Goal: Task Accomplishment & Management: Manage account settings

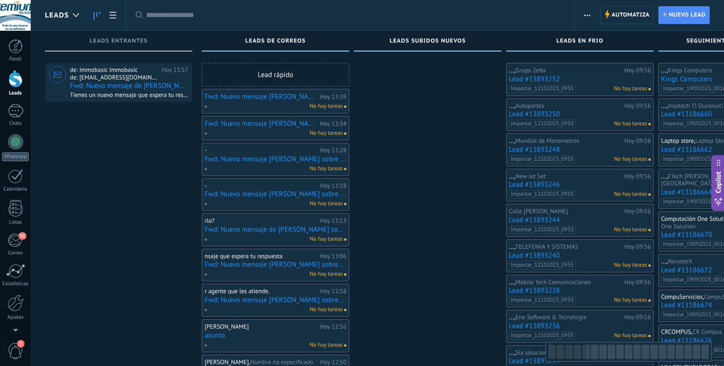
scroll to position [561, 0]
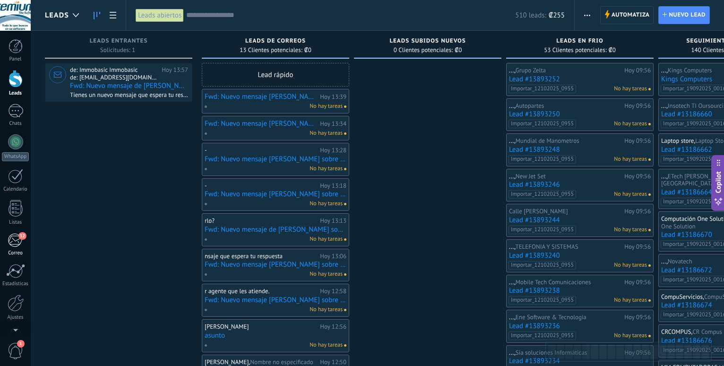
click at [16, 244] on div "12" at bounding box center [16, 240] width 16 height 14
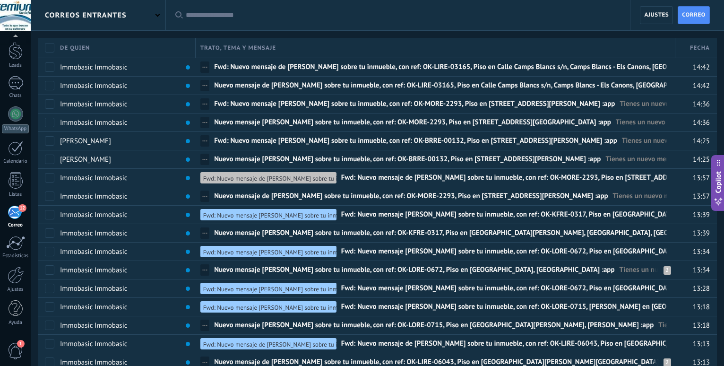
scroll to position [28, 0]
click at [156, 18] on div "correos entrantes" at bounding box center [98, 15] width 135 height 30
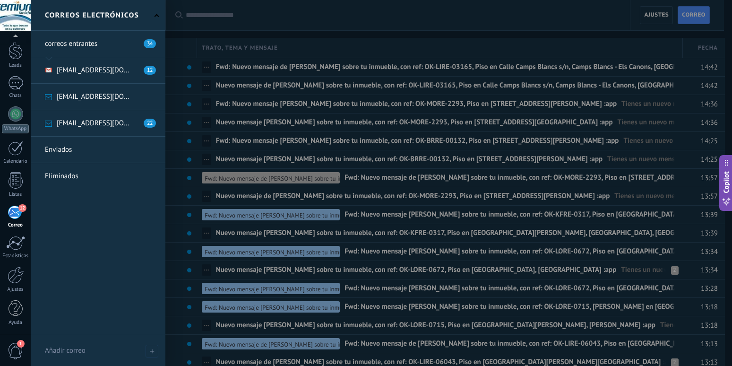
click at [97, 121] on link at bounding box center [98, 123] width 135 height 26
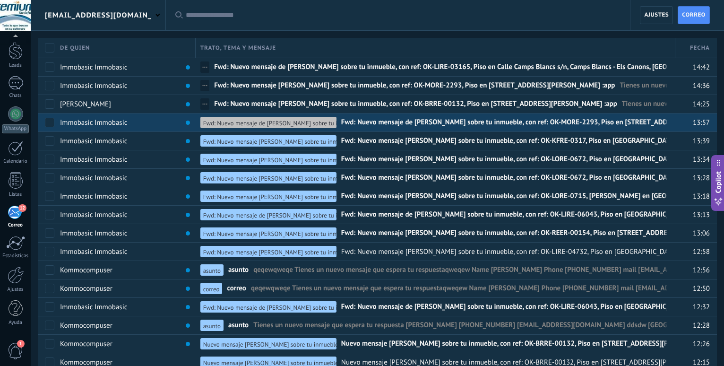
scroll to position [28, 0]
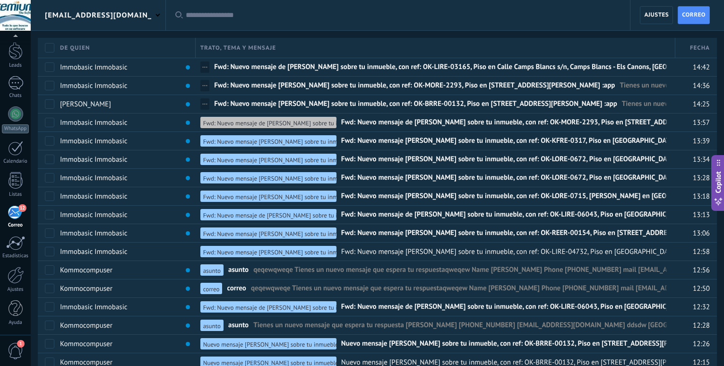
click at [155, 19] on div "[EMAIL_ADDRESS][DOMAIN_NAME]" at bounding box center [98, 15] width 135 height 30
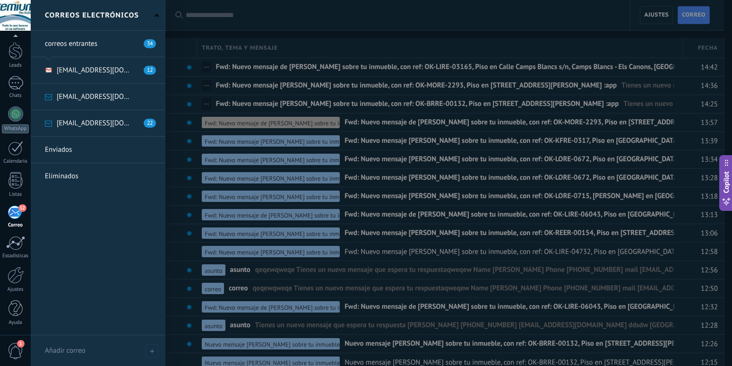
click at [103, 94] on link at bounding box center [98, 97] width 135 height 26
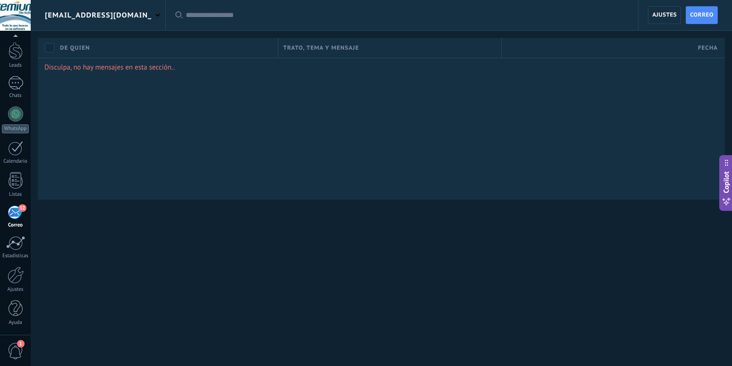
scroll to position [28, 0]
click at [162, 14] on div "[EMAIL_ADDRESS][DOMAIN_NAME]" at bounding box center [98, 15] width 135 height 30
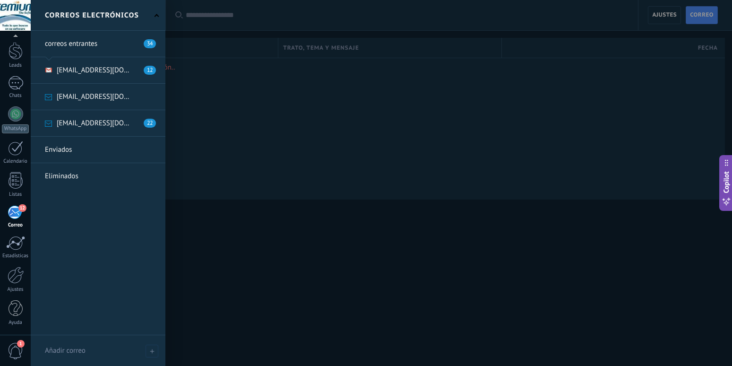
click at [106, 66] on link at bounding box center [98, 70] width 135 height 26
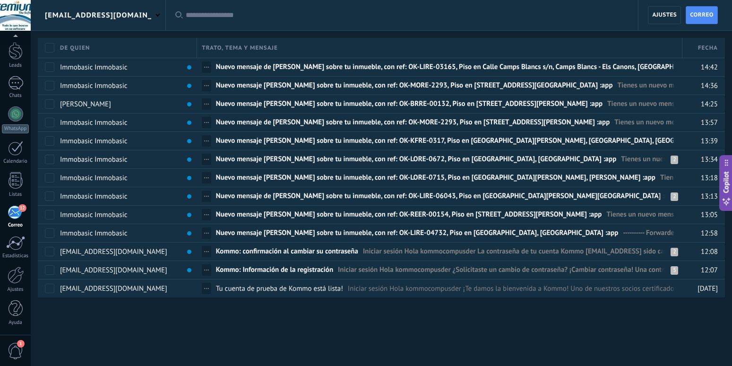
scroll to position [28, 0]
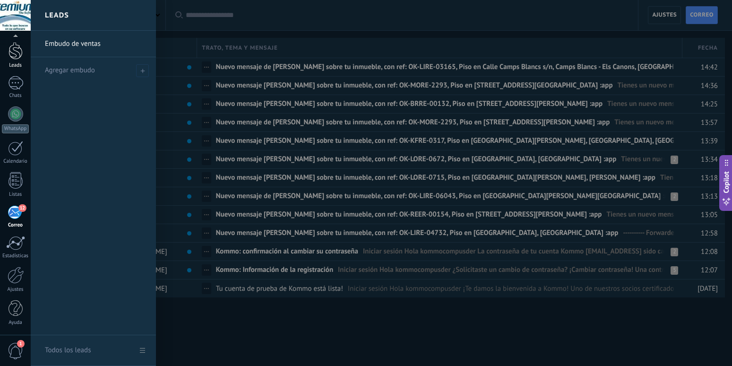
click at [14, 52] on div at bounding box center [16, 50] width 14 height 17
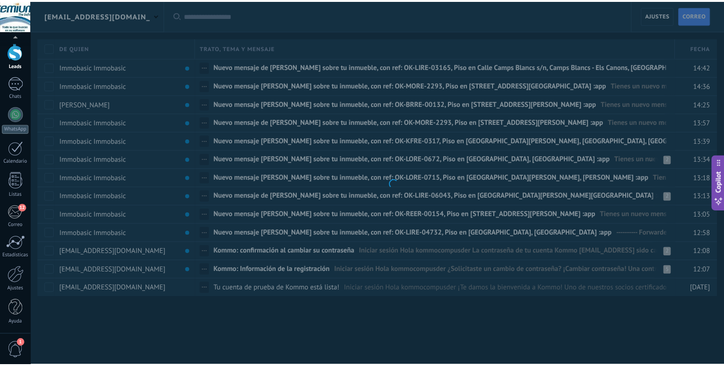
scroll to position [28, 0]
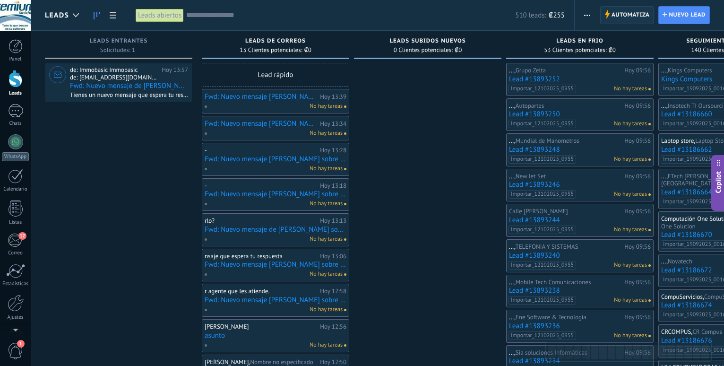
click at [612, 17] on span "Automatiza" at bounding box center [630, 15] width 38 height 17
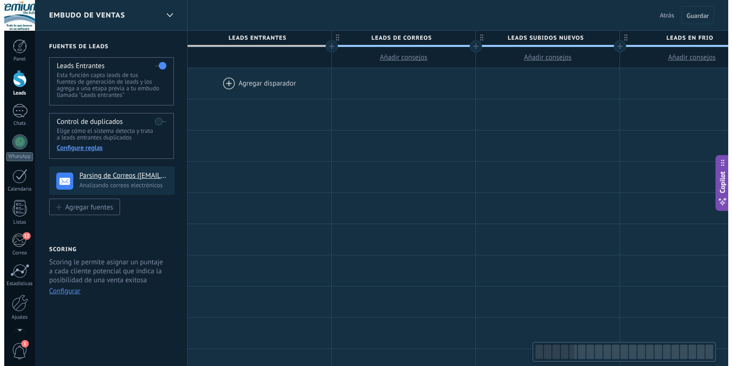
scroll to position [561, 0]
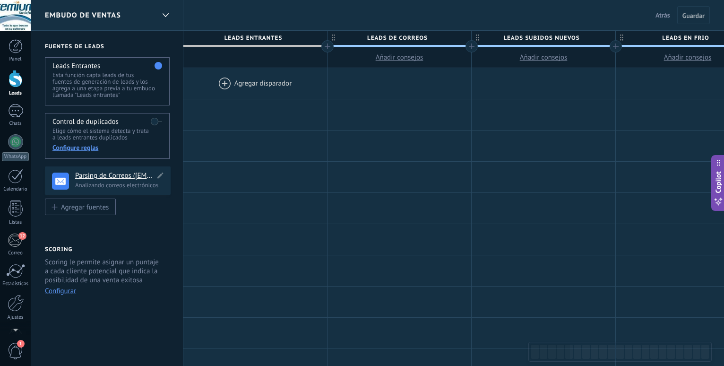
click at [98, 175] on h4 "Parsing de Correos ([EMAIL_ADDRESS][DOMAIN_NAME])" at bounding box center [115, 175] width 80 height 9
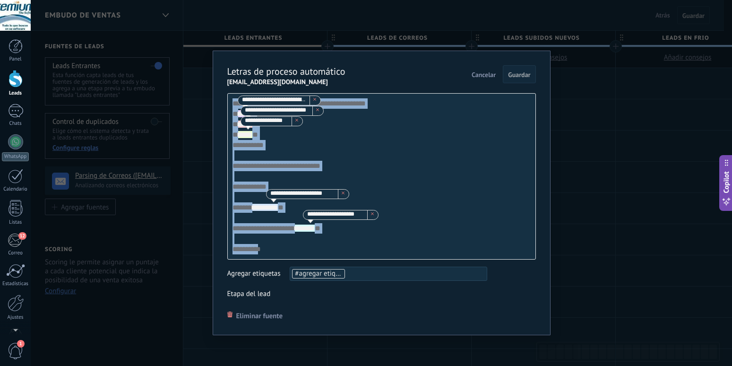
drag, startPoint x: 254, startPoint y: 250, endPoint x: 200, endPoint y: 75, distance: 183.4
click at [222, 83] on div "**********" at bounding box center [382, 193] width 338 height 284
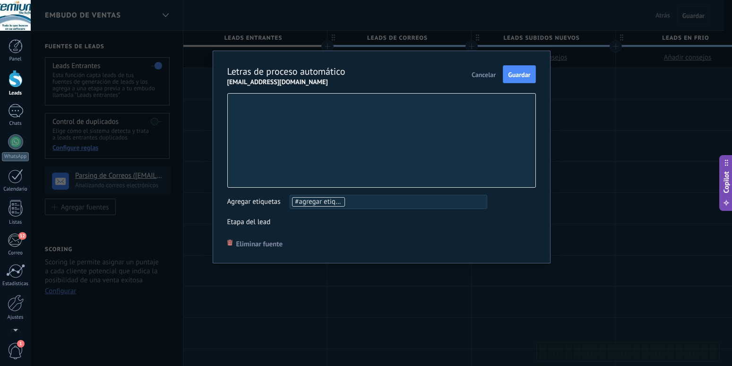
click at [234, 97] on div at bounding box center [381, 140] width 309 height 95
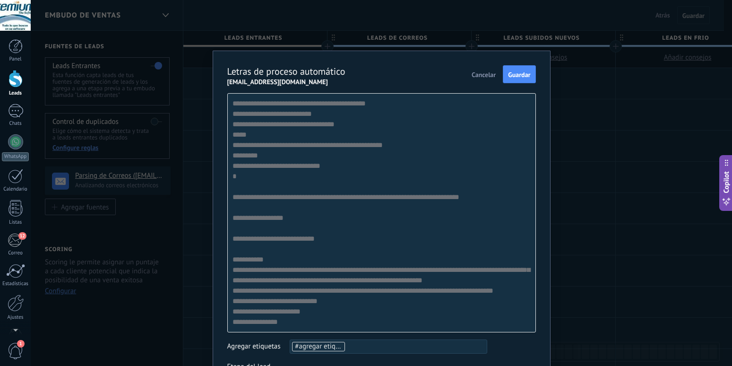
click at [228, 114] on div "**********" at bounding box center [381, 212] width 309 height 239
click at [229, 116] on div "**********" at bounding box center [381, 212] width 309 height 239
click at [315, 112] on div "**********" at bounding box center [381, 212] width 309 height 239
drag, startPoint x: 233, startPoint y: 117, endPoint x: 321, endPoint y: 118, distance: 88.4
click at [321, 118] on div "**********" at bounding box center [381, 212] width 309 height 239
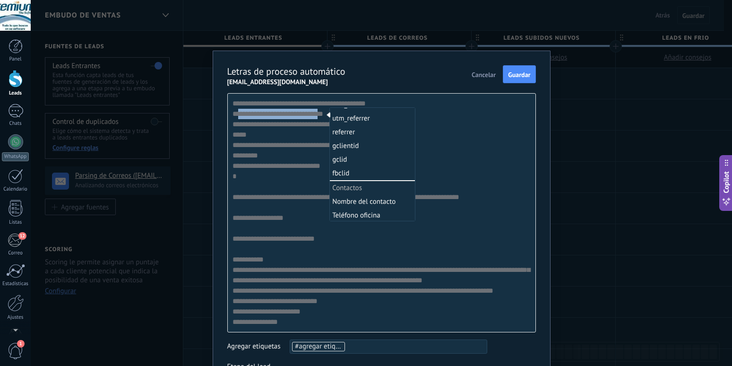
scroll to position [242, 0]
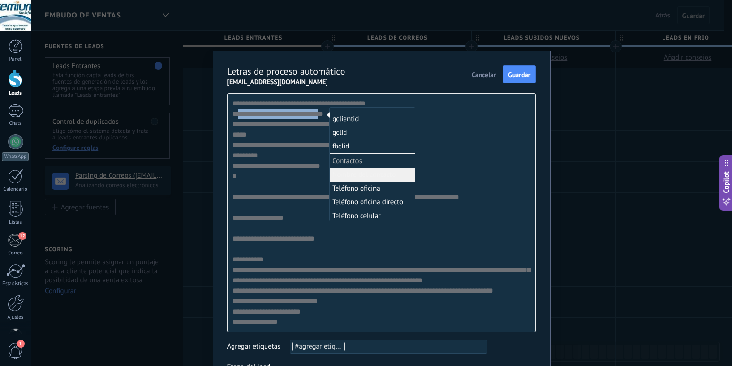
click at [350, 177] on li "Nombre del contacto" at bounding box center [372, 175] width 85 height 14
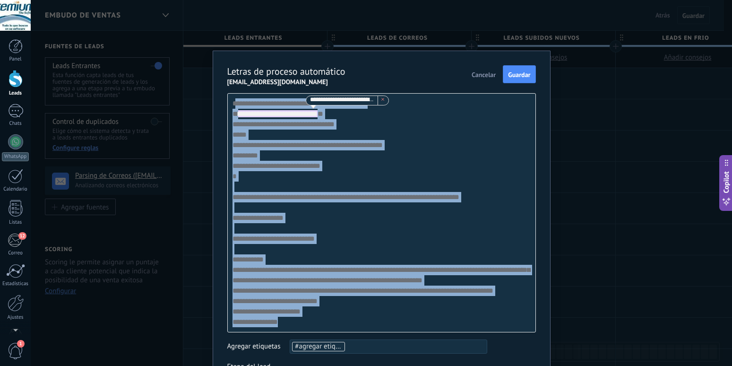
drag, startPoint x: 288, startPoint y: 322, endPoint x: 231, endPoint y: 95, distance: 234.3
click at [231, 95] on div "**********" at bounding box center [381, 212] width 309 height 239
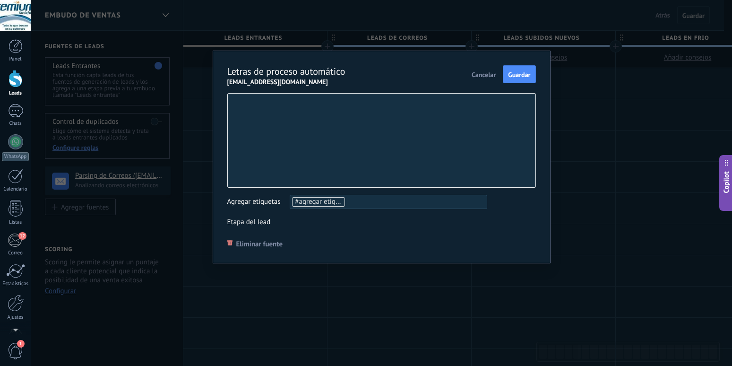
click at [240, 106] on div at bounding box center [381, 140] width 309 height 95
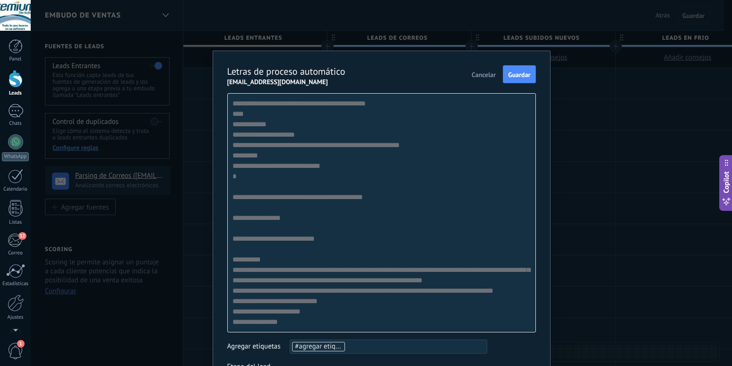
click at [229, 114] on div "**********" at bounding box center [381, 212] width 309 height 239
drag, startPoint x: 233, startPoint y: 114, endPoint x: 243, endPoint y: 114, distance: 9.9
click at [243, 114] on div "**********" at bounding box center [381, 212] width 309 height 239
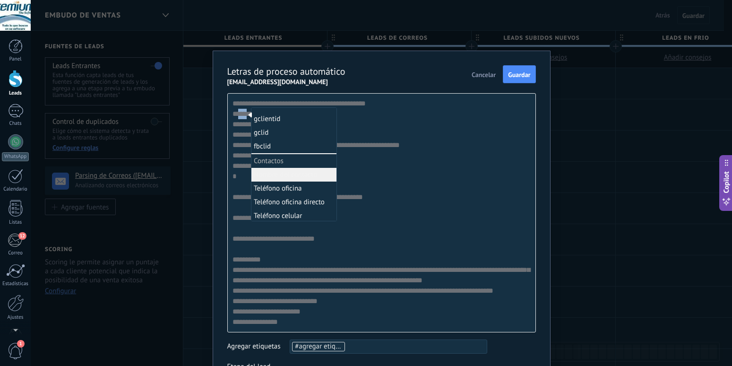
click at [295, 178] on li "Nombre del contacto" at bounding box center [293, 175] width 85 height 14
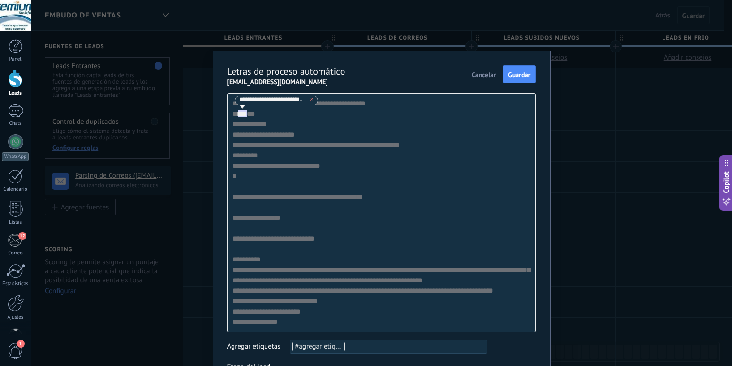
click at [231, 125] on div "**********" at bounding box center [381, 212] width 309 height 239
click at [230, 125] on div "**********" at bounding box center [381, 212] width 309 height 239
drag, startPoint x: 232, startPoint y: 125, endPoint x: 271, endPoint y: 126, distance: 38.8
click at [271, 126] on div "**********" at bounding box center [381, 212] width 309 height 239
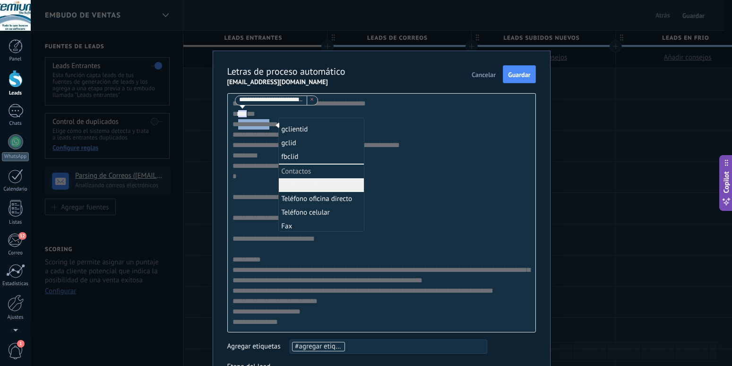
click at [316, 184] on li "Teléfono oficina" at bounding box center [321, 185] width 85 height 14
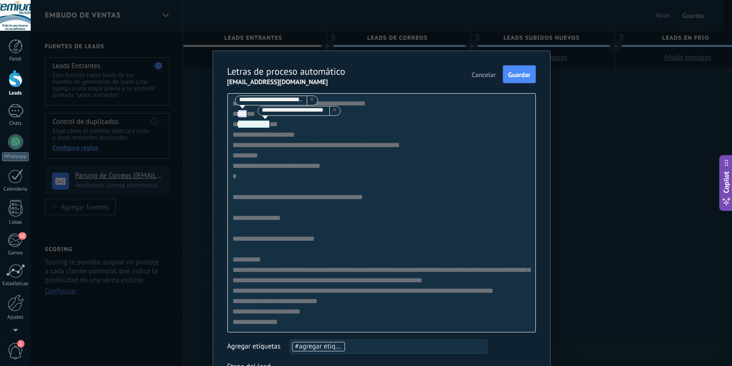
click at [229, 136] on div "**********" at bounding box center [381, 212] width 309 height 239
drag, startPoint x: 232, startPoint y: 134, endPoint x: 312, endPoint y: 136, distance: 79.4
click at [312, 136] on div "**********" at bounding box center [381, 212] width 309 height 239
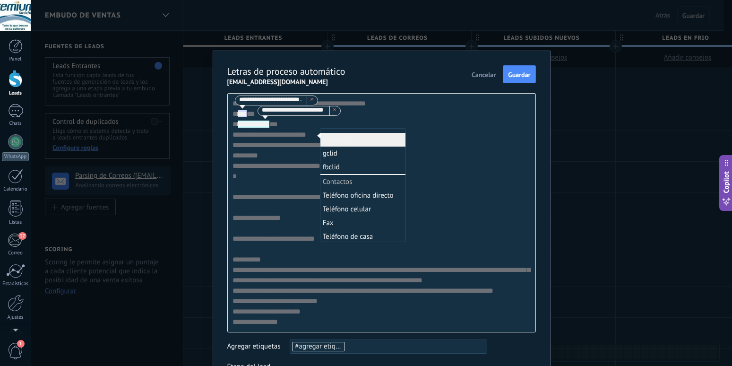
click at [419, 120] on div "**********" at bounding box center [381, 212] width 309 height 239
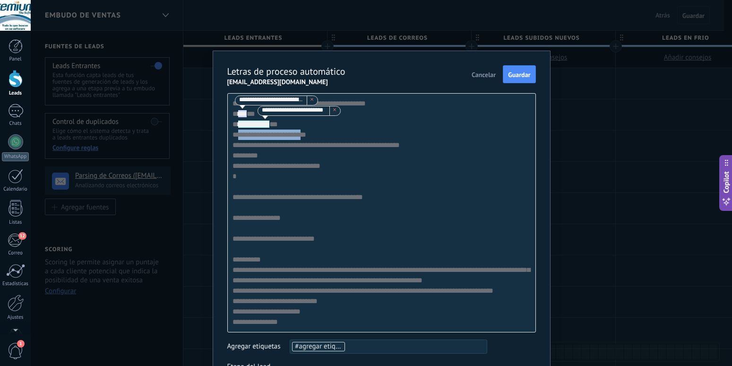
drag, startPoint x: 232, startPoint y: 136, endPoint x: 310, endPoint y: 136, distance: 77.0
click at [310, 136] on div "**********" at bounding box center [381, 212] width 309 height 239
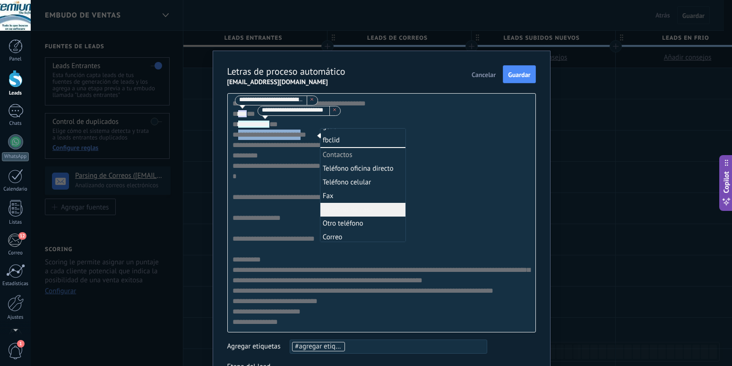
scroll to position [296, 0]
click at [336, 209] on li "Correo" at bounding box center [362, 210] width 85 height 14
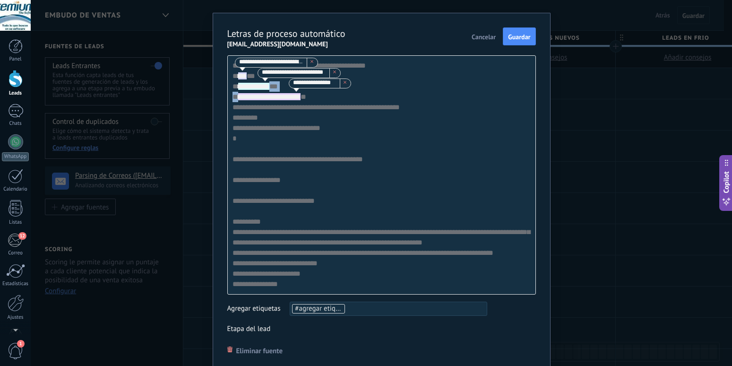
scroll to position [54, 0]
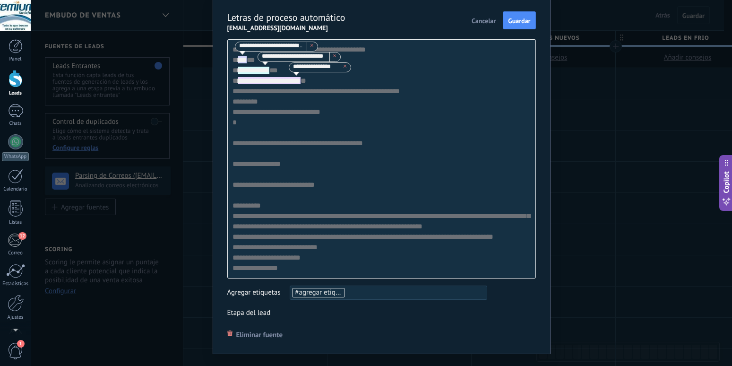
click at [242, 163] on div "**********" at bounding box center [381, 158] width 309 height 239
drag, startPoint x: 245, startPoint y: 165, endPoint x: 291, endPoint y: 167, distance: 45.4
click at [291, 167] on div "**********" at bounding box center [381, 158] width 309 height 239
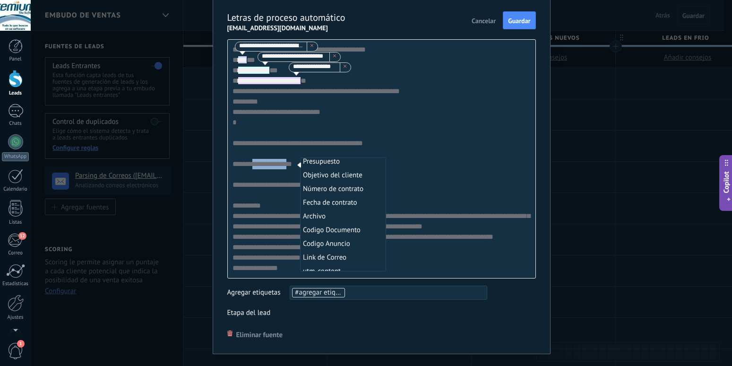
scroll to position [39, 0]
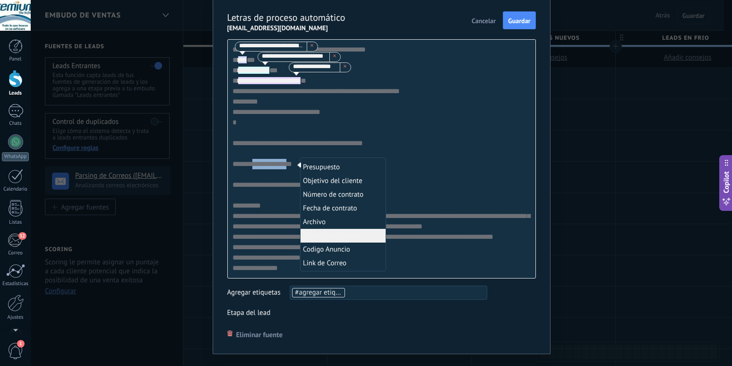
click at [342, 235] on li "Codigo Documento" at bounding box center [343, 236] width 85 height 14
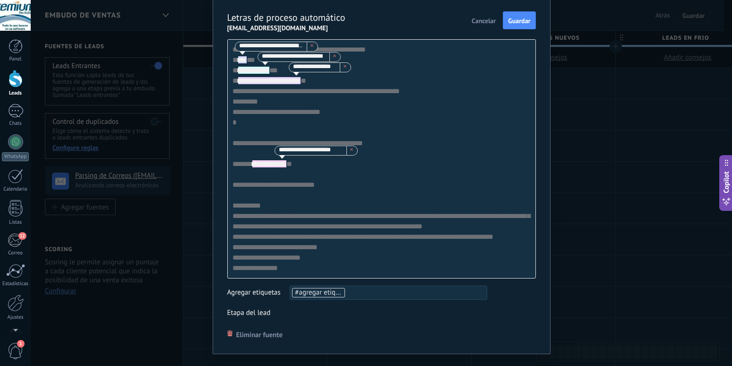
click at [292, 184] on div "**********" at bounding box center [381, 158] width 309 height 239
drag, startPoint x: 294, startPoint y: 183, endPoint x: 328, endPoint y: 184, distance: 33.6
click at [328, 184] on div "**********" at bounding box center [381, 158] width 309 height 239
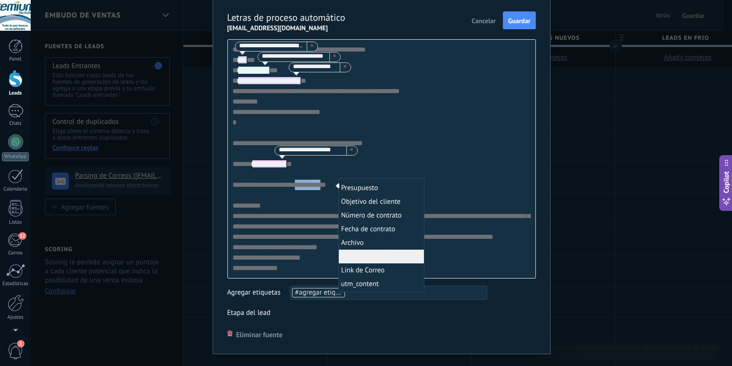
click at [370, 255] on li "Codigo Anuncio" at bounding box center [381, 257] width 85 height 14
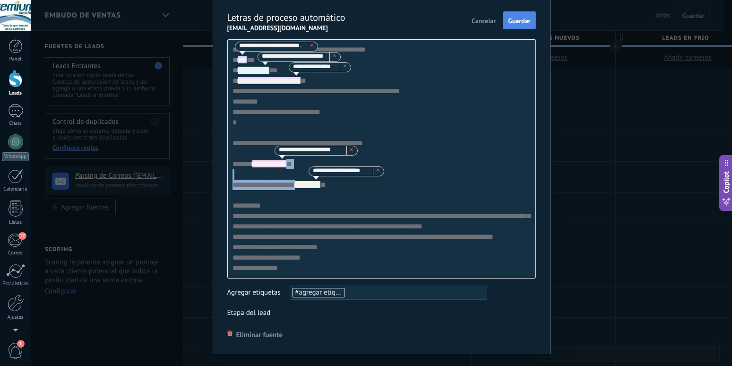
click at [508, 20] on span "Guardar" at bounding box center [519, 20] width 22 height 7
click at [473, 18] on span "Cancelar" at bounding box center [484, 20] width 24 height 7
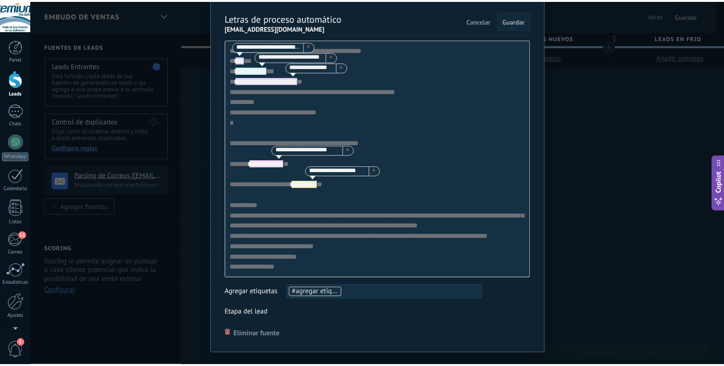
scroll to position [0, 0]
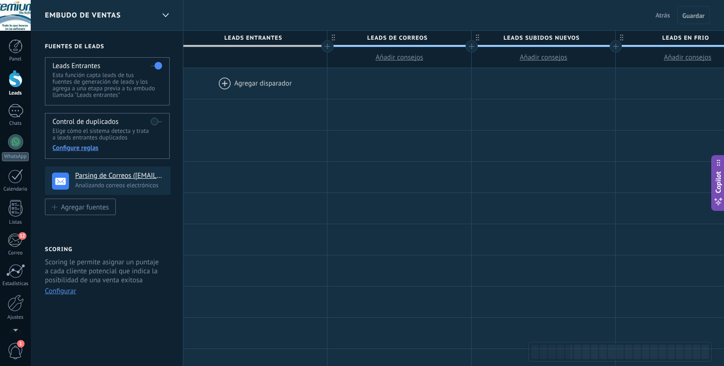
click at [18, 83] on div at bounding box center [16, 78] width 14 height 17
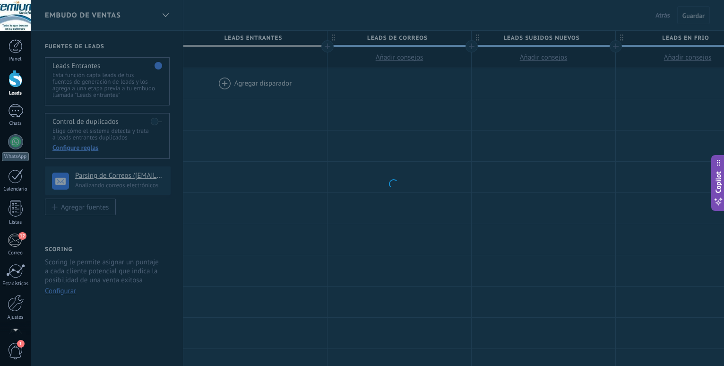
scroll to position [561, 0]
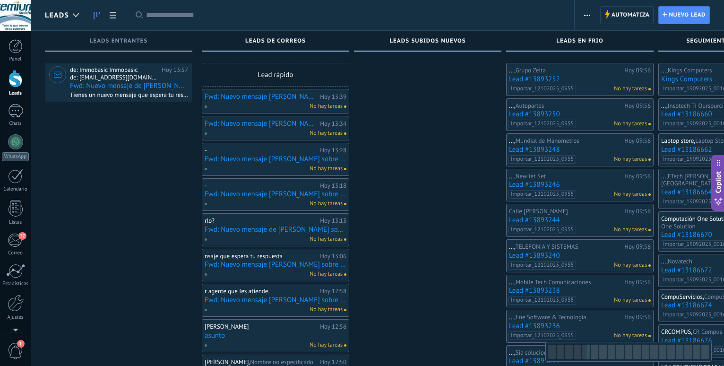
scroll to position [561, 0]
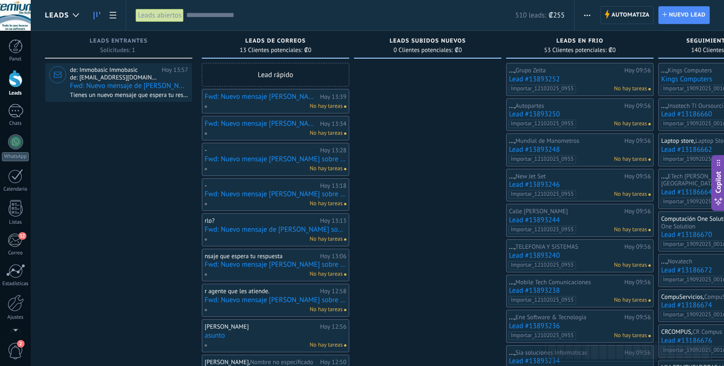
click at [12, 85] on div at bounding box center [16, 78] width 14 height 17
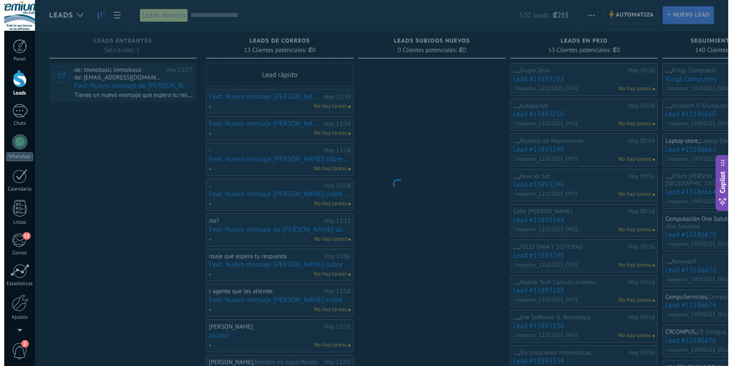
scroll to position [561, 0]
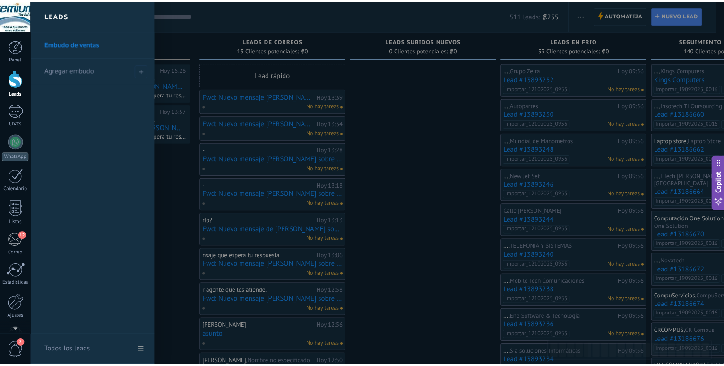
scroll to position [561, 0]
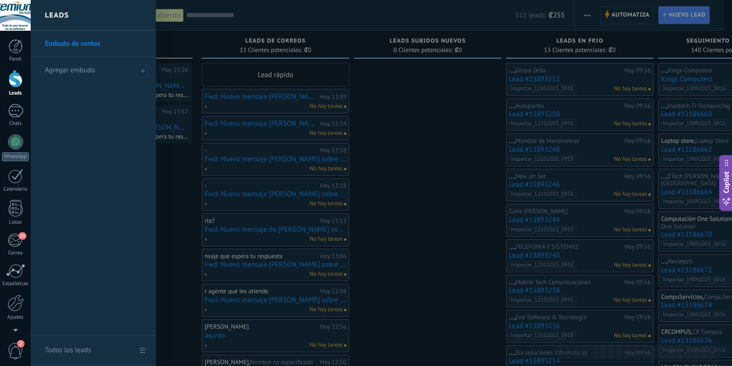
click at [19, 77] on div at bounding box center [16, 78] width 14 height 17
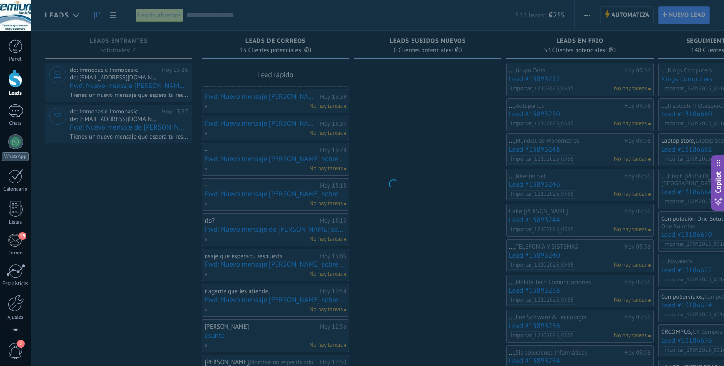
scroll to position [561, 0]
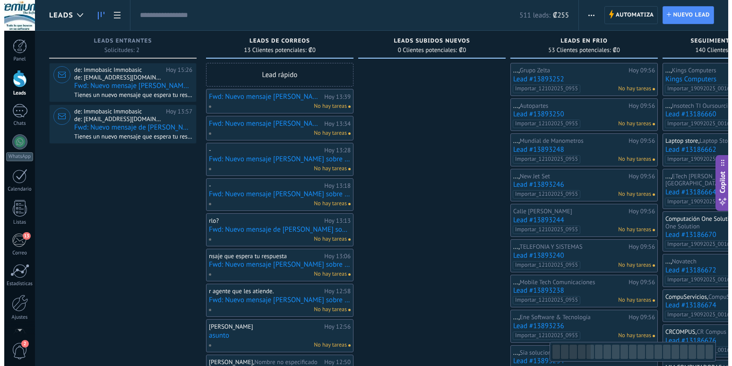
scroll to position [561, 0]
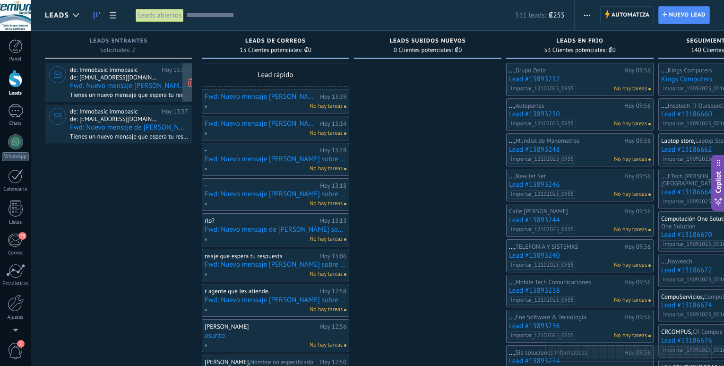
click at [134, 76] on span "de: [EMAIL_ADDRESS][DOMAIN_NAME]" at bounding box center [114, 78] width 88 height 8
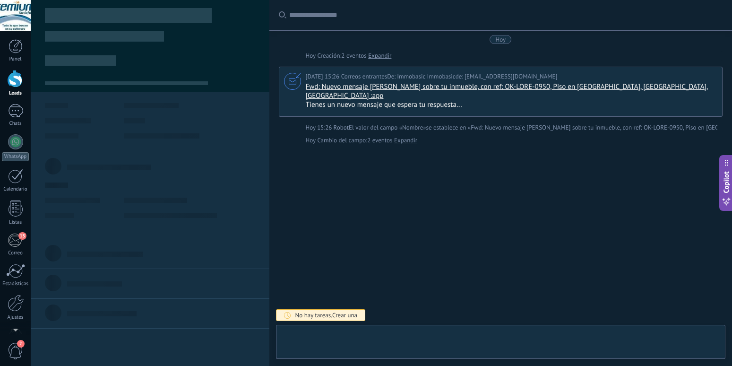
type textarea "**********"
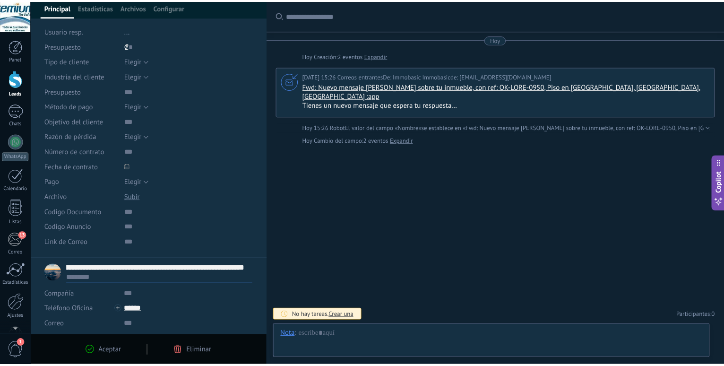
scroll to position [69, 0]
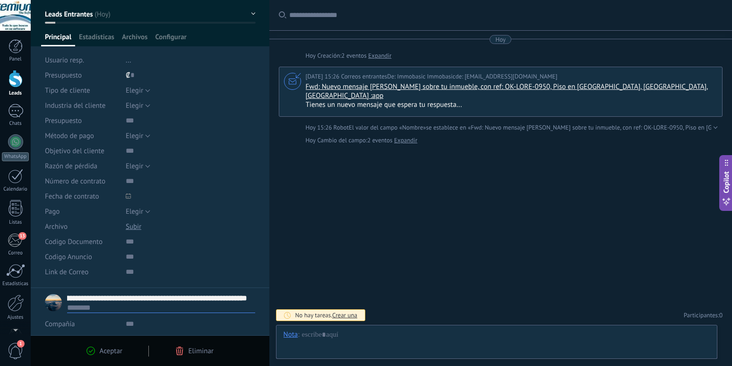
click at [13, 82] on div at bounding box center [16, 78] width 14 height 17
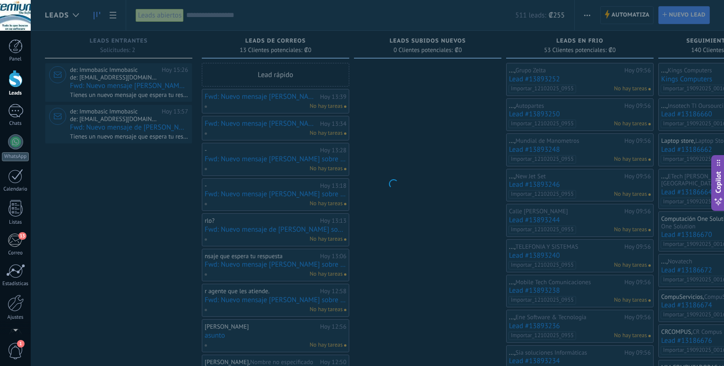
scroll to position [561, 0]
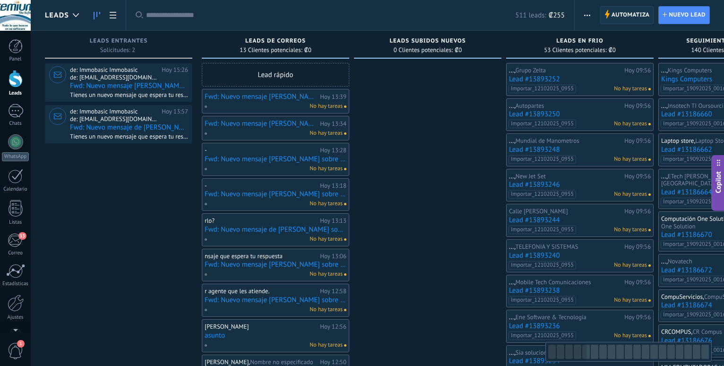
scroll to position [561, 0]
click at [628, 15] on span "Automatiza" at bounding box center [630, 15] width 38 height 17
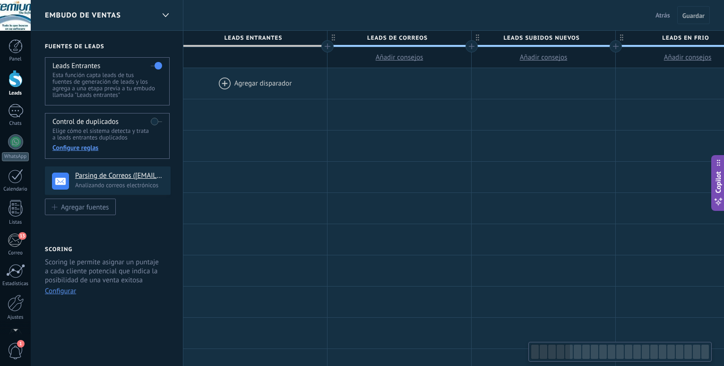
scroll to position [561, 0]
click at [93, 178] on h4 "Parsing de Correos ([EMAIL_ADDRESS][DOMAIN_NAME])" at bounding box center [115, 175] width 80 height 9
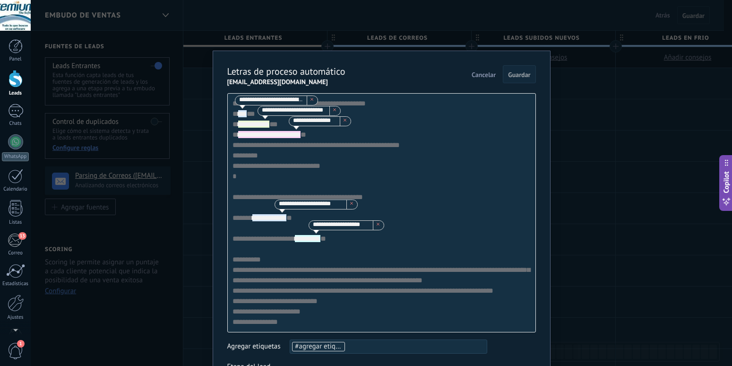
click at [310, 103] on span at bounding box center [312, 100] width 11 height 9
click at [334, 111] on icon at bounding box center [334, 109] width 3 height 3
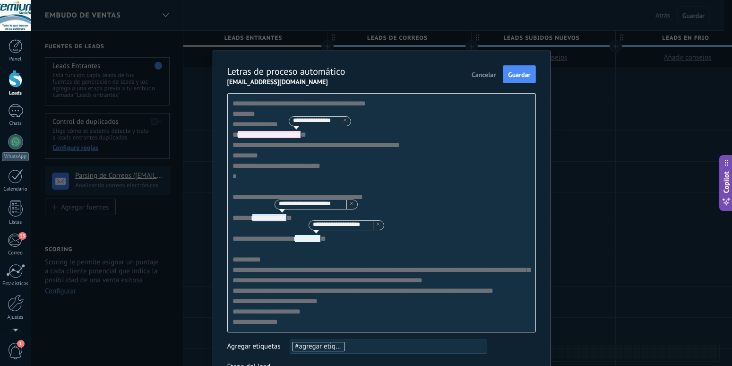
click at [351, 125] on span at bounding box center [345, 121] width 11 height 9
click at [353, 205] on use at bounding box center [351, 203] width 3 height 3
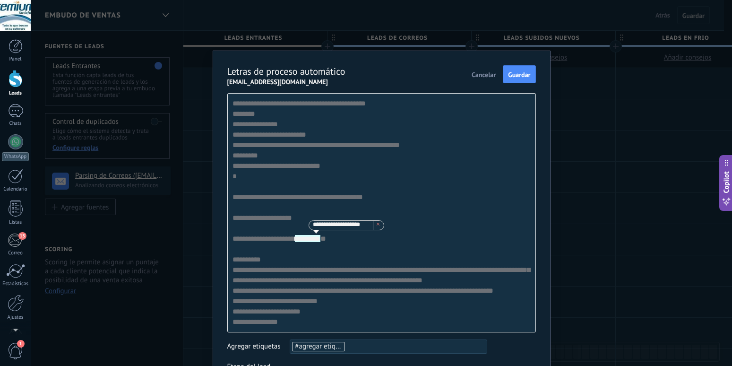
click at [379, 225] on icon at bounding box center [378, 224] width 3 height 3
click at [228, 118] on div "**********" at bounding box center [381, 212] width 309 height 239
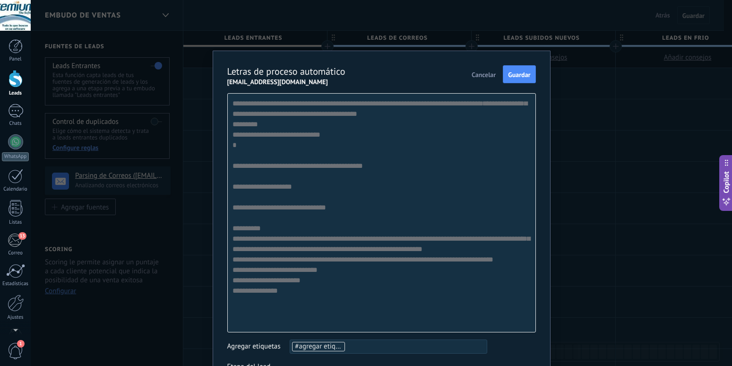
click at [241, 219] on div "**********" at bounding box center [381, 212] width 309 height 239
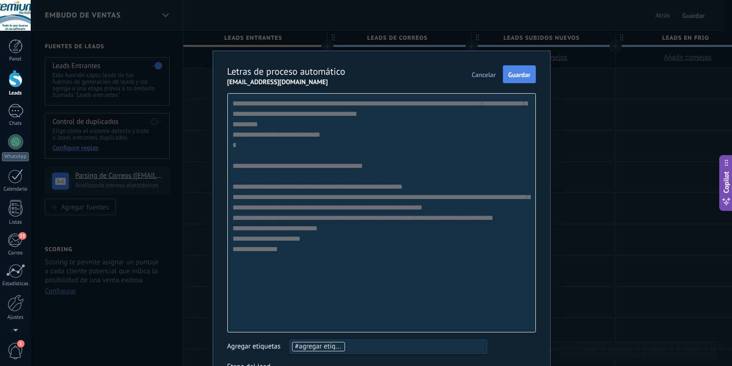
click at [516, 78] on span "Guardar" at bounding box center [519, 74] width 22 height 7
click at [479, 73] on span "Cancelar" at bounding box center [484, 74] width 24 height 7
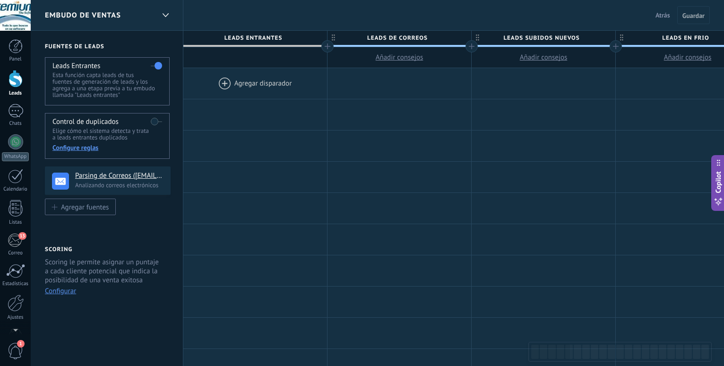
click at [14, 79] on div at bounding box center [16, 78] width 14 height 17
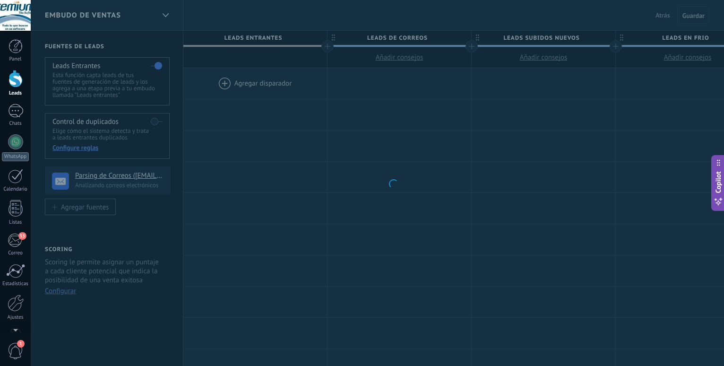
scroll to position [561, 0]
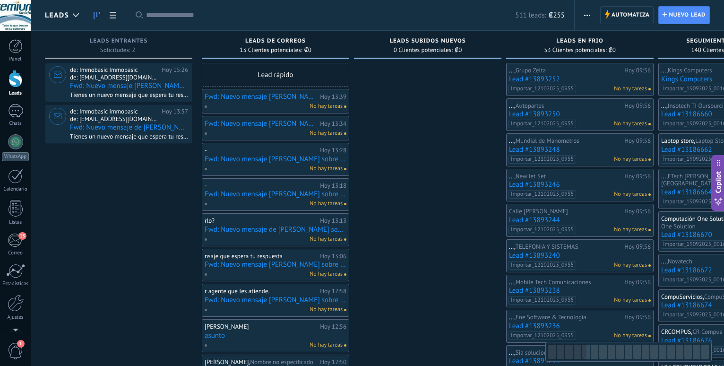
scroll to position [561, 0]
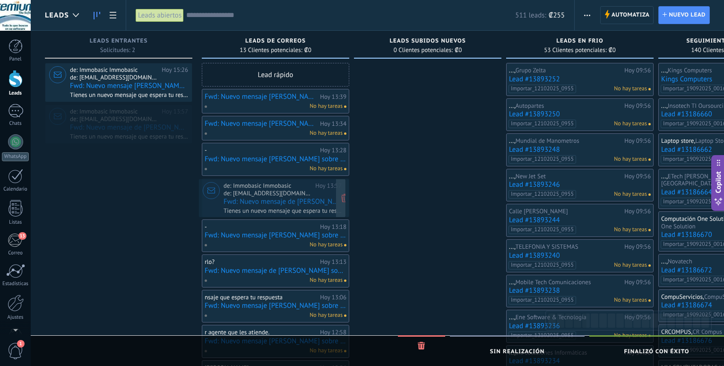
drag, startPoint x: 140, startPoint y: 128, endPoint x: 294, endPoint y: 203, distance: 170.8
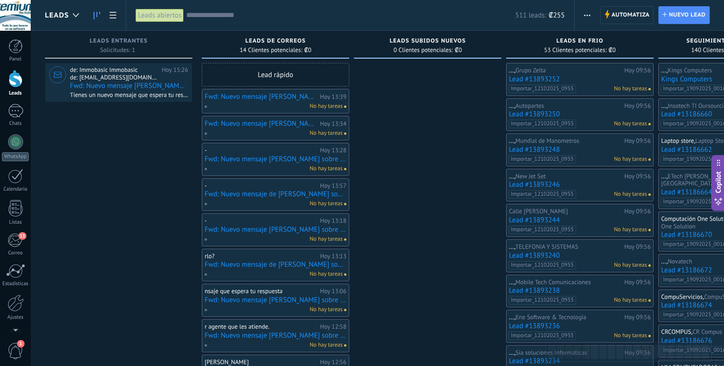
click at [16, 80] on div at bounding box center [16, 78] width 14 height 17
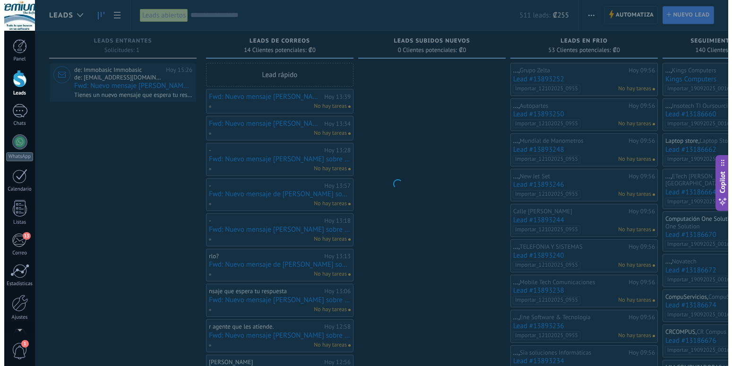
scroll to position [561, 0]
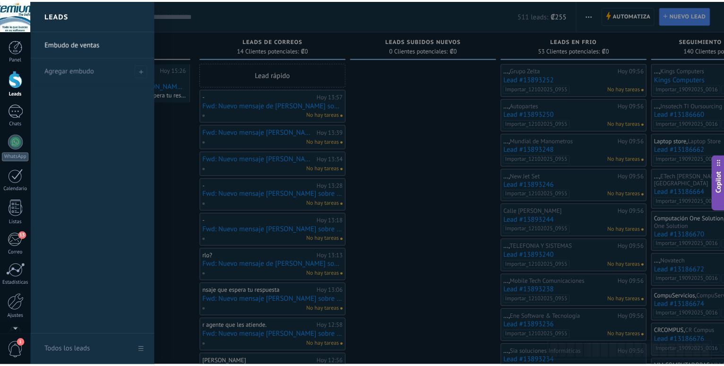
scroll to position [561, 0]
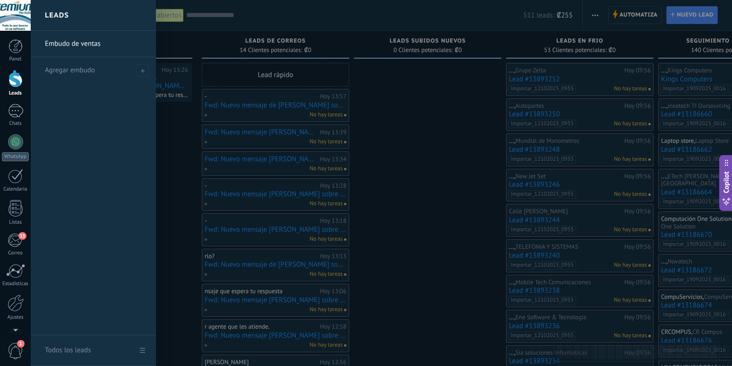
click at [10, 75] on div at bounding box center [16, 78] width 14 height 17
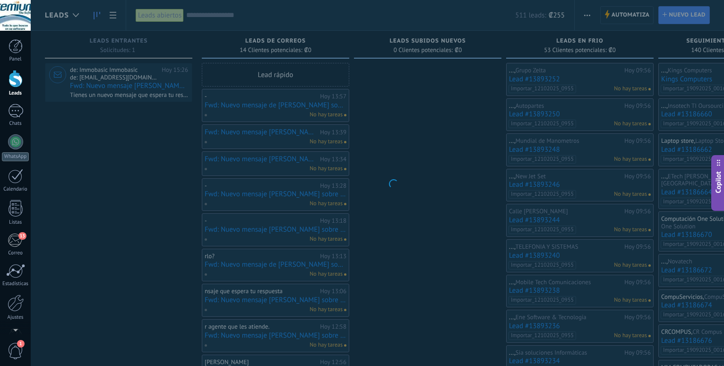
scroll to position [561, 0]
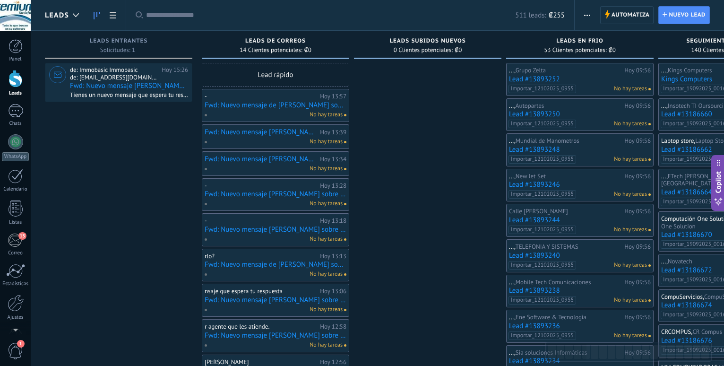
scroll to position [561, 0]
click at [11, 76] on div at bounding box center [16, 78] width 14 height 17
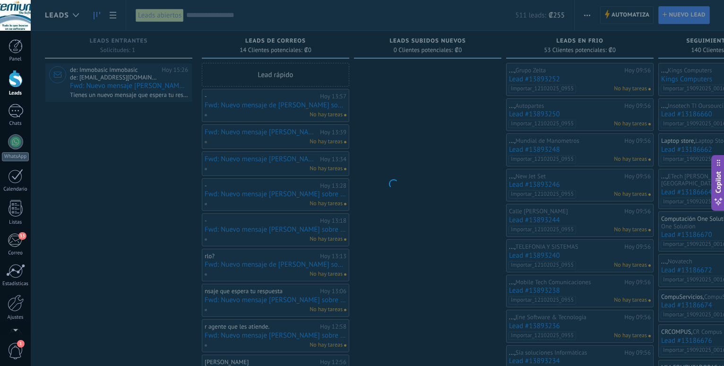
scroll to position [561, 0]
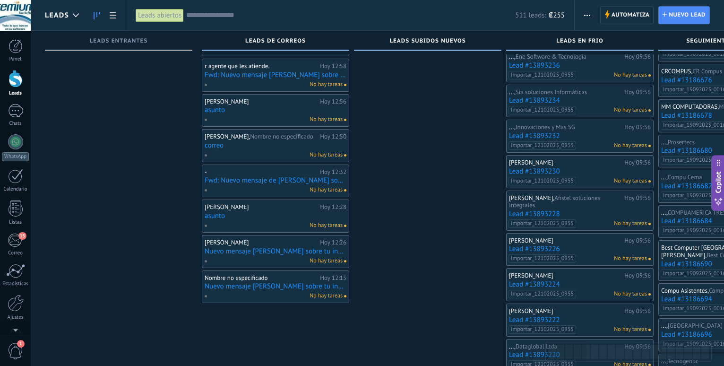
scroll to position [241, 0]
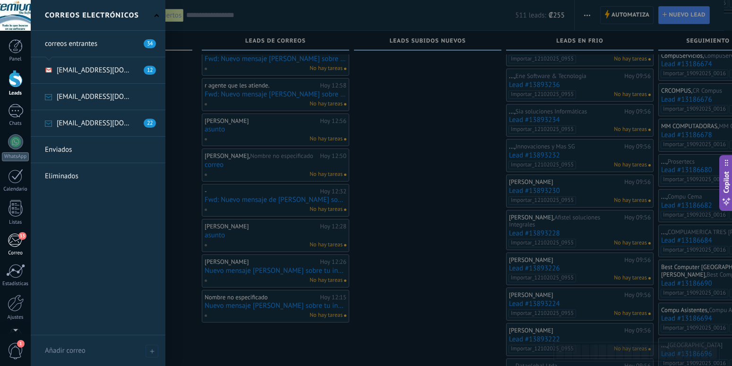
click at [17, 242] on div "13" at bounding box center [16, 240] width 16 height 14
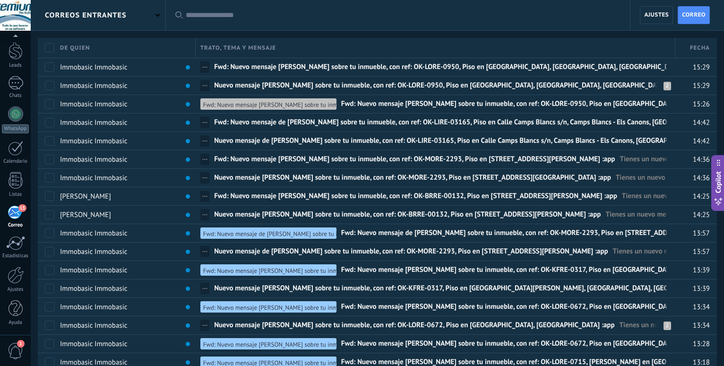
scroll to position [28, 0]
click at [15, 55] on div at bounding box center [16, 50] width 14 height 17
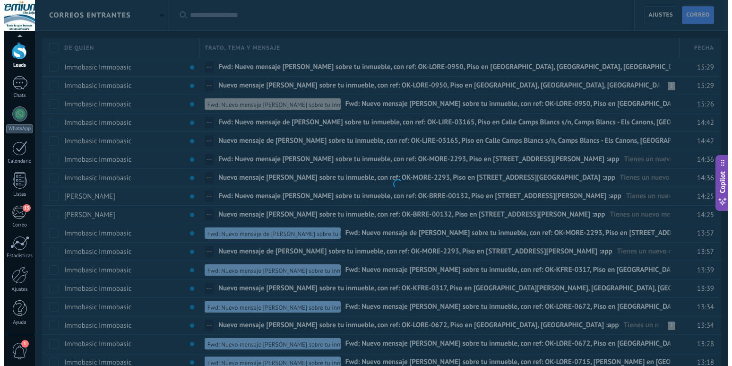
scroll to position [28, 0]
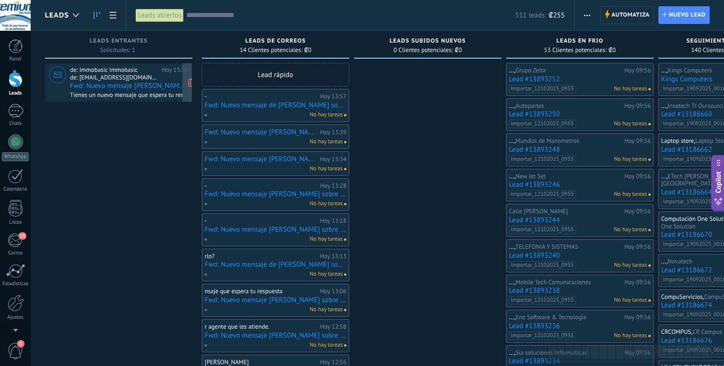
click at [119, 81] on span "de: [EMAIL_ADDRESS][DOMAIN_NAME]" at bounding box center [114, 78] width 88 height 8
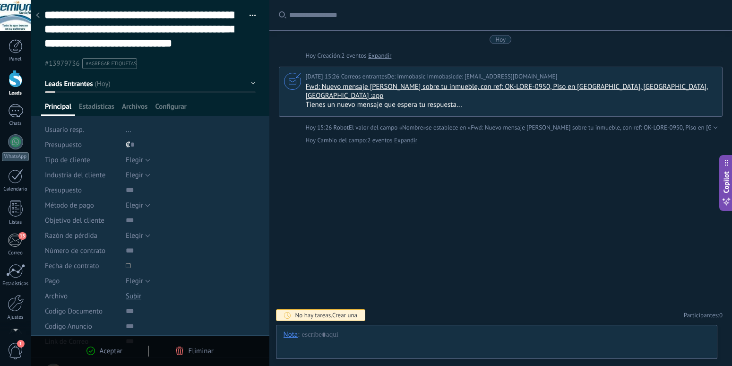
click at [16, 79] on div at bounding box center [16, 78] width 14 height 17
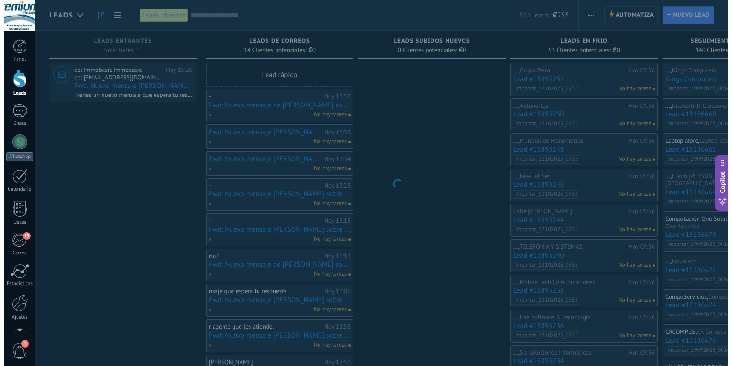
scroll to position [561, 0]
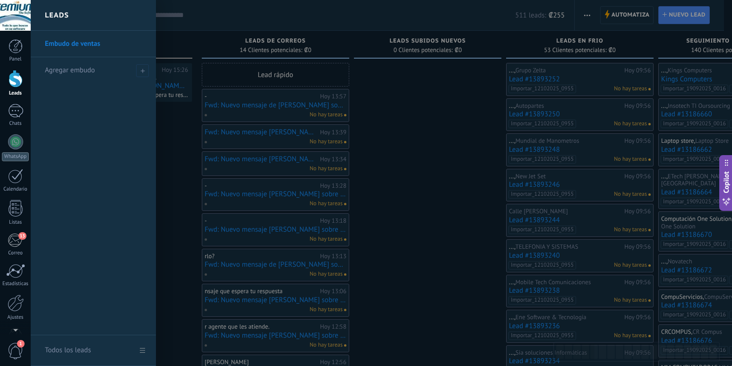
scroll to position [561, 0]
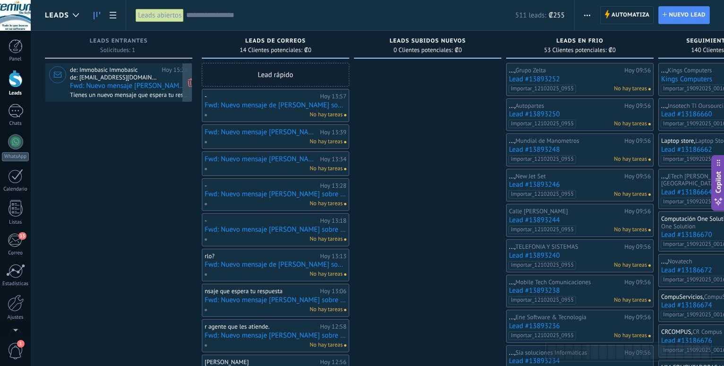
click at [146, 74] on span "de: 35359776.115860@parser.kommo.com" at bounding box center [114, 78] width 88 height 8
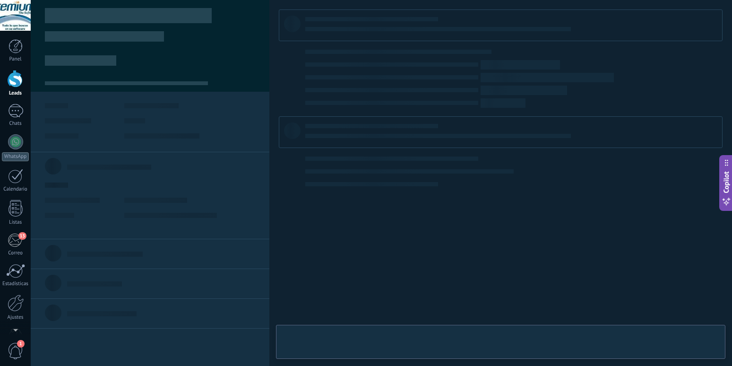
type textarea "**********"
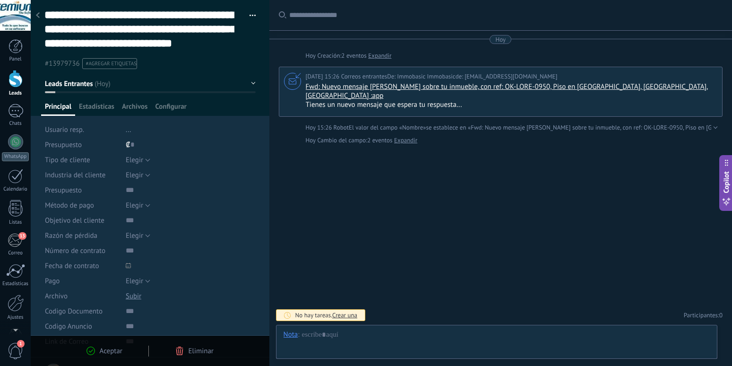
click at [38, 16] on icon at bounding box center [38, 15] width 4 height 6
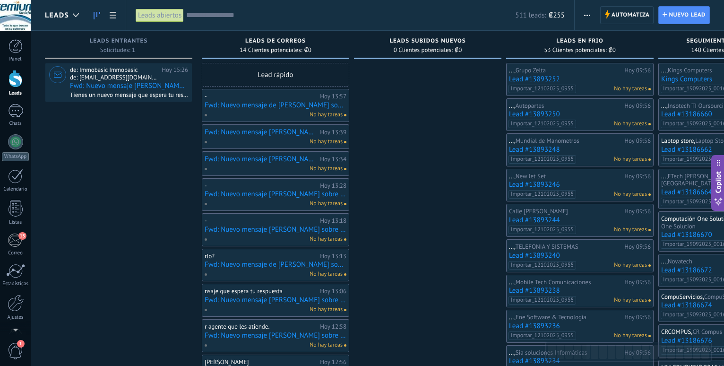
click at [19, 86] on div at bounding box center [16, 78] width 14 height 17
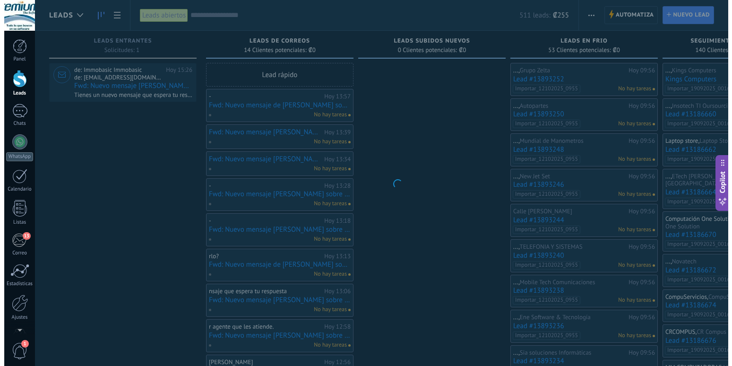
scroll to position [561, 0]
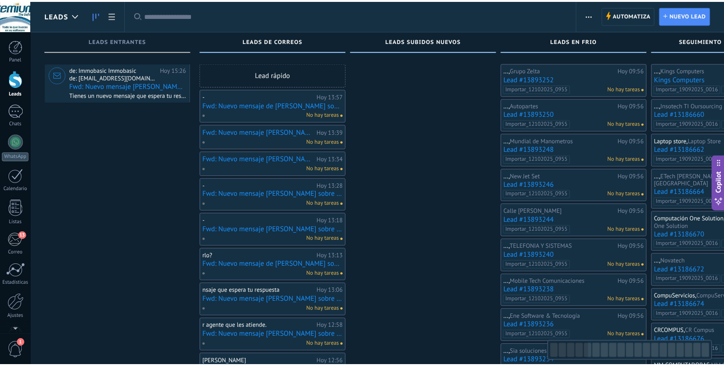
scroll to position [561, 0]
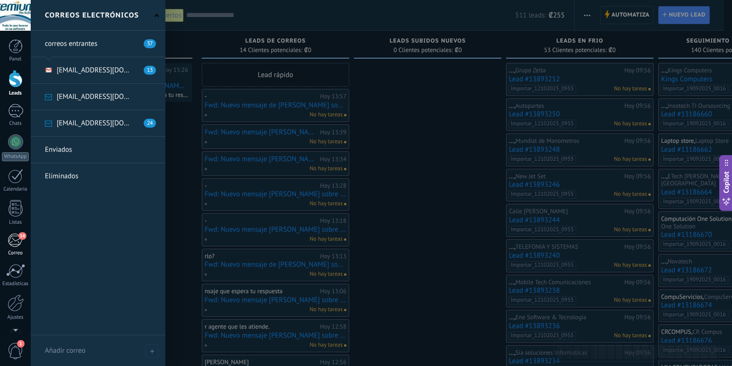
click at [15, 240] on div "14" at bounding box center [16, 240] width 16 height 14
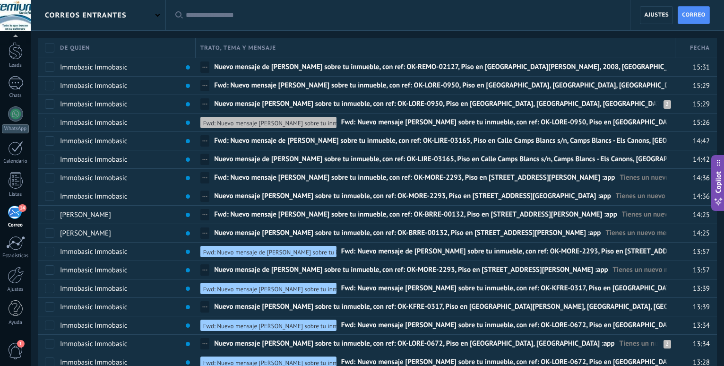
scroll to position [28, 0]
click at [12, 54] on div at bounding box center [16, 50] width 14 height 17
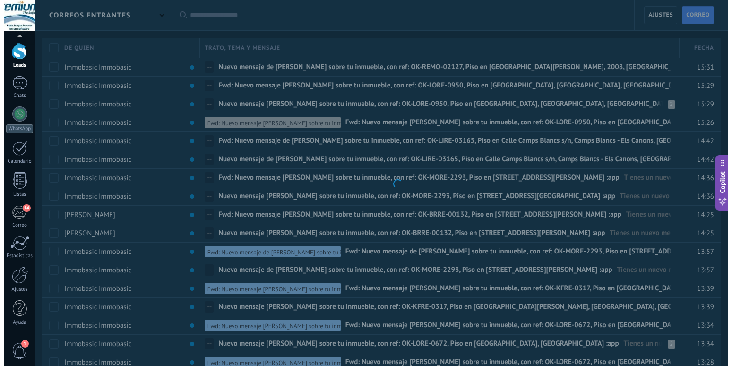
scroll to position [28, 0]
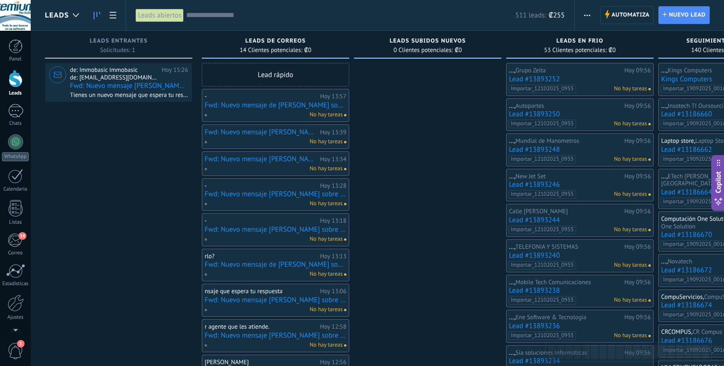
click at [14, 82] on div at bounding box center [16, 78] width 14 height 17
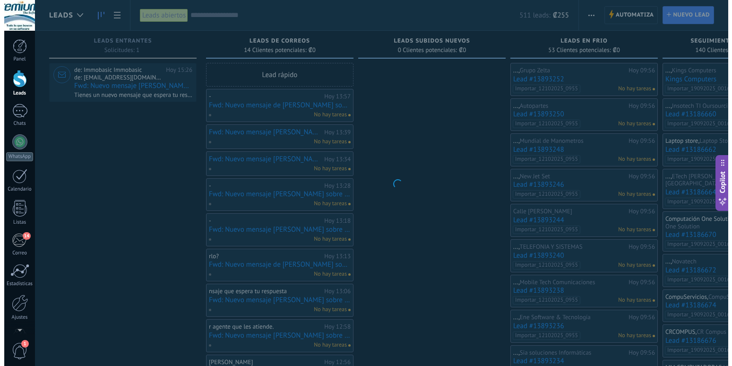
scroll to position [561, 0]
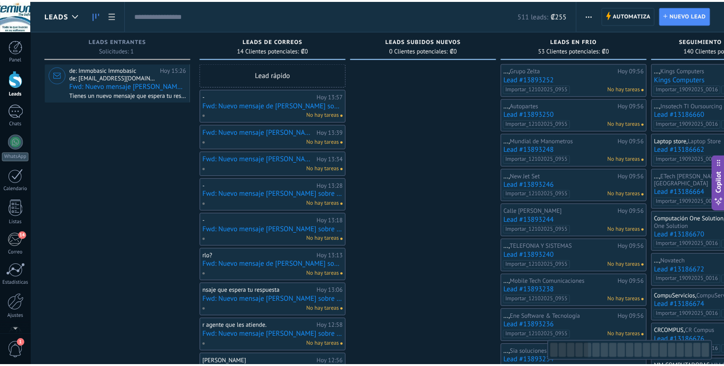
scroll to position [561, 0]
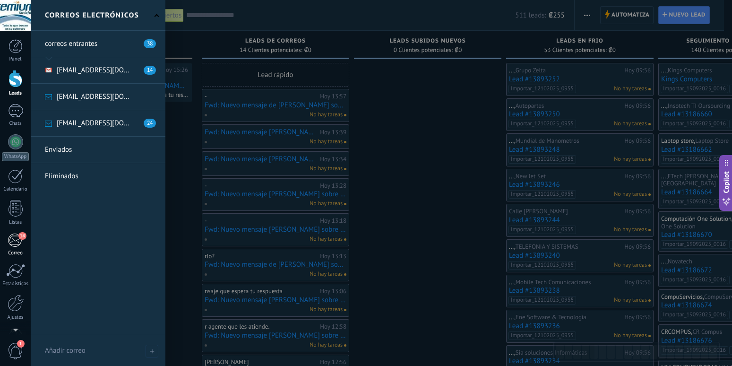
click at [13, 242] on div "14" at bounding box center [16, 240] width 16 height 14
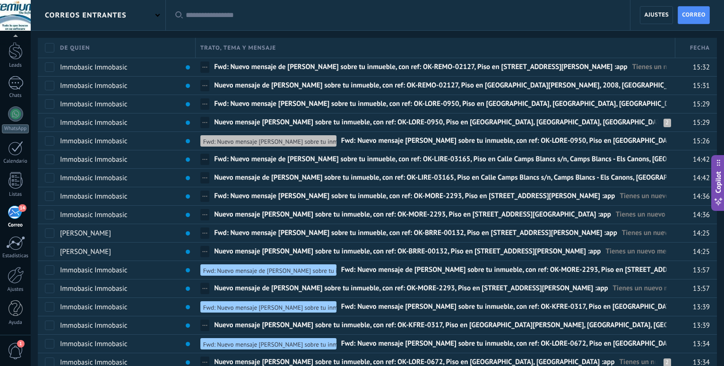
scroll to position [28, 0]
click at [152, 16] on div "correos entrantes" at bounding box center [98, 15] width 135 height 30
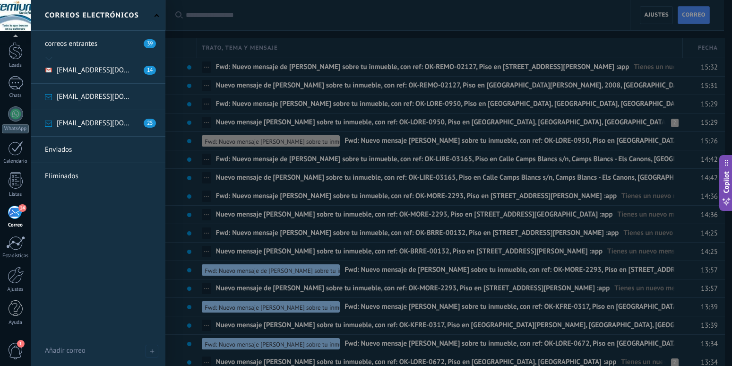
click at [96, 119] on link at bounding box center [98, 123] width 135 height 26
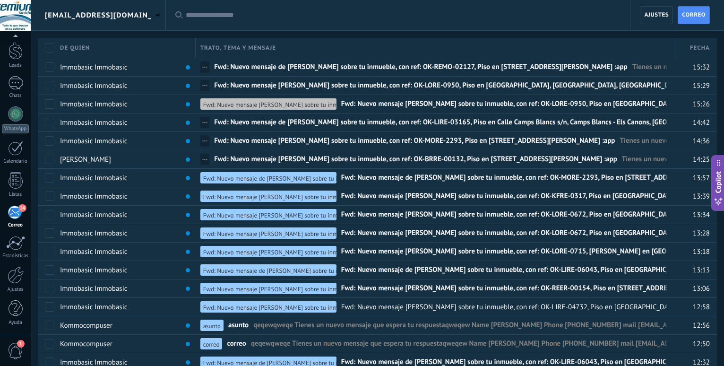
scroll to position [28, 0]
click at [12, 60] on div "Leads" at bounding box center [15, 55] width 31 height 26
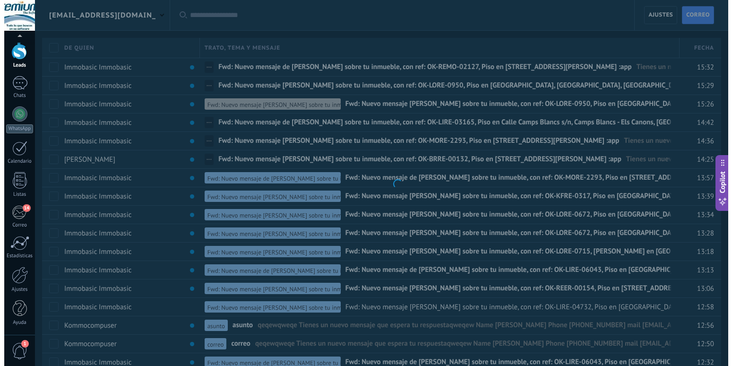
scroll to position [28, 0]
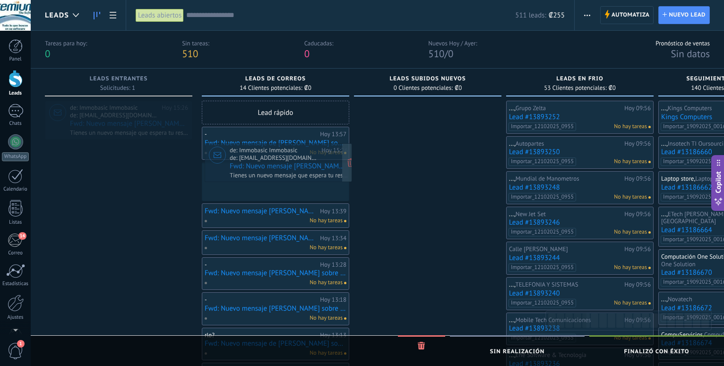
drag, startPoint x: 138, startPoint y: 126, endPoint x: 298, endPoint y: 168, distance: 165.3
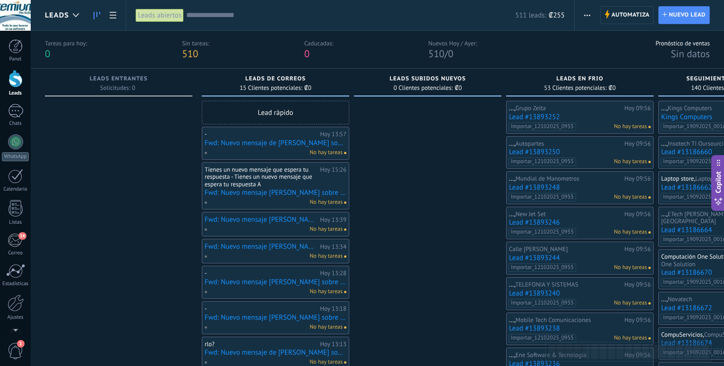
click at [12, 86] on div at bounding box center [16, 78] width 14 height 17
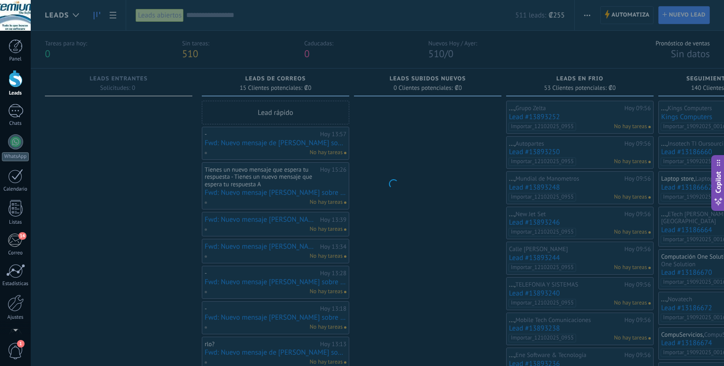
scroll to position [561, 0]
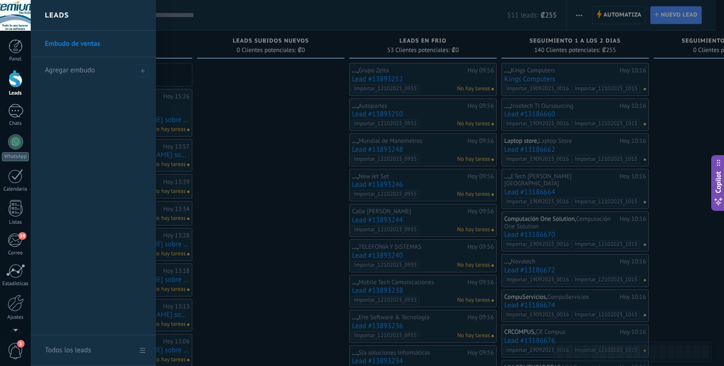
scroll to position [561, 0]
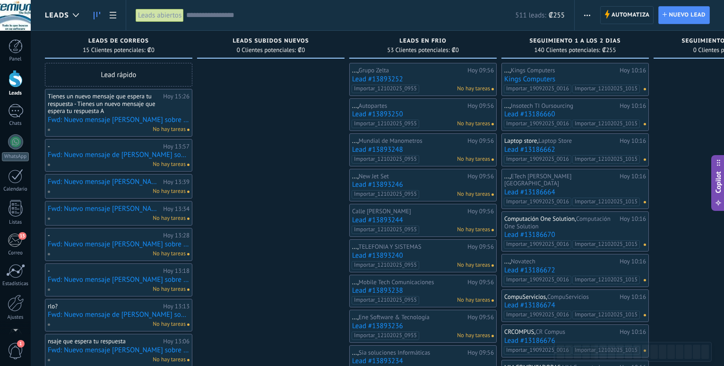
click at [17, 83] on div at bounding box center [16, 78] width 14 height 17
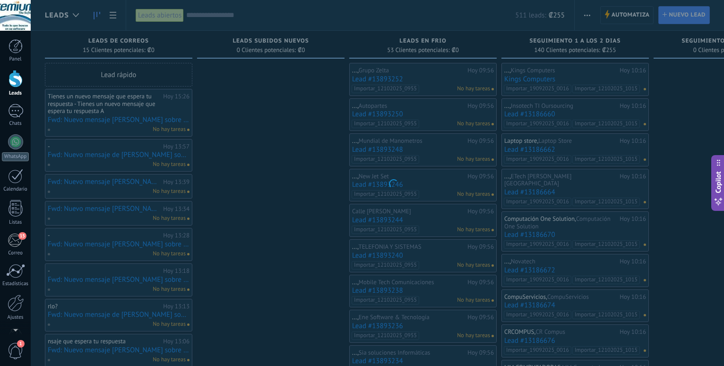
scroll to position [561, 0]
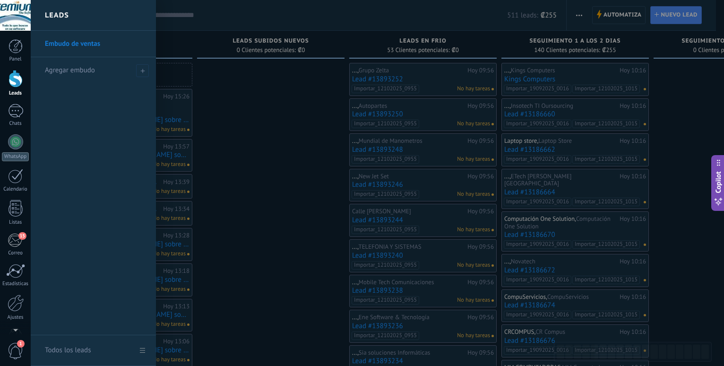
scroll to position [561, 0]
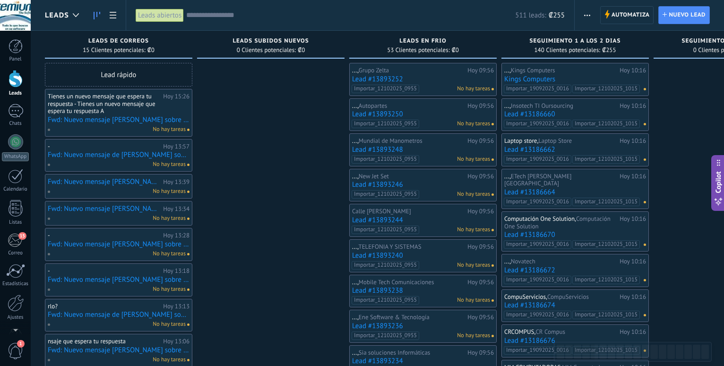
drag, startPoint x: 248, startPoint y: 163, endPoint x: 267, endPoint y: 167, distance: 19.4
click at [12, 304] on div at bounding box center [16, 302] width 16 height 17
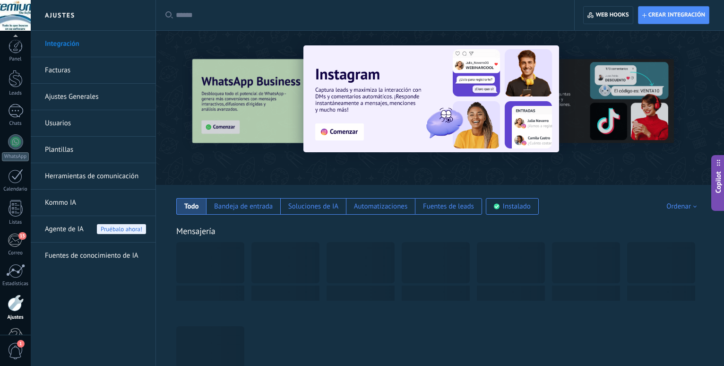
scroll to position [28, 0]
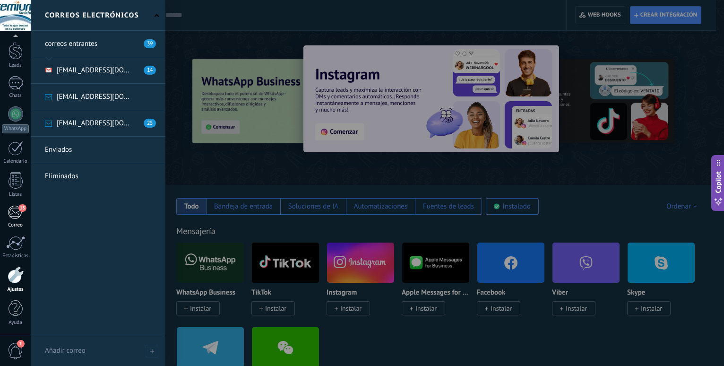
click at [18, 213] on div "15" at bounding box center [16, 212] width 16 height 14
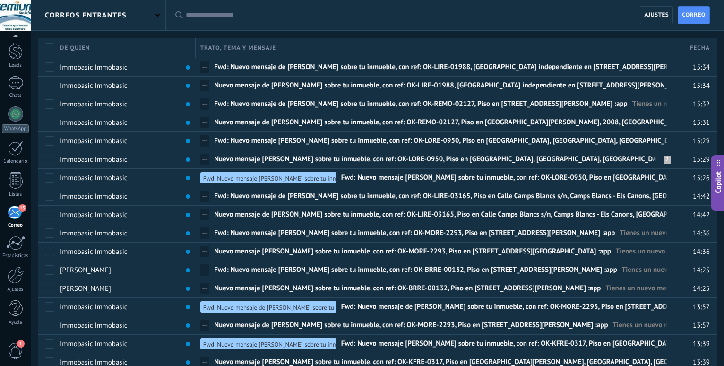
scroll to position [28, 0]
click at [154, 19] on div "correos entrantes" at bounding box center [98, 15] width 135 height 30
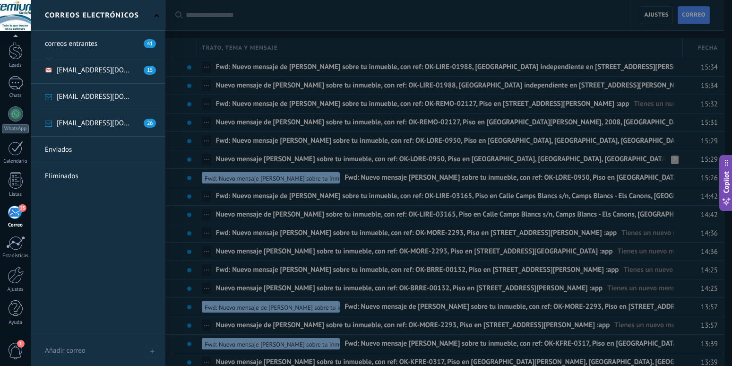
click at [102, 119] on link at bounding box center [98, 123] width 135 height 26
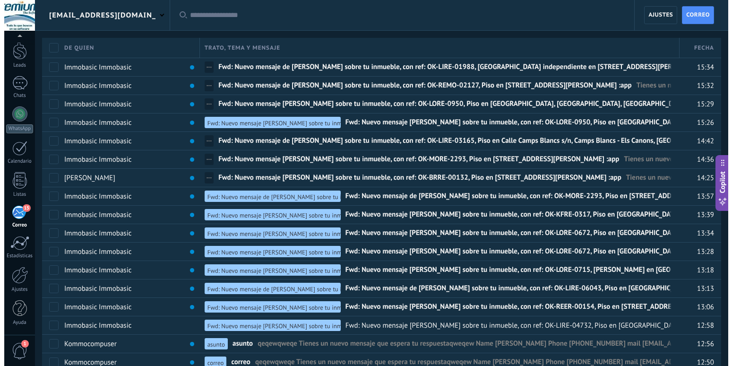
scroll to position [28, 0]
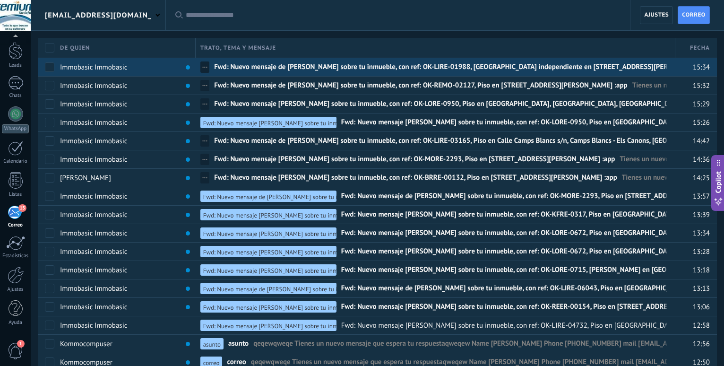
click at [465, 69] on span "Fwd: Nuevo mensaje de Fatma sobre tu inmueble, con ref: OK-LIRE-01988, Casa o c…" at bounding box center [467, 69] width 506 height 14
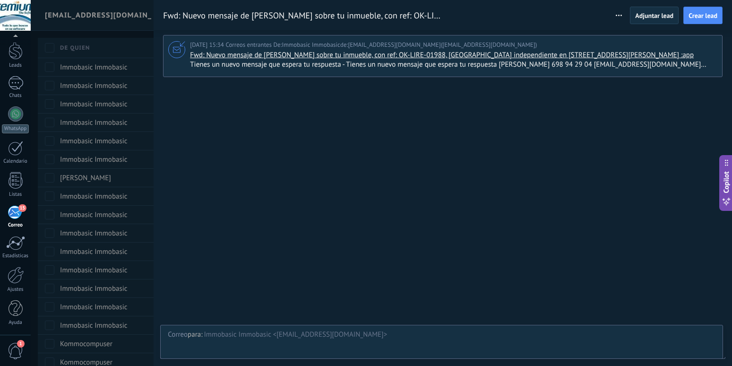
click at [696, 69] on span "Tienes un nuevo mensaje que espera tu respuesta - Tienes un nuevo mensaje que e…" at bounding box center [452, 64] width 525 height 9
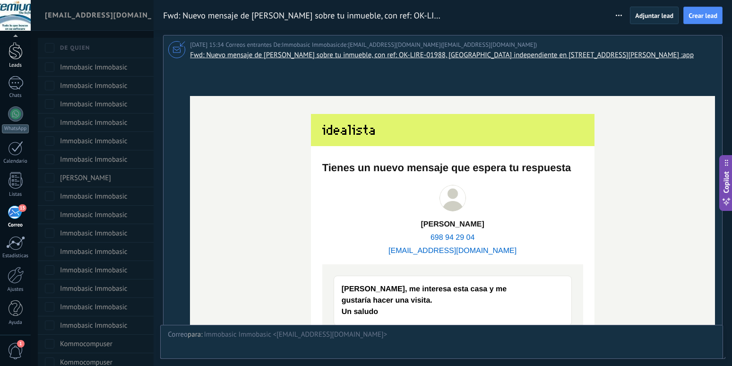
click at [13, 60] on div "Leads" at bounding box center [15, 55] width 31 height 26
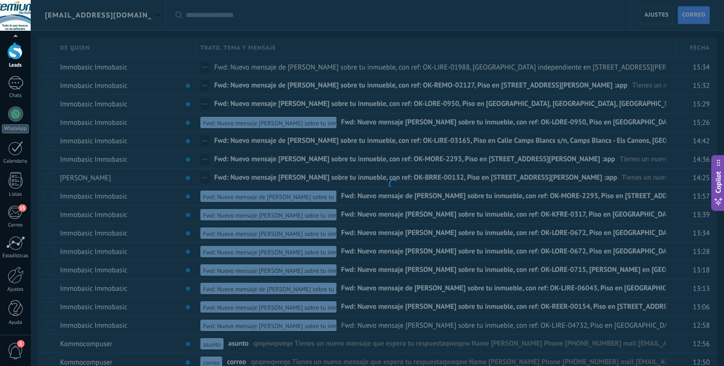
scroll to position [28, 0]
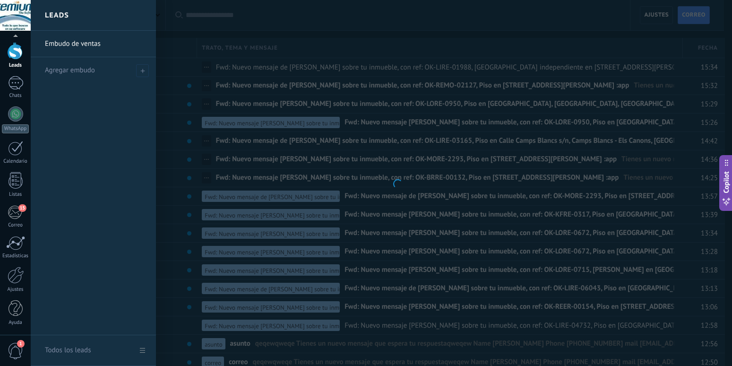
click at [14, 55] on div at bounding box center [16, 50] width 14 height 17
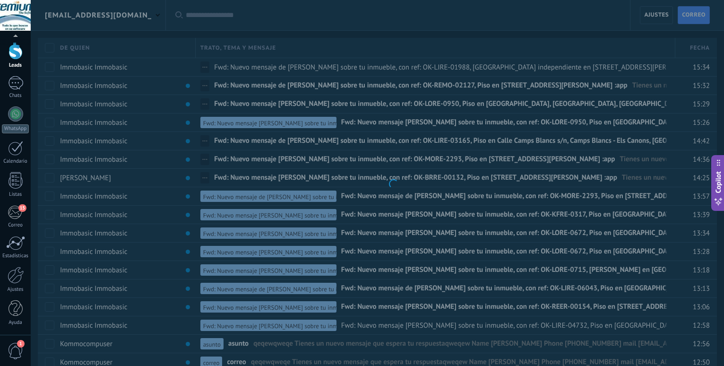
click at [14, 55] on div at bounding box center [16, 50] width 14 height 17
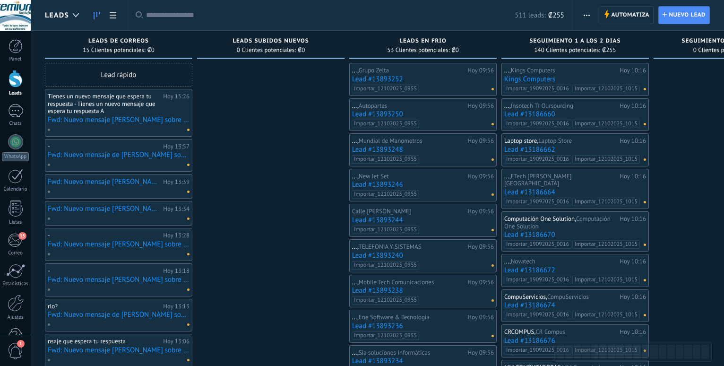
click at [125, 114] on div "Tienes un nuevo mensaje que espera tu respuesta - Tienes un nuevo mensaje que e…" at bounding box center [104, 104] width 113 height 22
click at [124, 120] on link "Fwd: Nuevo mensaje [PERSON_NAME] sobre tu inmueble, con ref: OK-LORE-0950, Piso…" at bounding box center [119, 120] width 142 height 8
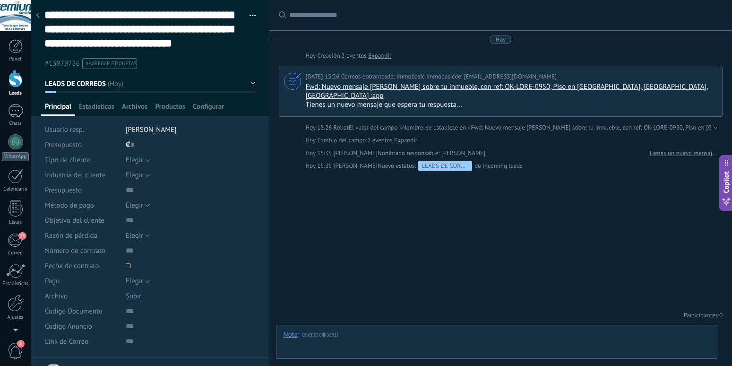
click at [39, 14] on use at bounding box center [38, 15] width 4 height 6
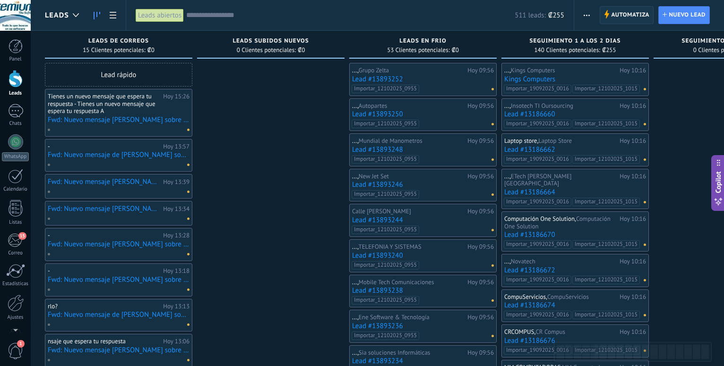
click at [615, 19] on span "Automatiza" at bounding box center [630, 15] width 38 height 17
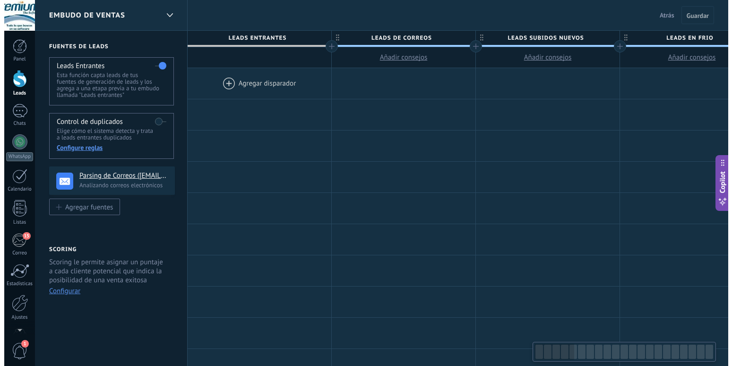
scroll to position [561, 0]
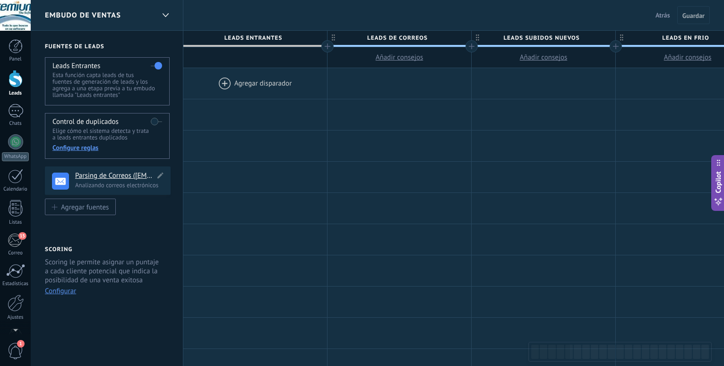
click at [104, 175] on h4 "Parsing de Correos ([EMAIL_ADDRESS][DOMAIN_NAME])" at bounding box center [115, 175] width 80 height 9
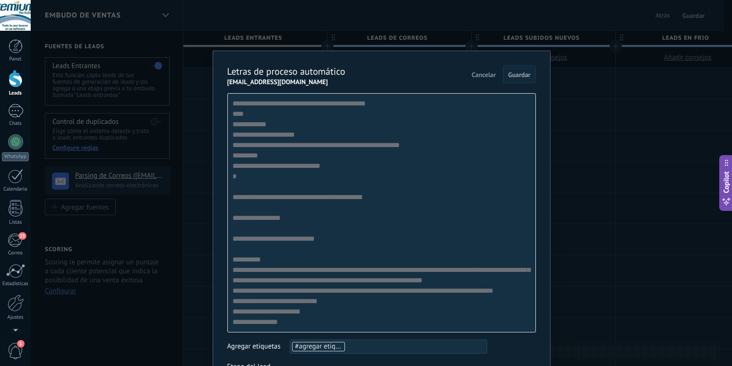
click at [280, 319] on div "**********" at bounding box center [381, 212] width 309 height 239
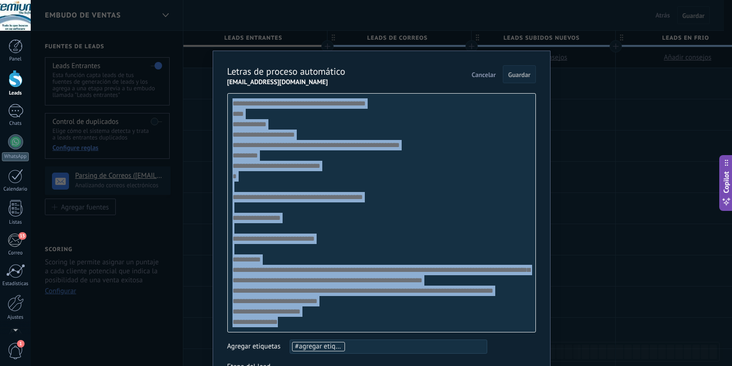
drag, startPoint x: 283, startPoint y: 321, endPoint x: 229, endPoint y: 98, distance: 229.9
click at [229, 98] on div "**********" at bounding box center [381, 212] width 309 height 239
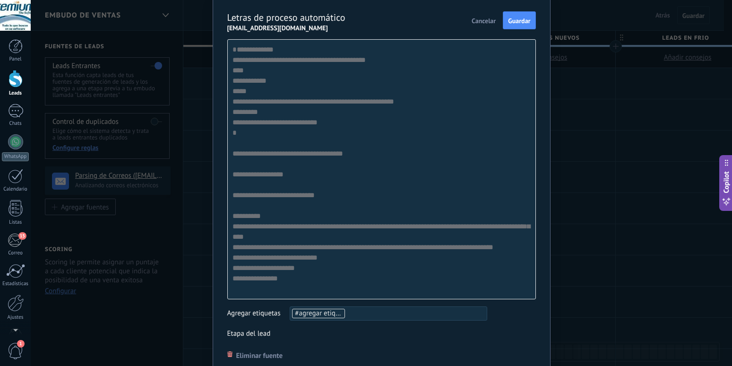
scroll to position [0, 0]
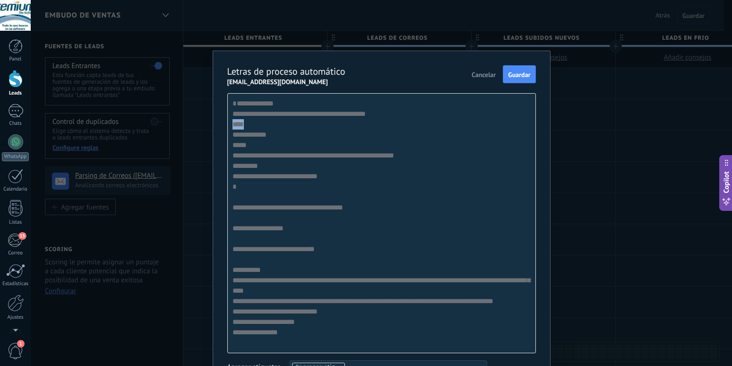
drag, startPoint x: 228, startPoint y: 134, endPoint x: 241, endPoint y: 134, distance: 13.2
click at [241, 134] on div "**********" at bounding box center [381, 223] width 309 height 260
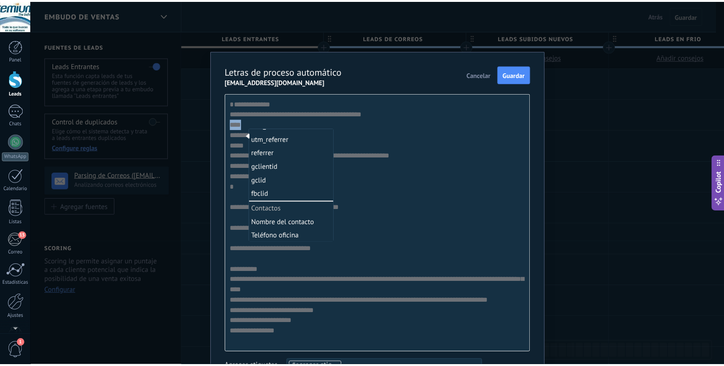
scroll to position [242, 0]
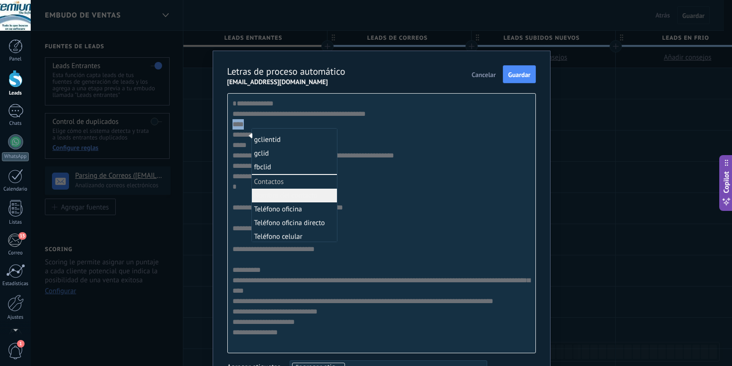
click at [280, 195] on li "Nombre del contacto" at bounding box center [294, 196] width 85 height 14
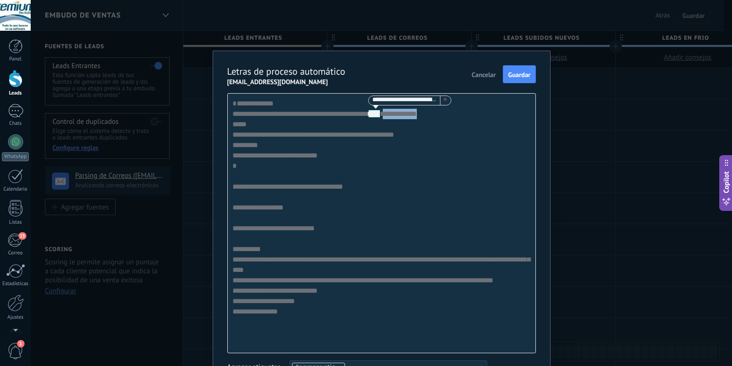
drag, startPoint x: 228, startPoint y: 146, endPoint x: 267, endPoint y: 146, distance: 39.2
click at [267, 146] on div "**********" at bounding box center [381, 223] width 309 height 260
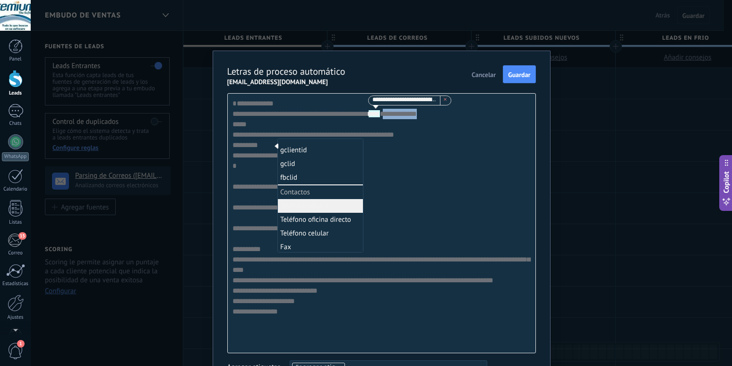
click at [307, 203] on li "Teléfono oficina" at bounding box center [320, 206] width 85 height 14
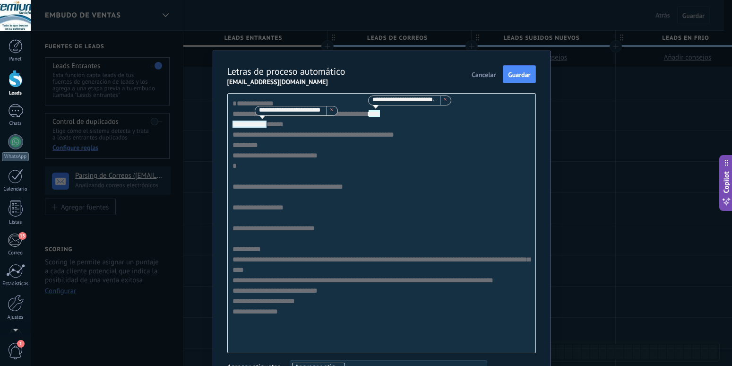
click at [473, 75] on span "Cancelar" at bounding box center [484, 74] width 24 height 7
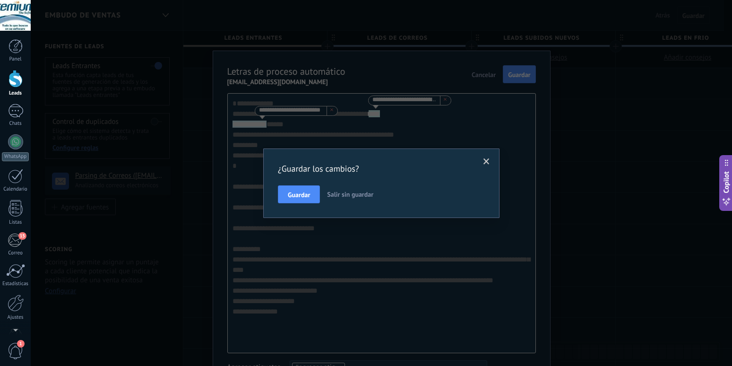
click at [355, 196] on span "Salir sin guardar" at bounding box center [350, 194] width 46 height 9
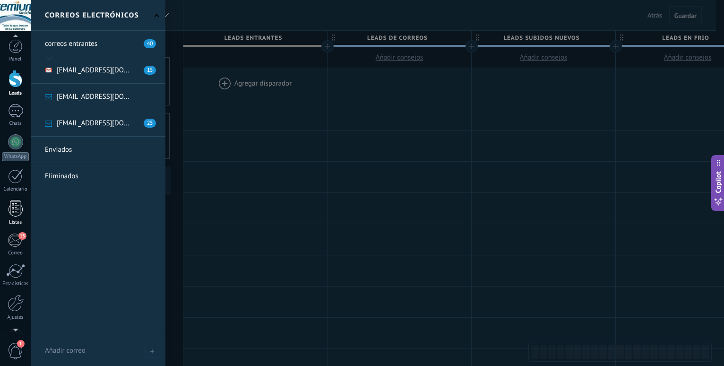
scroll to position [28, 0]
click at [17, 213] on div "15" at bounding box center [16, 212] width 16 height 14
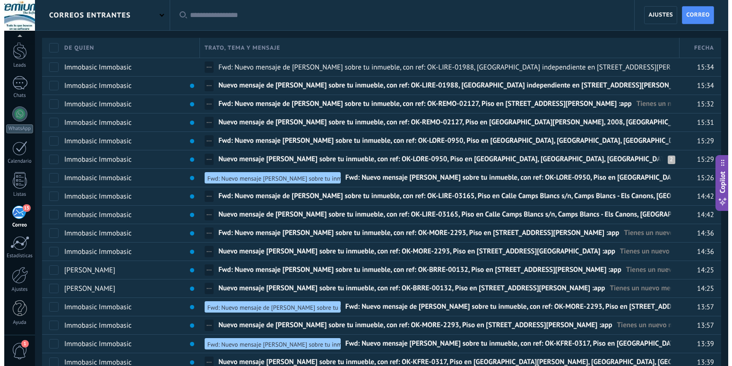
scroll to position [28, 0]
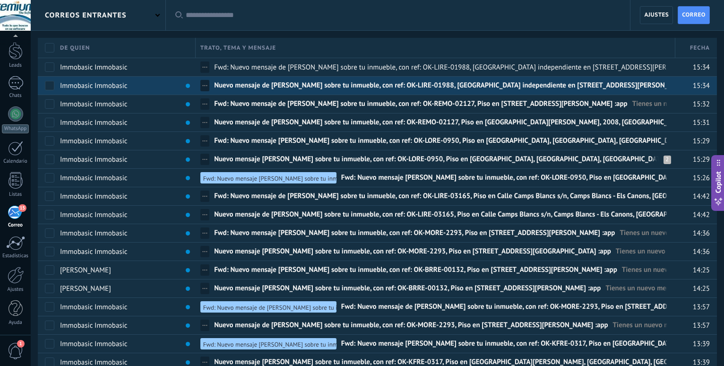
click at [353, 88] on span "Nuevo mensaje de [PERSON_NAME] sobre tu inmueble, con ref: OK-LIRE-01988, [GEOG…" at bounding box center [458, 88] width 489 height 14
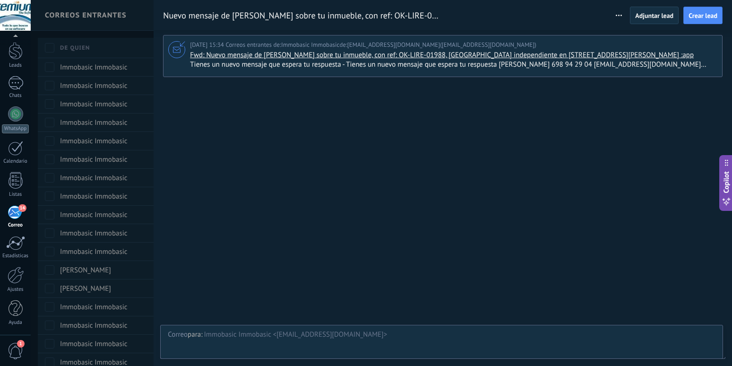
click at [700, 69] on span "Tienes un nuevo mensaje que espera tu respuesta - Tienes un nuevo mensaje que e…" at bounding box center [452, 64] width 525 height 9
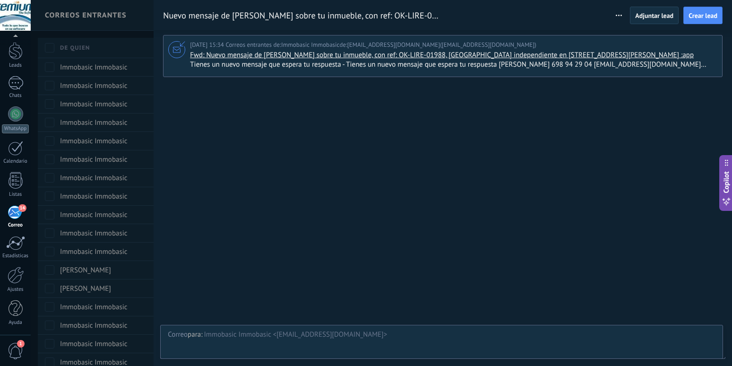
click at [697, 69] on span "Tienes un nuevo mensaje que espera tu respuesta - Tienes un nuevo mensaje que e…" at bounding box center [452, 64] width 525 height 9
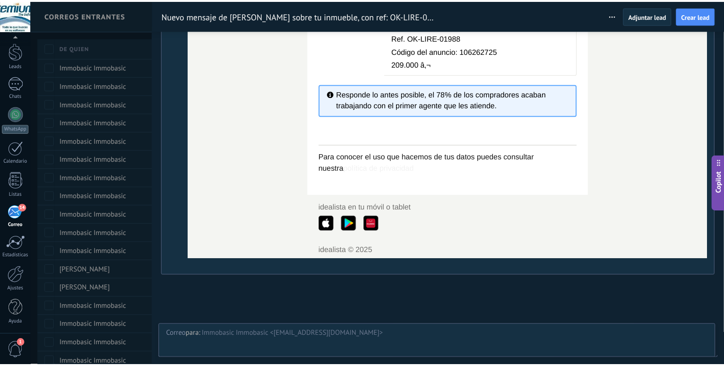
scroll to position [431, 0]
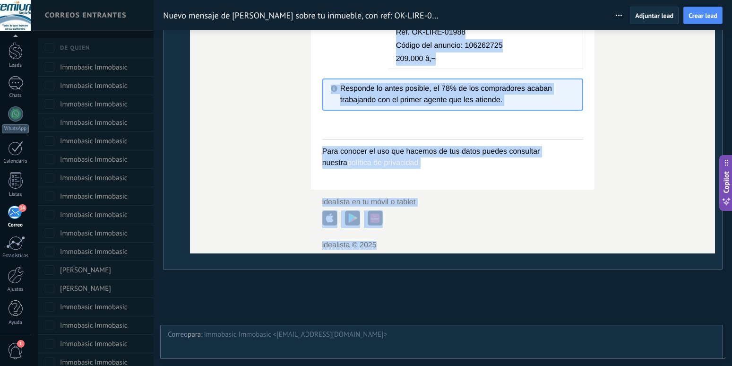
drag, startPoint x: 273, startPoint y: 89, endPoint x: 374, endPoint y: 208, distance: 156.2
copy div "Tienes un nuevo mensaje que espera tu respuesta - Tienes un nuevo mensaje que e…"
click at [11, 49] on div at bounding box center [16, 50] width 14 height 17
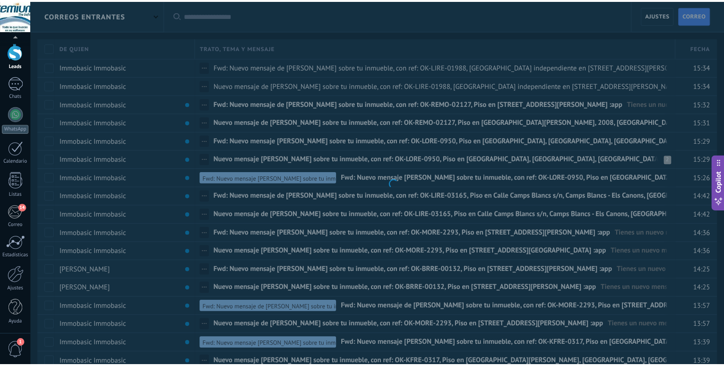
scroll to position [28, 0]
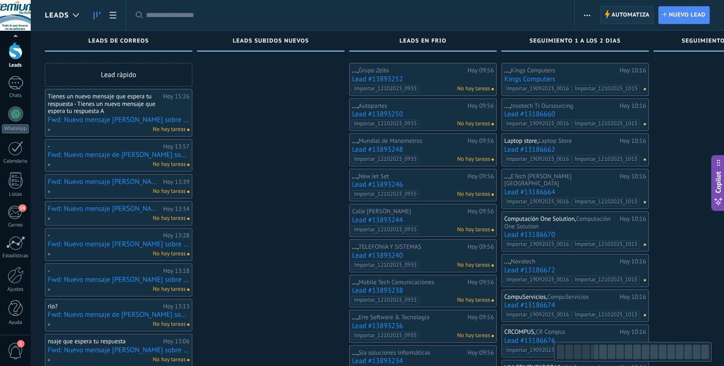
click at [630, 17] on span "Automatiza" at bounding box center [630, 15] width 38 height 17
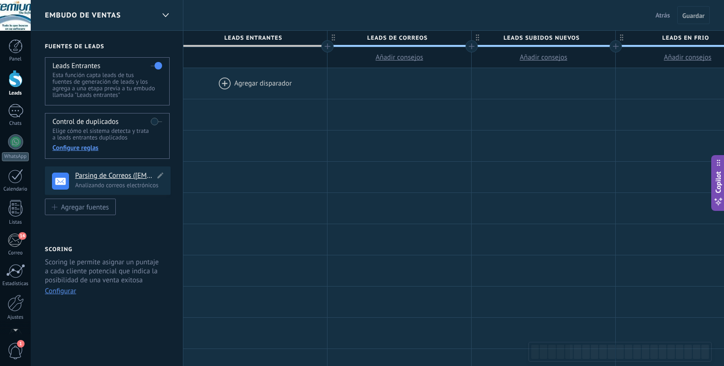
click at [105, 179] on h4 "Parsing de Correos ([EMAIL_ADDRESS][DOMAIN_NAME])" at bounding box center [115, 175] width 80 height 9
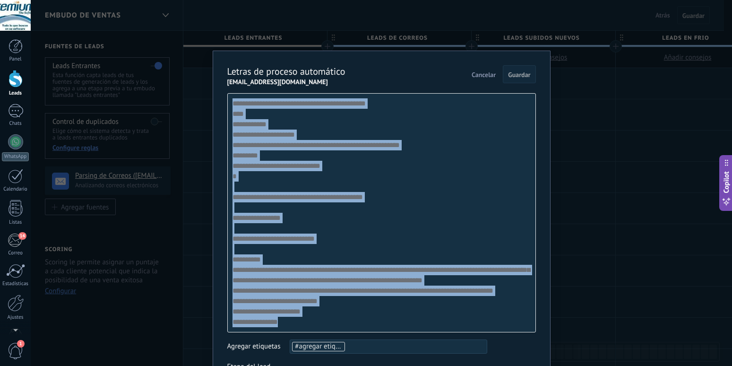
drag, startPoint x: 236, startPoint y: 114, endPoint x: 225, endPoint y: 90, distance: 25.8
click at [227, 90] on div "**********" at bounding box center [381, 229] width 309 height 328
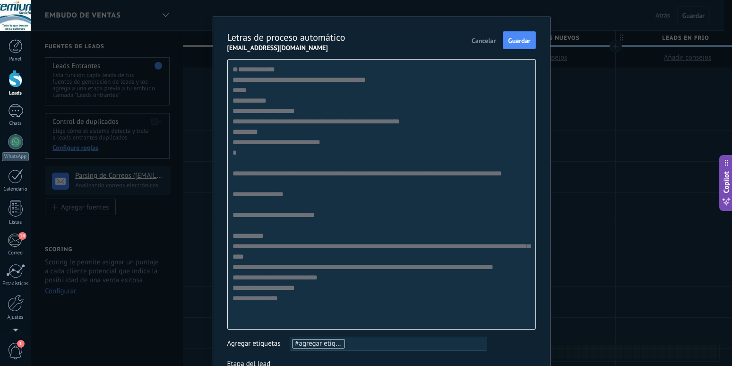
scroll to position [54, 0]
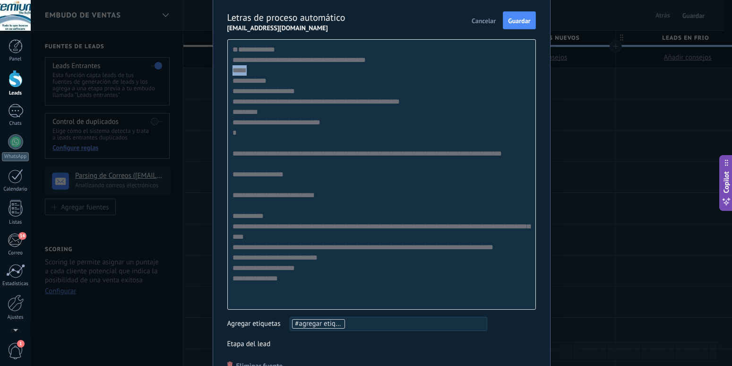
drag, startPoint x: 227, startPoint y: 92, endPoint x: 248, endPoint y: 93, distance: 20.3
click at [248, 93] on div "**********" at bounding box center [381, 174] width 309 height 270
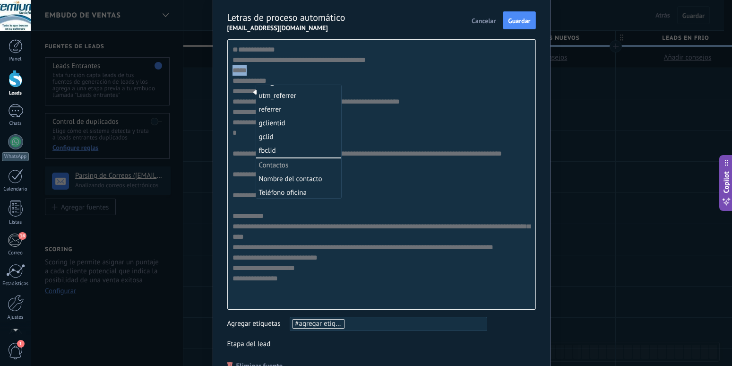
scroll to position [242, 0]
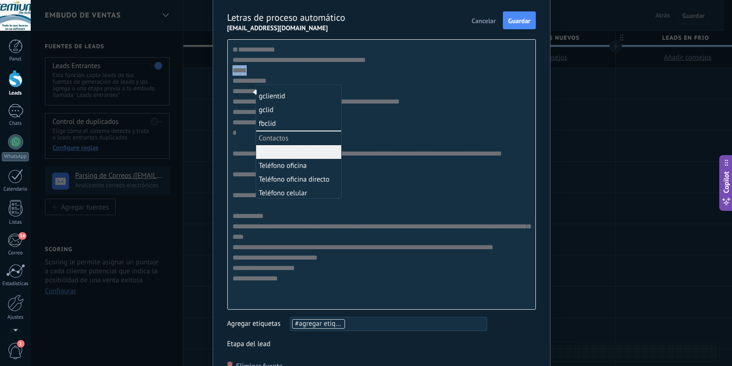
click at [283, 153] on li "Nombre del contacto" at bounding box center [298, 152] width 85 height 14
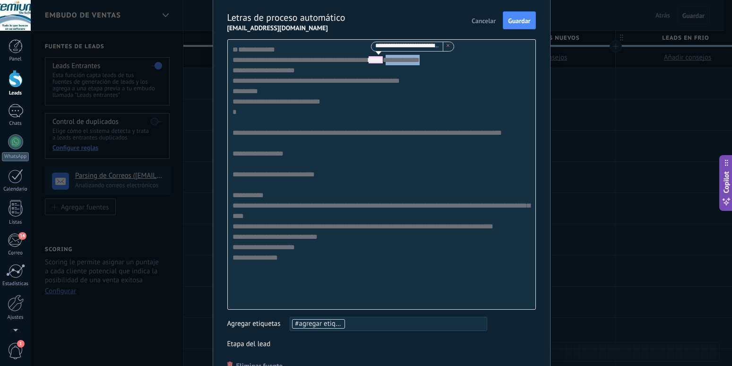
drag, startPoint x: 227, startPoint y: 103, endPoint x: 268, endPoint y: 103, distance: 41.1
click at [268, 103] on div "**********" at bounding box center [381, 174] width 309 height 270
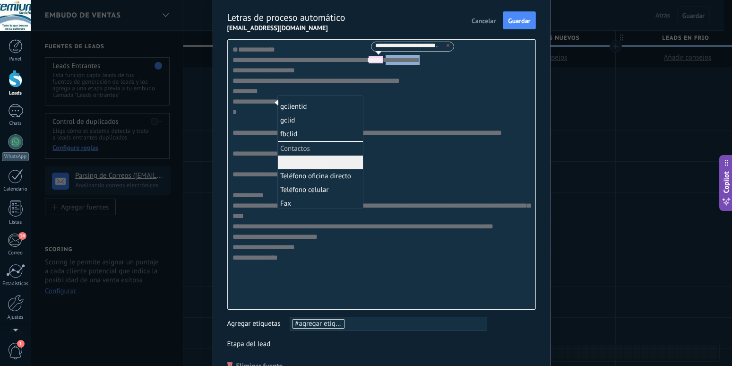
click at [301, 164] on li "Teléfono oficina" at bounding box center [320, 162] width 85 height 14
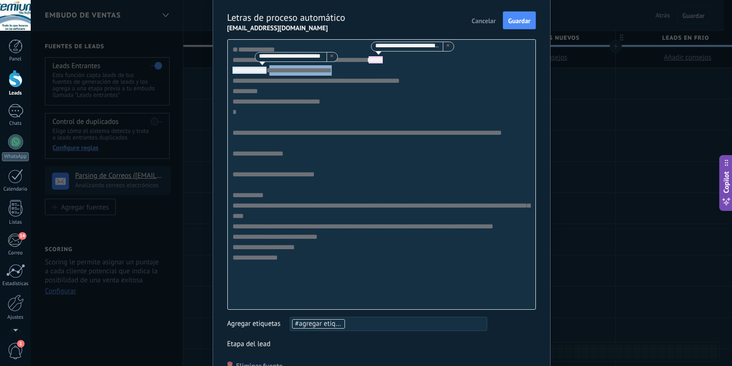
drag, startPoint x: 228, startPoint y: 114, endPoint x: 310, endPoint y: 114, distance: 81.8
click at [310, 114] on div "**********" at bounding box center [381, 174] width 309 height 270
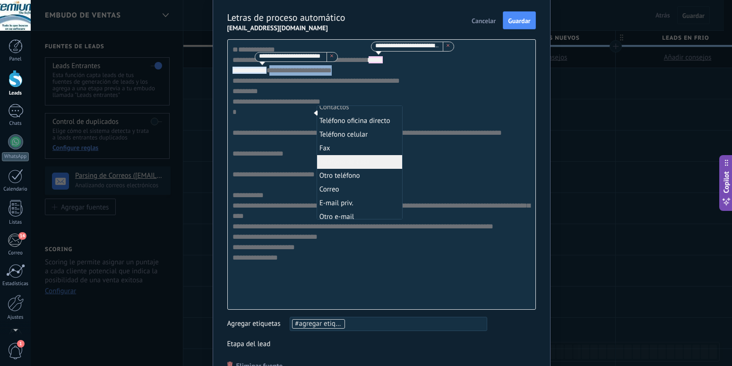
scroll to position [296, 0]
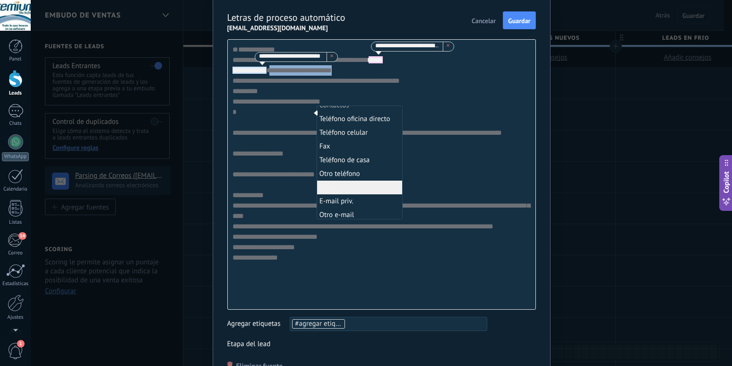
click at [336, 189] on li "Correo" at bounding box center [359, 188] width 85 height 14
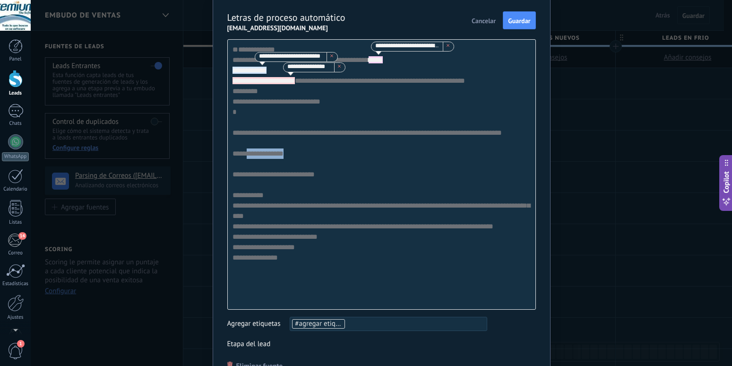
drag, startPoint x: 241, startPoint y: 197, endPoint x: 288, endPoint y: 195, distance: 46.3
click at [288, 195] on div "**********" at bounding box center [381, 174] width 309 height 270
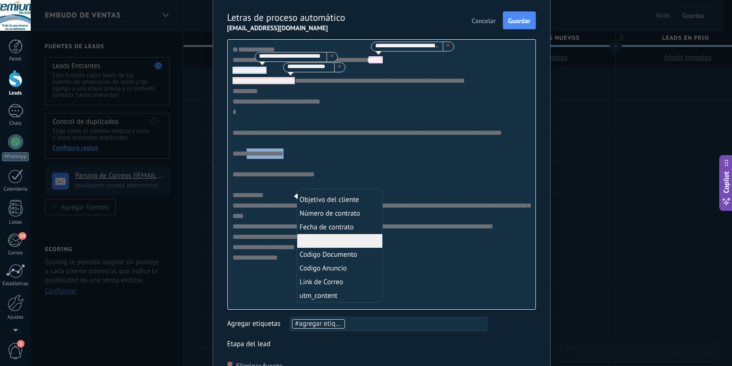
scroll to position [54, 0]
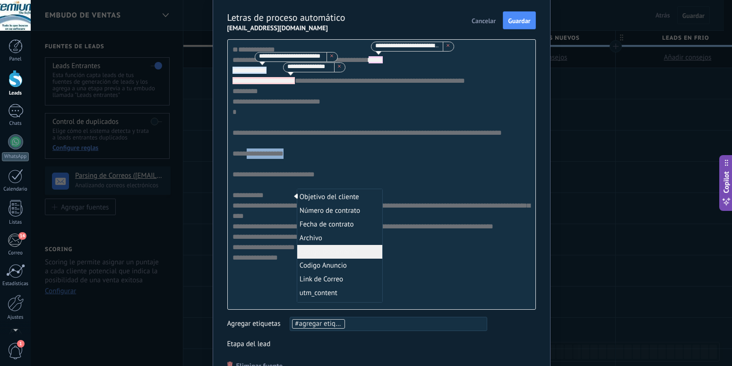
click at [328, 251] on li "Codigo Documento" at bounding box center [339, 252] width 85 height 14
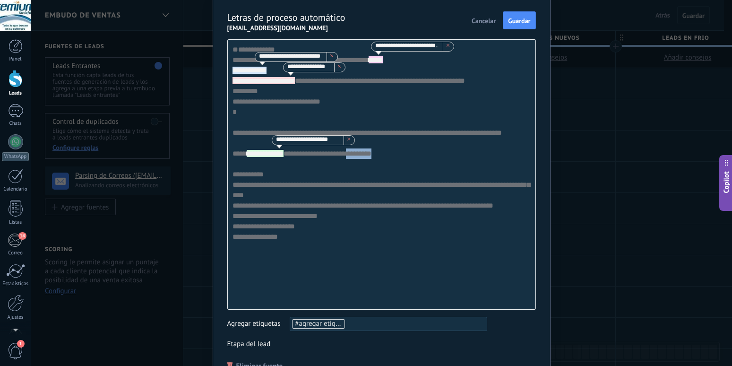
drag, startPoint x: 291, startPoint y: 216, endPoint x: 323, endPoint y: 214, distance: 32.3
click at [323, 214] on div "**********" at bounding box center [381, 174] width 309 height 270
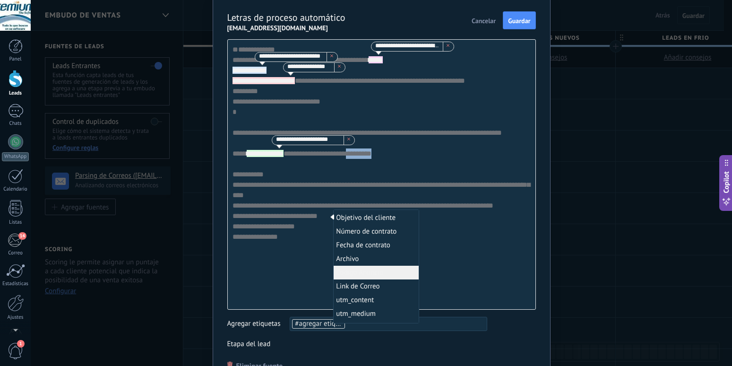
click at [355, 273] on li "Codigo Anuncio" at bounding box center [376, 273] width 85 height 14
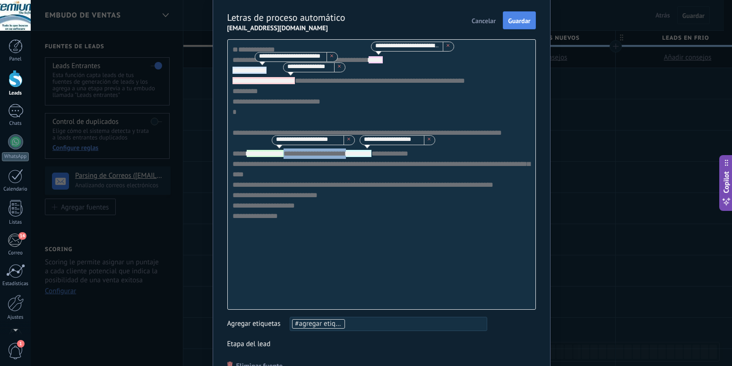
click at [508, 18] on span "Guardar" at bounding box center [519, 20] width 22 height 7
click at [476, 24] on span "Cancelar" at bounding box center [484, 20] width 24 height 7
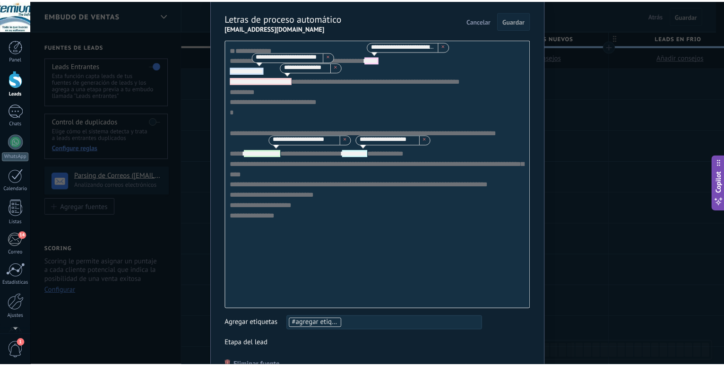
scroll to position [0, 0]
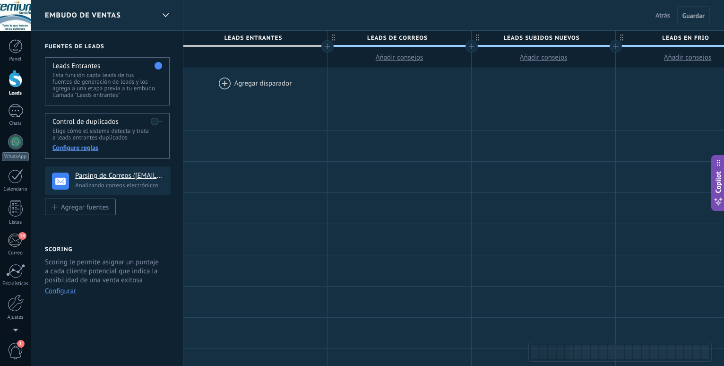
click at [11, 76] on div at bounding box center [16, 78] width 14 height 17
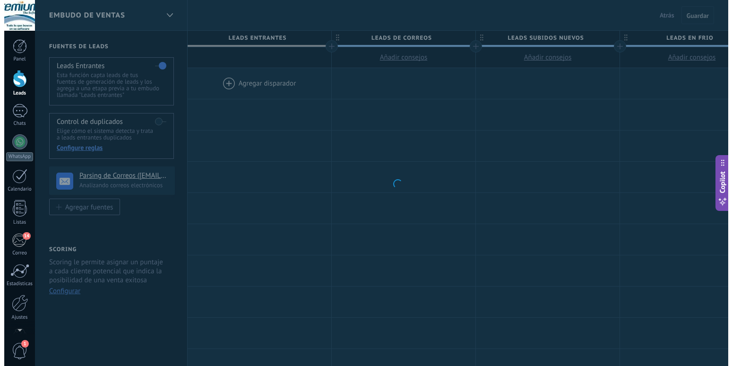
scroll to position [561, 0]
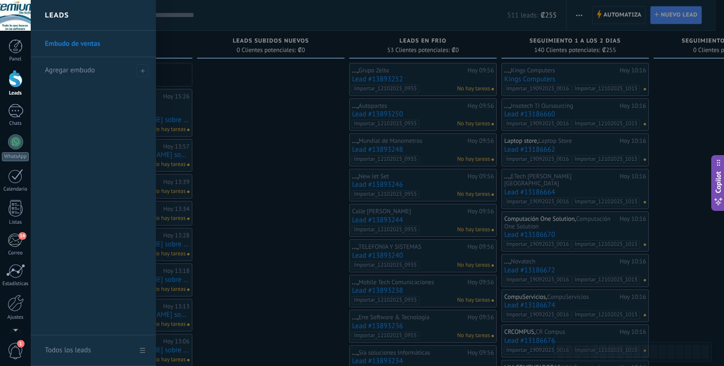
scroll to position [561, 0]
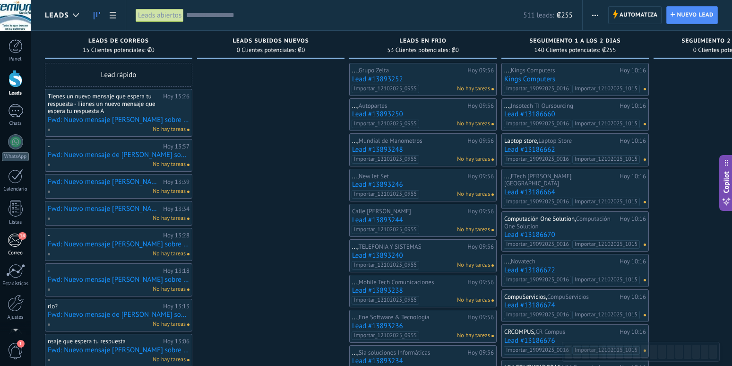
click at [13, 247] on div "14" at bounding box center [16, 240] width 16 height 14
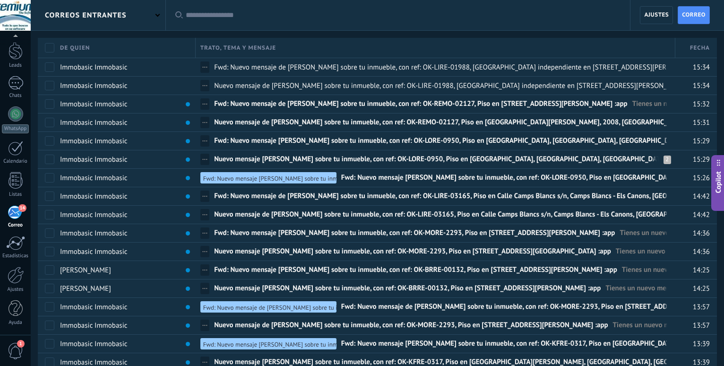
scroll to position [28, 0]
click at [155, 20] on div "correos entrantes" at bounding box center [98, 15] width 135 height 30
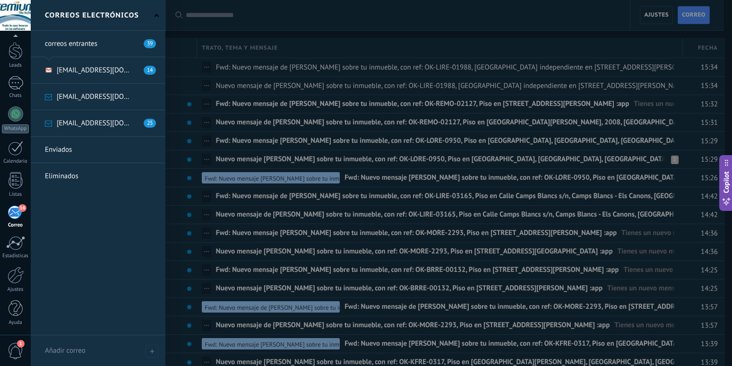
click at [98, 123] on link at bounding box center [98, 123] width 135 height 26
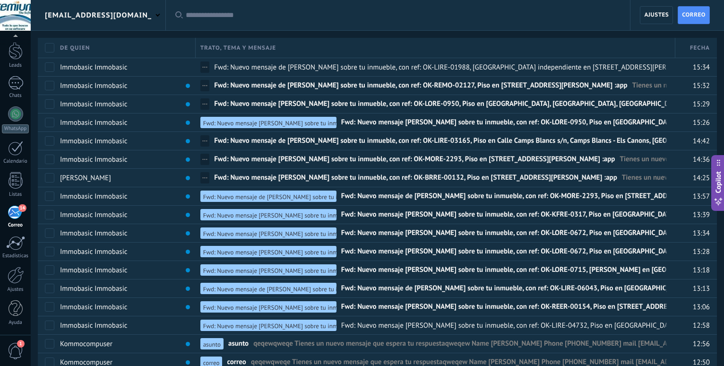
scroll to position [28, 0]
click at [157, 15] on span at bounding box center [157, 14] width 4 height 4
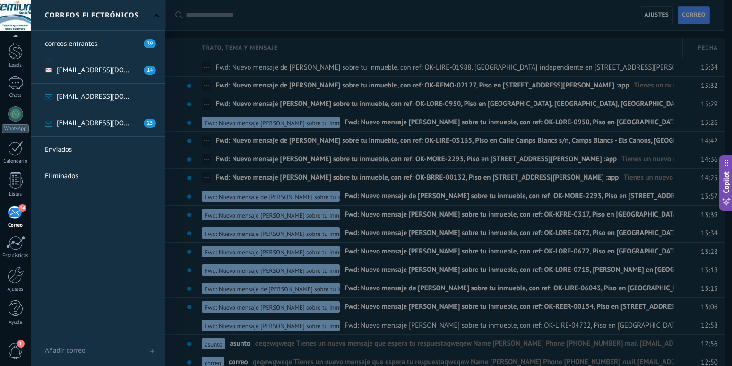
click at [102, 126] on link at bounding box center [98, 123] width 135 height 26
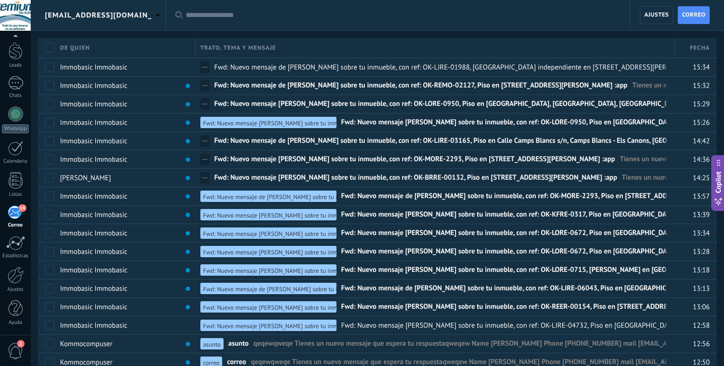
click at [159, 17] on div "[EMAIL_ADDRESS][DOMAIN_NAME]" at bounding box center [98, 15] width 135 height 30
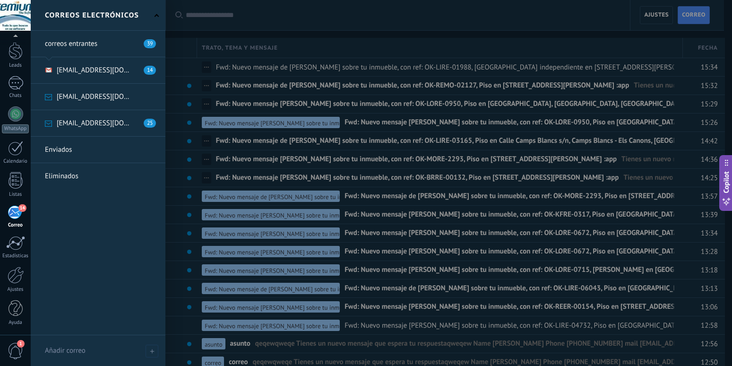
click at [109, 76] on link at bounding box center [98, 70] width 135 height 26
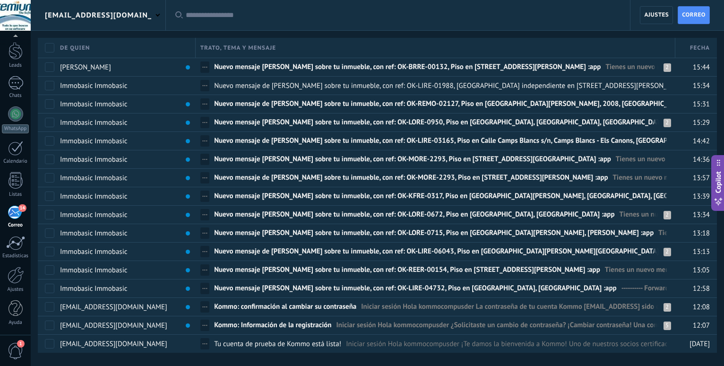
scroll to position [28, 0]
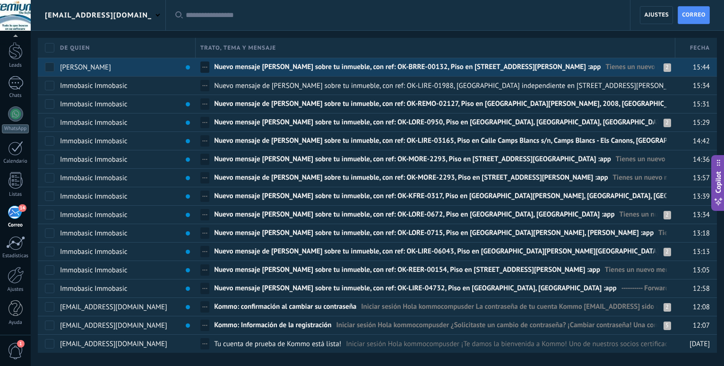
click at [294, 67] on span "Nuevo mensaje de pedro sobre tu inmueble, con ref: OK-BRRE-00132, Piso en Calle…" at bounding box center [407, 69] width 387 height 14
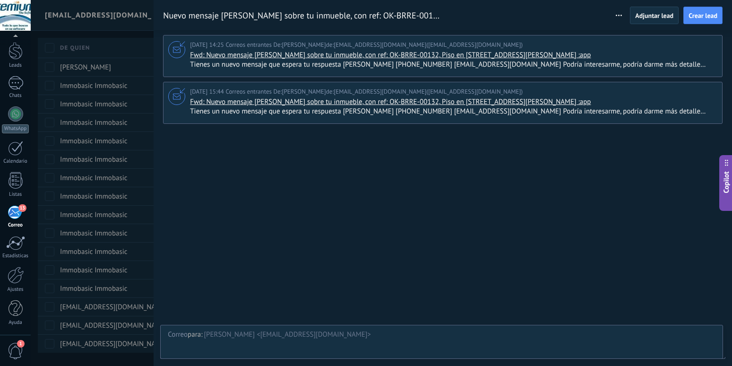
click at [698, 111] on span "Tienes un nuevo mensaje que espera tu respuesta Francico Gonzalez +506 60154135…" at bounding box center [452, 111] width 525 height 9
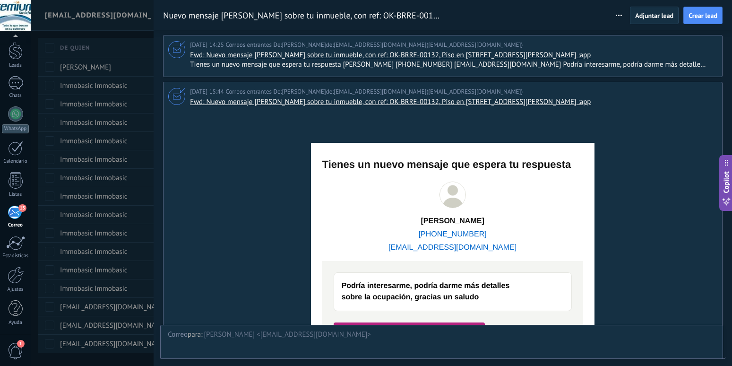
click at [703, 68] on span "Tienes un nuevo mensaje que espera tu respuesta Francico Gonzalez +506 60154135…" at bounding box center [452, 64] width 525 height 9
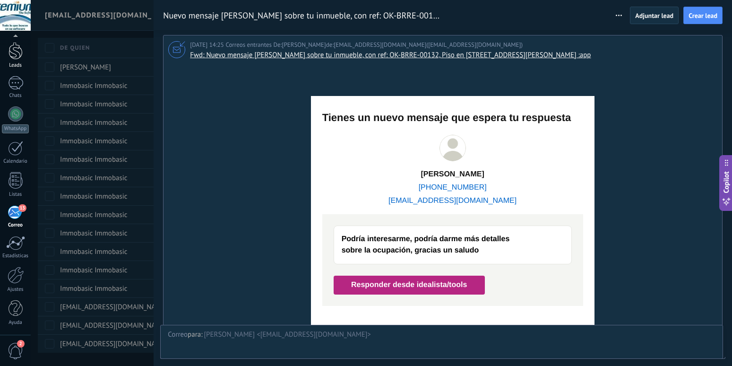
click at [19, 52] on div at bounding box center [16, 50] width 14 height 17
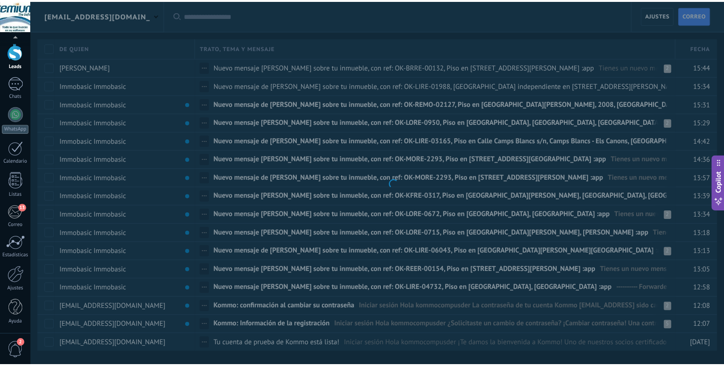
scroll to position [28, 0]
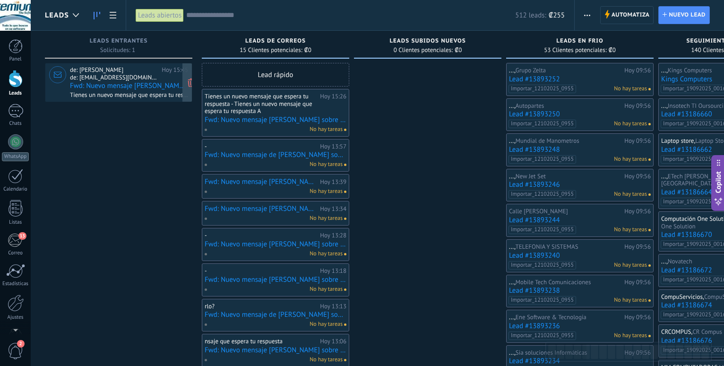
click at [119, 81] on span "de: [EMAIL_ADDRESS][DOMAIN_NAME]" at bounding box center [114, 78] width 88 height 8
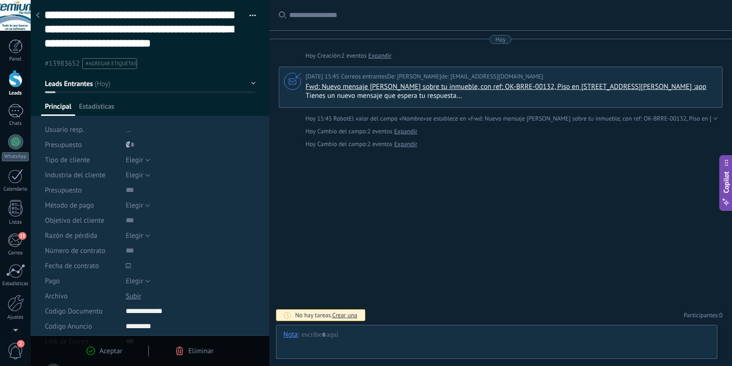
type textarea "**********"
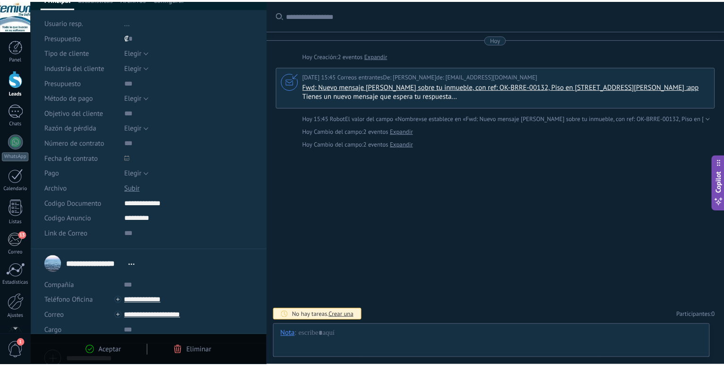
scroll to position [146, 0]
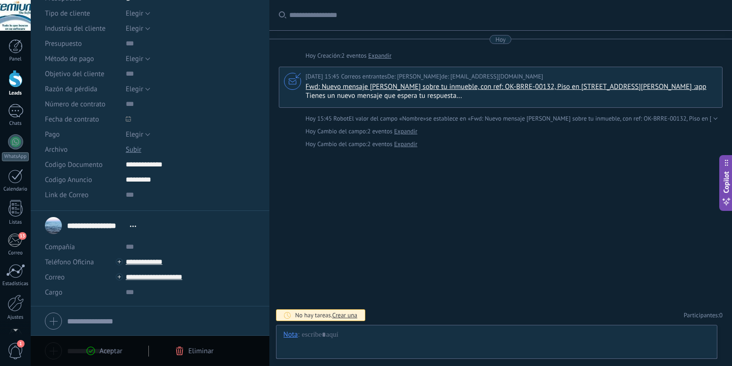
click at [19, 81] on div at bounding box center [16, 78] width 14 height 17
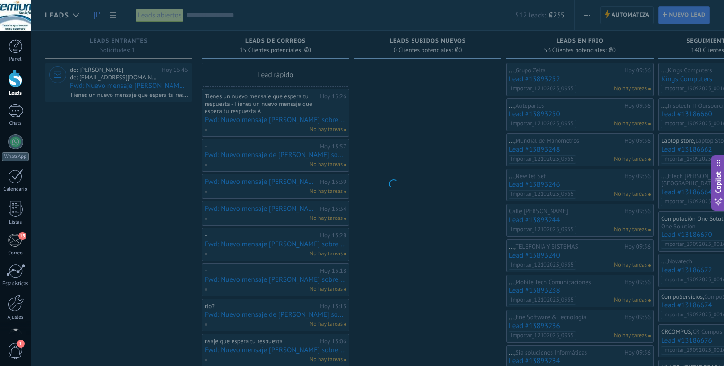
scroll to position [561, 0]
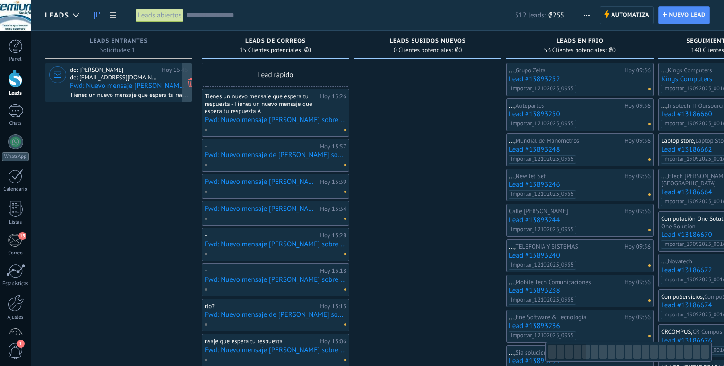
click at [105, 77] on span "de: [EMAIL_ADDRESS][DOMAIN_NAME]" at bounding box center [114, 78] width 88 height 8
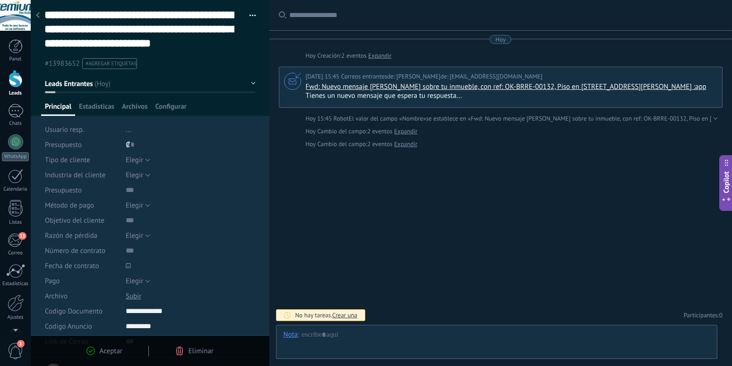
click at [15, 78] on div at bounding box center [16, 78] width 14 height 17
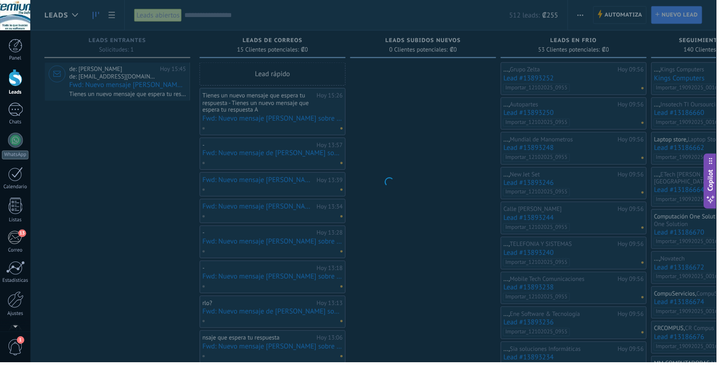
scroll to position [561, 0]
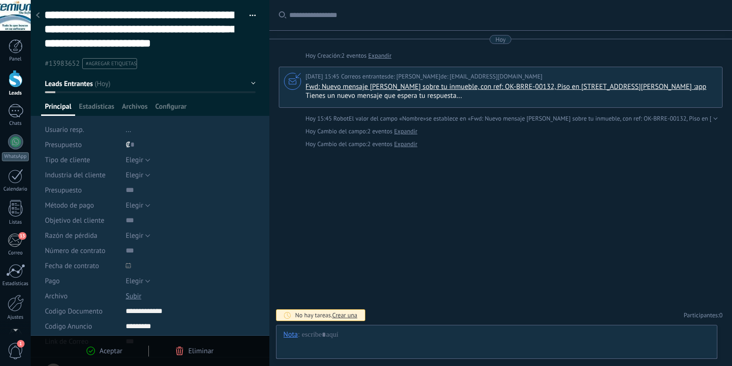
click at [18, 82] on div at bounding box center [16, 78] width 14 height 17
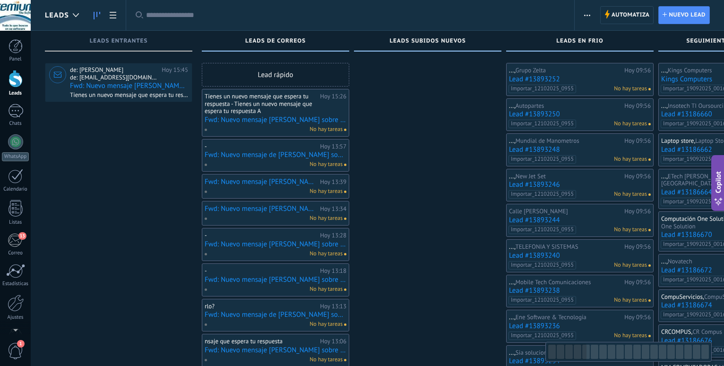
scroll to position [561, 0]
click at [611, 18] on span "Automatiza Automatiza" at bounding box center [627, 15] width 54 height 18
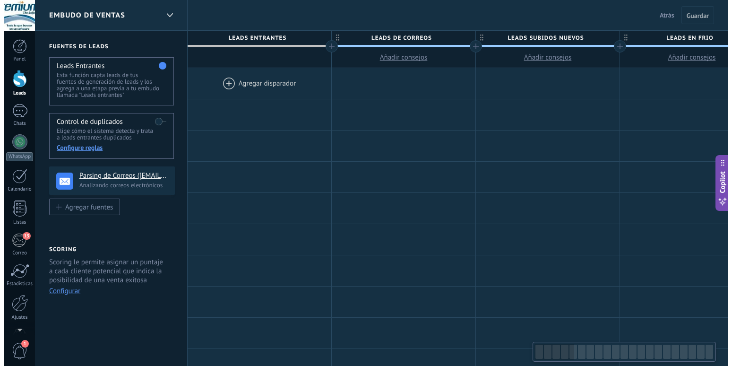
scroll to position [561, 0]
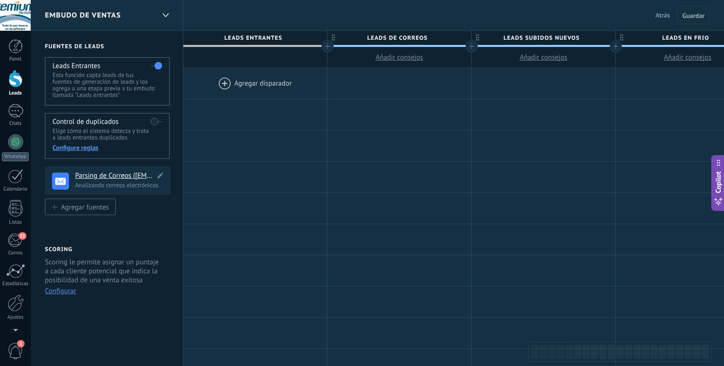
click at [92, 174] on h4 "Parsing de Correos ([EMAIL_ADDRESS][DOMAIN_NAME])" at bounding box center [115, 175] width 80 height 9
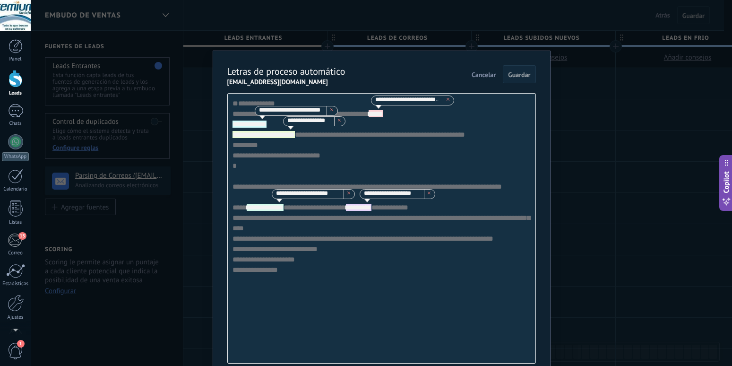
scroll to position [54, 0]
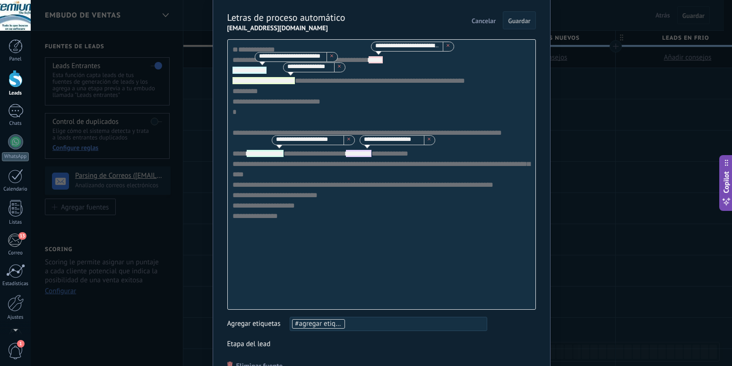
click at [228, 48] on div "**********" at bounding box center [381, 174] width 309 height 270
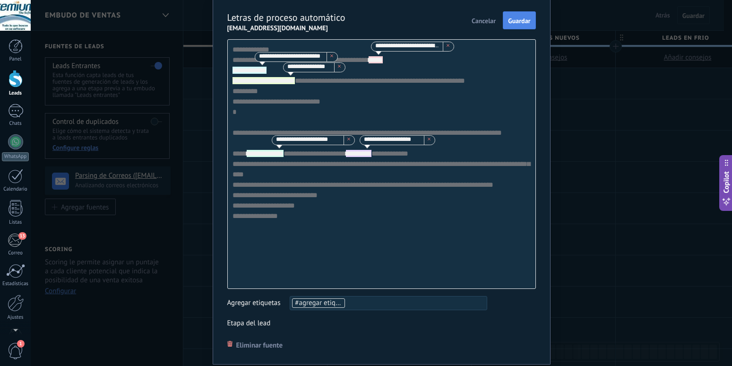
click at [516, 19] on span "Guardar" at bounding box center [519, 20] width 22 height 7
click at [482, 22] on span "Cancelar" at bounding box center [484, 20] width 24 height 7
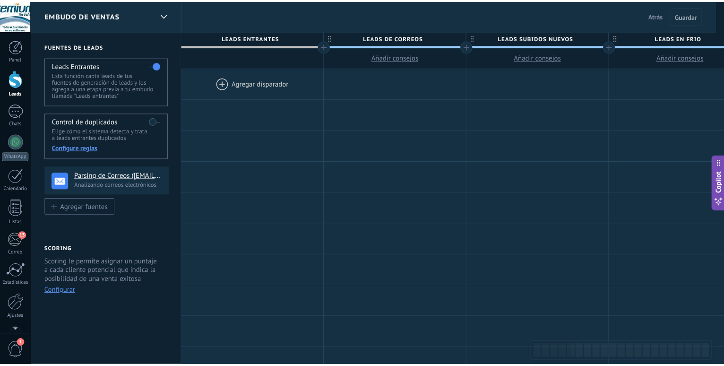
scroll to position [0, 0]
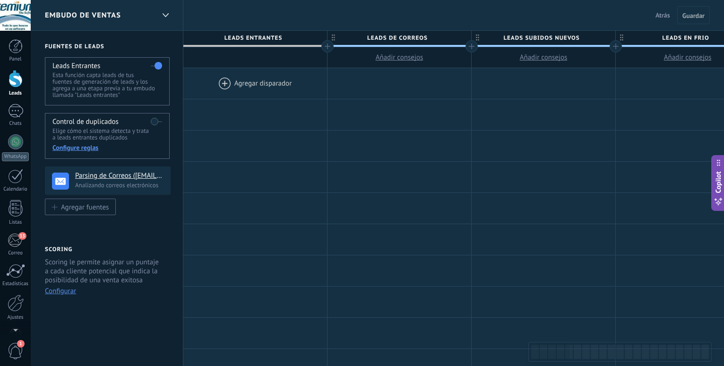
click at [15, 78] on div at bounding box center [16, 78] width 14 height 17
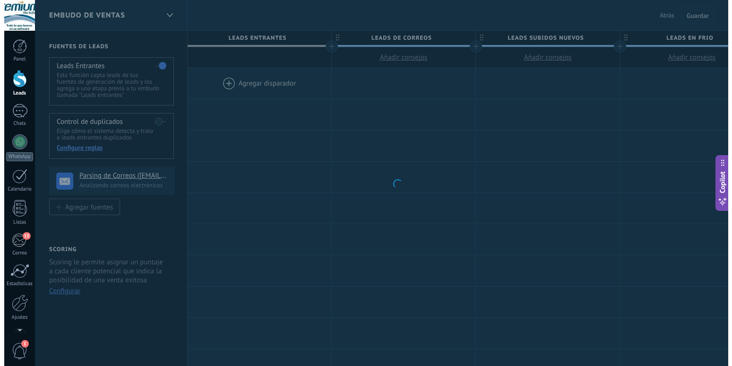
scroll to position [561, 0]
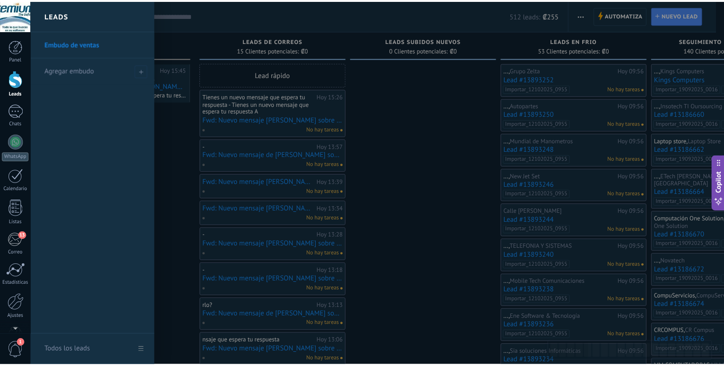
scroll to position [561, 0]
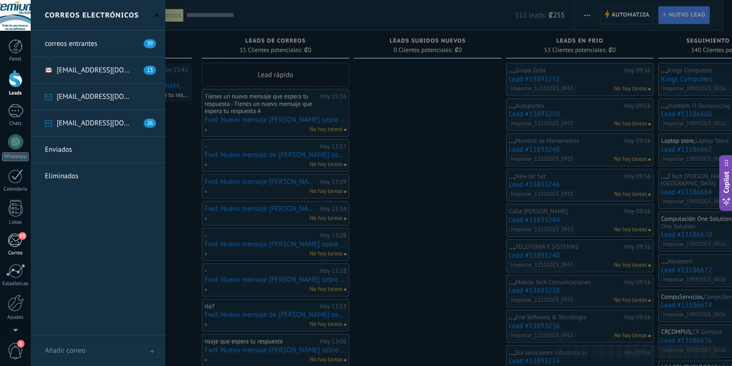
click at [17, 245] on div "13" at bounding box center [16, 240] width 16 height 14
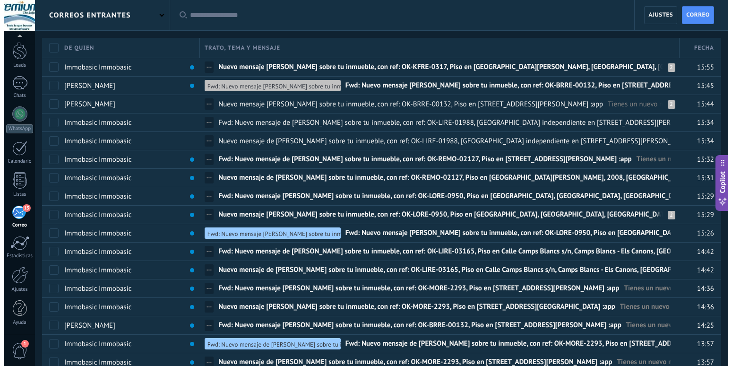
scroll to position [28, 0]
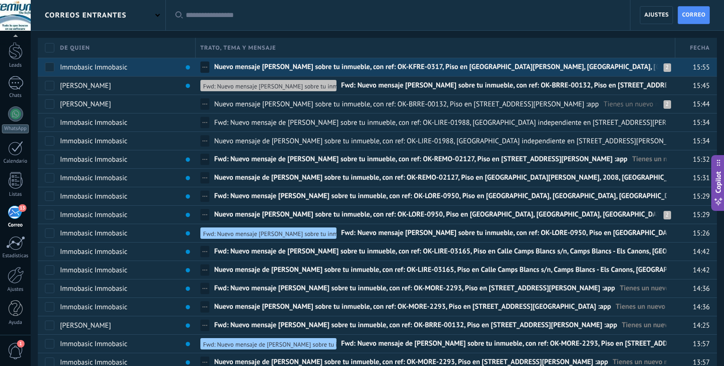
click at [306, 70] on span "Nuevo mensaje [PERSON_NAME] sobre tu inmueble, con ref: OK-KFRE-0317, Piso en […" at bounding box center [472, 69] width 517 height 14
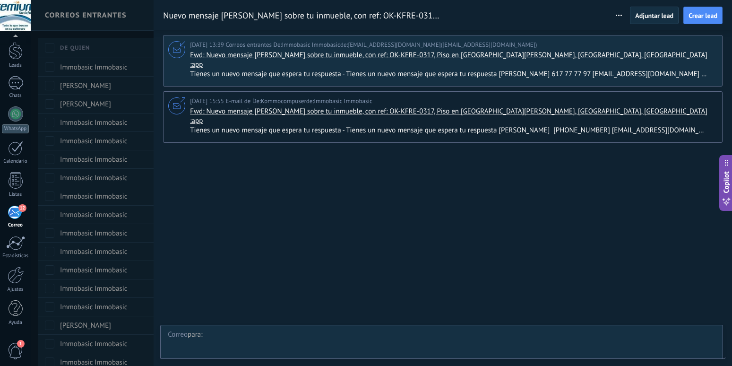
click at [698, 116] on div "12/10/2025 15:55 E-mail de De: Kommocompuser de: Immobasic Immobasic Fwd: Nuevo…" at bounding box center [442, 117] width 559 height 52
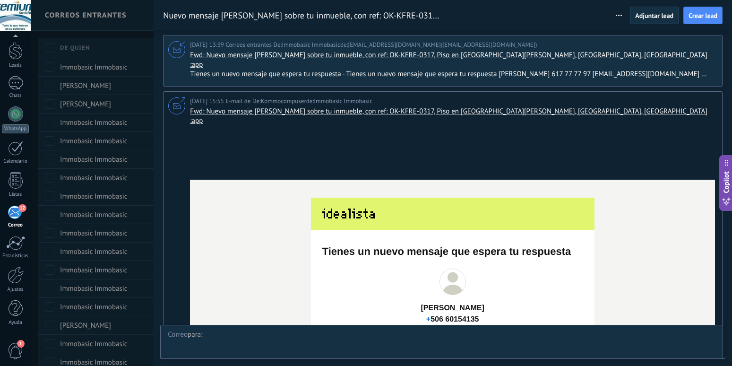
click at [103, 16] on div at bounding box center [366, 183] width 732 height 366
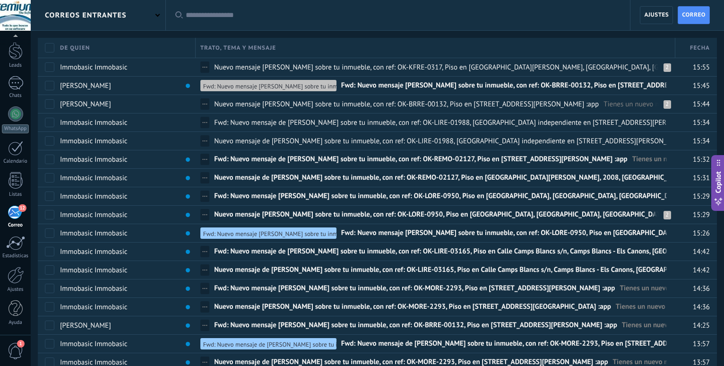
click at [148, 16] on div "correos entrantes" at bounding box center [98, 15] width 135 height 30
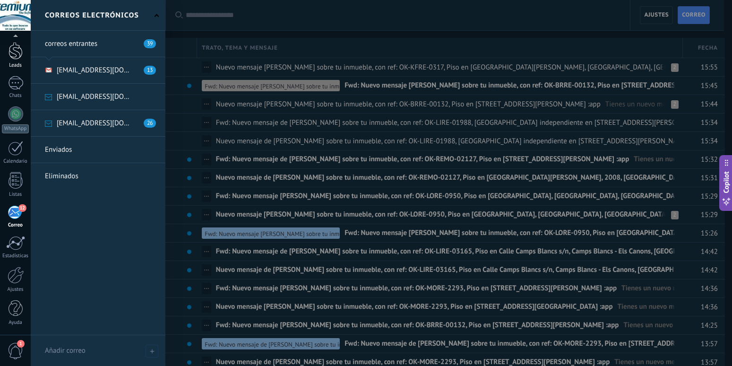
click at [9, 46] on div at bounding box center [16, 50] width 14 height 17
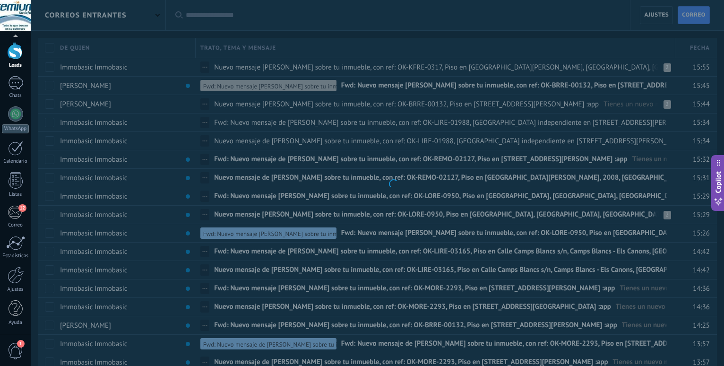
scroll to position [28, 0]
click at [11, 51] on div at bounding box center [16, 50] width 14 height 17
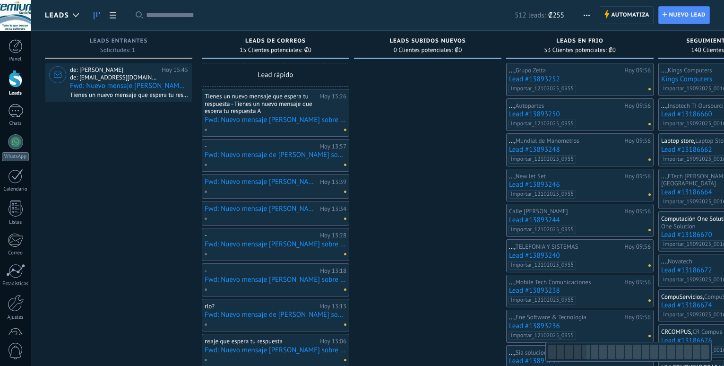
click at [126, 77] on span "de: [EMAIL_ADDRESS][DOMAIN_NAME]" at bounding box center [114, 78] width 88 height 8
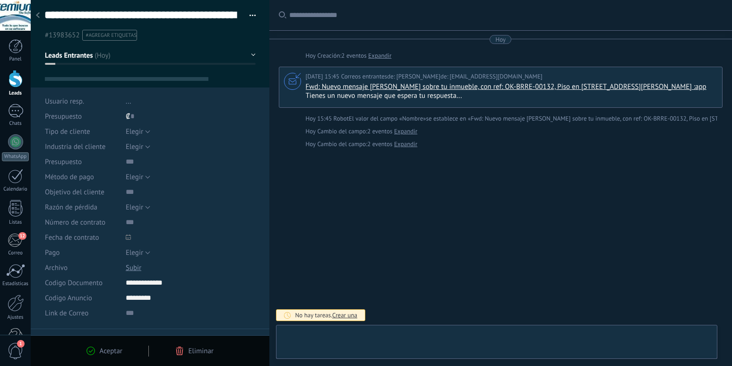
drag, startPoint x: 124, startPoint y: 83, endPoint x: 79, endPoint y: 42, distance: 60.8
click at [253, 152] on div "Leads Leads abiertos Aplicar 512 leads: ₡255 Leads abiertos Mis leads Leads gan…" at bounding box center [366, 183] width 732 height 366
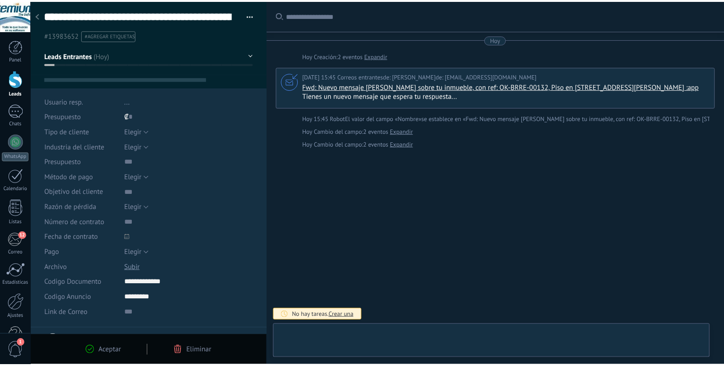
scroll to position [561, 0]
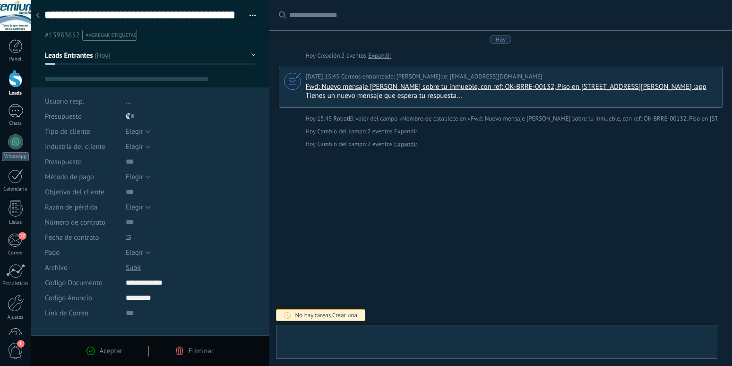
click at [38, 14] on use at bounding box center [38, 15] width 4 height 6
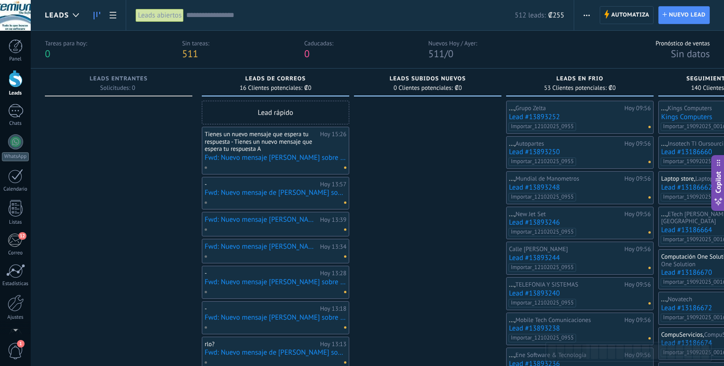
click at [15, 80] on div at bounding box center [16, 78] width 14 height 17
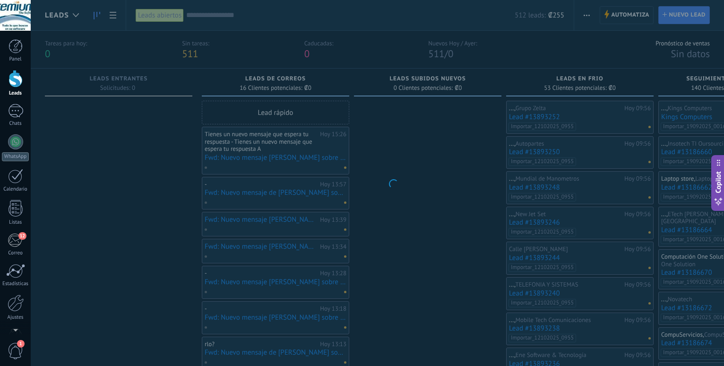
scroll to position [561, 0]
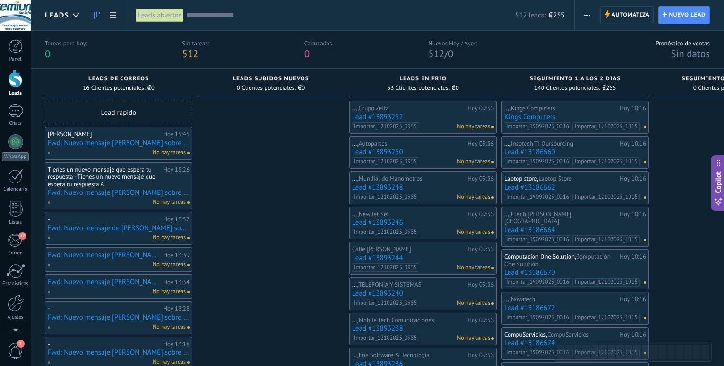
click at [15, 82] on div at bounding box center [16, 78] width 14 height 17
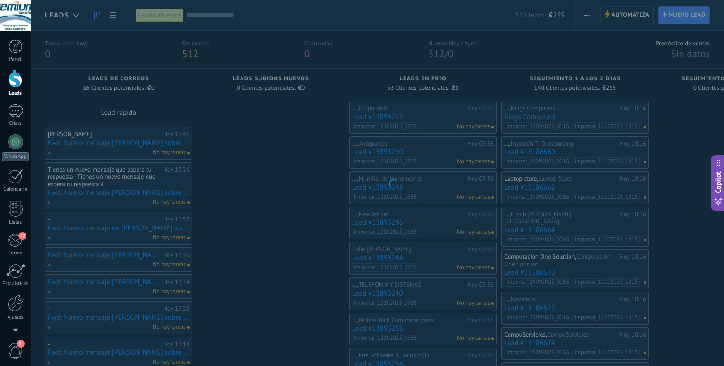
scroll to position [561, 0]
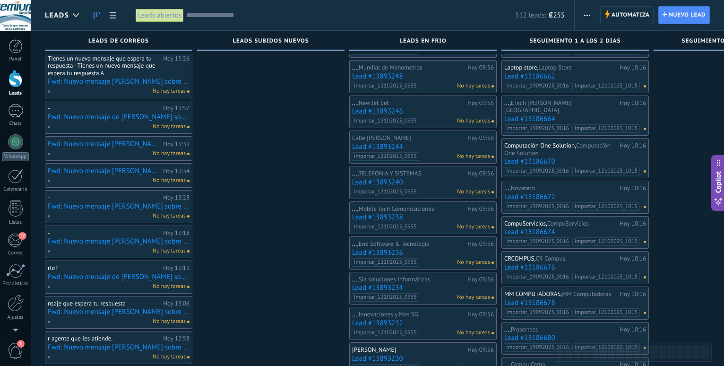
scroll to position [96, 0]
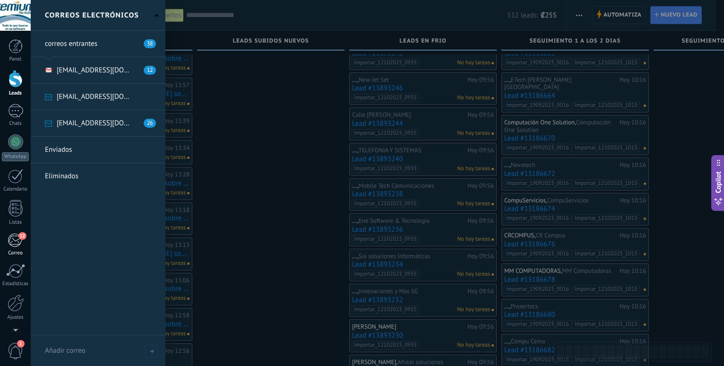
click at [14, 239] on div "12" at bounding box center [16, 240] width 16 height 14
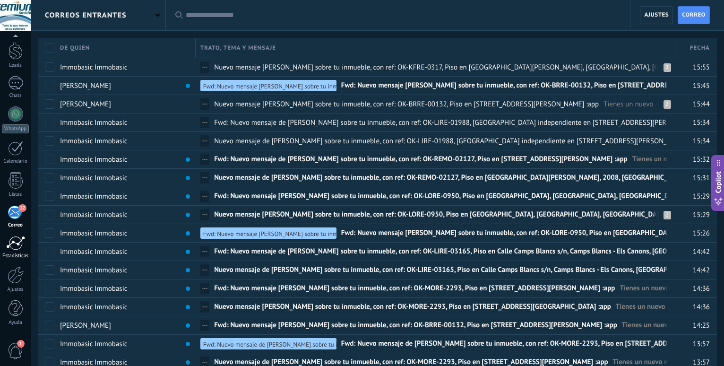
scroll to position [28, 0]
click at [151, 12] on div "correos entrantes" at bounding box center [98, 15] width 135 height 30
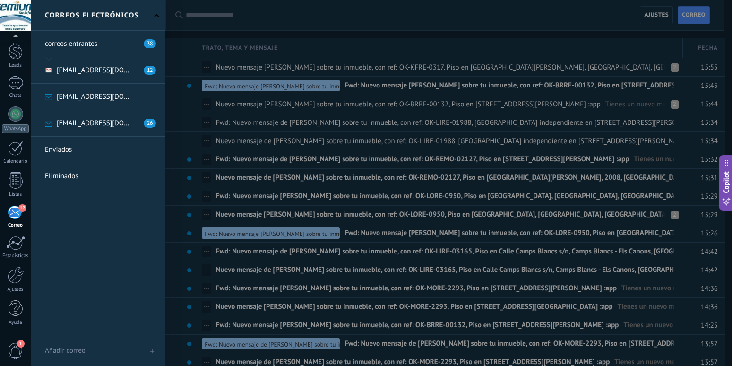
click at [90, 66] on link at bounding box center [98, 70] width 135 height 26
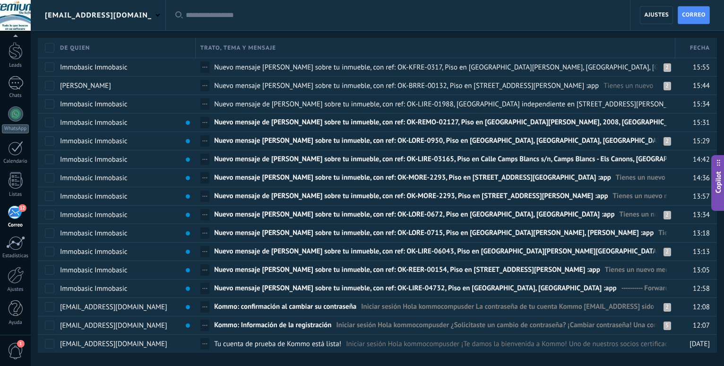
scroll to position [28, 0]
click at [157, 16] on span at bounding box center [157, 14] width 4 height 4
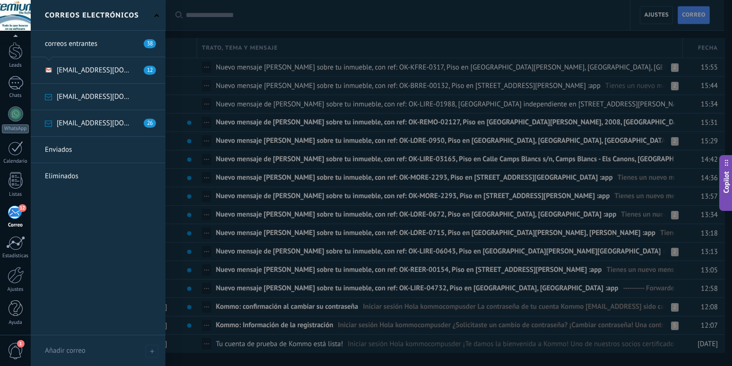
click at [94, 121] on link at bounding box center [98, 123] width 135 height 26
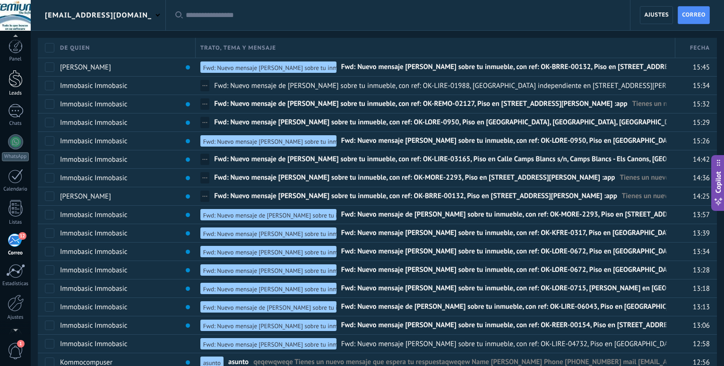
click at [16, 77] on div at bounding box center [16, 78] width 14 height 17
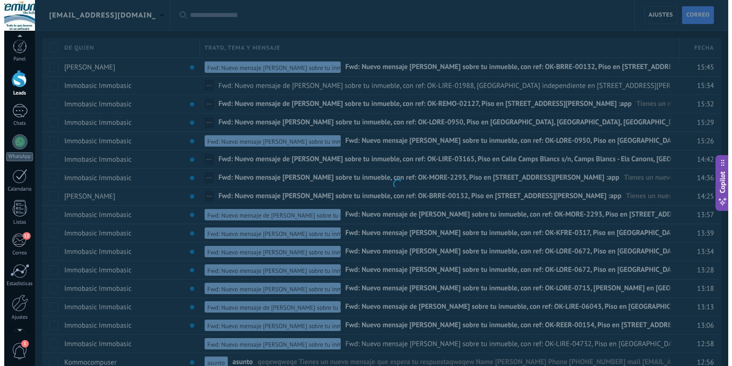
scroll to position [561, 0]
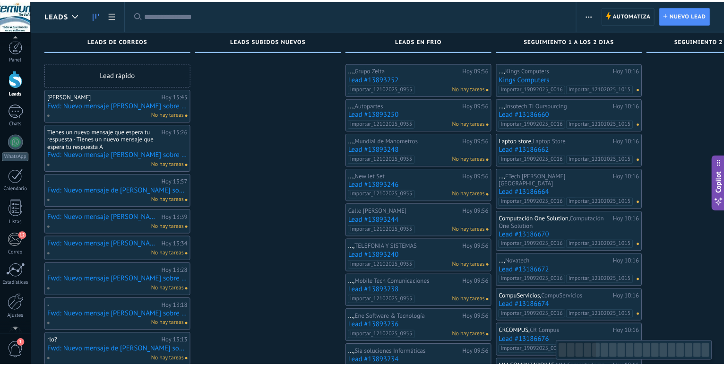
scroll to position [561, 0]
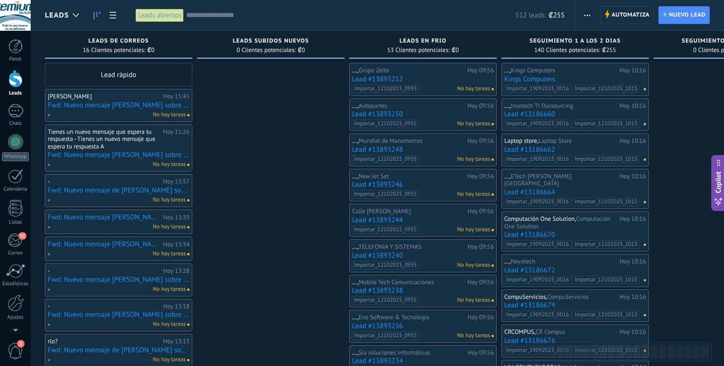
click at [14, 85] on div at bounding box center [16, 78] width 14 height 17
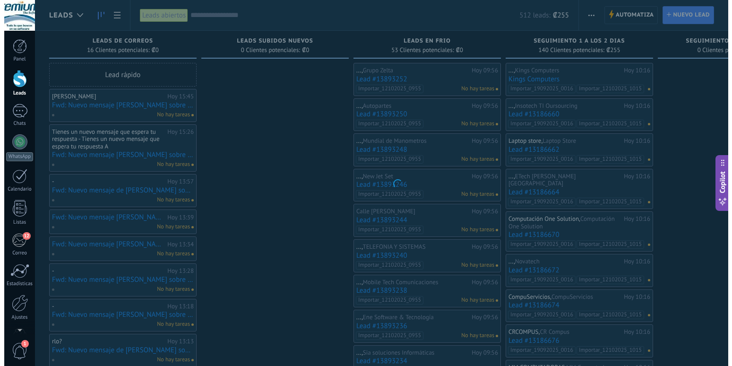
scroll to position [561, 0]
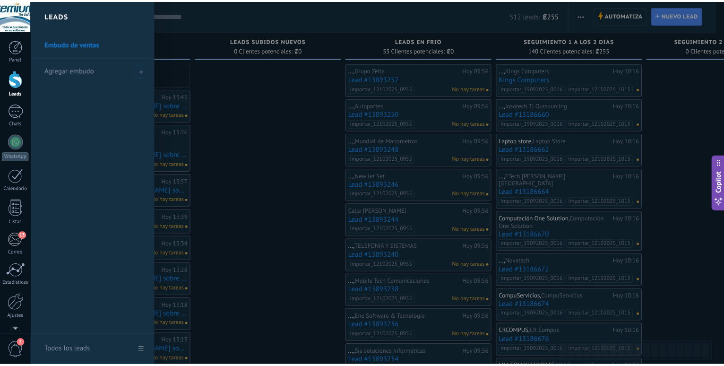
scroll to position [561, 0]
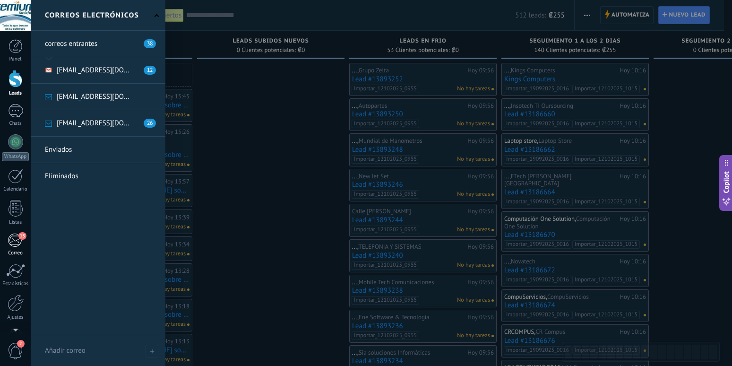
click at [17, 240] on div "13" at bounding box center [16, 240] width 16 height 14
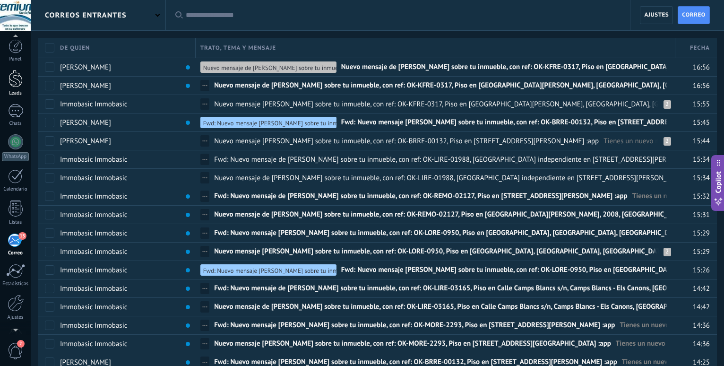
click at [14, 81] on div at bounding box center [16, 78] width 14 height 17
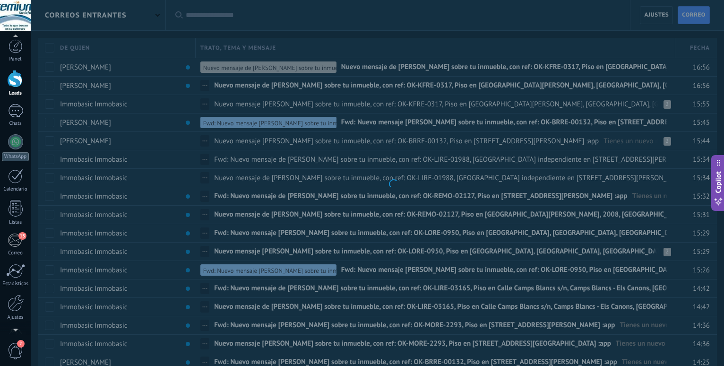
scroll to position [561, 0]
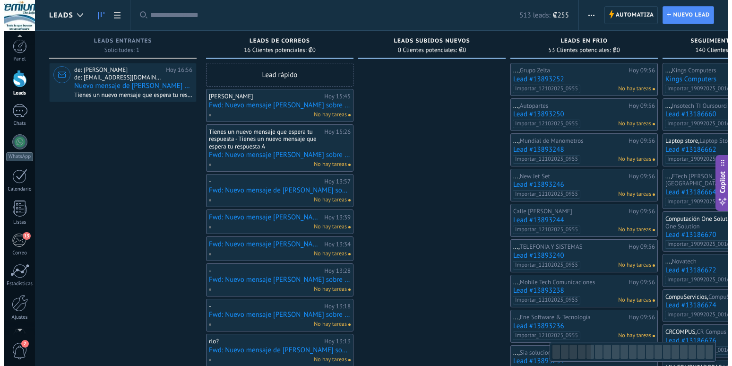
scroll to position [561, 0]
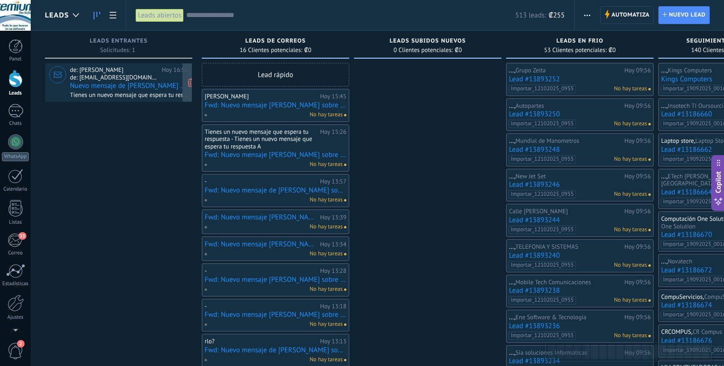
click at [104, 73] on span "de: Eduardo Esquivel" at bounding box center [114, 70] width 88 height 8
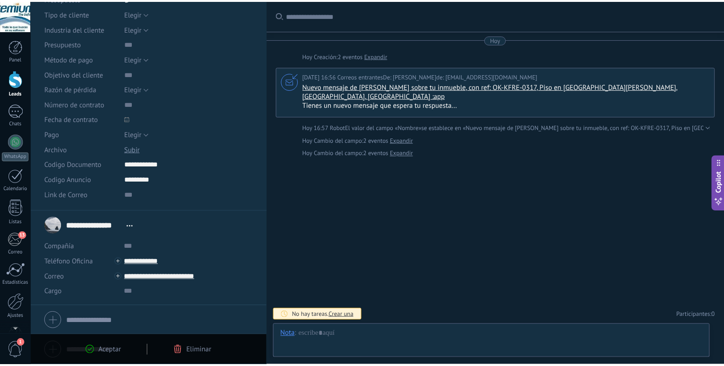
scroll to position [161, 0]
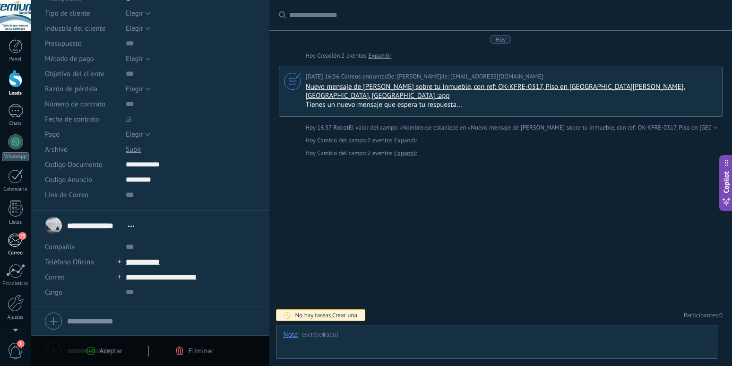
click at [11, 239] on div "13" at bounding box center [16, 240] width 16 height 14
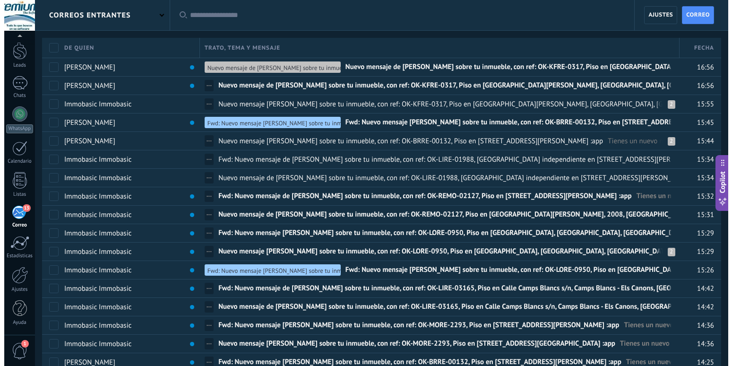
scroll to position [28, 0]
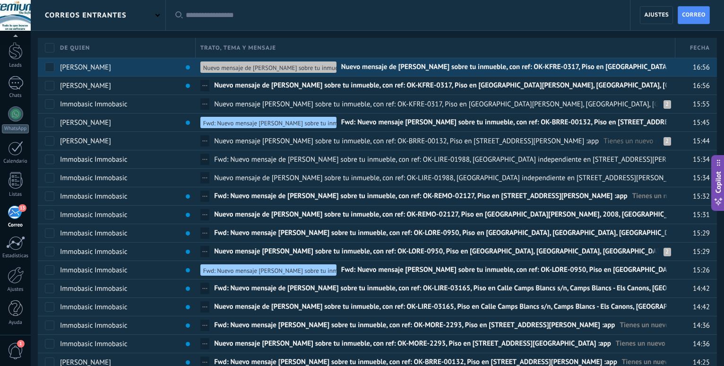
click at [596, 66] on span "Nuevo mensaje de [PERSON_NAME] sobre tu inmueble, con ref: OK-KFRE-0317, Piso e…" at bounding box center [604, 69] width 527 height 14
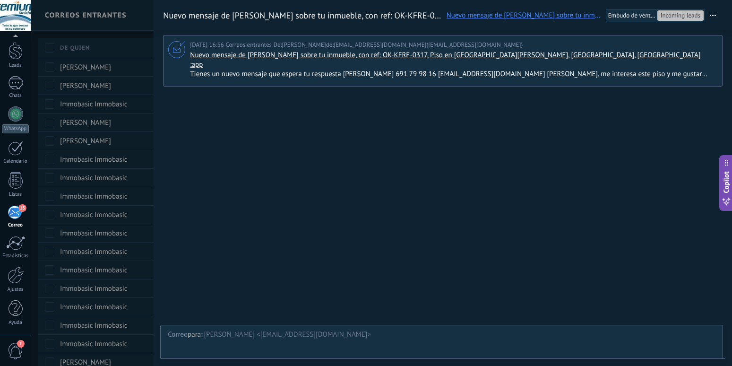
click at [699, 69] on span "Tienes un nuevo mensaje que espera tu respuesta Matthias Neubert 691 79 98 16 n…" at bounding box center [452, 73] width 525 height 9
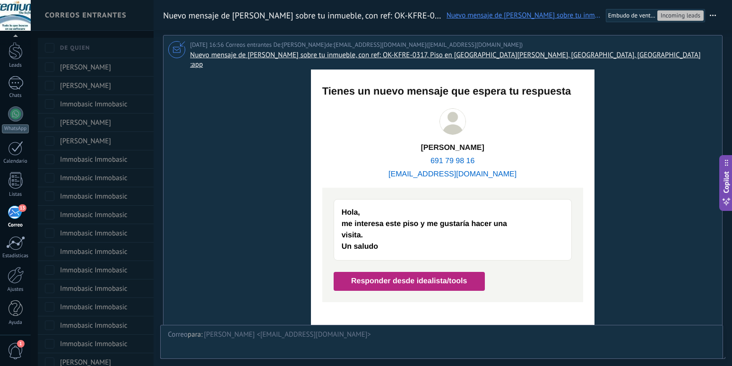
click at [315, 80] on div "Tienes un nuevo mensaje que espera tu respuesta Matthias Neubert 691 79 98 16 n…" at bounding box center [453, 312] width 284 height 486
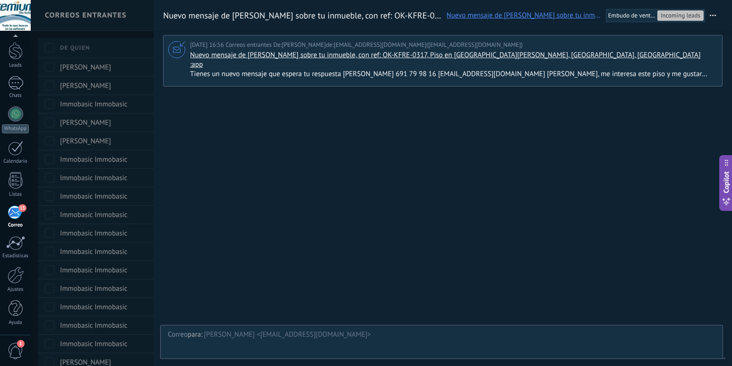
click at [699, 69] on span "Tienes un nuevo mensaje que espera tu respuesta Matthias Neubert 691 79 98 16 n…" at bounding box center [452, 73] width 525 height 9
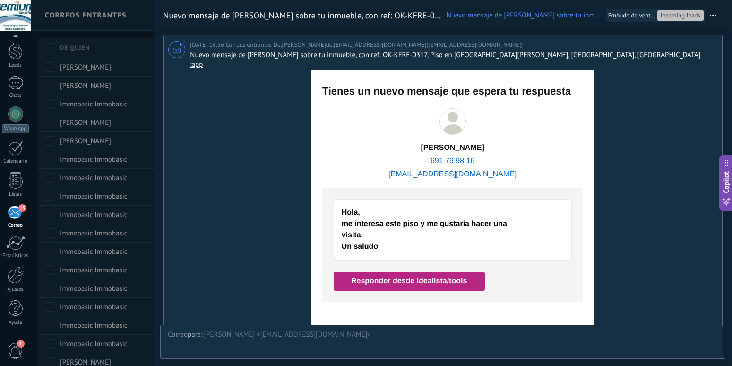
click at [333, 86] on div "Tienes un nuevo mensaje que espera tu respuesta" at bounding box center [452, 91] width 261 height 11
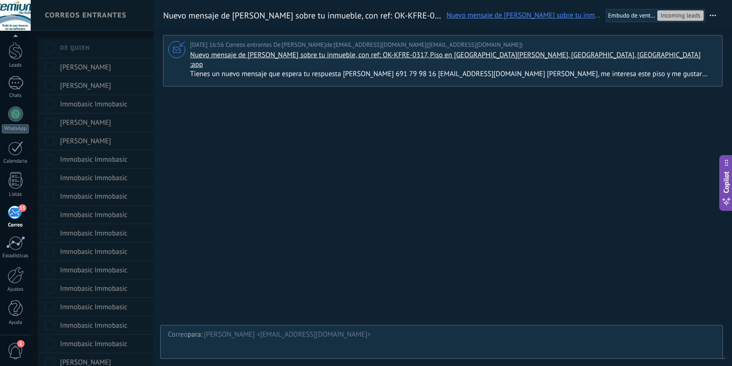
click at [695, 69] on span "Tienes un nuevo mensaje que espera tu respuesta Matthias Neubert 691 79 98 16 n…" at bounding box center [452, 73] width 525 height 9
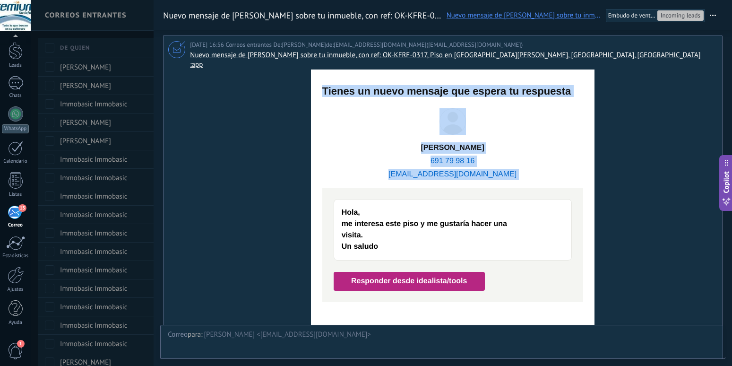
drag, startPoint x: 317, startPoint y: 65, endPoint x: 369, endPoint y: 191, distance: 136.2
click at [369, 191] on div "Tienes un nuevo mensaje que espera tu respuesta Matthias Neubert 691 79 98 16 n…" at bounding box center [453, 312] width 284 height 486
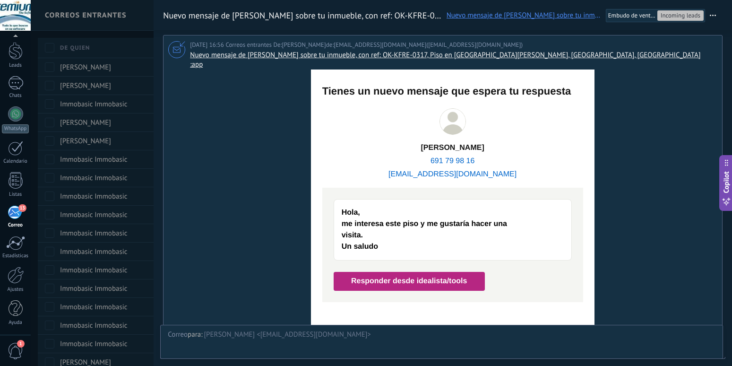
click at [134, 103] on div at bounding box center [366, 183] width 732 height 366
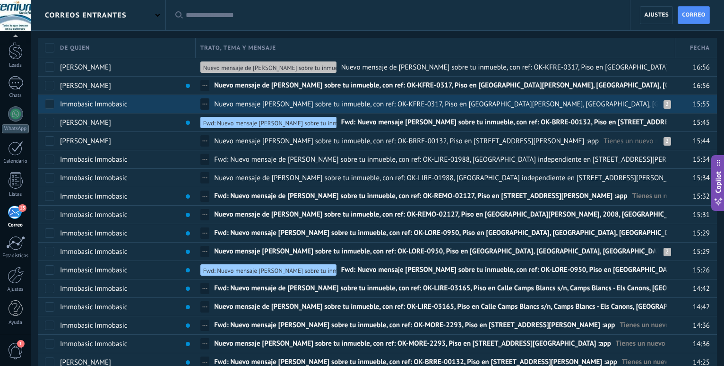
click at [319, 103] on span "Nuevo mensaje de Cristina Santiago flores sobre tu inmueble, con ref: OK-KFRE-0…" at bounding box center [472, 104] width 516 height 9
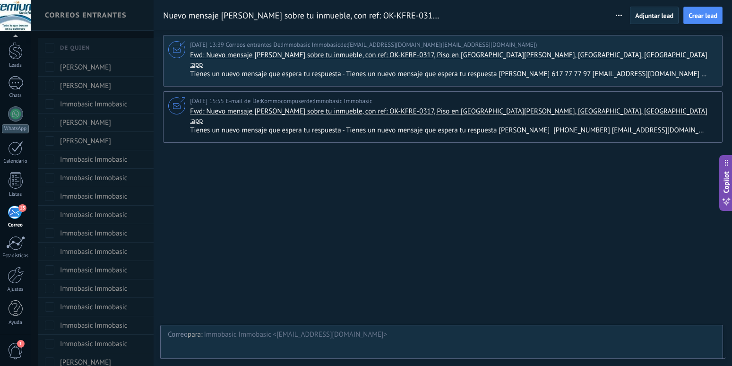
click at [695, 126] on span "Tienes un nuevo mensaje que espera tu respuesta - Tienes un nuevo mensaje que e…" at bounding box center [452, 130] width 525 height 9
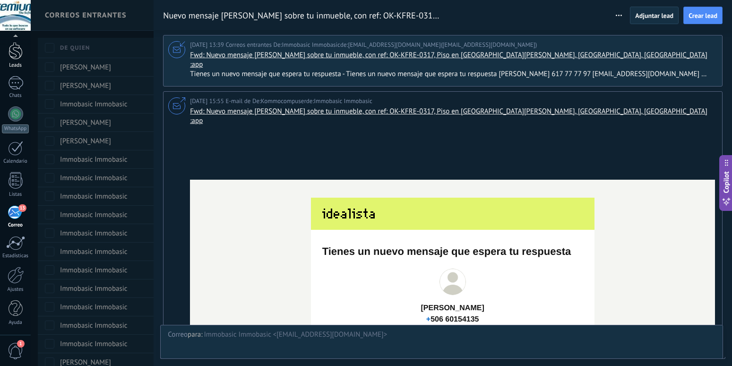
click at [18, 53] on div at bounding box center [16, 50] width 14 height 17
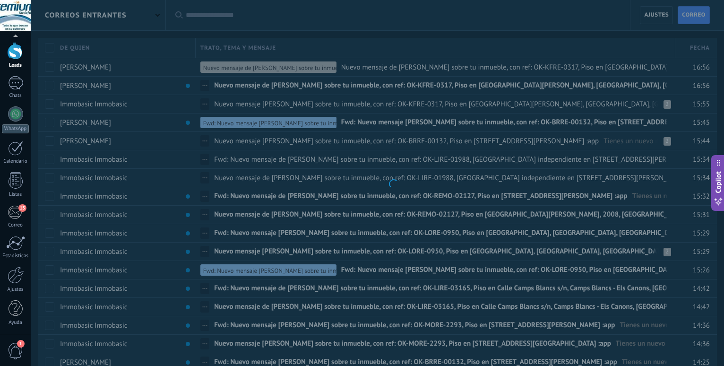
scroll to position [28, 0]
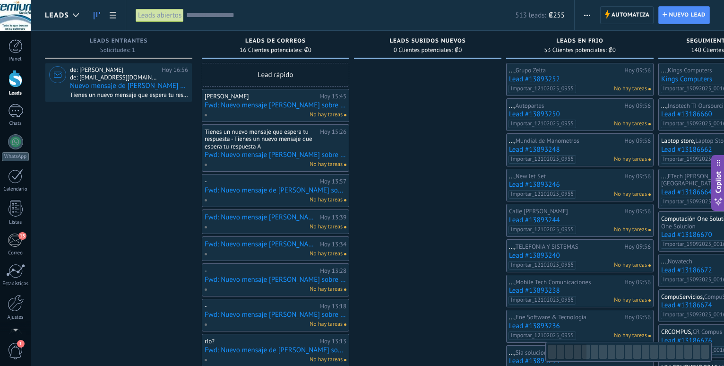
click at [261, 108] on link "Fwd: Nuevo mensaje [PERSON_NAME] sobre tu inmueble, con ref: OK-BRRE-00132, Pis…" at bounding box center [276, 105] width 142 height 8
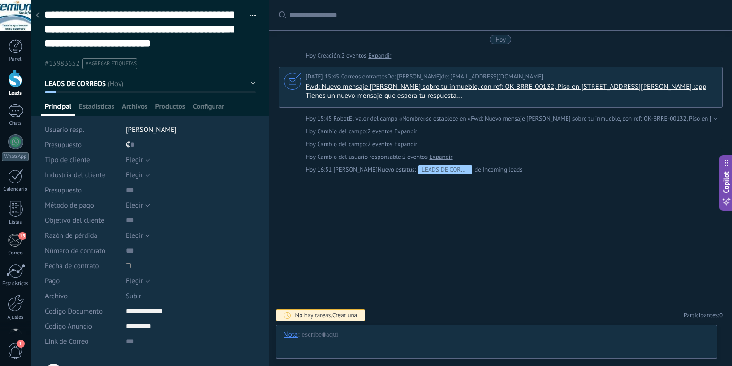
click at [36, 16] on use at bounding box center [38, 15] width 4 height 6
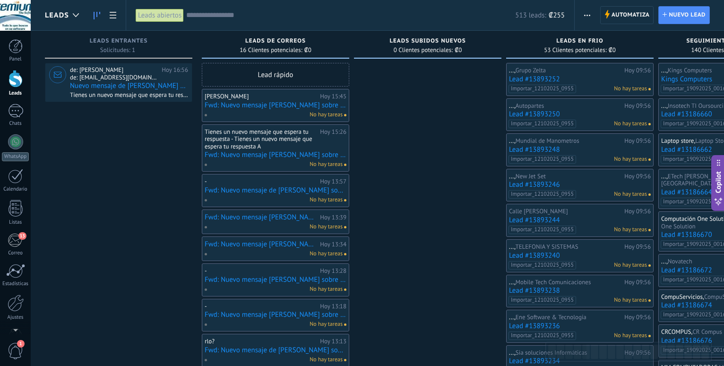
click at [281, 195] on div "- Hoy 13:57 Fwd: Nuevo mensaje de Lola sobre tu inmueble, con ref: OK-MORE-2293…" at bounding box center [276, 190] width 142 height 27
click at [278, 187] on link "Fwd: Nuevo mensaje de [PERSON_NAME] sobre tu inmueble, con ref: OK-MORE-2293, P…" at bounding box center [276, 190] width 142 height 8
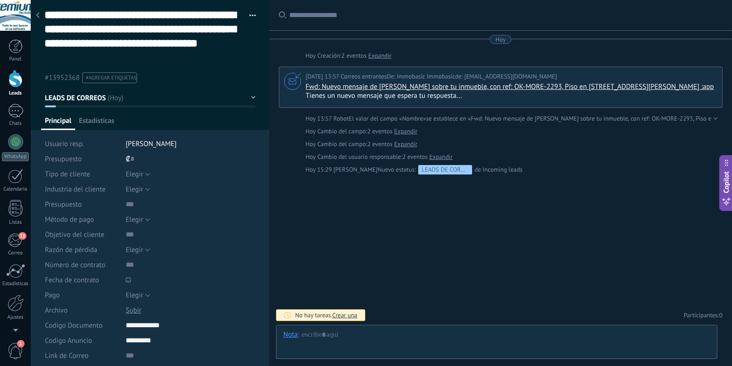
type textarea "**********"
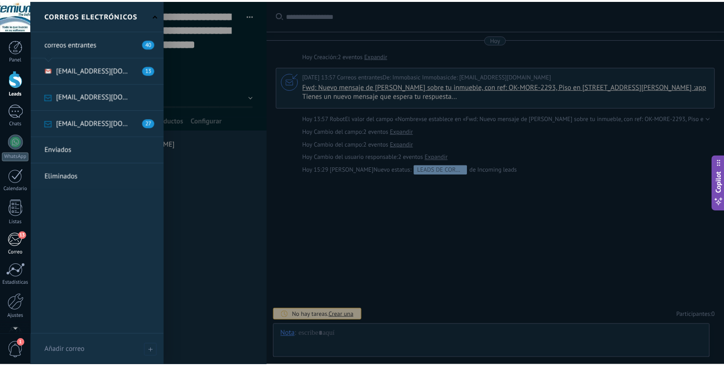
scroll to position [561, 0]
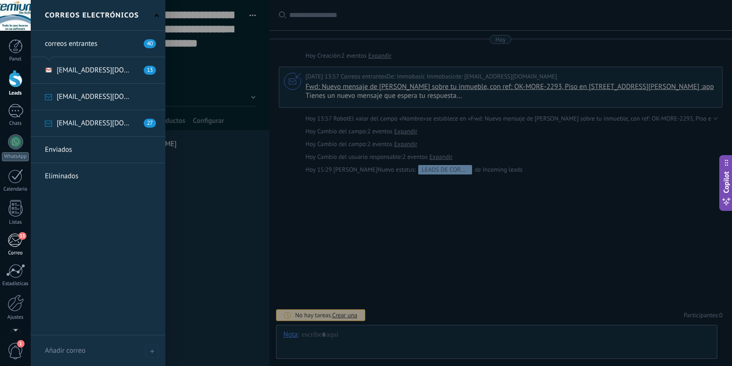
click at [17, 237] on div "13" at bounding box center [16, 240] width 16 height 14
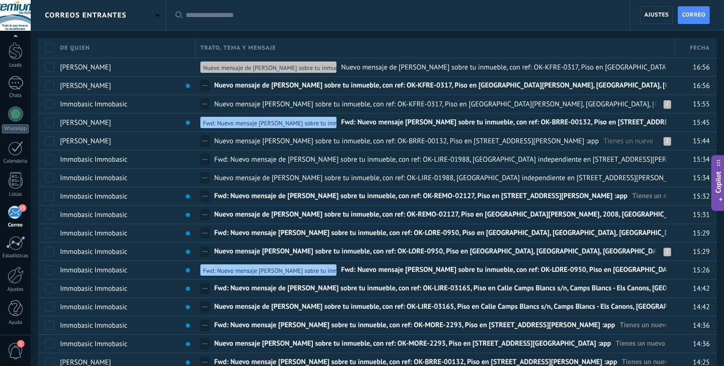
scroll to position [28, 0]
click at [151, 18] on div "correos entrantes" at bounding box center [98, 15] width 135 height 30
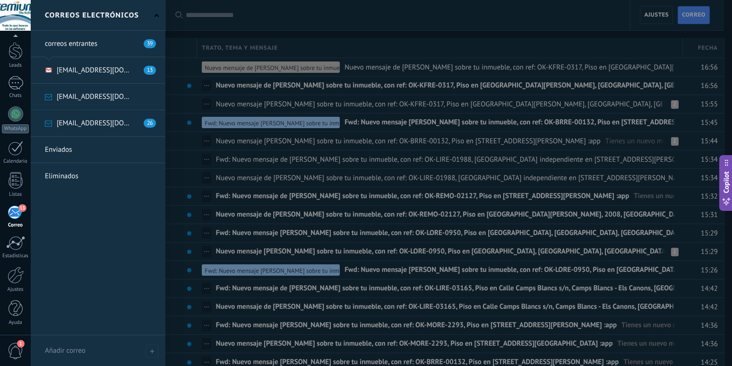
click at [103, 123] on link at bounding box center [98, 123] width 135 height 26
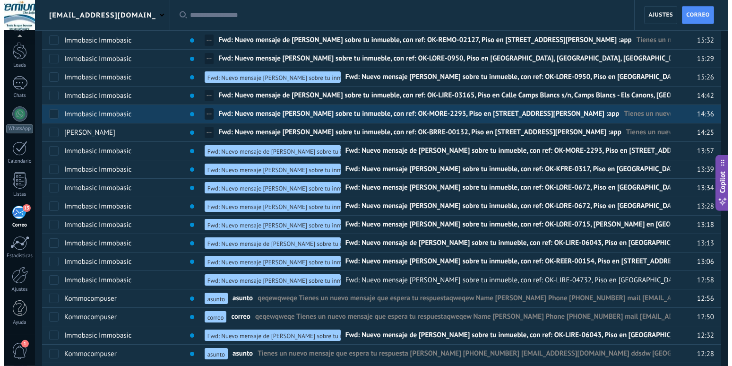
scroll to position [96, 0]
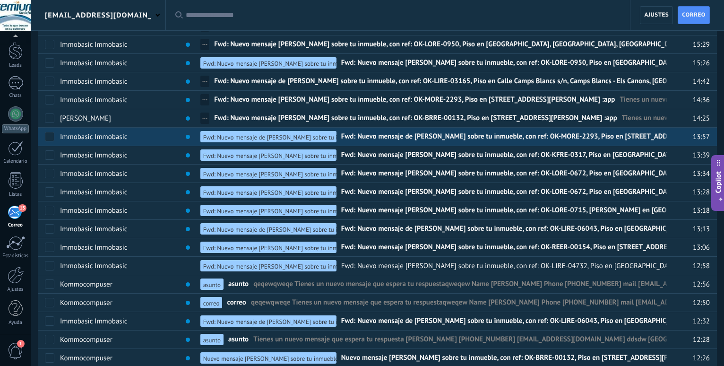
click at [422, 139] on span "Fwd: Nuevo mensaje de [PERSON_NAME] sobre tu inmueble, con ref: OK-MORE-2293, P…" at bounding box center [546, 139] width 410 height 14
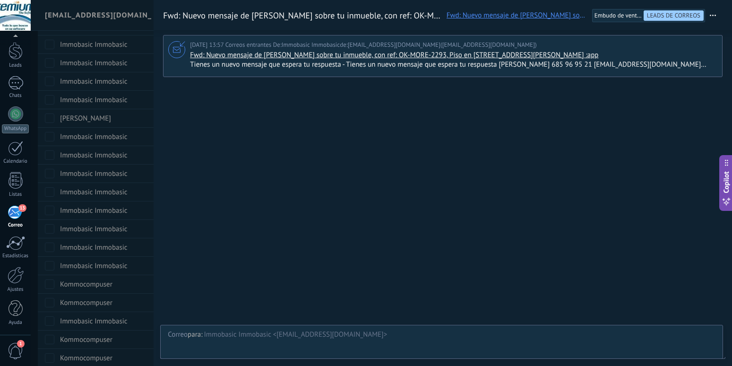
click at [699, 68] on span "Tienes un nuevo mensaje que espera tu respuesta - Tienes un nuevo mensaje que e…" at bounding box center [452, 64] width 525 height 9
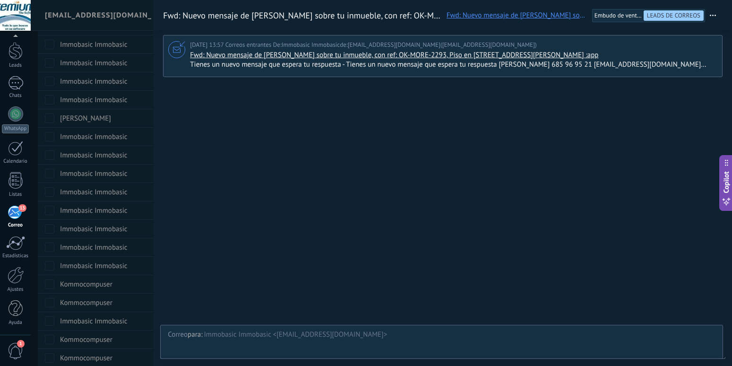
click at [324, 89] on div at bounding box center [442, 116] width 559 height 69
click at [700, 66] on span "Tienes un nuevo mensaje que espera tu respuesta - Tienes un nuevo mensaje que e…" at bounding box center [452, 64] width 525 height 9
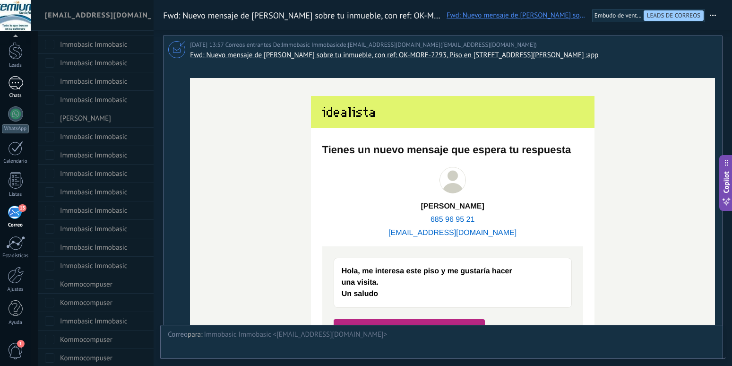
click at [11, 85] on div at bounding box center [15, 83] width 15 height 14
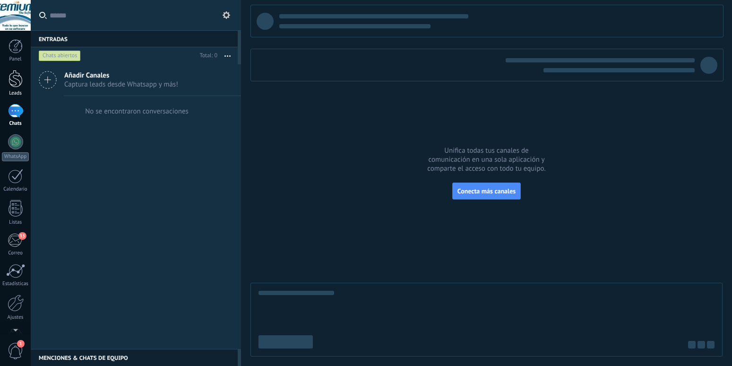
click at [15, 77] on div at bounding box center [16, 78] width 14 height 17
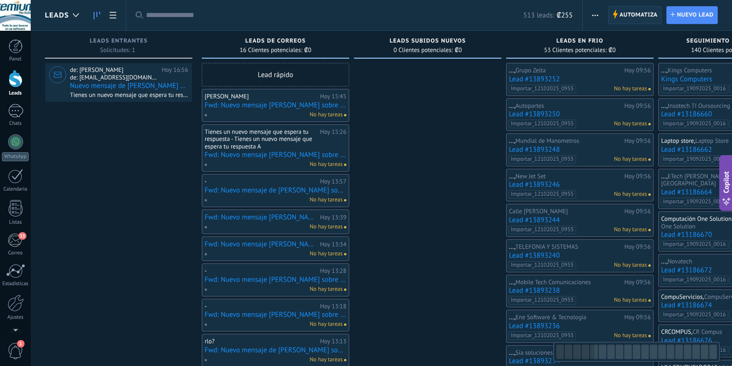
click at [620, 17] on span "Automatiza" at bounding box center [639, 15] width 38 height 17
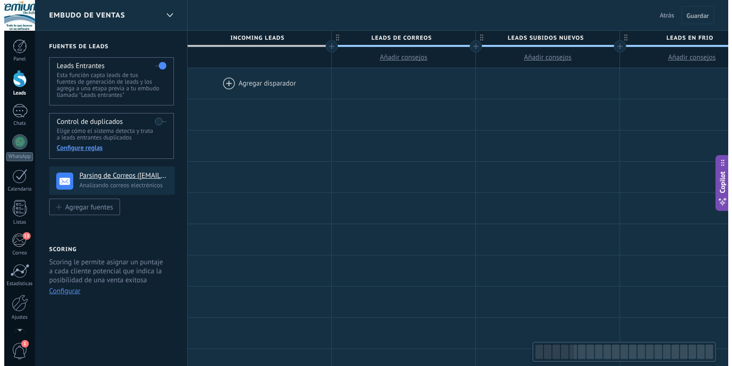
scroll to position [561, 0]
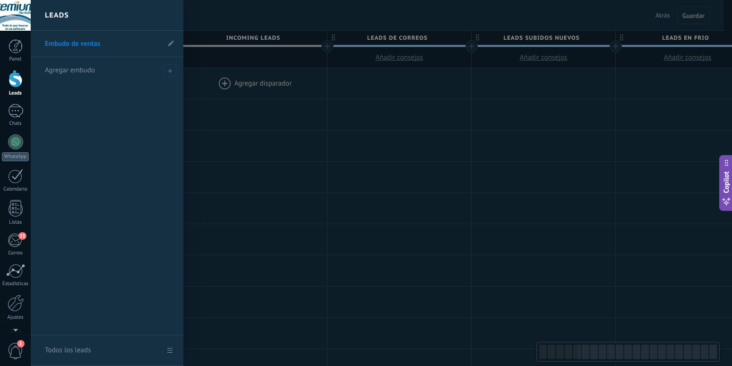
click at [99, 179] on div "Embudo de ventas Agregar embudo" at bounding box center [107, 183] width 153 height 304
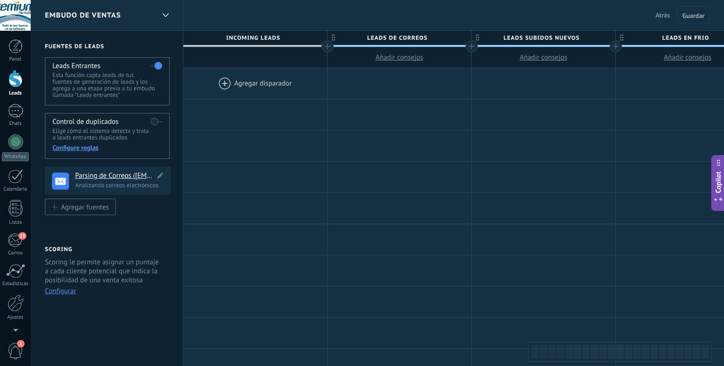
click at [82, 175] on h4 "Parsing de Correos ([EMAIL_ADDRESS][DOMAIN_NAME])" at bounding box center [115, 175] width 80 height 9
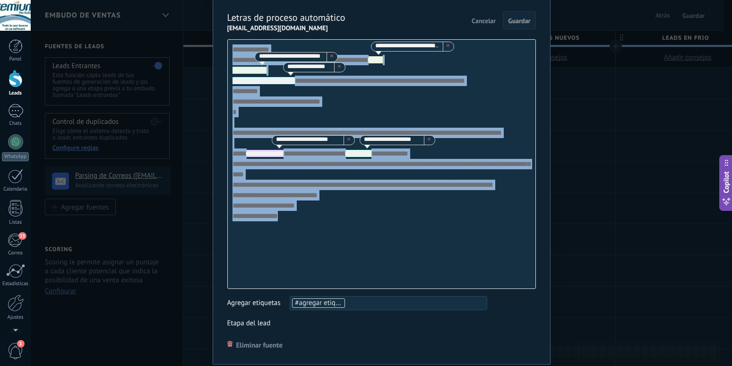
scroll to position [0, 0]
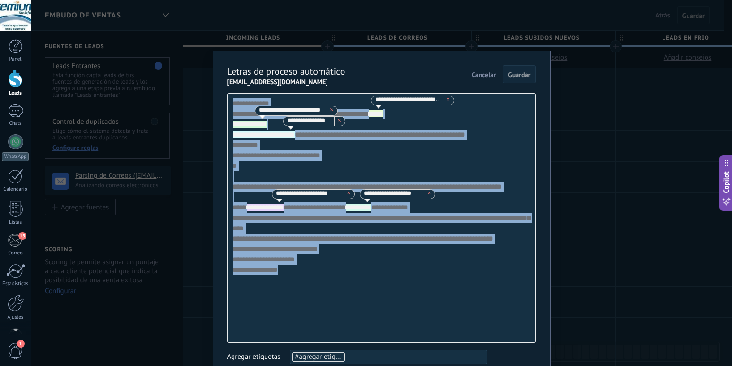
drag, startPoint x: 279, startPoint y: 281, endPoint x: 227, endPoint y: 104, distance: 183.9
click at [227, 104] on div "**********" at bounding box center [381, 218] width 309 height 250
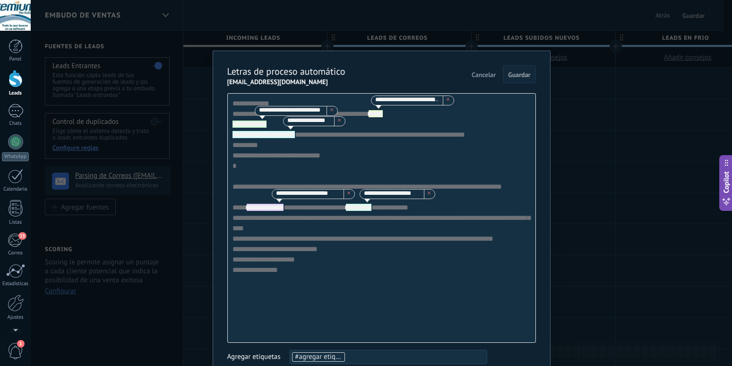
click at [554, 149] on div "**********" at bounding box center [381, 183] width 701 height 366
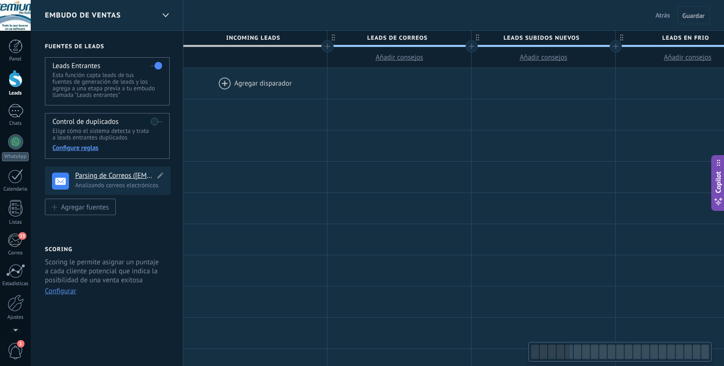
click at [107, 176] on h4 "Parsing de Correos ([EMAIL_ADDRESS][DOMAIN_NAME])" at bounding box center [115, 175] width 80 height 9
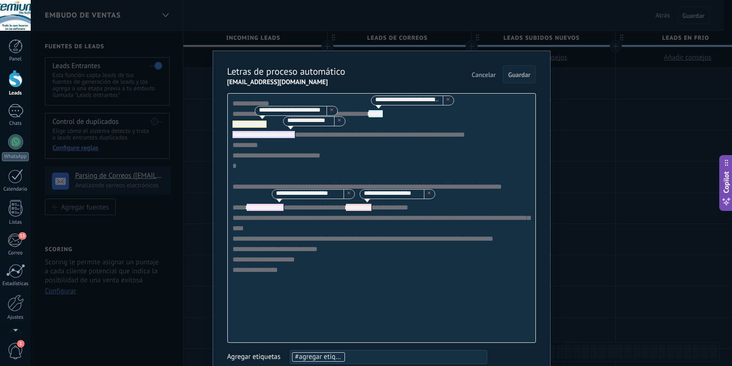
click at [447, 101] on icon at bounding box center [448, 99] width 3 height 3
click at [333, 111] on use at bounding box center [331, 109] width 3 height 3
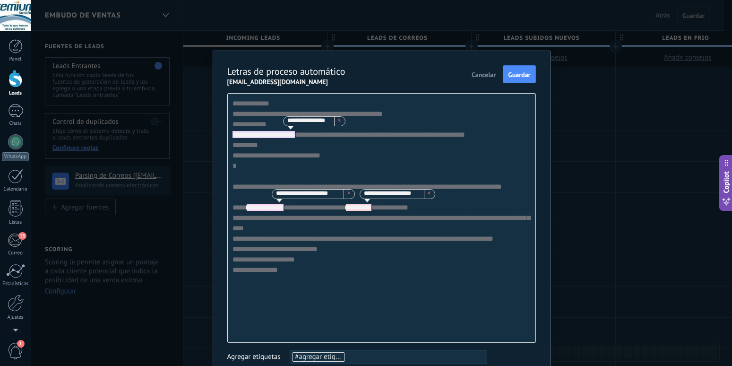
click at [345, 126] on span at bounding box center [339, 121] width 11 height 9
click at [350, 194] on icon at bounding box center [348, 192] width 3 height 3
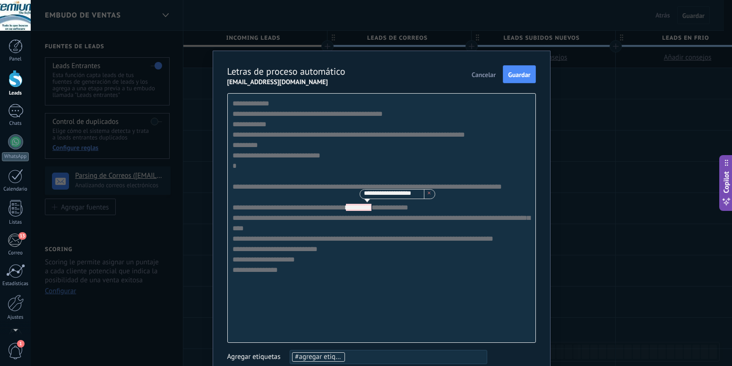
click at [428, 194] on icon at bounding box center [429, 192] width 3 height 3
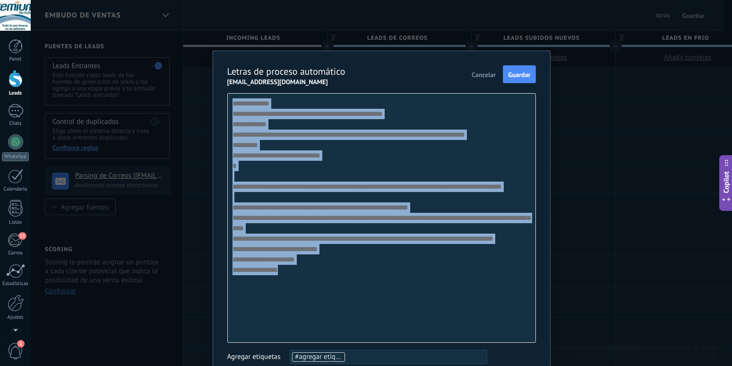
drag, startPoint x: 282, startPoint y: 334, endPoint x: 225, endPoint y: 100, distance: 240.8
click at [227, 100] on div "**********" at bounding box center [381, 218] width 309 height 250
click at [482, 76] on span "Cancelar" at bounding box center [484, 74] width 24 height 7
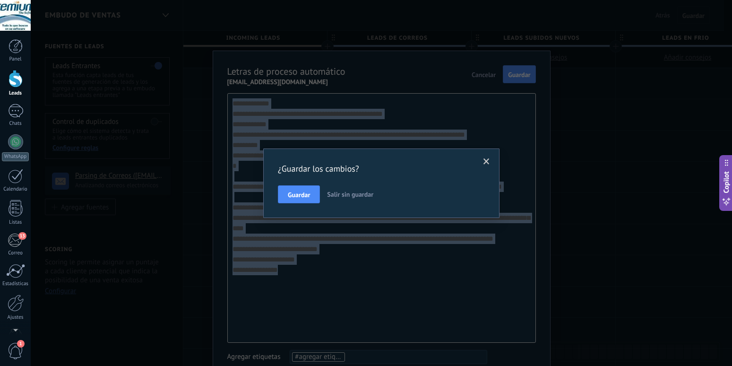
click at [354, 190] on span "Salir sin guardar" at bounding box center [350, 194] width 46 height 9
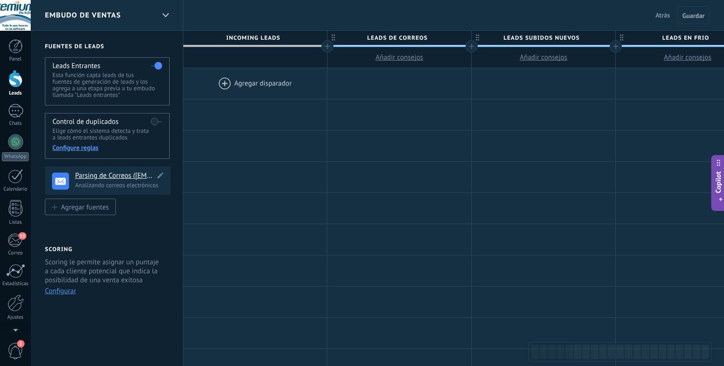
click at [118, 176] on h4 "Parsing de Correos ([EMAIL_ADDRESS][DOMAIN_NAME])" at bounding box center [115, 175] width 80 height 9
click at [106, 176] on h4 "Parsing de Correos ([EMAIL_ADDRESS][DOMAIN_NAME])" at bounding box center [115, 175] width 80 height 9
click at [83, 207] on div "Agregar fuentes" at bounding box center [85, 207] width 48 height 8
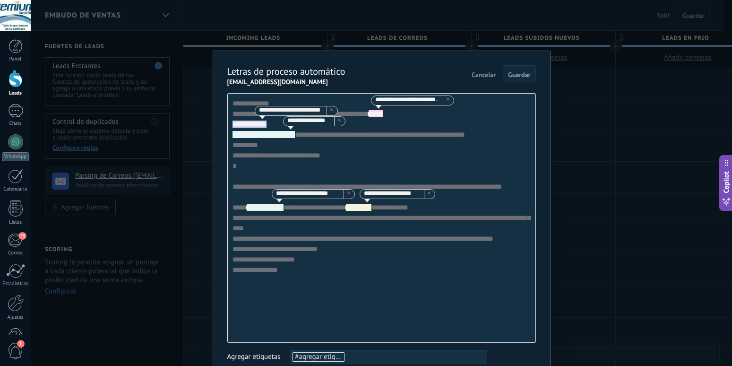
click at [443, 105] on span at bounding box center [448, 100] width 11 height 9
click at [333, 111] on icon at bounding box center [331, 109] width 3 height 3
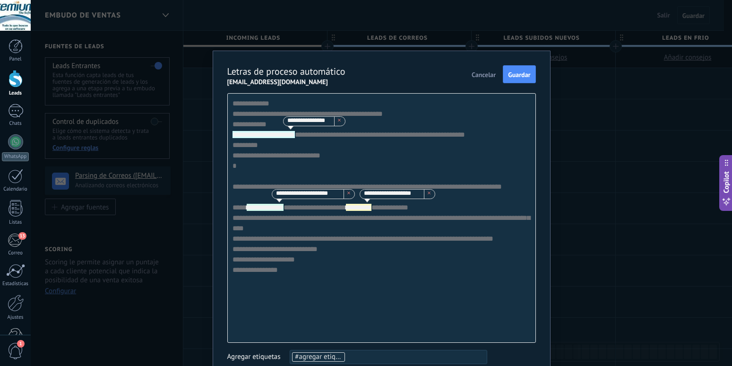
click at [341, 121] on icon at bounding box center [339, 120] width 3 height 3
click at [351, 198] on span at bounding box center [349, 193] width 11 height 9
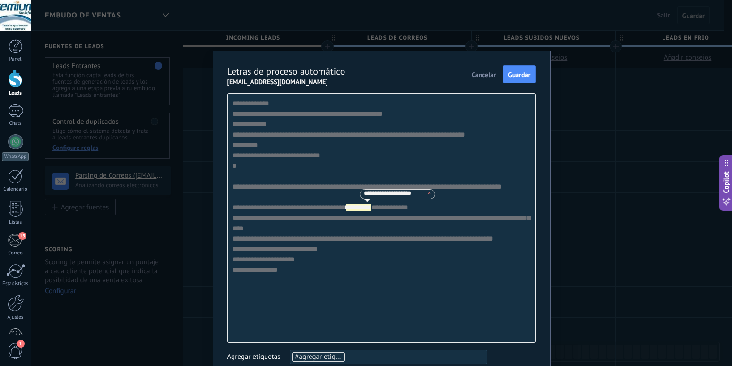
click at [428, 194] on icon at bounding box center [429, 192] width 3 height 3
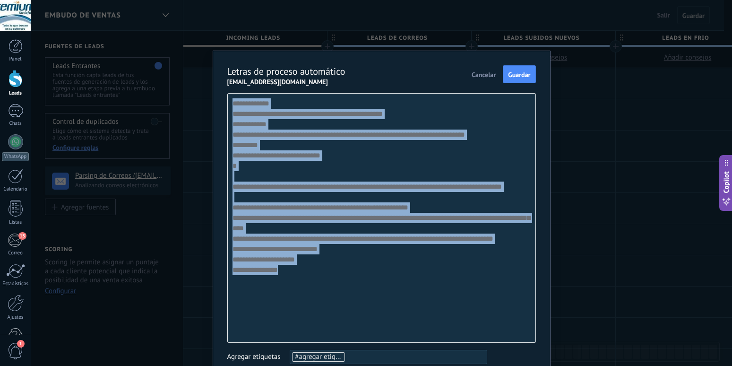
drag, startPoint x: 290, startPoint y: 338, endPoint x: 224, endPoint y: 100, distance: 247.2
click at [227, 100] on div "**********" at bounding box center [381, 218] width 309 height 250
click at [481, 75] on span "Cancelar" at bounding box center [484, 74] width 24 height 7
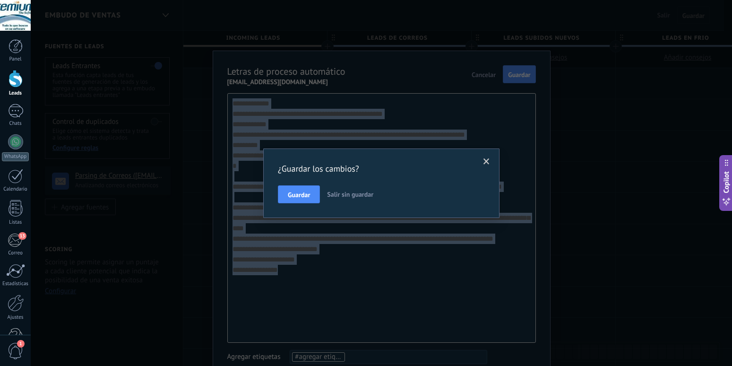
click at [347, 196] on span "Salir sin guardar" at bounding box center [350, 194] width 46 height 9
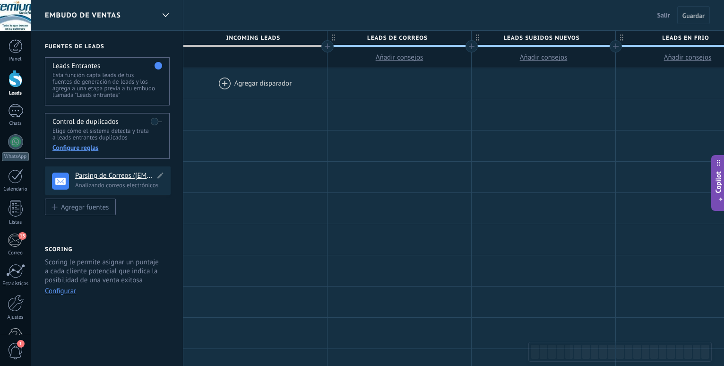
click at [99, 172] on h4 "Parsing de Correos ([EMAIL_ADDRESS][DOMAIN_NAME])" at bounding box center [115, 175] width 80 height 9
click at [100, 175] on h4 "Parsing de Correos ([EMAIL_ADDRESS][DOMAIN_NAME])" at bounding box center [115, 175] width 80 height 9
click at [103, 172] on h4 "Parsing de Correos ([EMAIL_ADDRESS][DOMAIN_NAME])" at bounding box center [115, 175] width 80 height 9
click at [116, 175] on h4 "Parsing de Correos ([EMAIL_ADDRESS][DOMAIN_NAME])" at bounding box center [115, 175] width 80 height 9
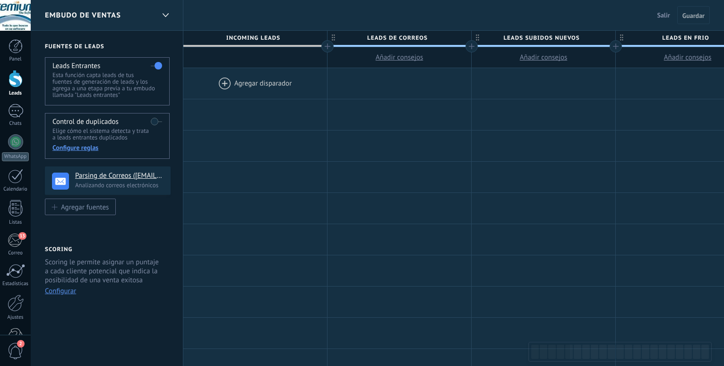
click at [125, 174] on h4 "Parsing de Correos ([EMAIL_ADDRESS][DOMAIN_NAME])" at bounding box center [119, 175] width 88 height 9
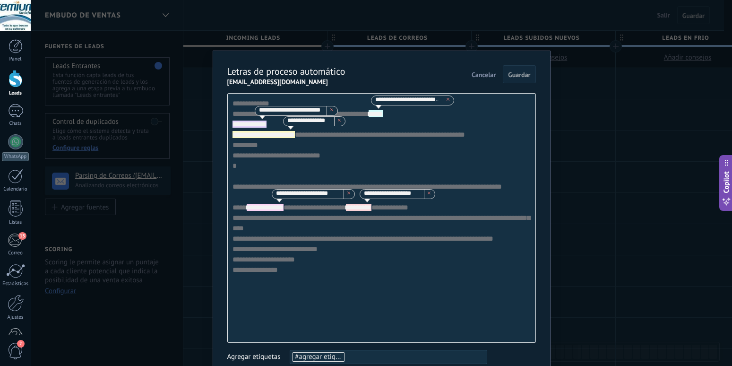
click at [476, 76] on span "Cancelar" at bounding box center [484, 74] width 24 height 7
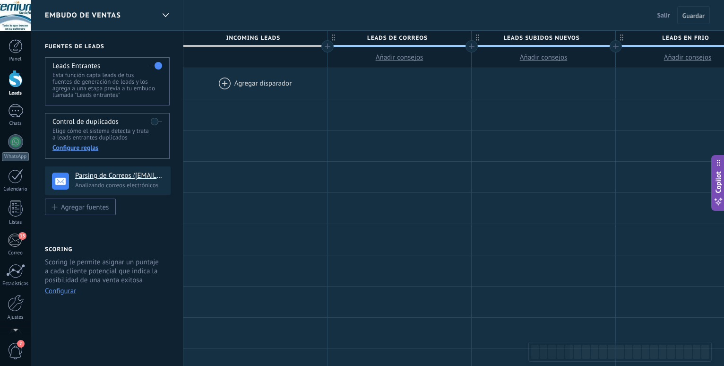
click at [10, 79] on div at bounding box center [16, 78] width 14 height 17
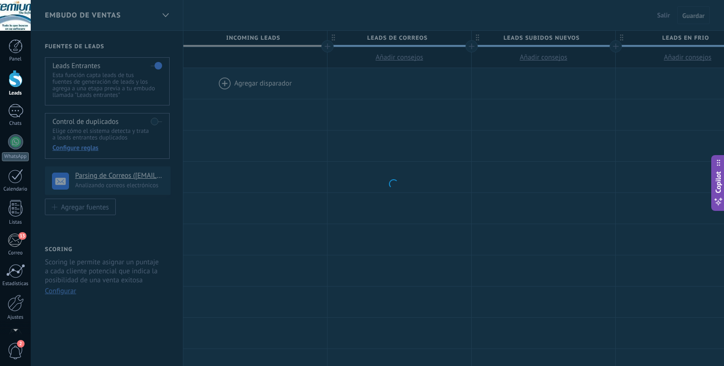
scroll to position [561, 0]
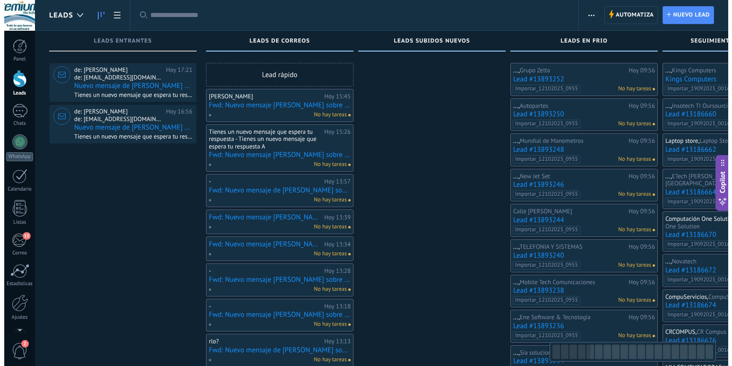
scroll to position [561, 0]
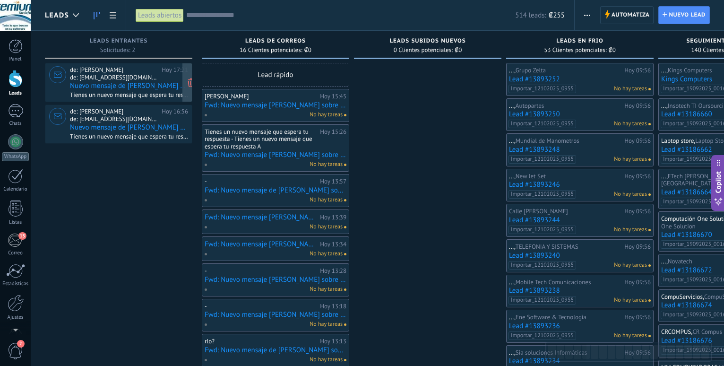
click at [127, 79] on span "de: [EMAIL_ADDRESS][DOMAIN_NAME]" at bounding box center [114, 78] width 88 height 8
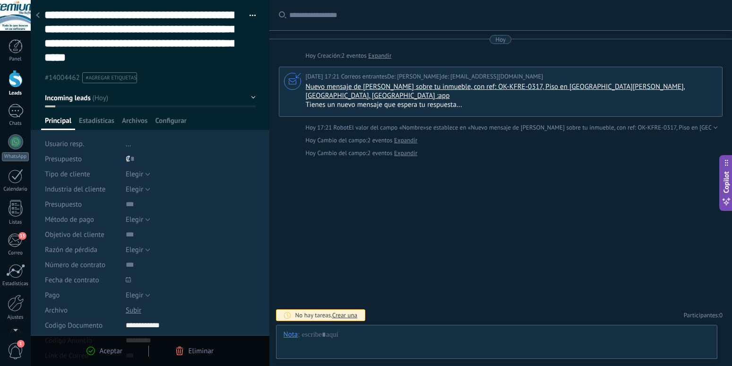
click at [38, 16] on icon at bounding box center [38, 15] width 4 height 6
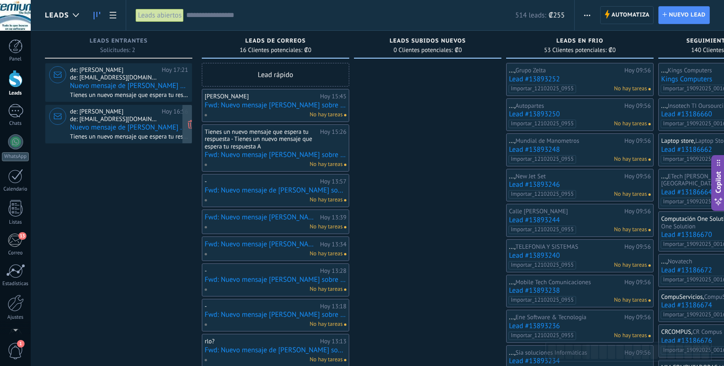
click at [151, 117] on span "de: [EMAIL_ADDRESS][DOMAIN_NAME]" at bounding box center [114, 119] width 88 height 8
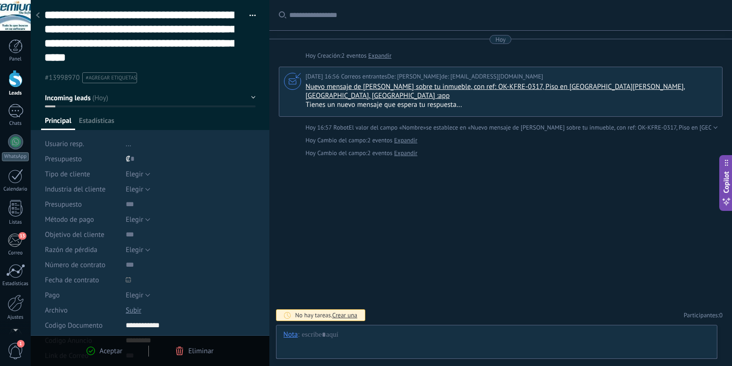
type textarea "**********"
click at [39, 15] on icon at bounding box center [38, 15] width 4 height 6
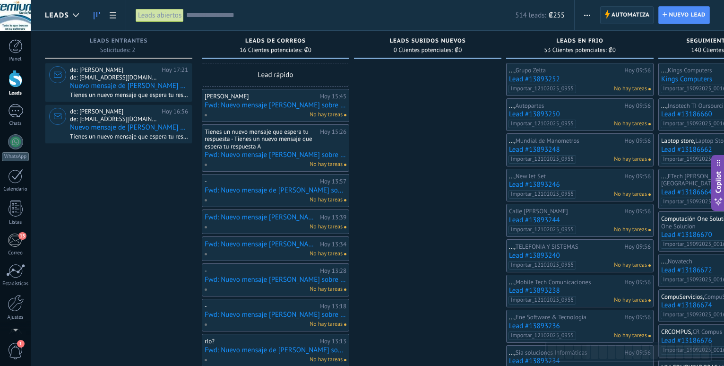
click at [616, 18] on span "Automatiza" at bounding box center [630, 15] width 38 height 17
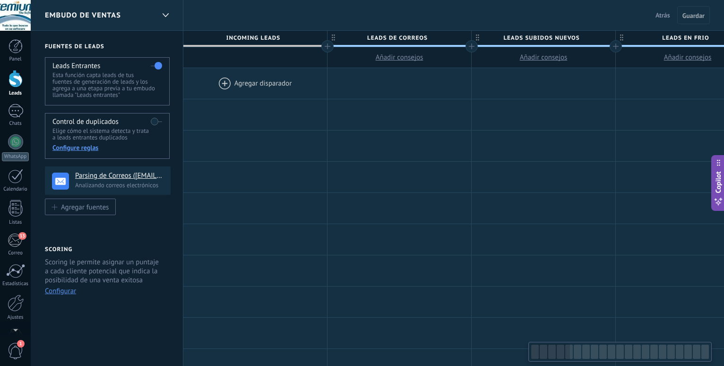
scroll to position [561, 0]
click at [112, 177] on h4 "Parsing de Correos ([EMAIL_ADDRESS][DOMAIN_NAME])" at bounding box center [115, 175] width 80 height 9
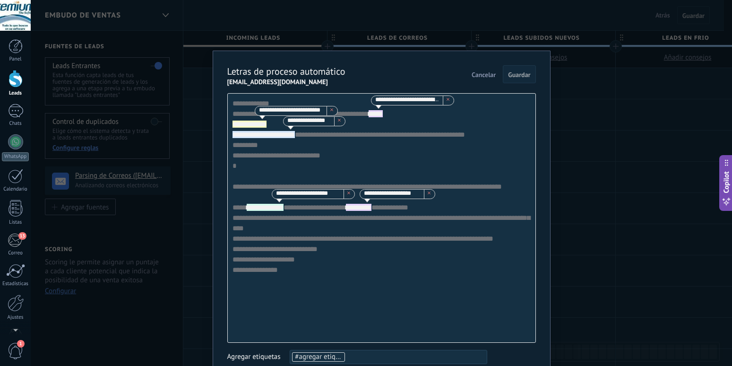
click at [472, 70] on button "Cancelar" at bounding box center [484, 74] width 32 height 15
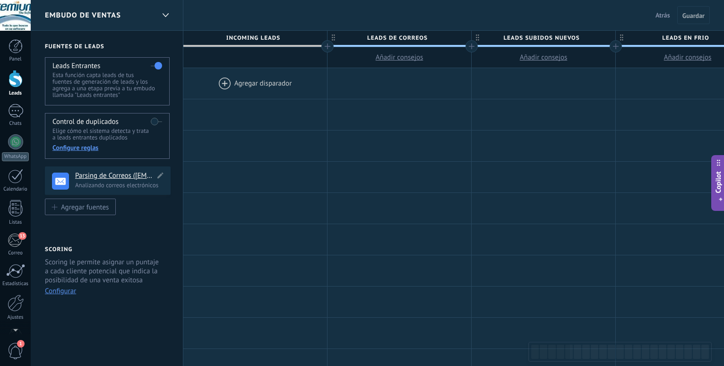
click at [81, 173] on h4 "Parsing de Correos ([EMAIL_ADDRESS][DOMAIN_NAME])" at bounding box center [115, 175] width 80 height 9
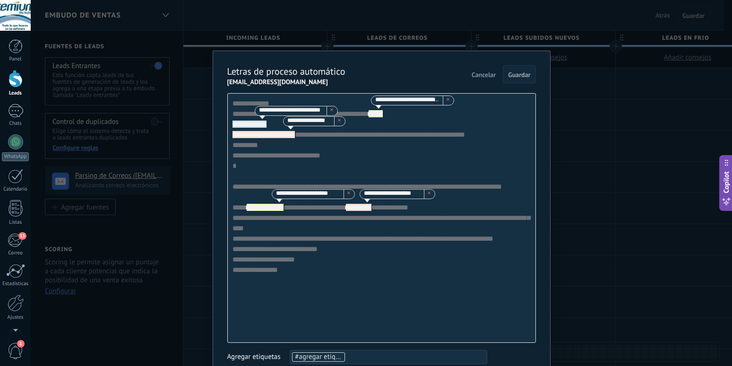
click at [481, 77] on span "Cancelar" at bounding box center [484, 74] width 24 height 7
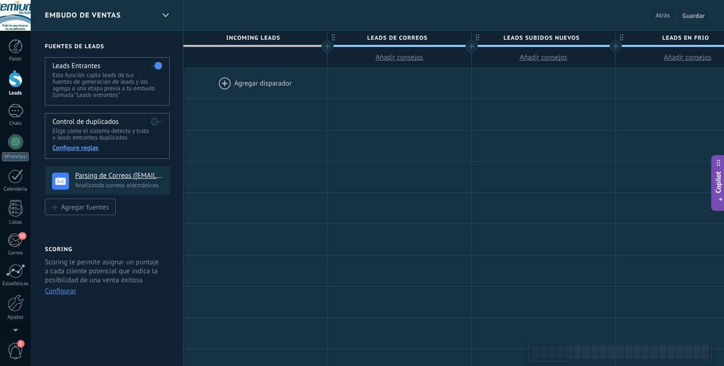
click at [9, 83] on div at bounding box center [16, 78] width 14 height 17
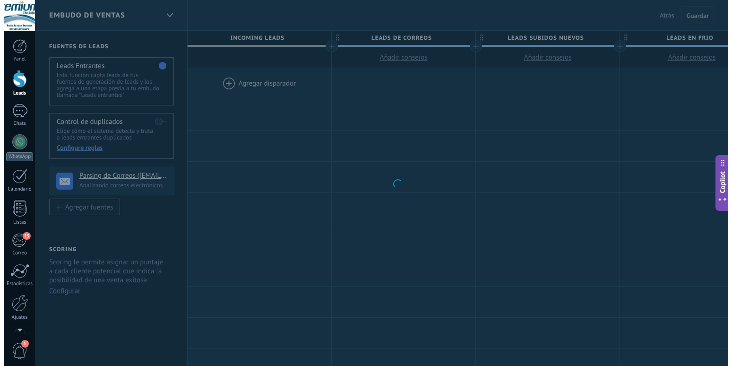
scroll to position [561, 0]
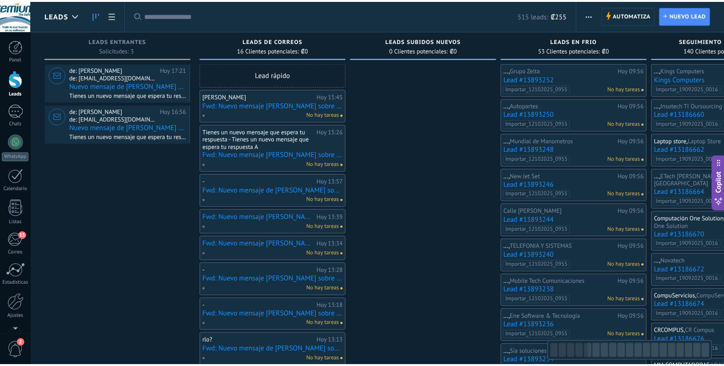
scroll to position [561, 0]
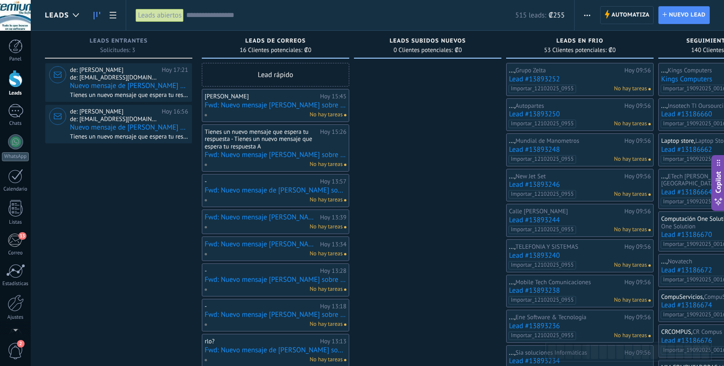
click at [11, 81] on div at bounding box center [16, 78] width 14 height 17
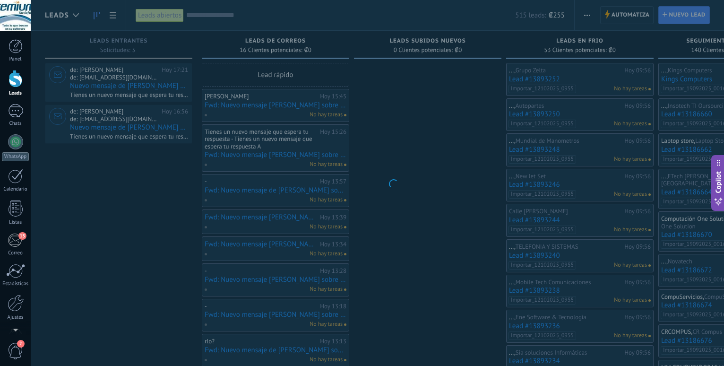
scroll to position [561, 0]
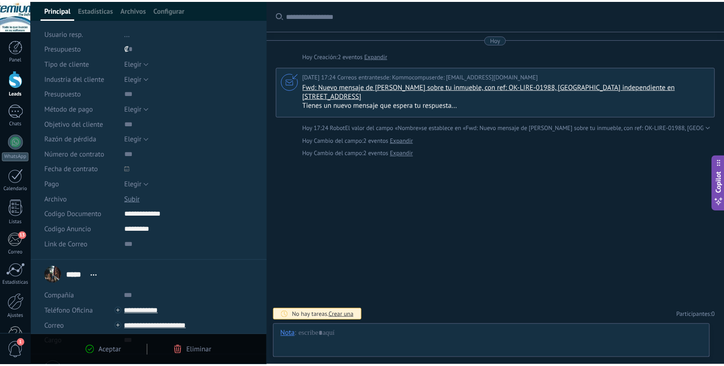
scroll to position [96, 0]
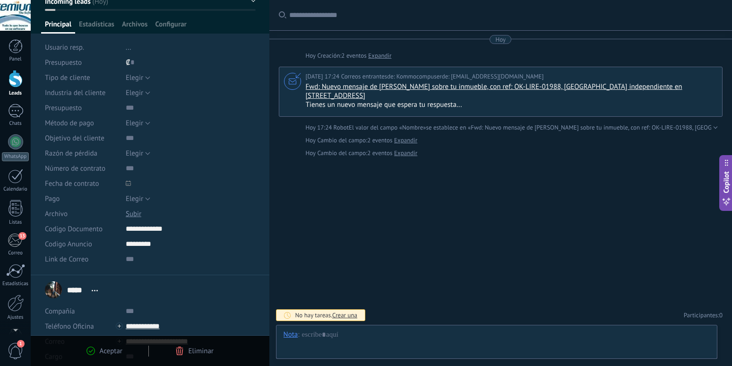
click at [16, 86] on div at bounding box center [16, 78] width 14 height 17
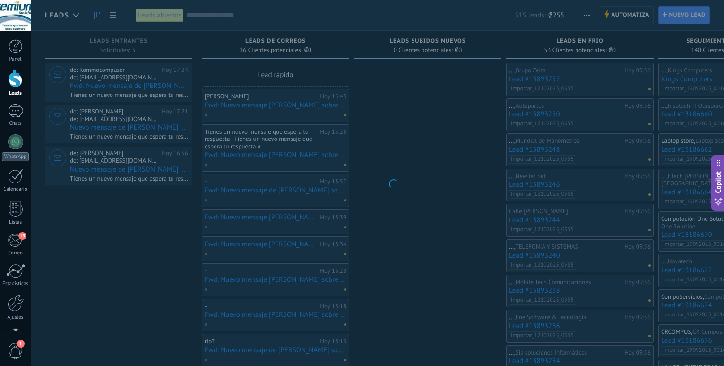
scroll to position [561, 0]
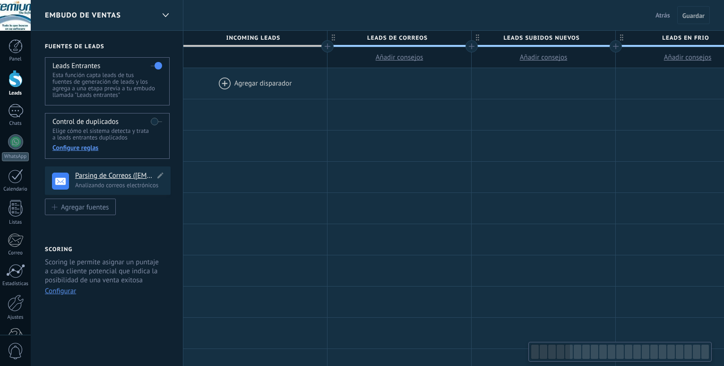
click at [120, 179] on h4 "Parsing de Correos ([EMAIL_ADDRESS][DOMAIN_NAME])" at bounding box center [115, 175] width 80 height 9
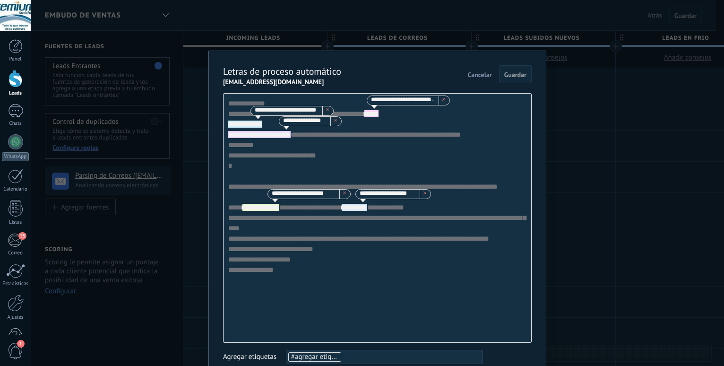
scroll to position [561, 0]
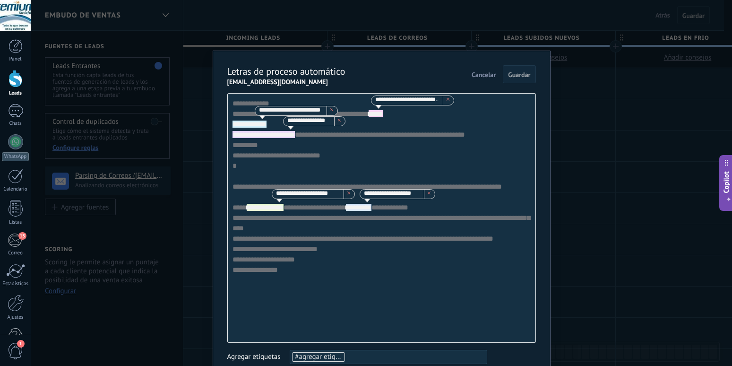
click at [482, 75] on span "Cancelar" at bounding box center [484, 74] width 24 height 7
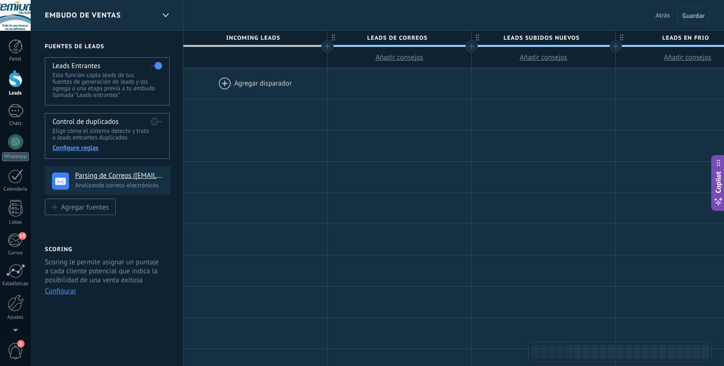
click at [14, 84] on div at bounding box center [16, 78] width 14 height 17
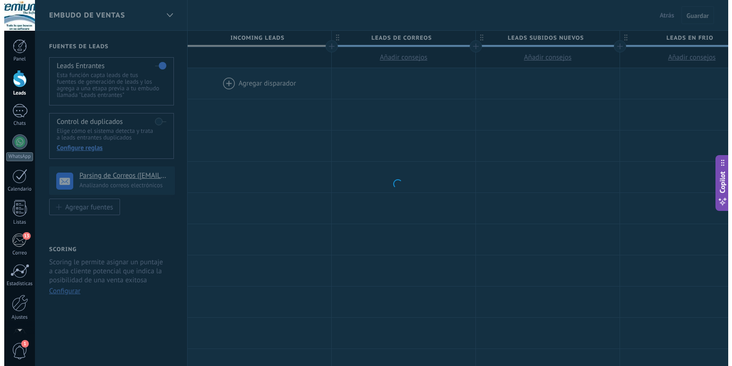
scroll to position [561, 0]
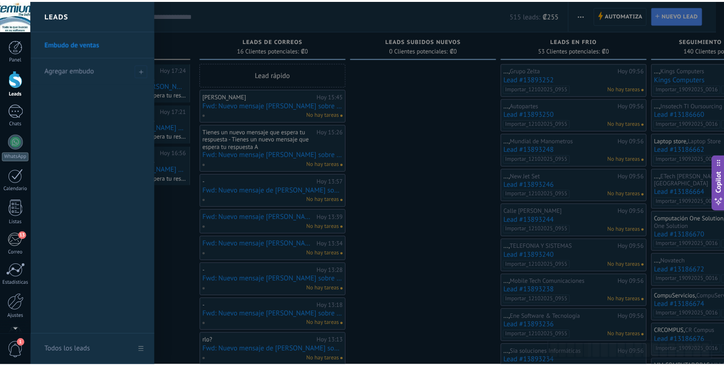
scroll to position [561, 0]
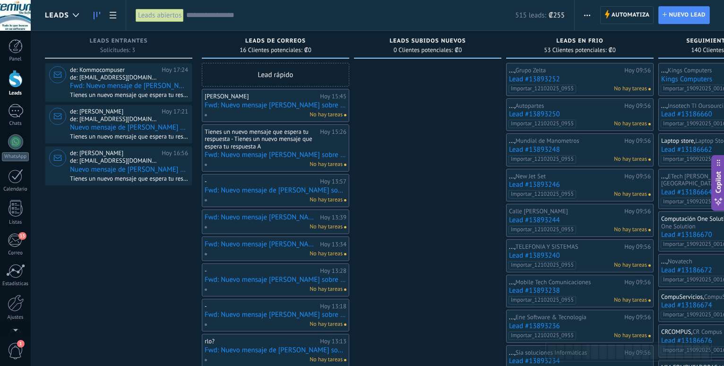
click at [20, 83] on div at bounding box center [16, 78] width 14 height 17
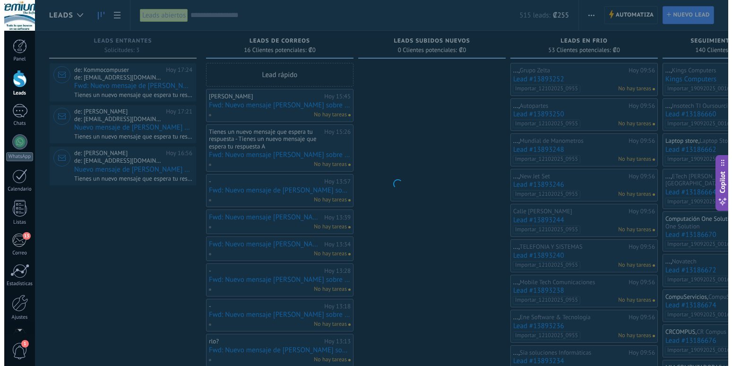
scroll to position [561, 0]
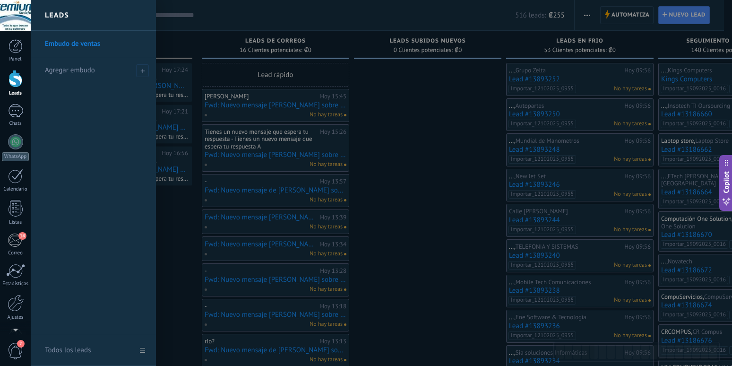
scroll to position [561, 0]
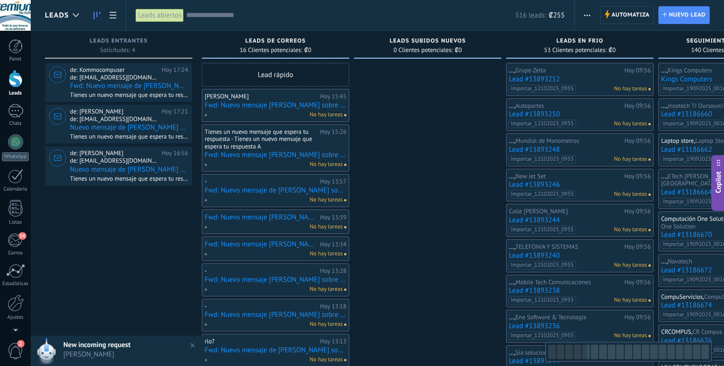
click at [124, 81] on span "de: [EMAIL_ADDRESS][DOMAIN_NAME]" at bounding box center [114, 78] width 88 height 8
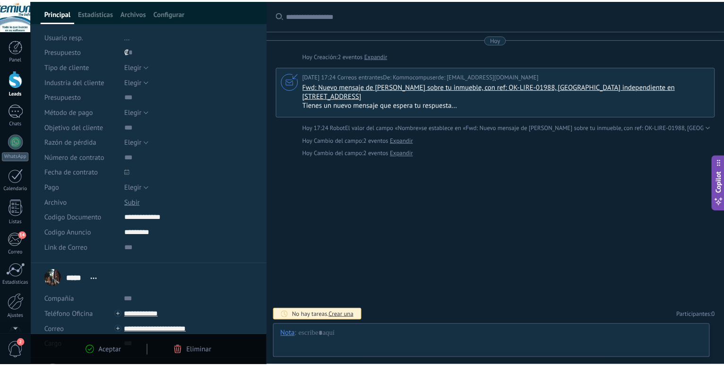
scroll to position [57, 0]
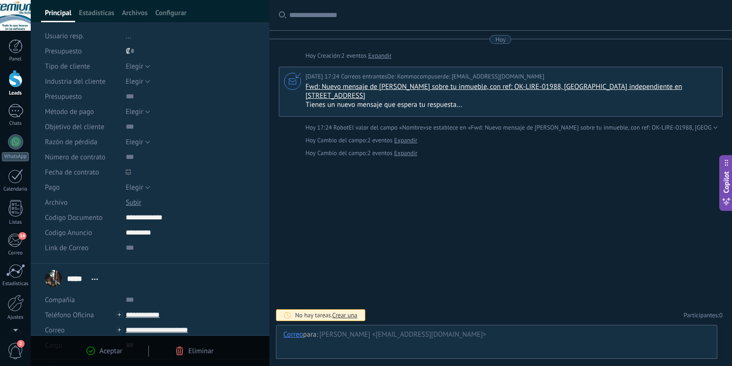
click at [10, 74] on div at bounding box center [16, 78] width 14 height 17
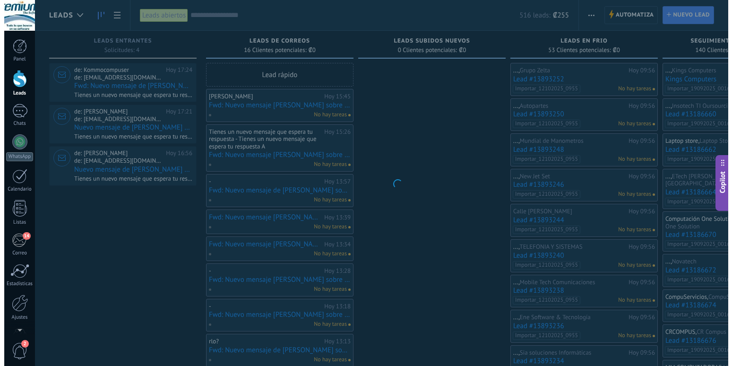
scroll to position [561, 0]
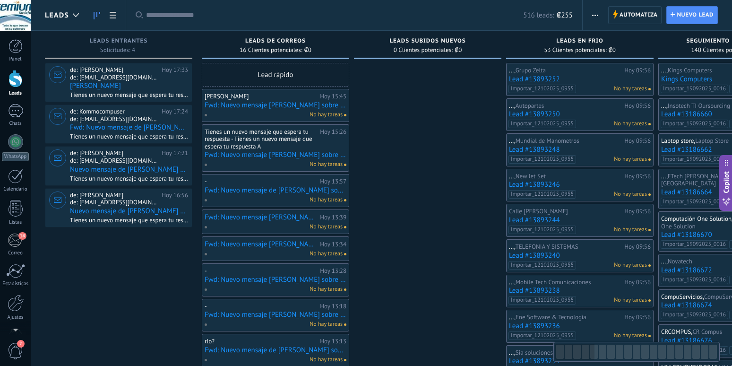
scroll to position [561, 0]
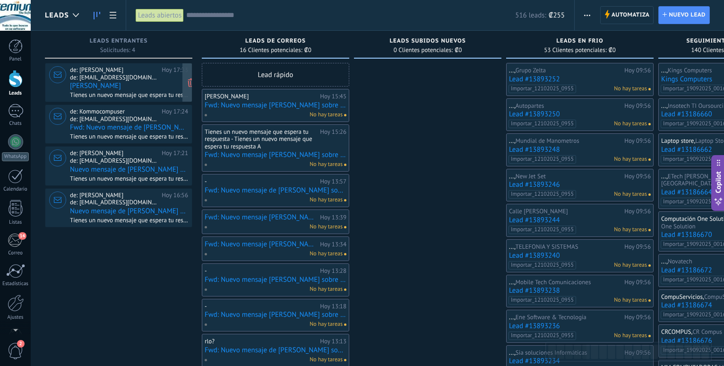
click at [157, 81] on span "de: [EMAIL_ADDRESS][DOMAIN_NAME]" at bounding box center [114, 78] width 88 height 8
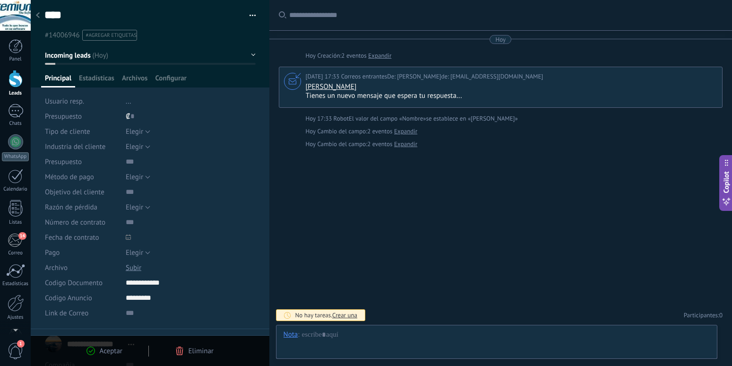
click at [13, 78] on div at bounding box center [16, 78] width 14 height 17
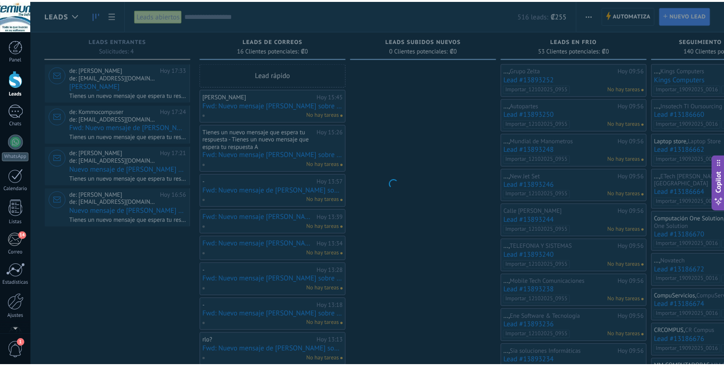
scroll to position [561, 0]
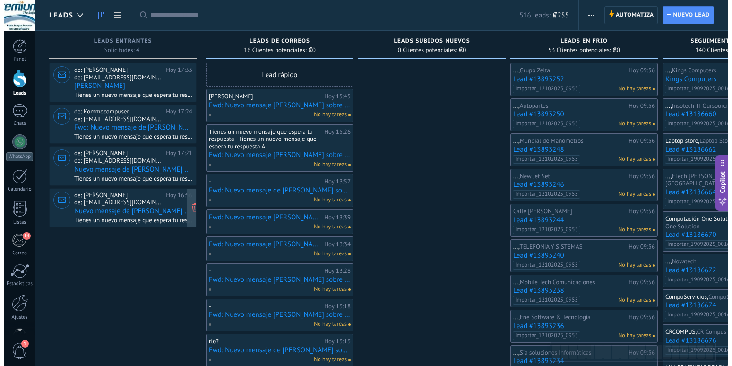
scroll to position [561, 0]
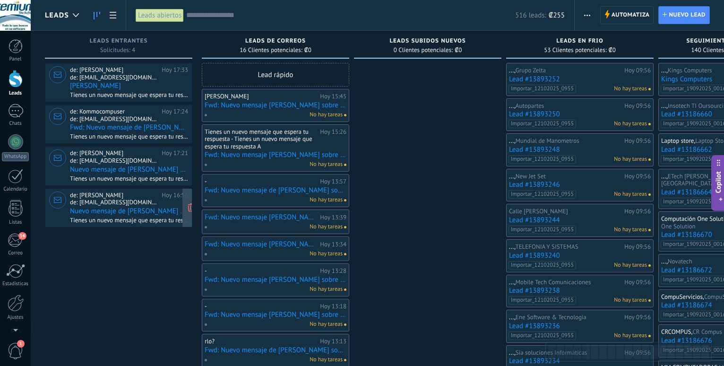
click at [125, 204] on span "de: [EMAIL_ADDRESS][DOMAIN_NAME]" at bounding box center [114, 202] width 88 height 8
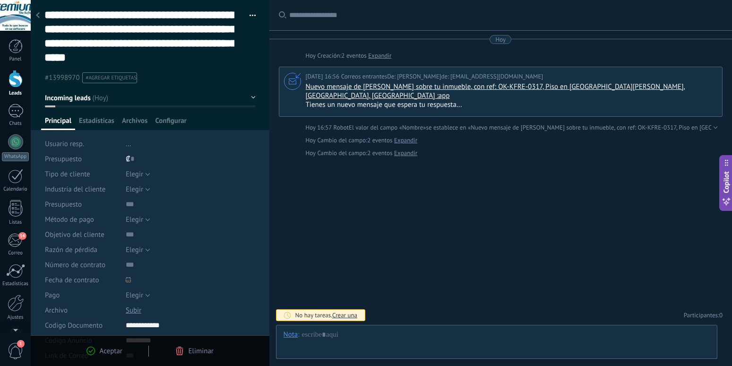
click at [37, 16] on use at bounding box center [38, 15] width 4 height 6
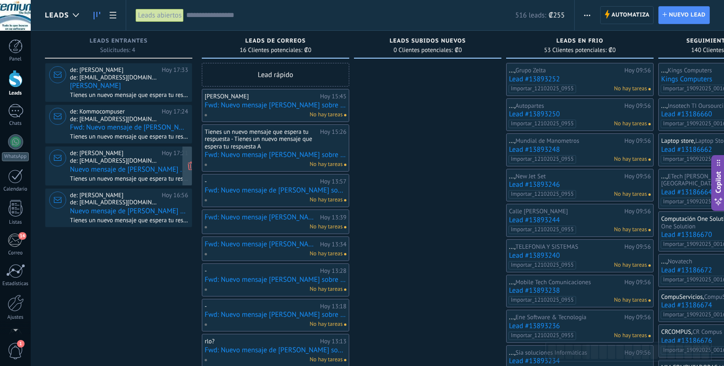
click at [134, 163] on span "de: [EMAIL_ADDRESS][DOMAIN_NAME]" at bounding box center [114, 161] width 88 height 8
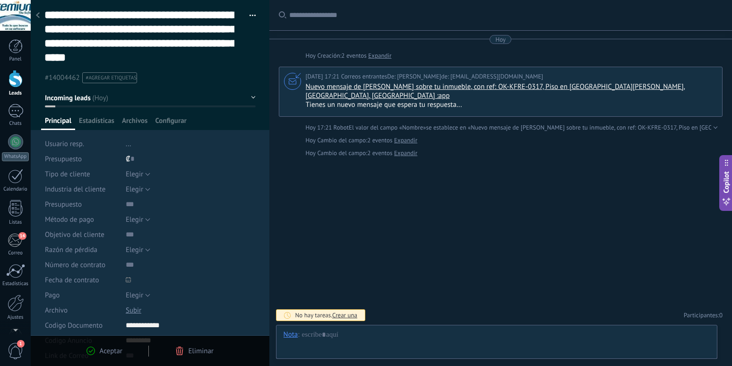
click at [37, 15] on use at bounding box center [38, 15] width 4 height 6
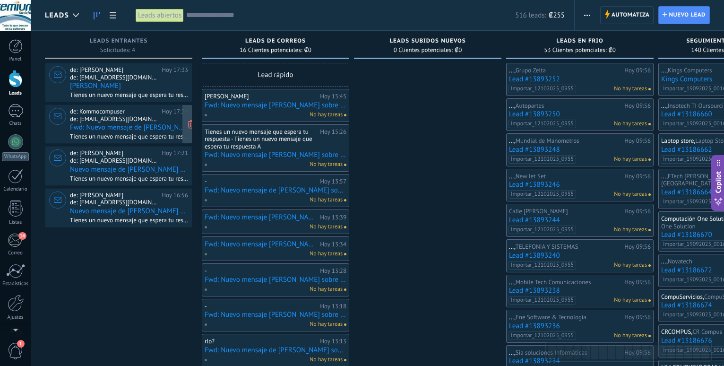
click at [130, 112] on span "de: Kommocompuser" at bounding box center [114, 112] width 88 height 8
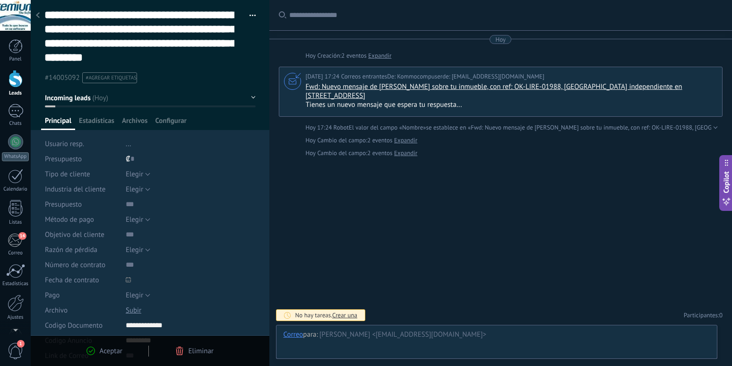
click at [36, 17] on icon at bounding box center [38, 15] width 4 height 6
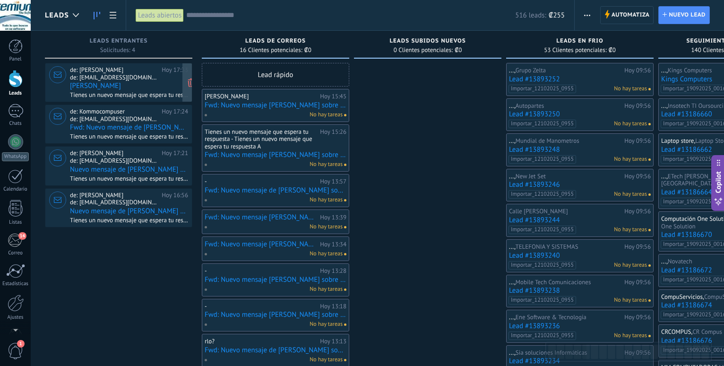
click at [104, 81] on span "de: [EMAIL_ADDRESS][DOMAIN_NAME]" at bounding box center [114, 78] width 88 height 8
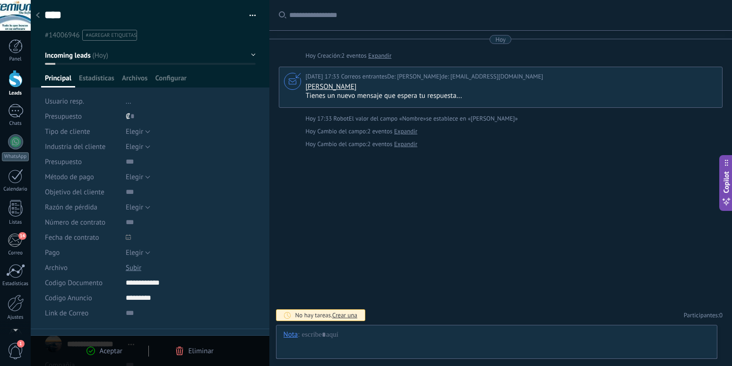
click at [39, 17] on use at bounding box center [38, 15] width 4 height 6
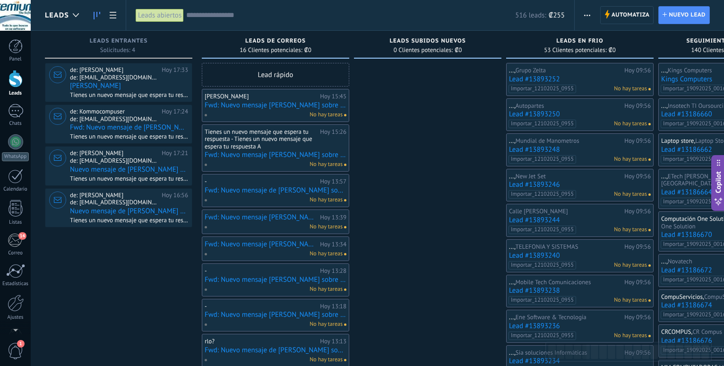
click at [12, 85] on div at bounding box center [16, 78] width 14 height 17
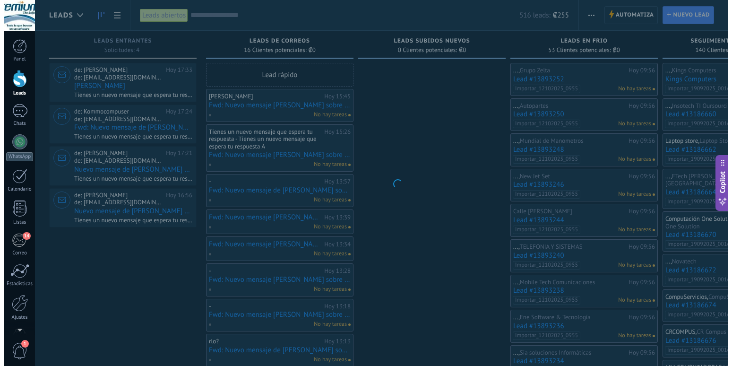
scroll to position [561, 0]
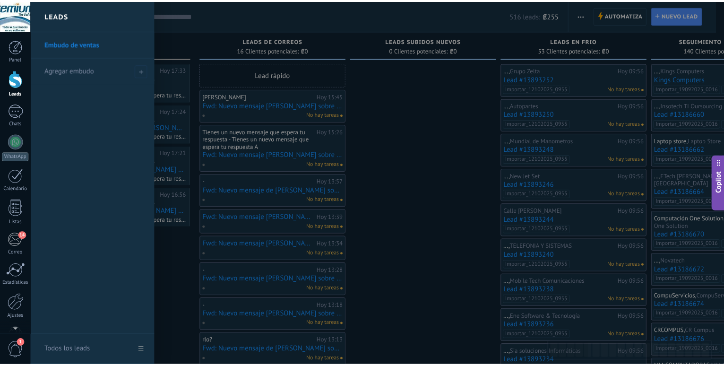
scroll to position [561, 0]
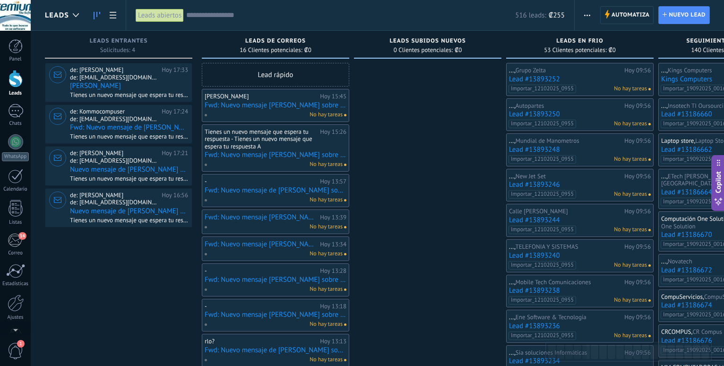
click at [9, 81] on div at bounding box center [16, 78] width 14 height 17
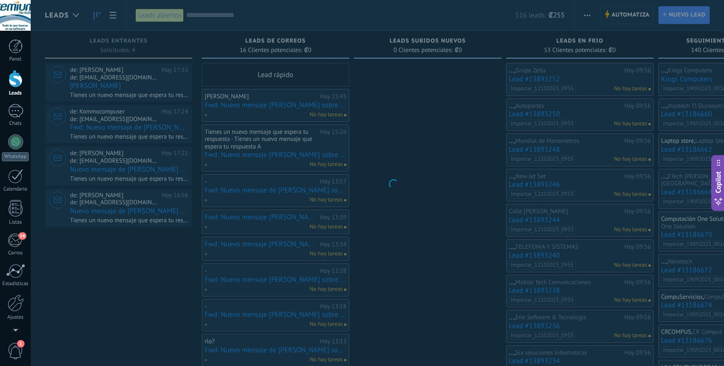
scroll to position [561, 0]
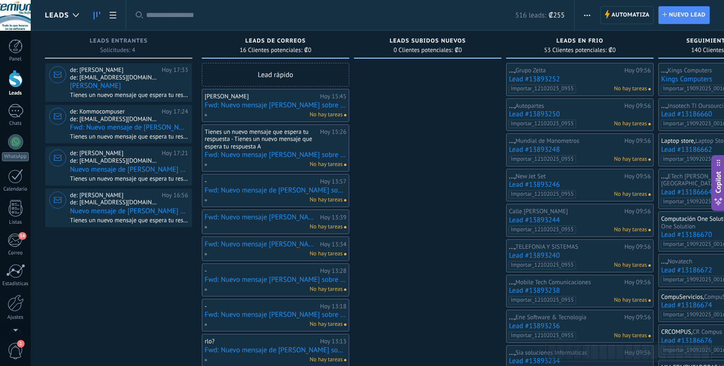
scroll to position [561, 0]
click at [15, 81] on div at bounding box center [16, 78] width 14 height 17
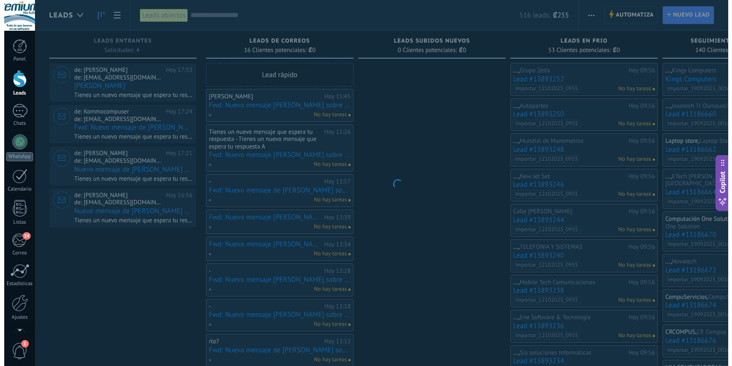
scroll to position [561, 0]
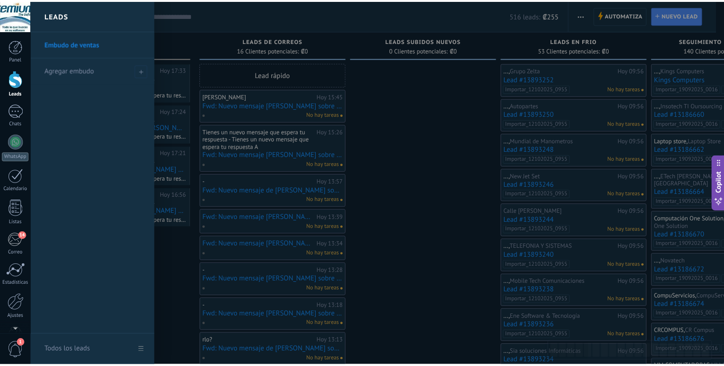
scroll to position [561, 0]
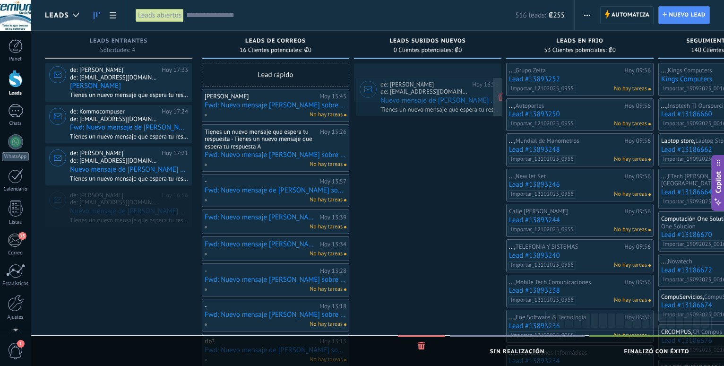
drag, startPoint x: 147, startPoint y: 209, endPoint x: 458, endPoint y: 100, distance: 329.1
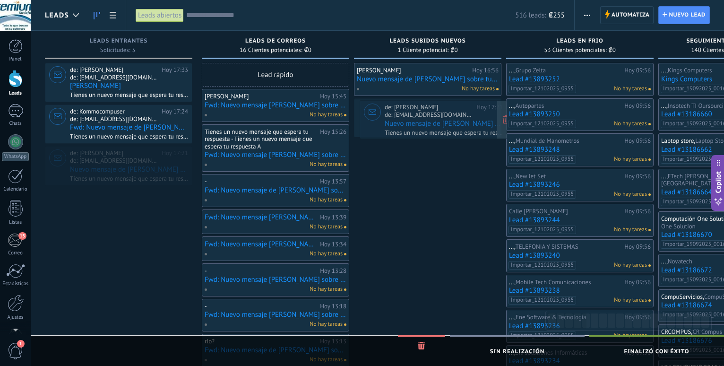
drag, startPoint x: 146, startPoint y: 170, endPoint x: 460, endPoint y: 125, distance: 317.4
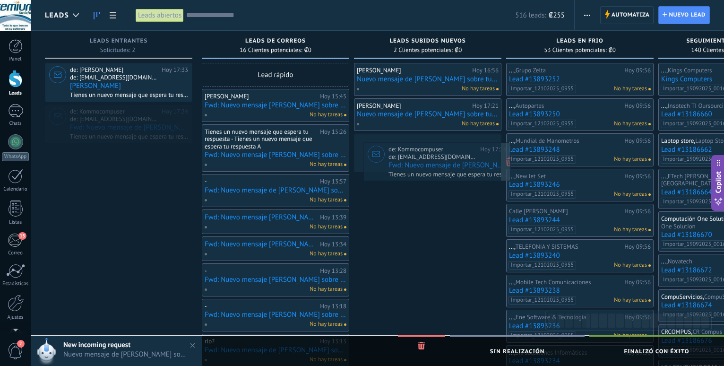
drag, startPoint x: 149, startPoint y: 131, endPoint x: 464, endPoint y: 171, distance: 317.7
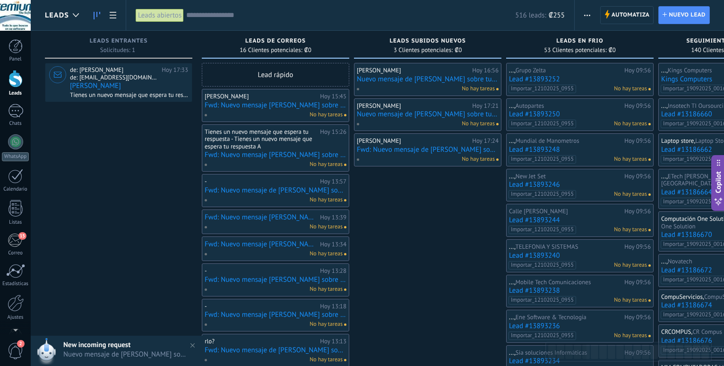
click at [16, 81] on div at bounding box center [16, 78] width 14 height 17
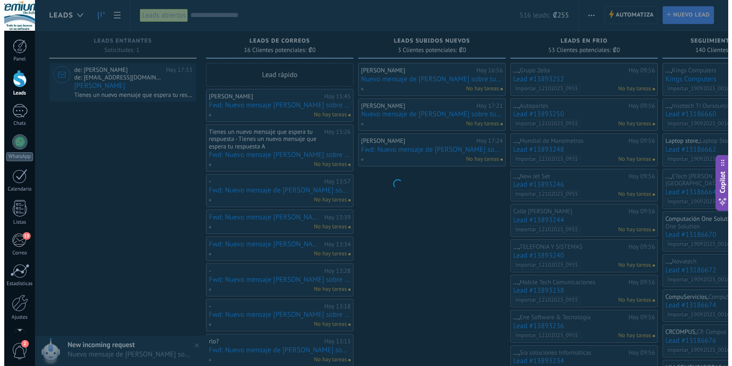
scroll to position [561, 0]
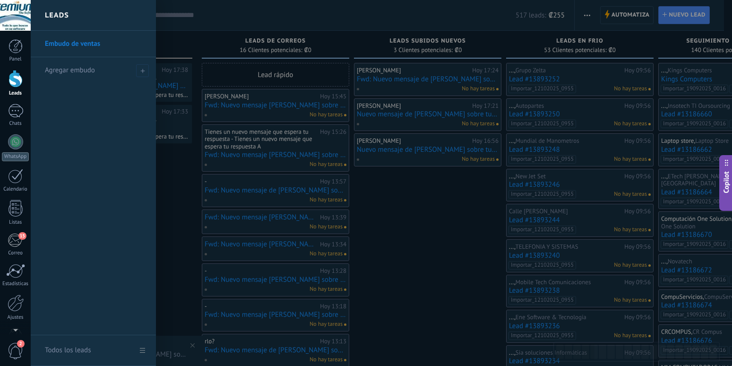
scroll to position [561, 0]
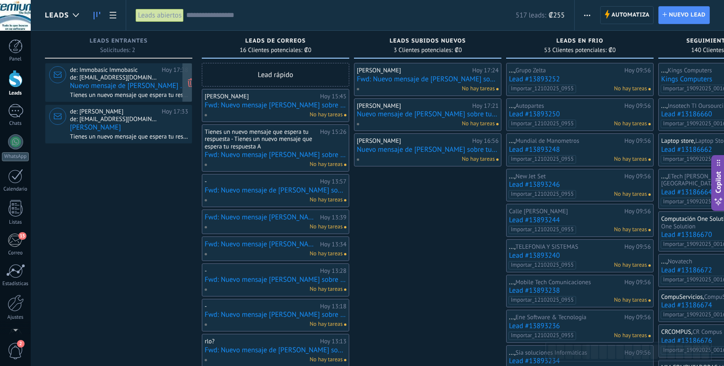
click at [140, 77] on span "de: [EMAIL_ADDRESS][DOMAIN_NAME]" at bounding box center [114, 78] width 88 height 8
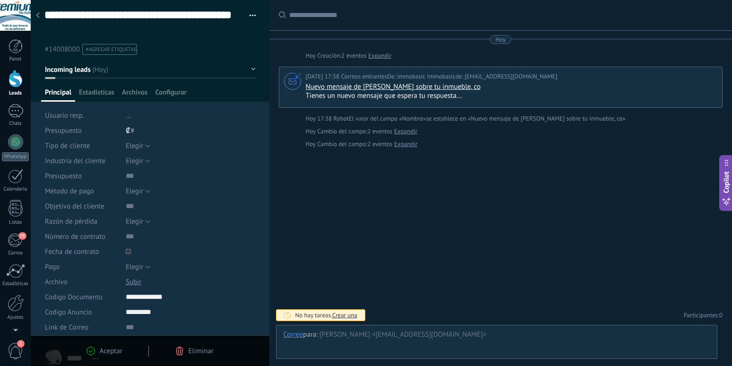
click at [14, 85] on div at bounding box center [16, 78] width 14 height 17
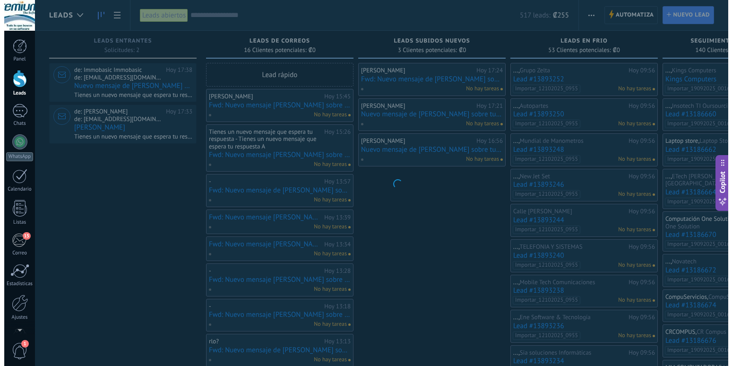
scroll to position [561, 0]
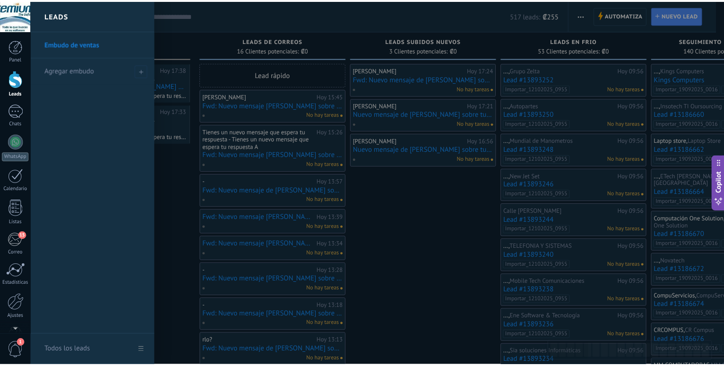
scroll to position [561, 0]
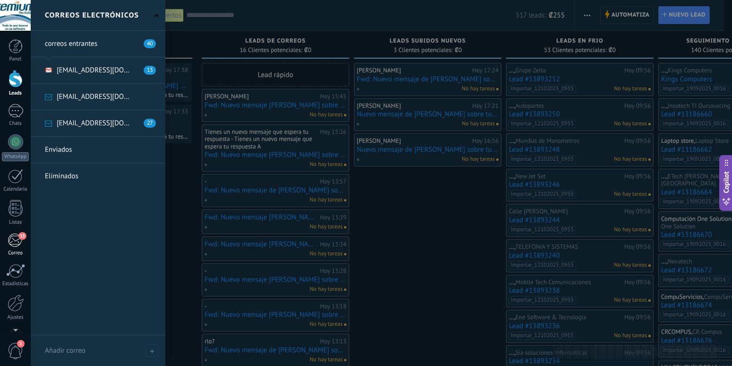
click at [9, 245] on div "15" at bounding box center [16, 240] width 16 height 14
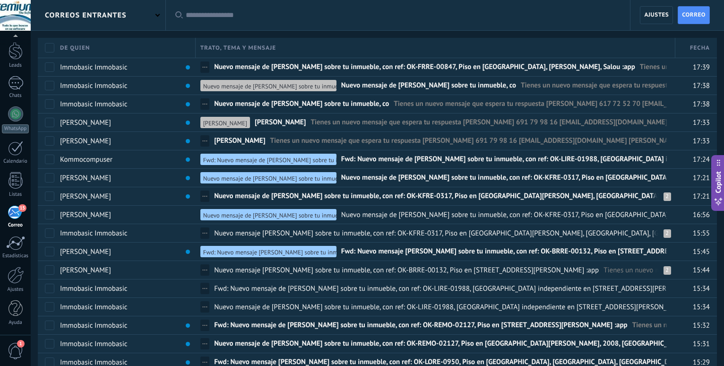
scroll to position [28, 0]
click at [152, 17] on div "correos entrantes" at bounding box center [98, 15] width 135 height 30
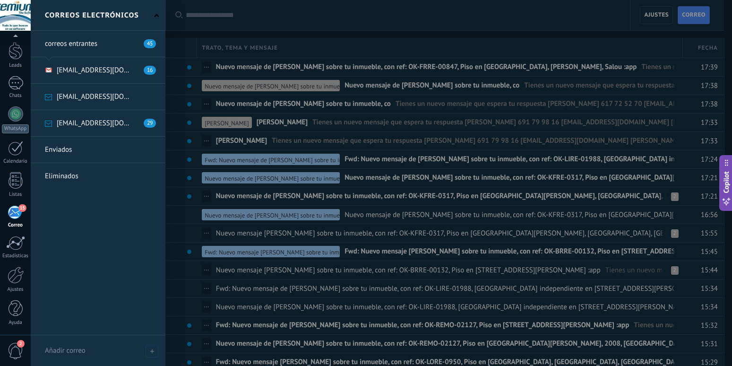
click at [112, 123] on link at bounding box center [98, 123] width 135 height 26
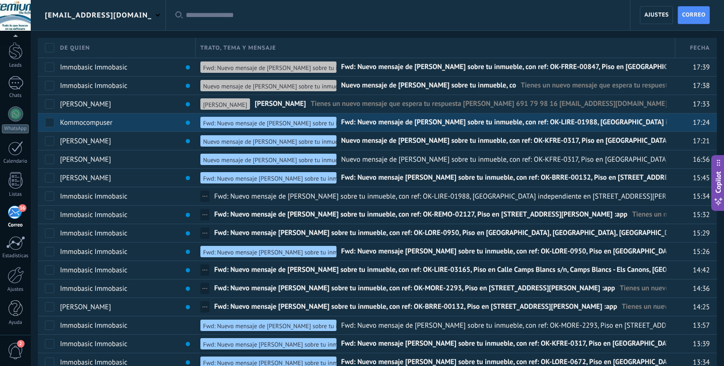
scroll to position [28, 0]
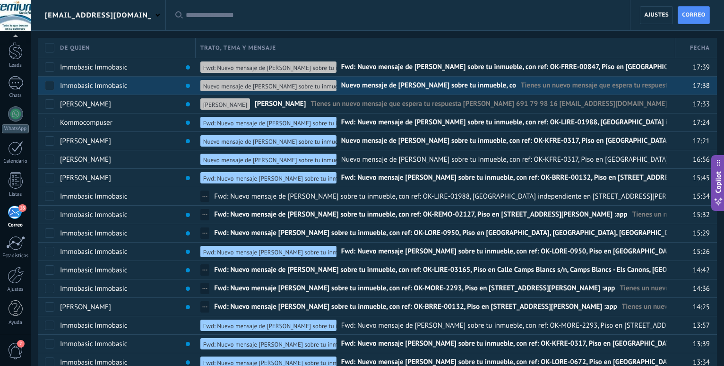
click at [364, 89] on span "Nuevo mensaje de [PERSON_NAME] sobre tu inmueble, co" at bounding box center [428, 88] width 175 height 14
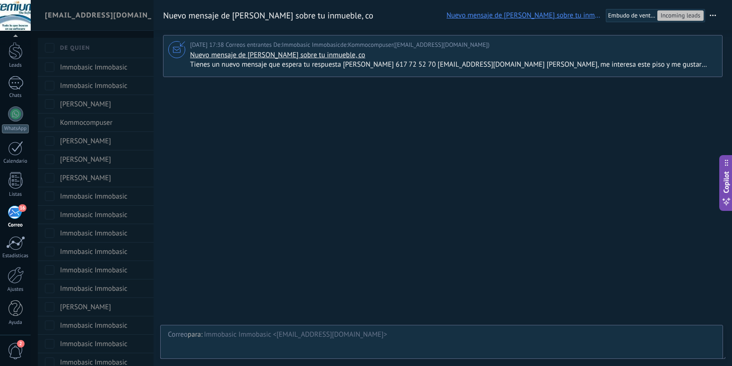
click at [696, 66] on span "Tienes un nuevo mensaje que espera tu respuesta Jimmy 617 72 52 70 surjitsingh1…" at bounding box center [452, 64] width 525 height 9
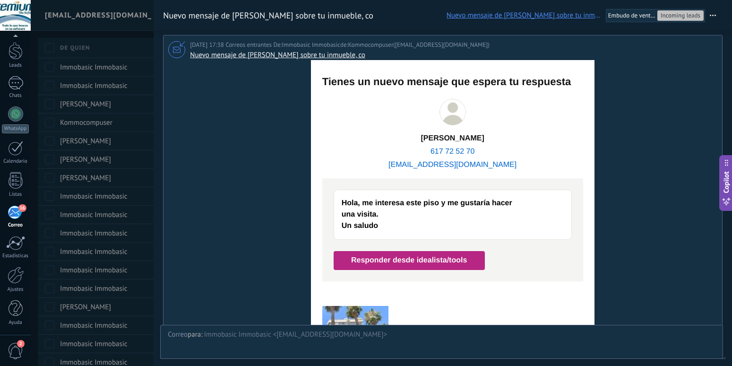
click at [146, 82] on div at bounding box center [366, 183] width 732 height 366
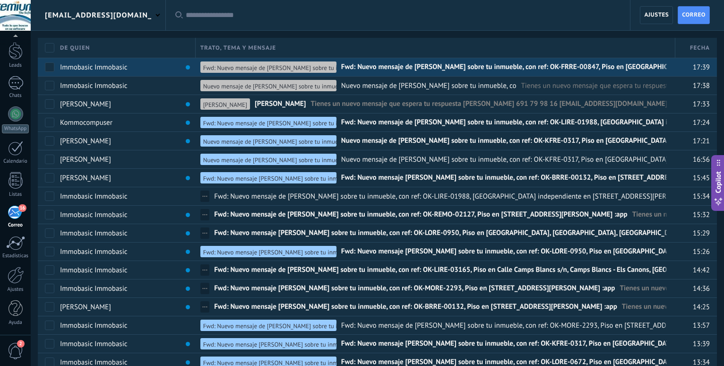
click at [480, 68] on span "Fwd: Nuevo mensaje de [PERSON_NAME] sobre tu inmueble, con ref: OK-FRRE-00847, …" at bounding box center [559, 69] width 437 height 14
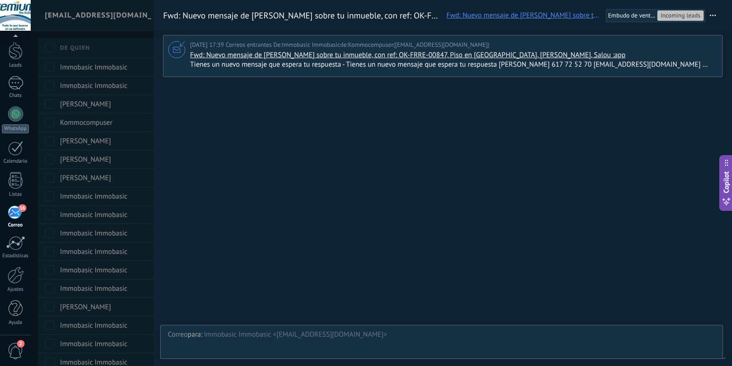
click at [698, 65] on span "Tienes un nuevo mensaje que espera tu respuesta - Tienes un nuevo mensaje que e…" at bounding box center [452, 64] width 525 height 9
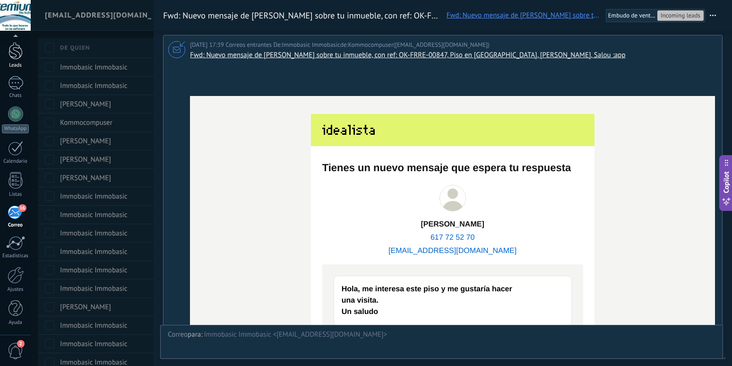
click at [12, 54] on div at bounding box center [16, 50] width 14 height 17
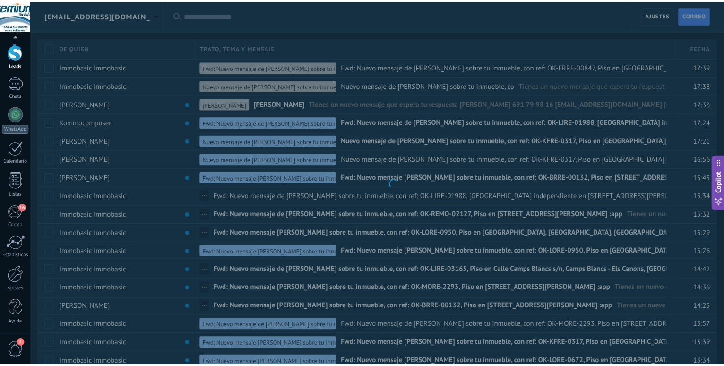
scroll to position [28, 0]
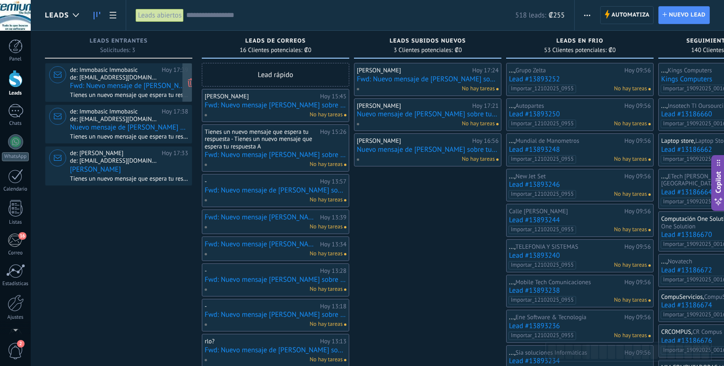
click at [123, 92] on span "Tienes un nuevo mensaje que espera tu respuesta - Tienes un nuevo mensaje que e…" at bounding box center [129, 95] width 118 height 8
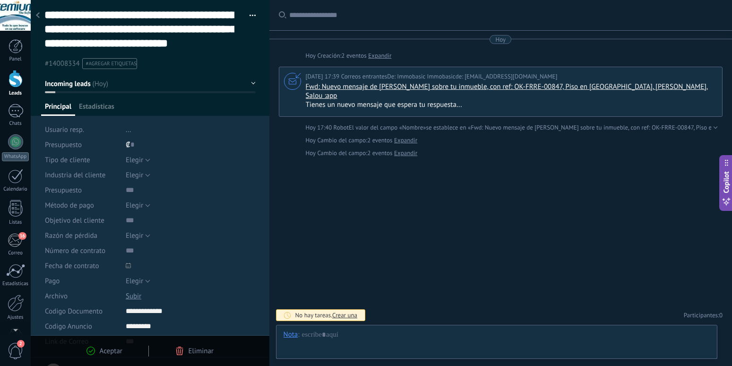
type textarea "**********"
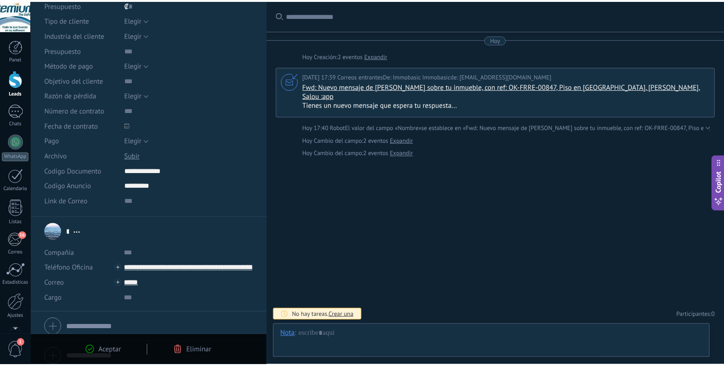
scroll to position [146, 0]
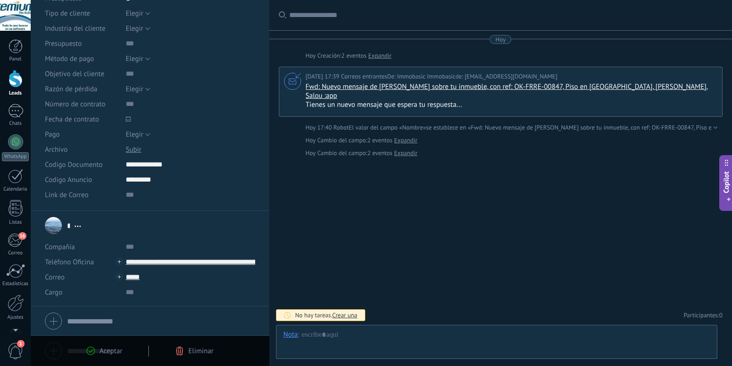
click at [17, 76] on div at bounding box center [16, 78] width 14 height 17
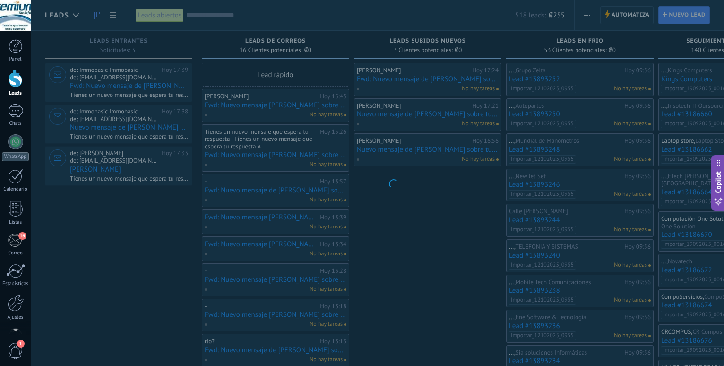
scroll to position [561, 0]
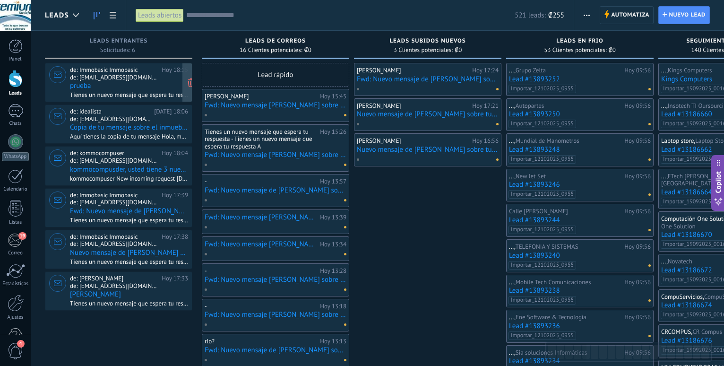
click at [96, 77] on span "de: [EMAIL_ADDRESS][DOMAIN_NAME]" at bounding box center [114, 78] width 88 height 8
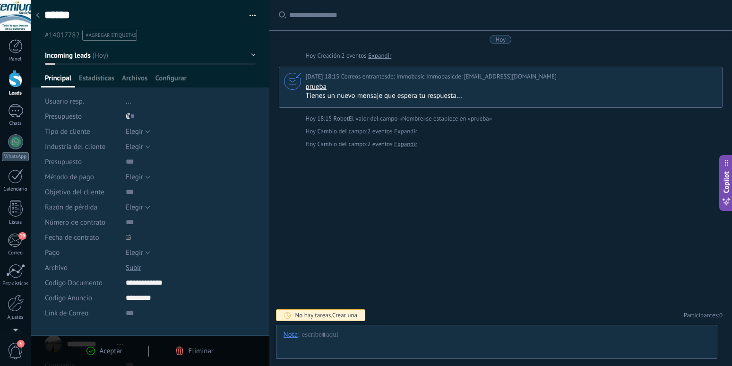
click at [38, 16] on icon at bounding box center [38, 15] width 4 height 6
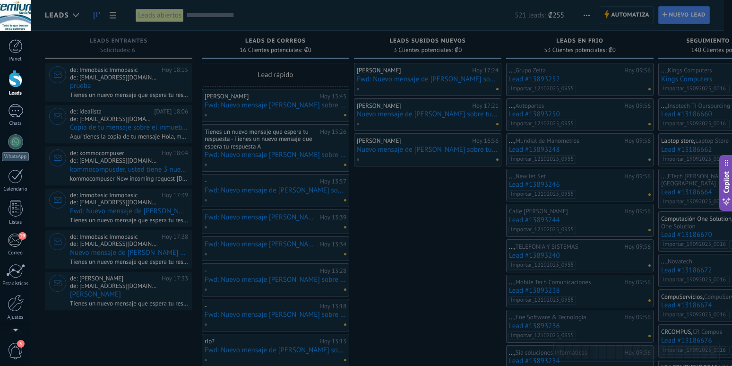
click at [11, 80] on div at bounding box center [16, 78] width 14 height 17
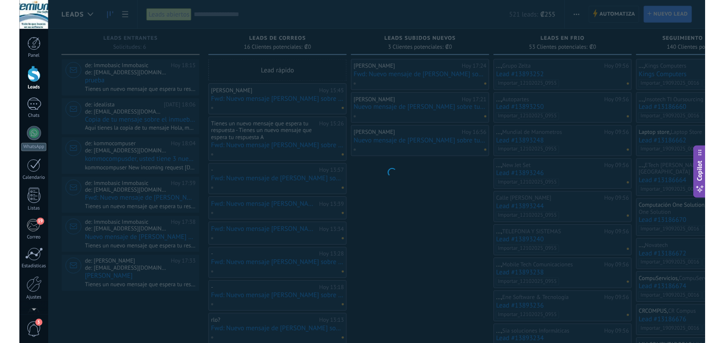
scroll to position [561, 0]
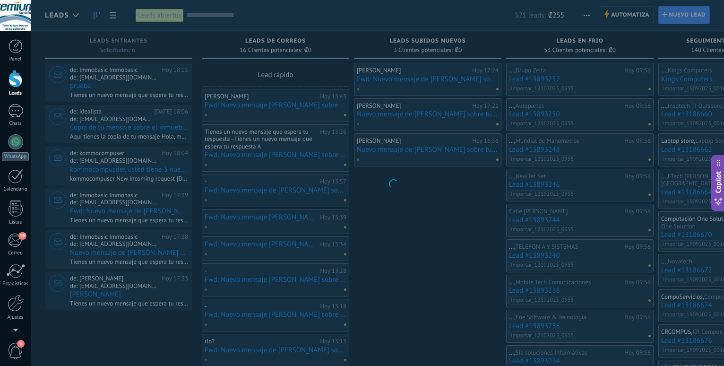
type textarea "******"
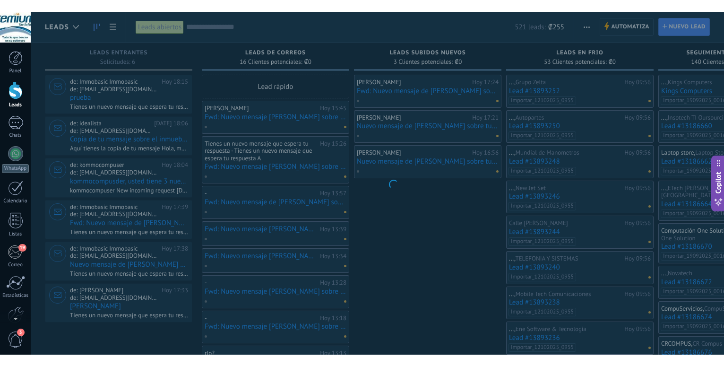
scroll to position [14, 0]
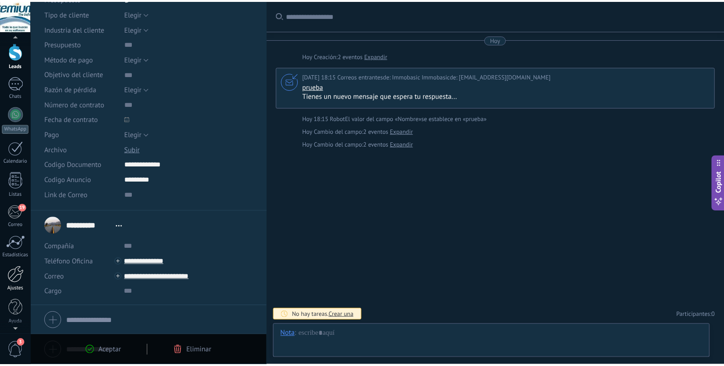
scroll to position [118, 0]
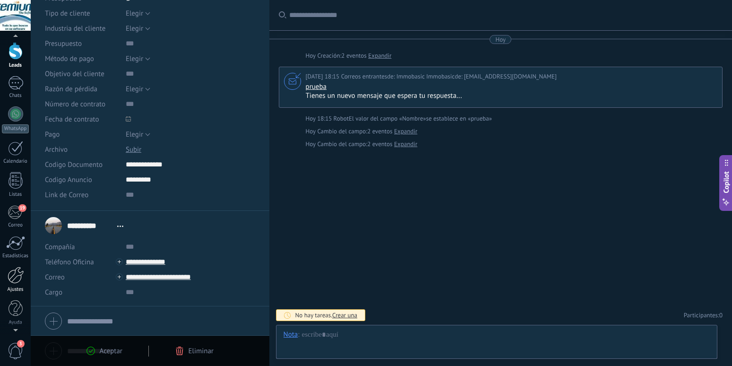
click at [19, 280] on div at bounding box center [16, 275] width 16 height 17
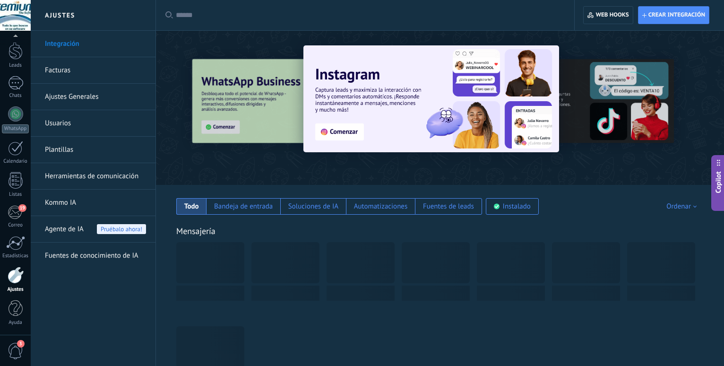
scroll to position [28, 0]
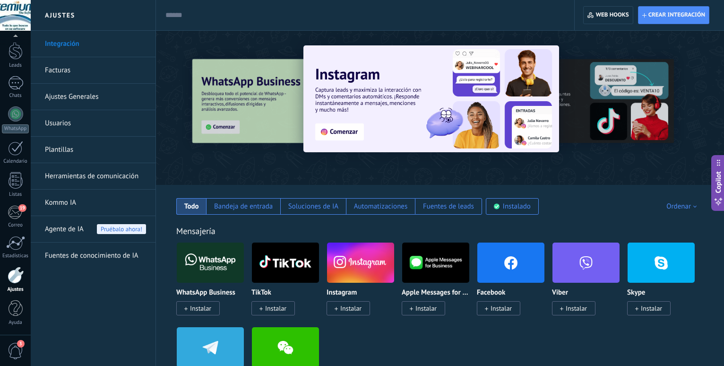
click at [72, 48] on link "Integración" at bounding box center [95, 44] width 101 height 26
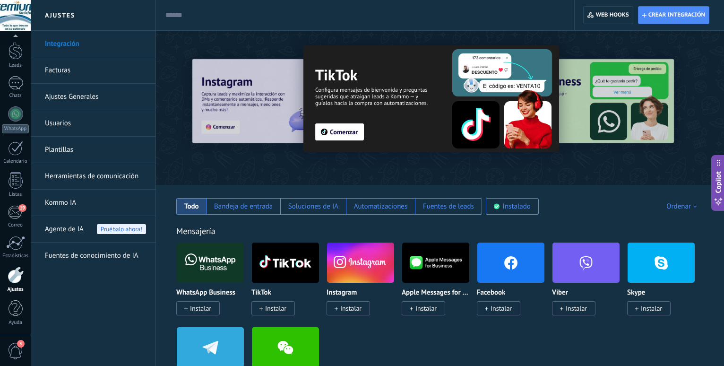
click at [72, 48] on link "Integración" at bounding box center [95, 44] width 101 height 26
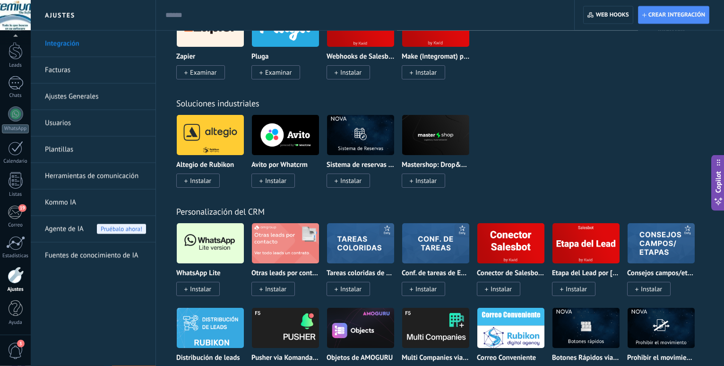
scroll to position [1928, 0]
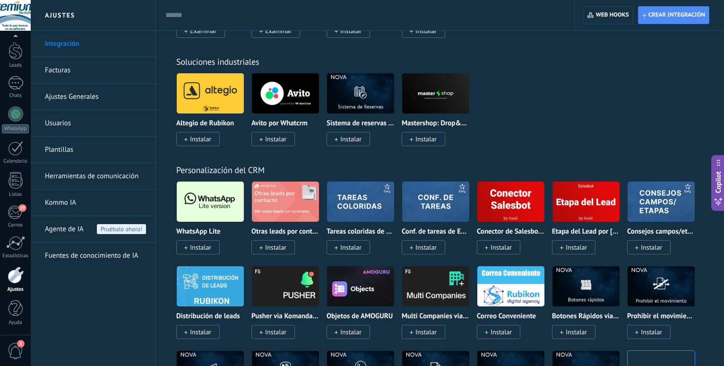
click at [222, 193] on img at bounding box center [210, 202] width 67 height 46
click at [219, 219] on img at bounding box center [210, 202] width 67 height 46
click at [200, 248] on span "Instalar" at bounding box center [200, 247] width 21 height 9
click at [198, 248] on span "Instalar" at bounding box center [200, 247] width 21 height 9
click at [220, 199] on img at bounding box center [210, 202] width 67 height 46
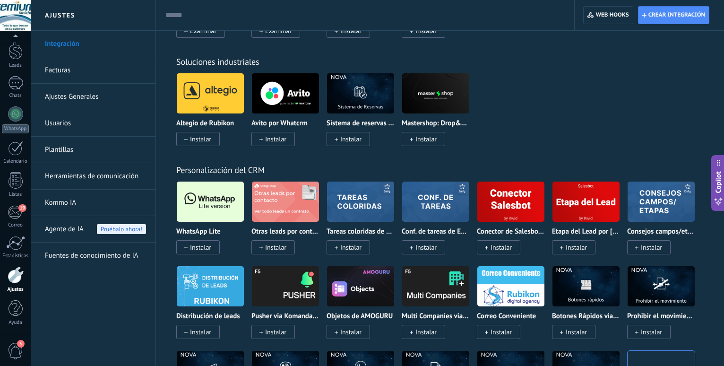
click at [201, 247] on span "Instalar" at bounding box center [200, 247] width 21 height 9
click at [207, 244] on span "Instalar" at bounding box center [200, 247] width 21 height 9
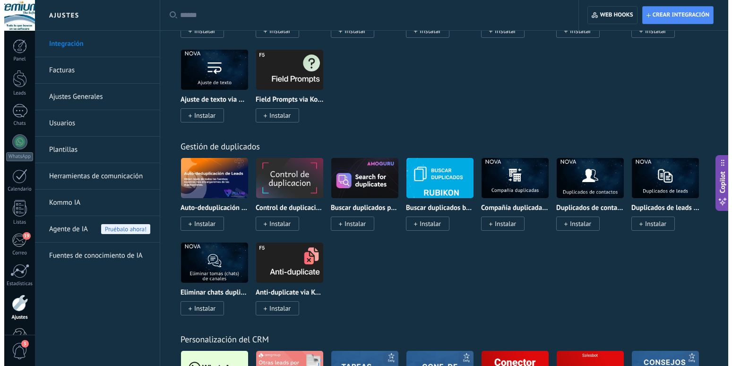
scroll to position [3422, 0]
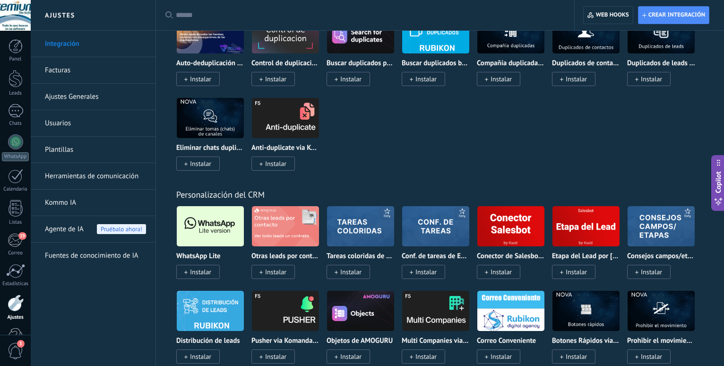
click at [190, 232] on img at bounding box center [210, 226] width 67 height 46
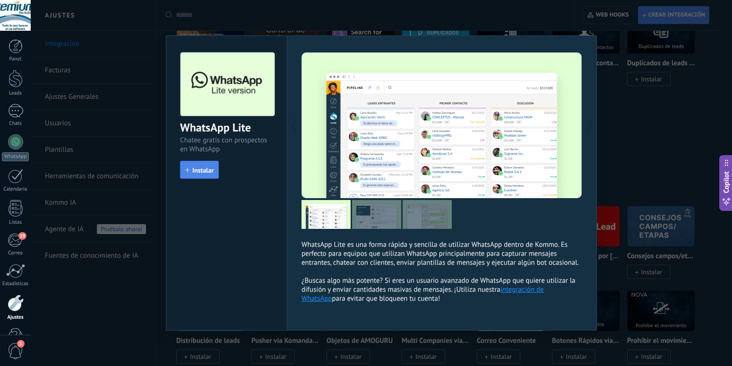
click at [215, 173] on button "Instalar" at bounding box center [199, 170] width 39 height 18
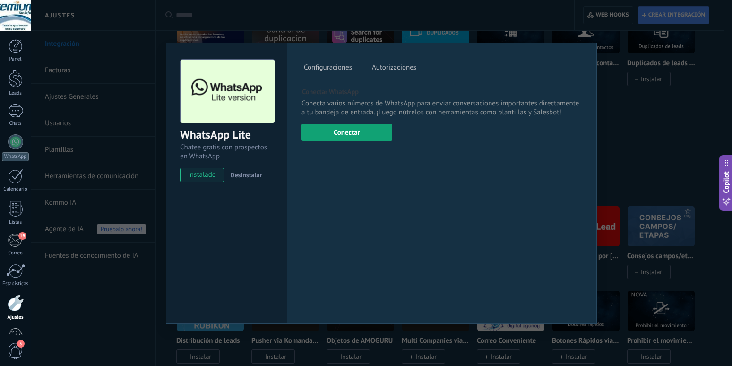
click at [342, 134] on button "Conectar" at bounding box center [346, 132] width 91 height 17
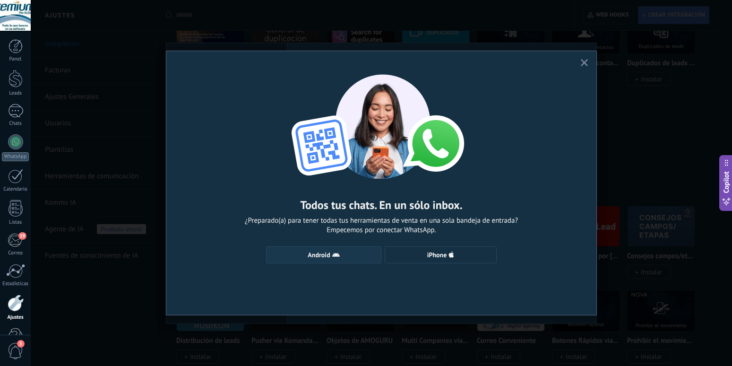
click at [332, 255] on span "Android" at bounding box center [323, 255] width 105 height 8
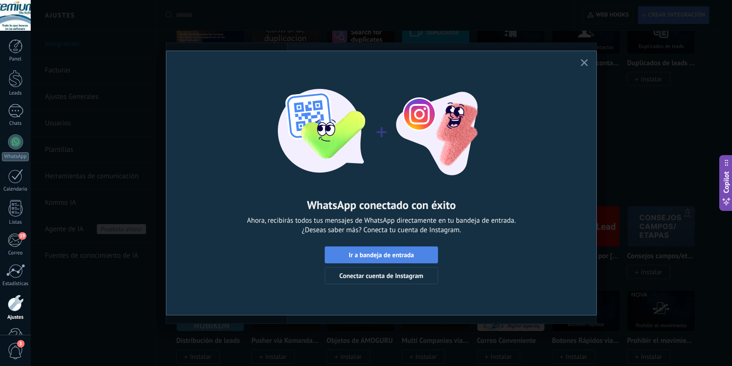
click at [380, 259] on button "Ir a bandeja de entrada" at bounding box center [381, 254] width 113 height 17
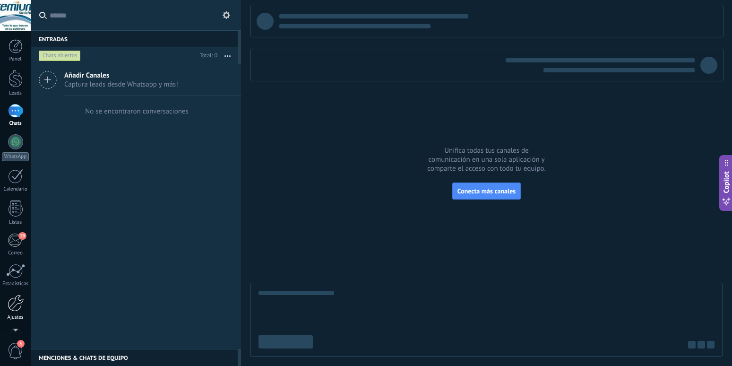
click at [13, 305] on div at bounding box center [16, 302] width 16 height 17
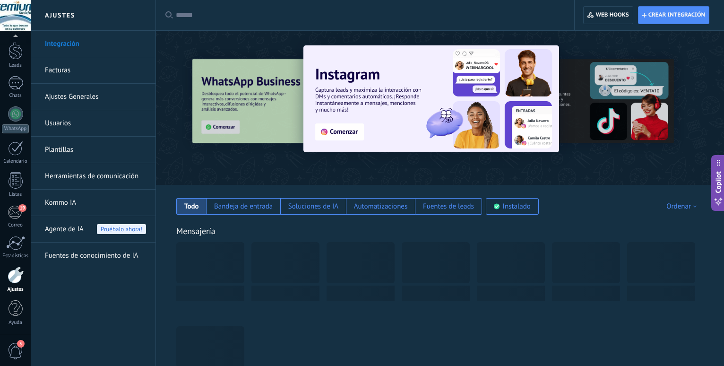
scroll to position [28, 0]
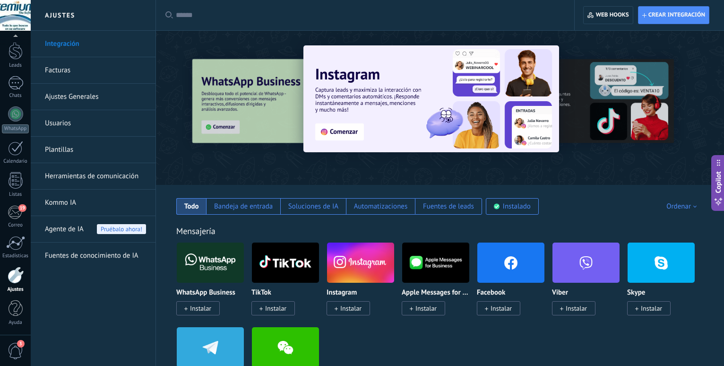
click at [73, 40] on link "Integración" at bounding box center [95, 44] width 101 height 26
click at [84, 48] on link "Integración" at bounding box center [95, 44] width 101 height 26
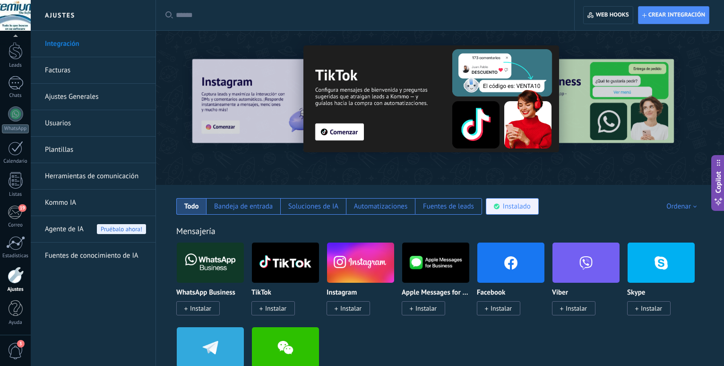
click at [499, 206] on use at bounding box center [497, 207] width 6 height 6
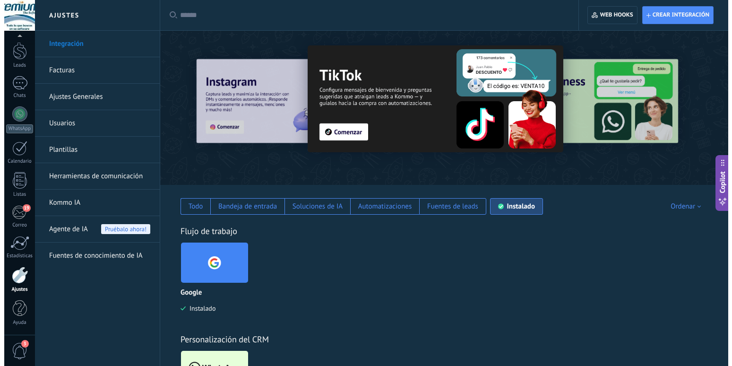
scroll to position [81, 0]
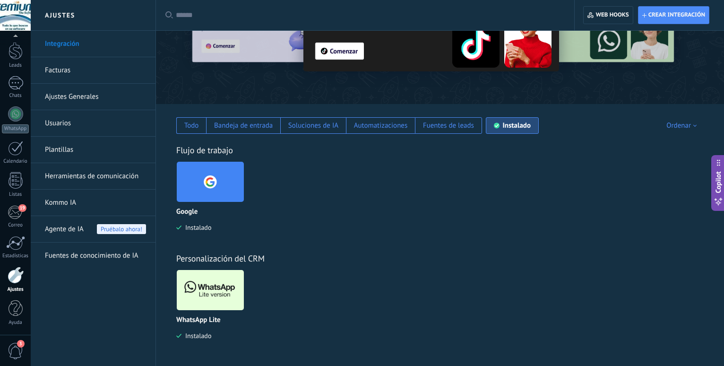
click at [217, 293] on img at bounding box center [210, 290] width 67 height 46
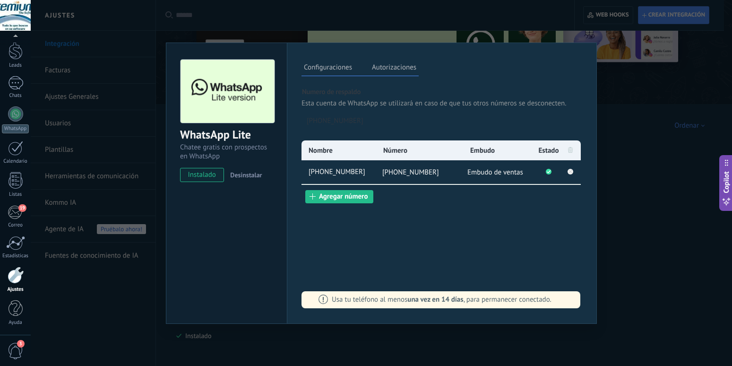
click at [571, 150] on icon at bounding box center [570, 150] width 5 height 6
click at [571, 172] on rect at bounding box center [571, 172] width 6 height 6
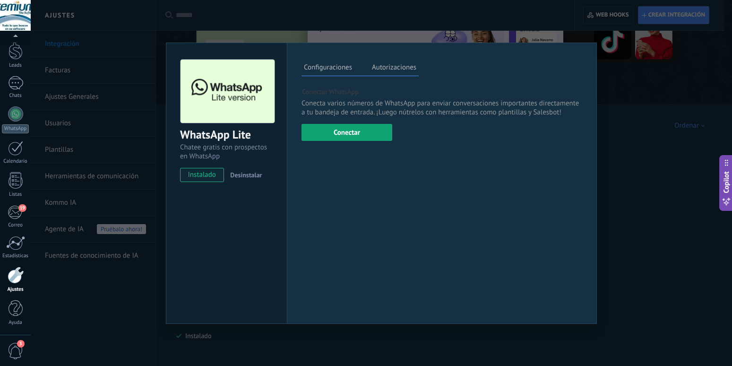
click at [331, 132] on button "Conectar" at bounding box center [346, 132] width 91 height 17
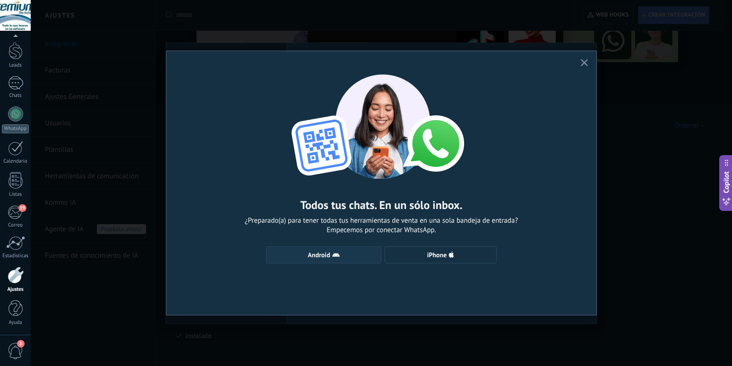
click at [331, 257] on span "Android" at bounding box center [323, 255] width 105 height 8
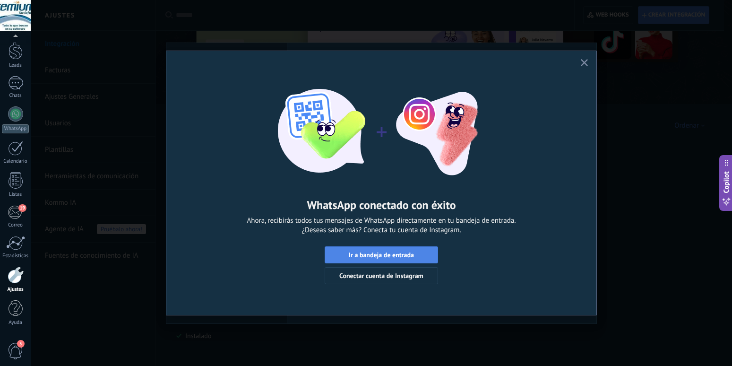
click at [376, 259] on button "Ir a bandeja de entrada" at bounding box center [381, 254] width 113 height 17
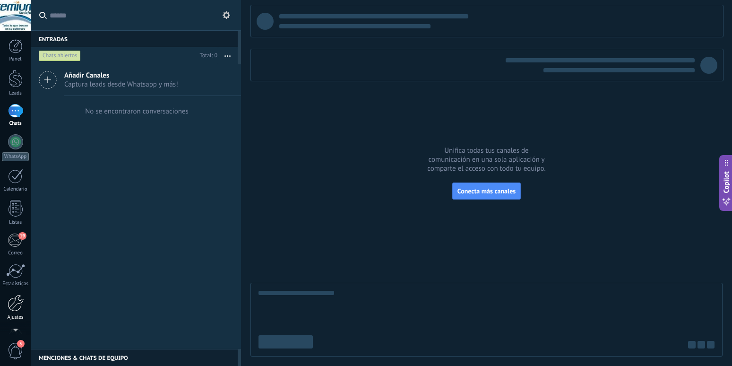
click at [15, 302] on div at bounding box center [16, 302] width 16 height 17
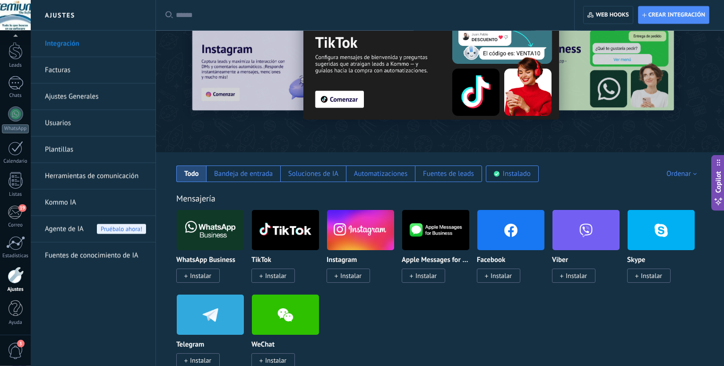
scroll to position [48, 0]
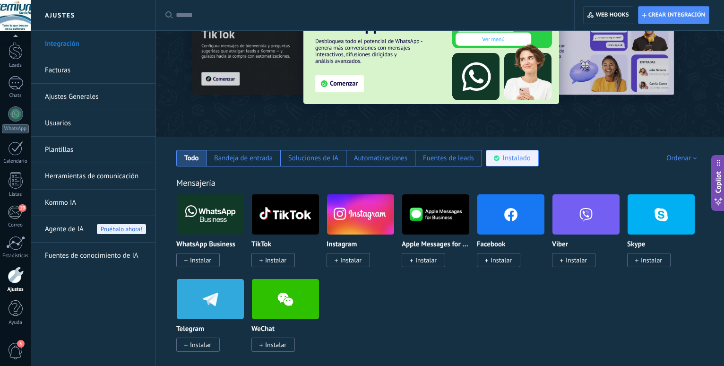
click at [520, 158] on div "Instalado" at bounding box center [517, 158] width 28 height 9
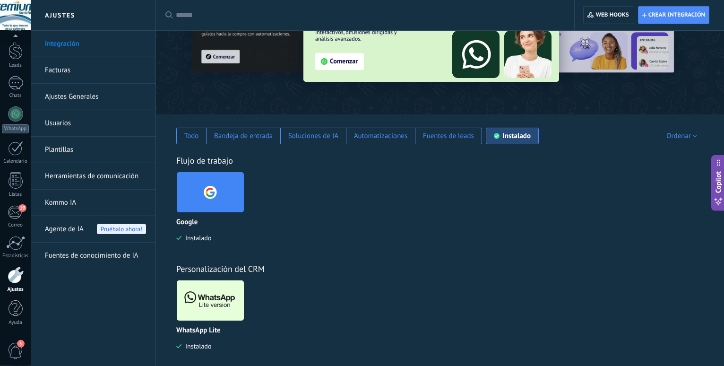
scroll to position [81, 0]
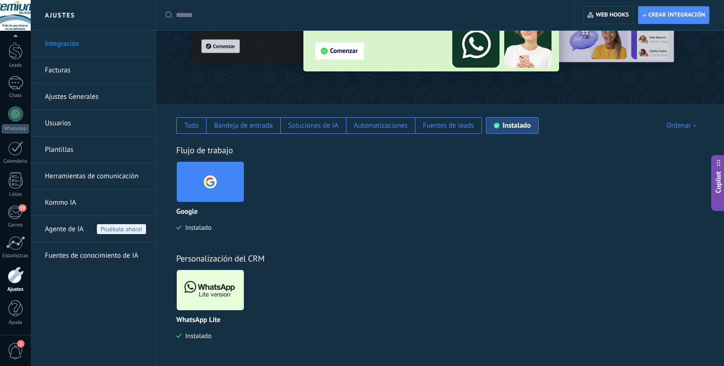
click at [211, 280] on img at bounding box center [210, 290] width 67 height 46
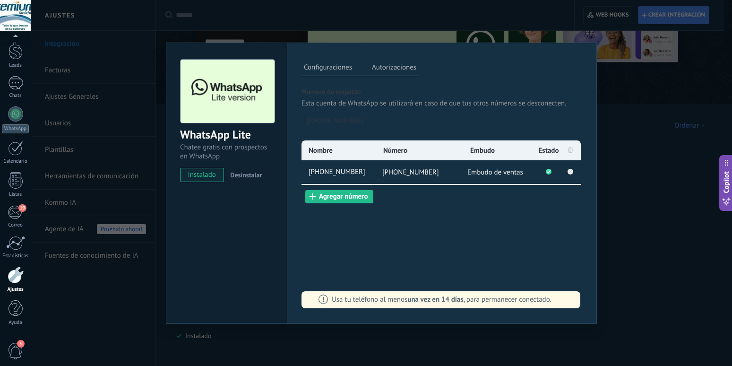
click at [83, 294] on div "WhatsApp Lite Chatee gratis con prospectos en WhatsApp instalado Desinstalar Co…" at bounding box center [381, 183] width 701 height 366
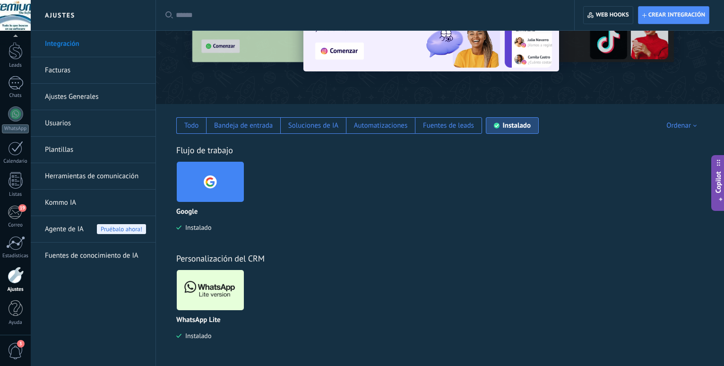
scroll to position [0, 0]
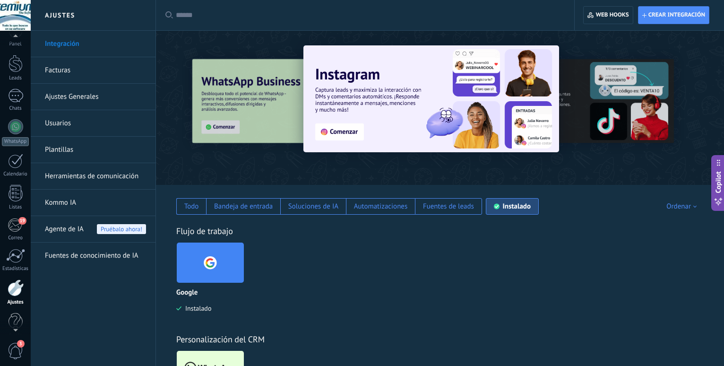
click at [13, 43] on div at bounding box center [15, 38] width 31 height 14
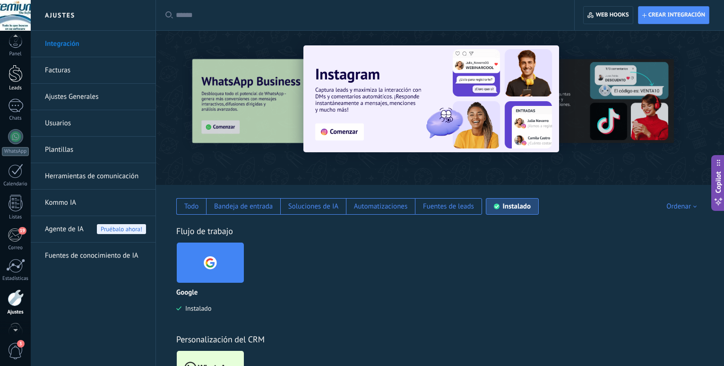
click at [14, 76] on div at bounding box center [16, 73] width 14 height 17
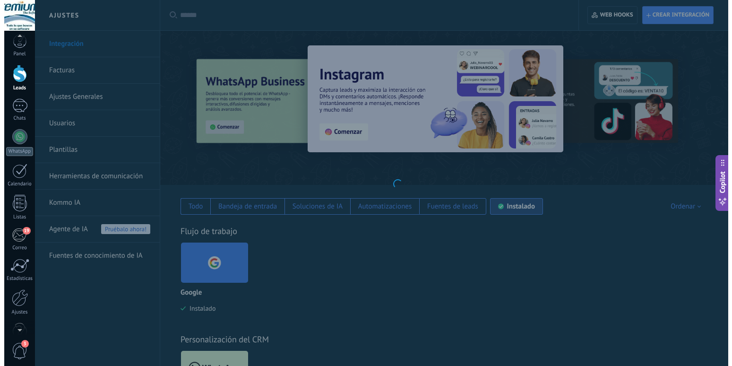
scroll to position [5, 0]
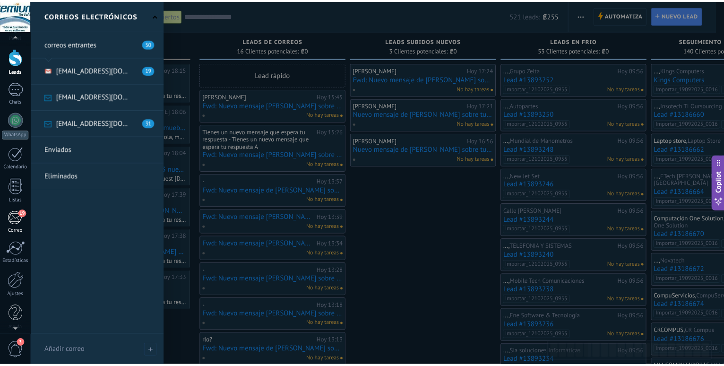
scroll to position [28, 0]
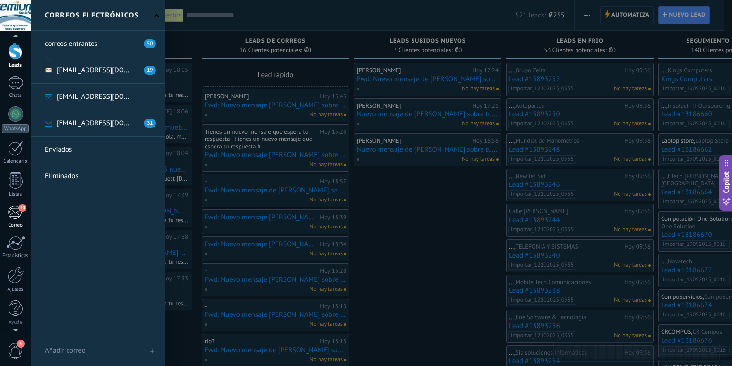
click at [12, 213] on div "19" at bounding box center [16, 212] width 16 height 14
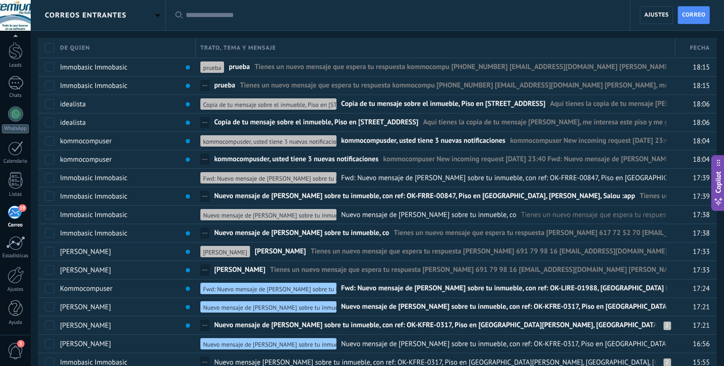
scroll to position [28, 0]
click at [13, 274] on div at bounding box center [16, 275] width 16 height 17
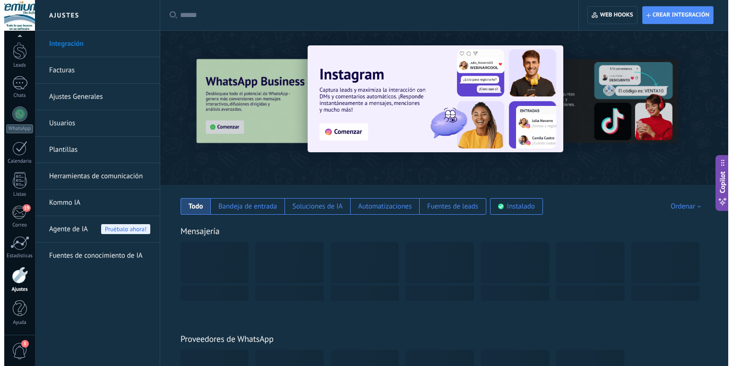
scroll to position [28, 0]
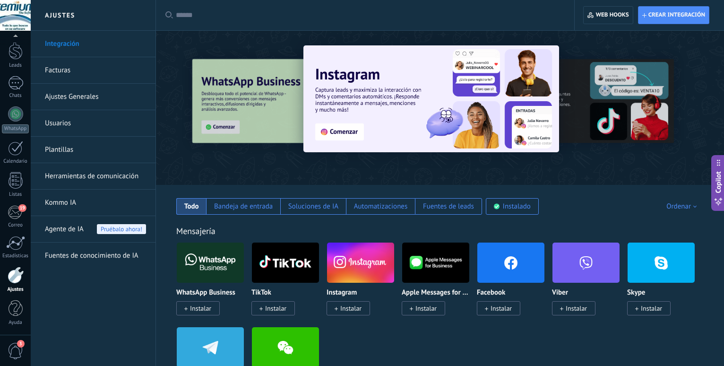
click at [66, 127] on link "Usuarios" at bounding box center [95, 123] width 101 height 26
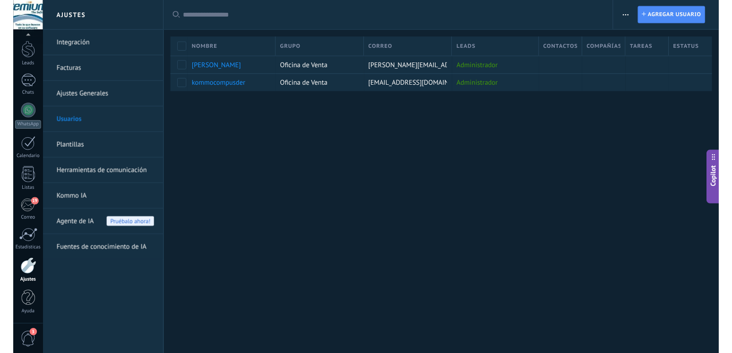
scroll to position [28, 0]
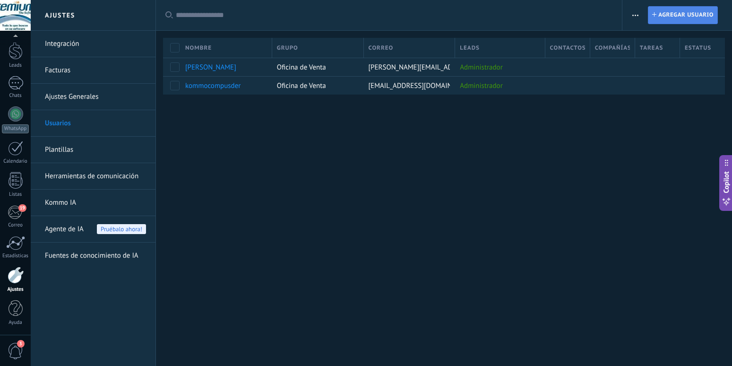
click at [671, 18] on span "Agregar usuario" at bounding box center [685, 15] width 55 height 17
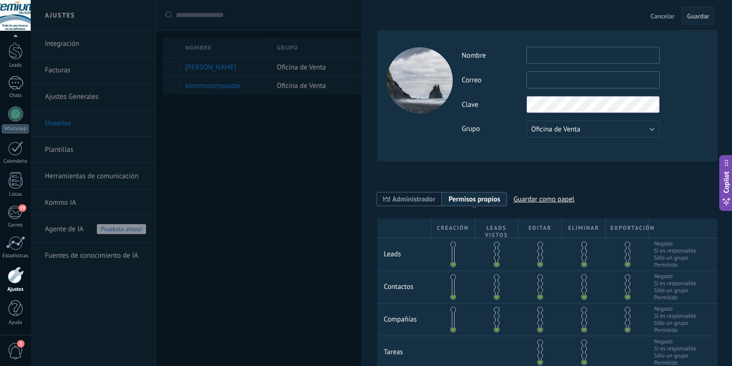
click at [542, 47] on input "text" at bounding box center [592, 55] width 133 height 17
type input "**********"
click at [531, 81] on input "text" at bounding box center [592, 79] width 133 height 17
click at [544, 81] on input "text" at bounding box center [592, 79] width 133 height 17
paste input "**********"
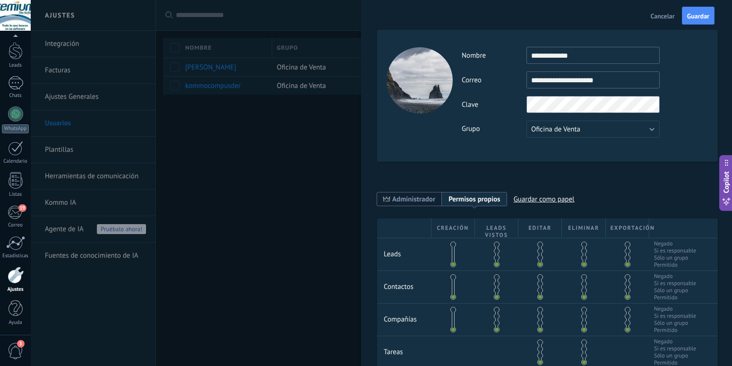
type input "**********"
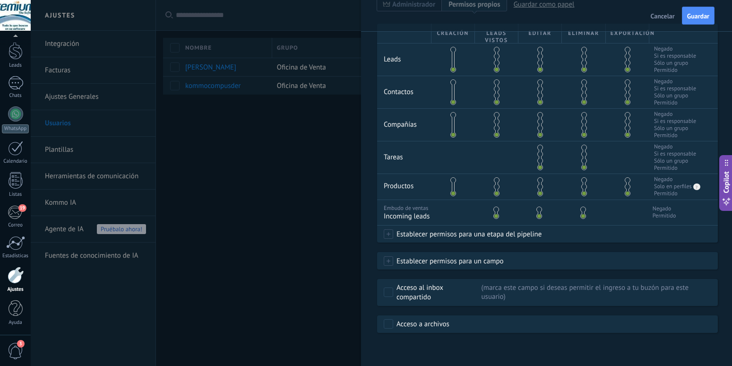
scroll to position [0, 0]
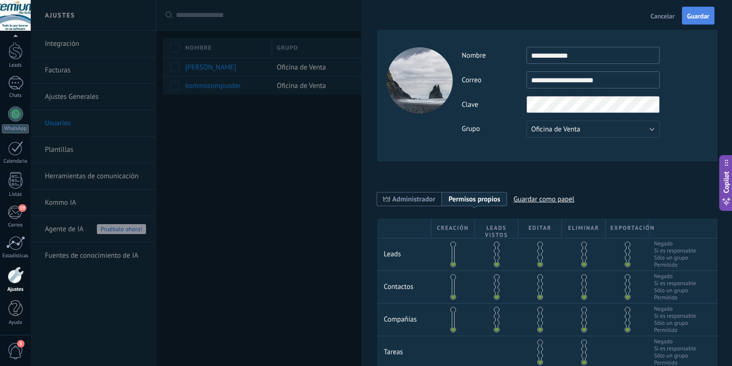
click at [693, 21] on button "Guardar" at bounding box center [698, 16] width 33 height 18
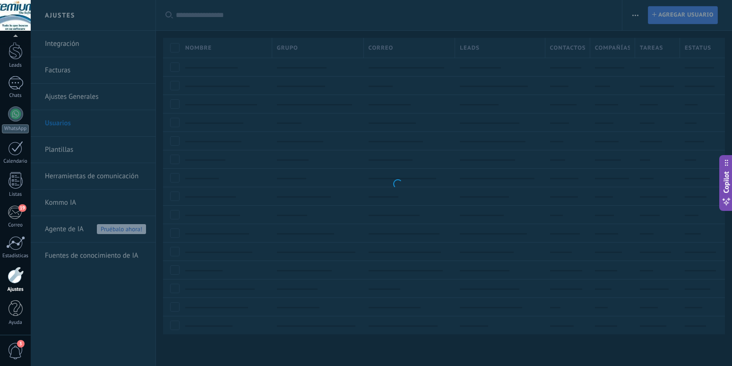
scroll to position [28, 0]
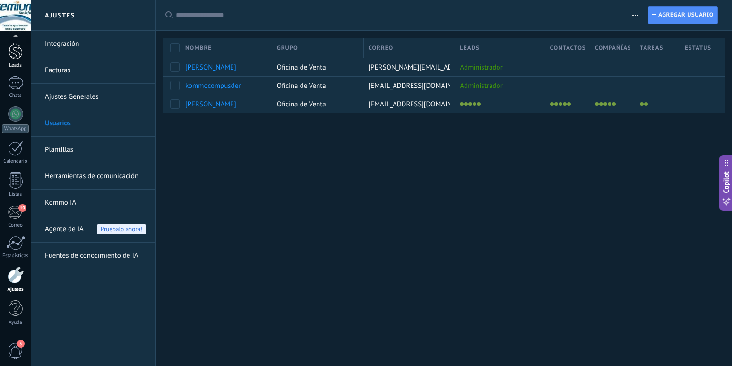
click at [18, 57] on div at bounding box center [16, 50] width 14 height 17
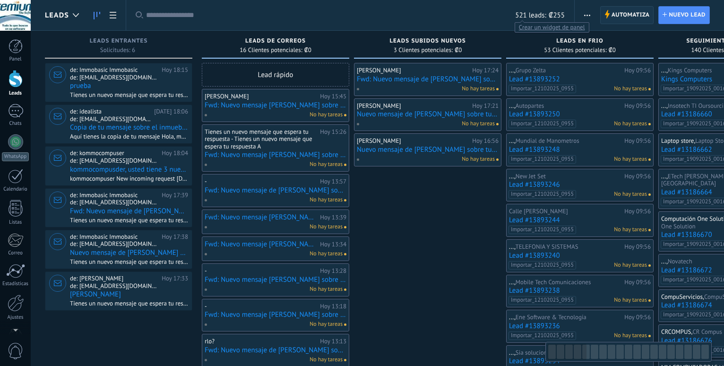
click at [619, 10] on span "Automatiza" at bounding box center [630, 15] width 38 height 17
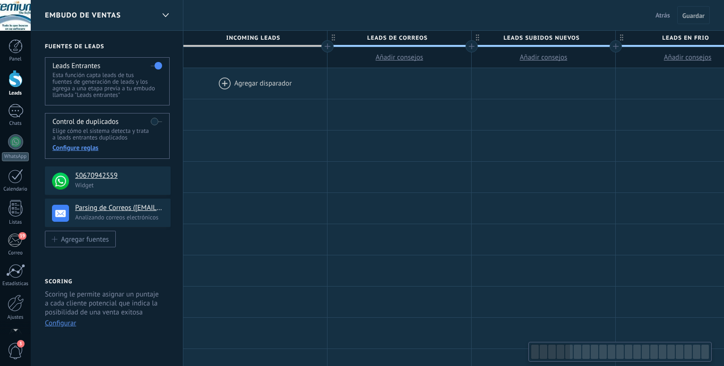
scroll to position [561, 0]
click at [13, 87] on div "Leads" at bounding box center [15, 83] width 31 height 26
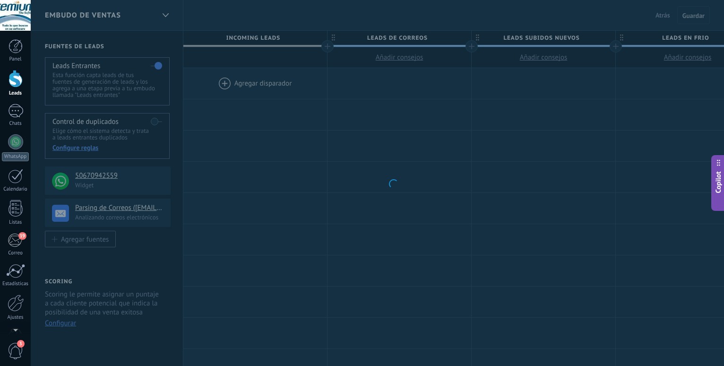
scroll to position [561, 0]
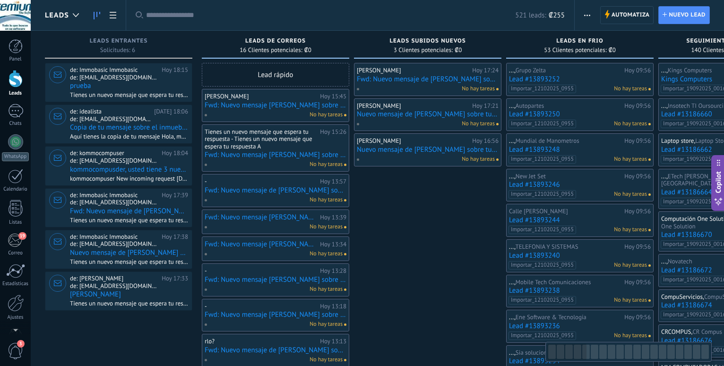
scroll to position [561, 0]
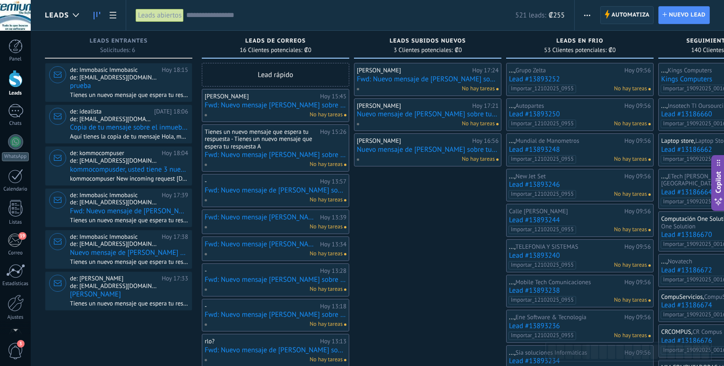
click at [623, 19] on span "Automatiza" at bounding box center [630, 15] width 38 height 17
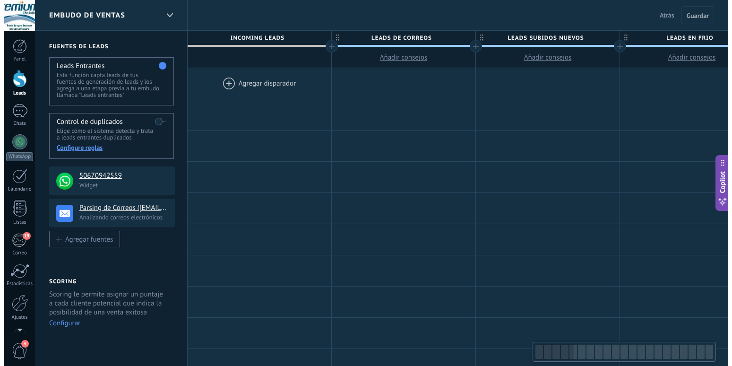
scroll to position [561, 0]
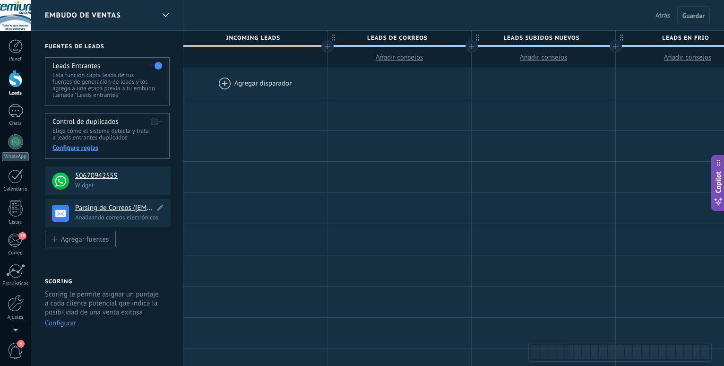
click at [86, 208] on h4 "Parsing de Correos ([EMAIL_ADDRESS][DOMAIN_NAME])" at bounding box center [115, 207] width 80 height 9
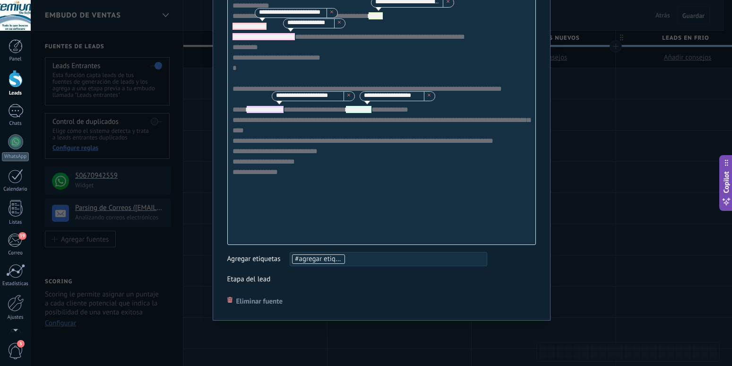
scroll to position [44, 0]
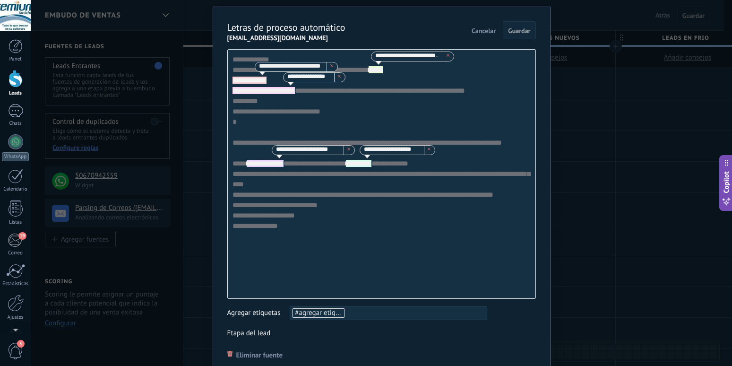
click at [447, 57] on icon at bounding box center [448, 55] width 3 height 3
click at [333, 67] on use at bounding box center [331, 65] width 3 height 3
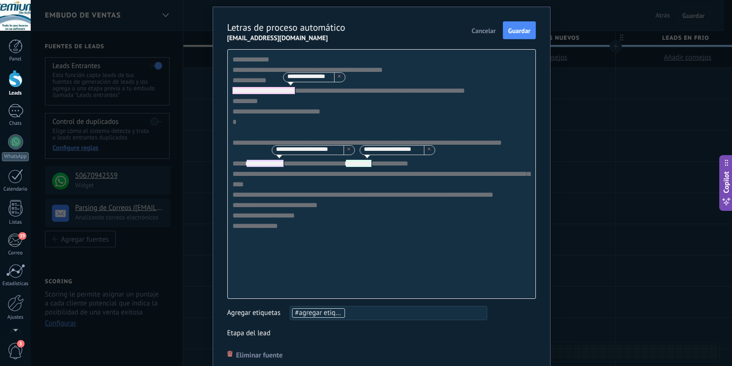
click at [345, 82] on span at bounding box center [339, 77] width 11 height 9
click at [381, 73] on div "**********" at bounding box center [381, 174] width 309 height 250
click at [229, 81] on div "**********" at bounding box center [381, 174] width 309 height 250
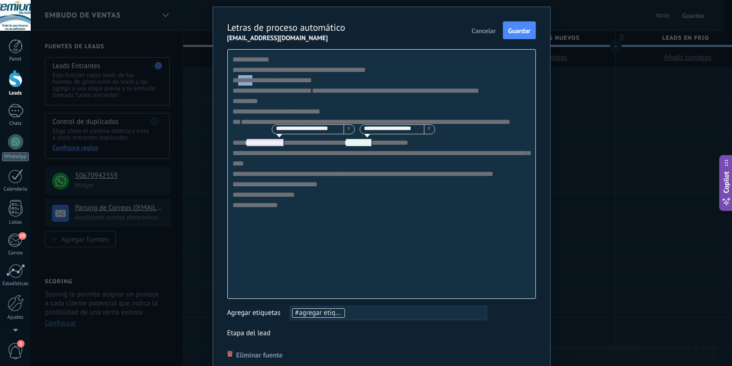
drag, startPoint x: 234, startPoint y: 79, endPoint x: 252, endPoint y: 81, distance: 18.0
click at [252, 81] on div "**********" at bounding box center [381, 174] width 309 height 250
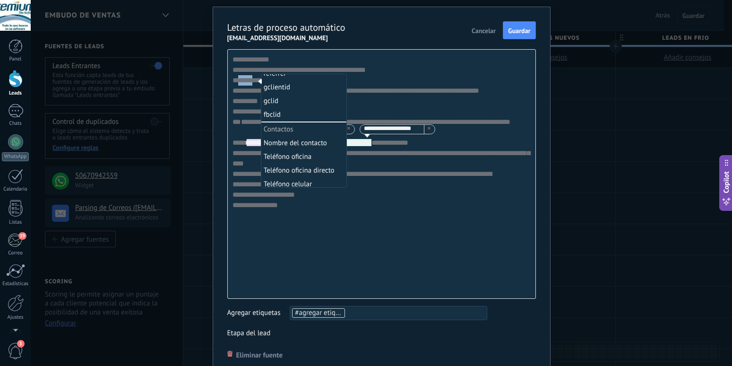
scroll to position [215, 0]
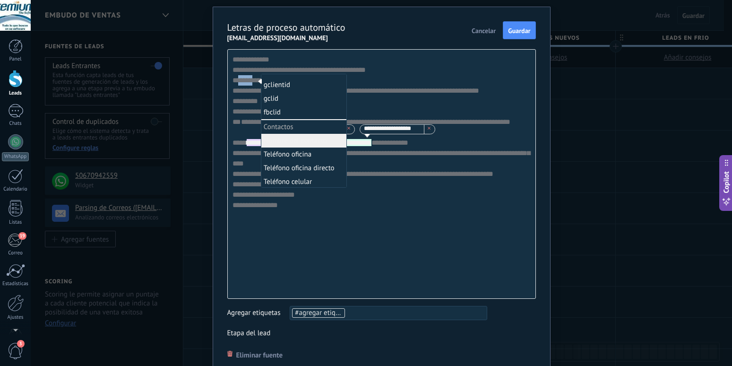
click at [296, 142] on li "Nombre del contacto" at bounding box center [303, 141] width 85 height 14
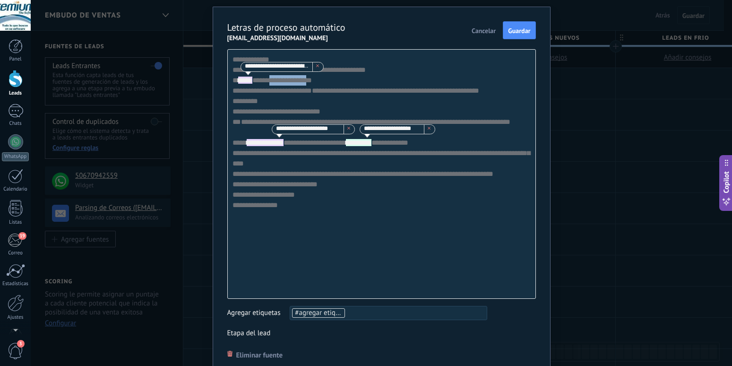
drag, startPoint x: 233, startPoint y: 92, endPoint x: 275, endPoint y: 91, distance: 42.5
click at [275, 91] on div "**********" at bounding box center [381, 174] width 309 height 250
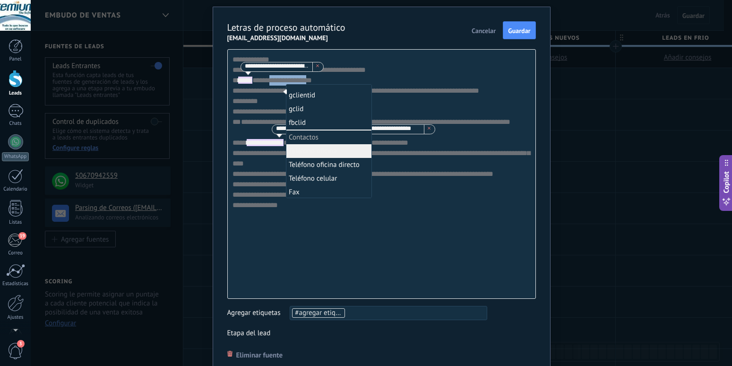
click at [319, 151] on li "Teléfono oficina" at bounding box center [328, 151] width 85 height 14
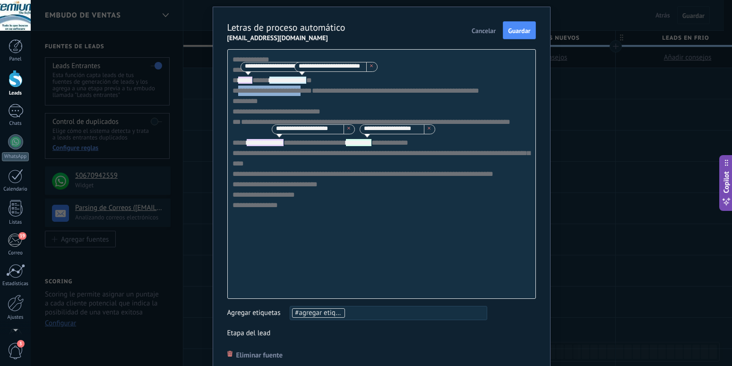
drag, startPoint x: 233, startPoint y: 101, endPoint x: 312, endPoint y: 101, distance: 78.4
click at [312, 101] on div "**********" at bounding box center [381, 174] width 309 height 250
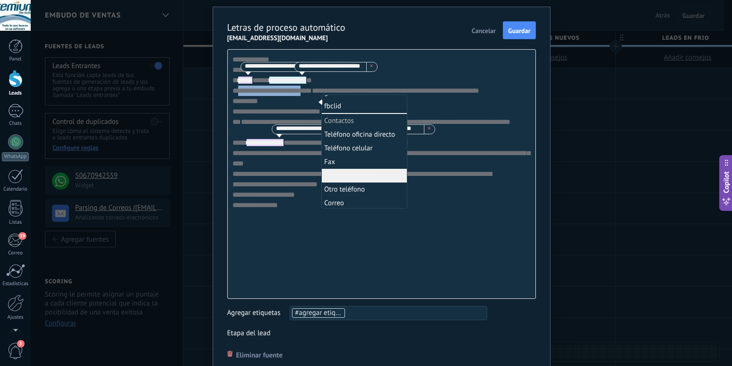
scroll to position [269, 0]
click at [324, 175] on li "Correo" at bounding box center [364, 176] width 85 height 14
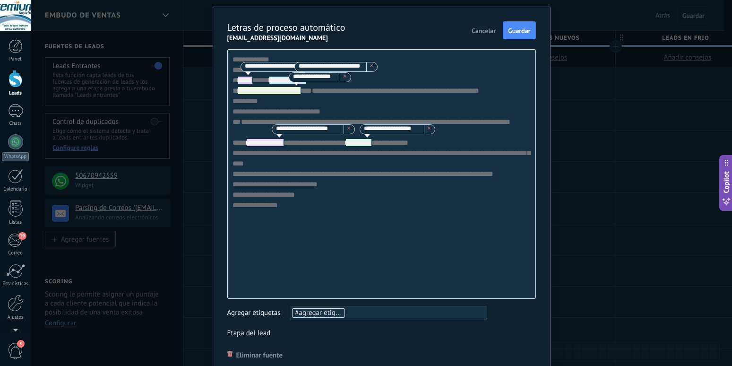
click at [319, 66] on span at bounding box center [317, 66] width 11 height 9
click at [366, 71] on span at bounding box center [371, 66] width 11 height 9
click at [351, 82] on span at bounding box center [345, 77] width 11 height 9
drag, startPoint x: 258, startPoint y: 85, endPoint x: 224, endPoint y: 86, distance: 34.1
click at [227, 86] on div "**********" at bounding box center [381, 174] width 309 height 250
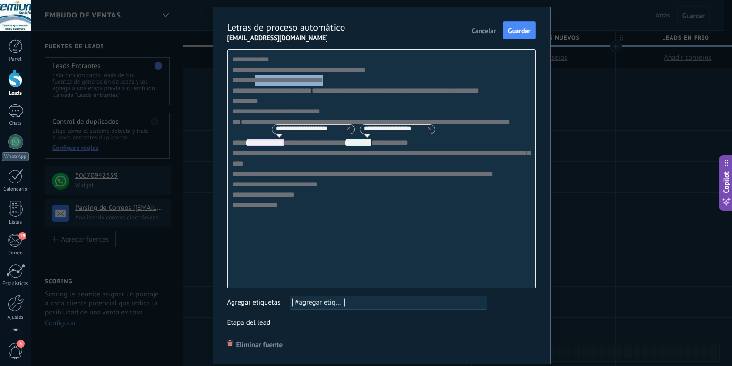
drag, startPoint x: 329, startPoint y: 83, endPoint x: 252, endPoint y: 85, distance: 76.6
click at [252, 85] on div "**********" at bounding box center [381, 168] width 309 height 239
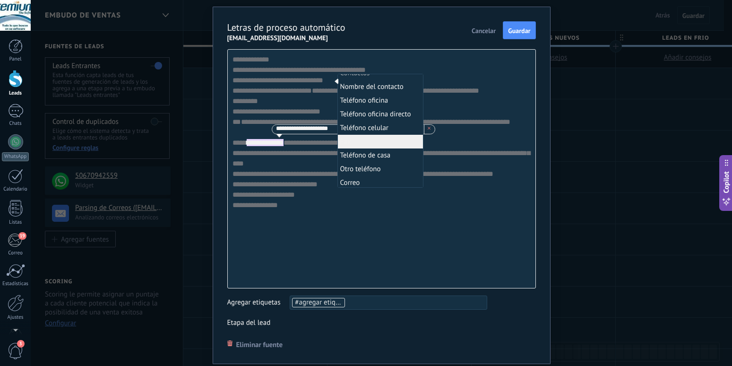
click at [281, 88] on div "**********" at bounding box center [381, 168] width 309 height 239
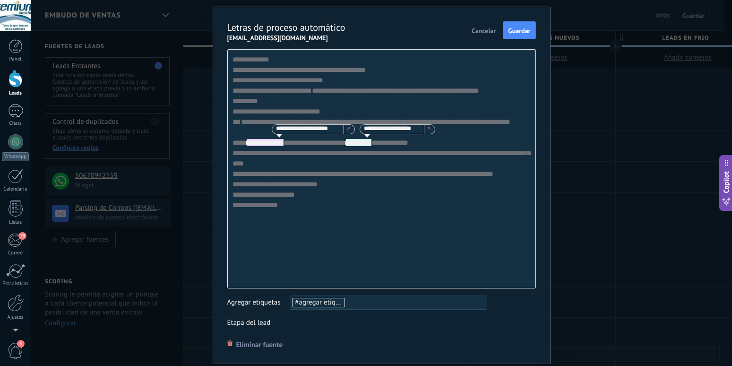
click at [254, 83] on div "**********" at bounding box center [381, 168] width 309 height 239
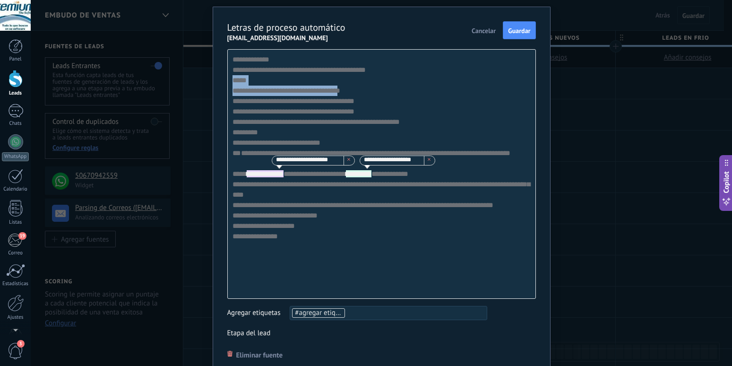
drag, startPoint x: 226, startPoint y: 80, endPoint x: 377, endPoint y: 84, distance: 150.8
click at [377, 84] on div "**********" at bounding box center [381, 174] width 309 height 250
click at [375, 80] on div "**********" at bounding box center [381, 174] width 309 height 250
drag, startPoint x: 228, startPoint y: 81, endPoint x: 403, endPoint y: 78, distance: 175.3
click at [403, 78] on div "**********" at bounding box center [381, 174] width 309 height 250
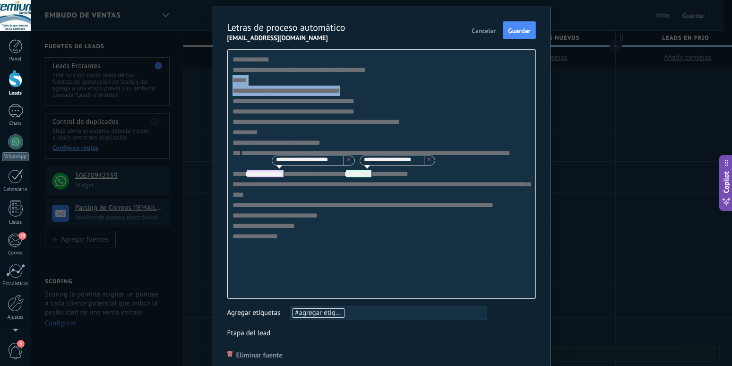
click at [376, 81] on div "**********" at bounding box center [381, 174] width 309 height 250
drag, startPoint x: 229, startPoint y: 80, endPoint x: 252, endPoint y: 80, distance: 23.2
click at [252, 80] on div "**********" at bounding box center [381, 174] width 309 height 250
drag, startPoint x: 227, startPoint y: 82, endPoint x: 379, endPoint y: 84, distance: 151.2
click at [379, 84] on div "**********" at bounding box center [381, 174] width 309 height 250
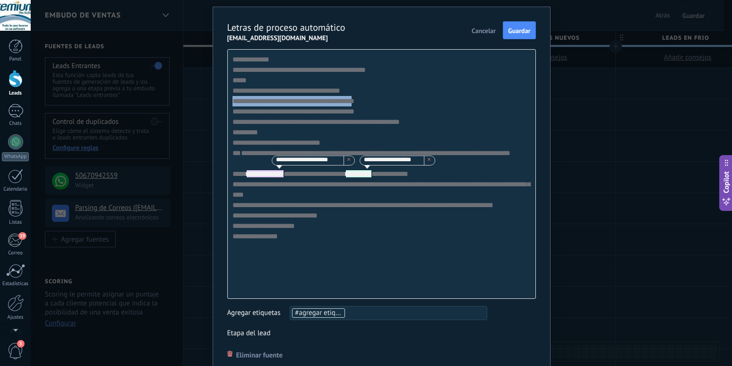
drag, startPoint x: 228, startPoint y: 94, endPoint x: 376, endPoint y: 92, distance: 147.9
click at [376, 92] on div "**********" at bounding box center [381, 174] width 309 height 250
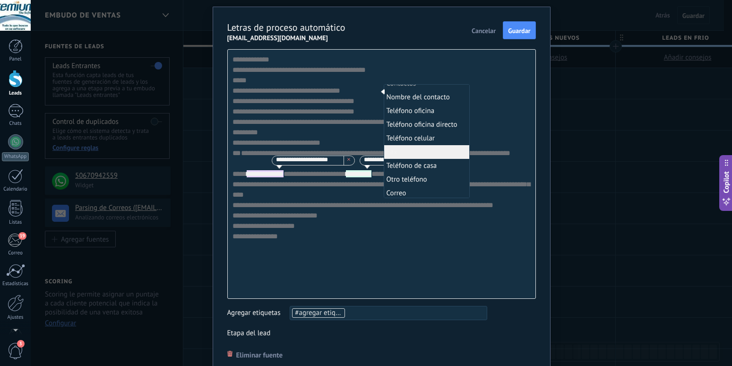
click at [379, 81] on div "**********" at bounding box center [381, 174] width 309 height 250
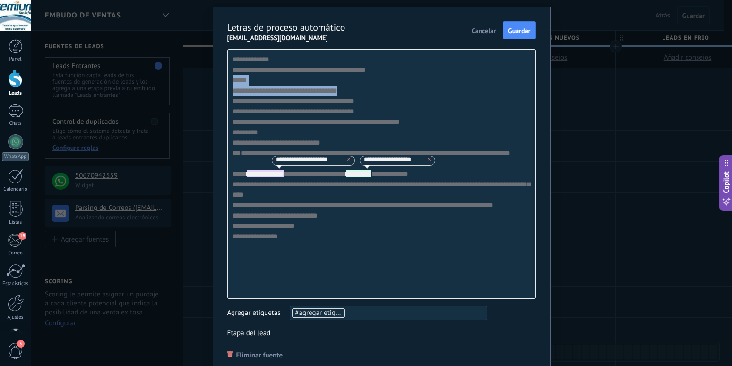
drag, startPoint x: 228, startPoint y: 78, endPoint x: 377, endPoint y: 80, distance: 148.4
click at [377, 80] on div "**********" at bounding box center [381, 174] width 309 height 250
click at [366, 82] on div "**********" at bounding box center [381, 174] width 309 height 250
drag, startPoint x: 378, startPoint y: 83, endPoint x: 226, endPoint y: 85, distance: 151.2
click at [227, 85] on div "**********" at bounding box center [381, 174] width 309 height 250
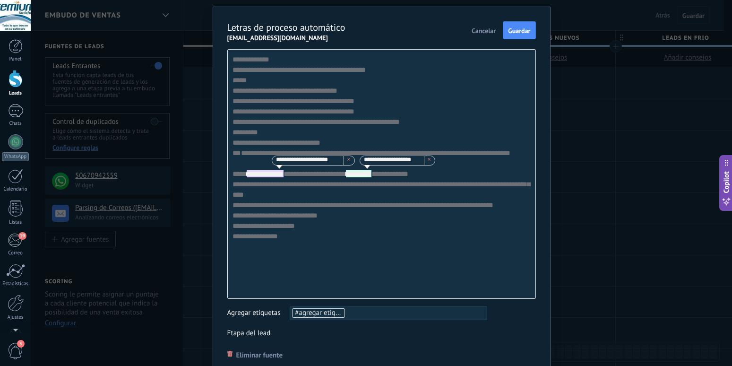
click at [381, 72] on div "**********" at bounding box center [381, 174] width 309 height 250
drag, startPoint x: 227, startPoint y: 103, endPoint x: 377, endPoint y: 105, distance: 149.3
click at [377, 105] on div "**********" at bounding box center [381, 174] width 309 height 250
click at [377, 103] on div "**********" at bounding box center [381, 174] width 309 height 250
click at [378, 103] on div "**********" at bounding box center [381, 174] width 309 height 250
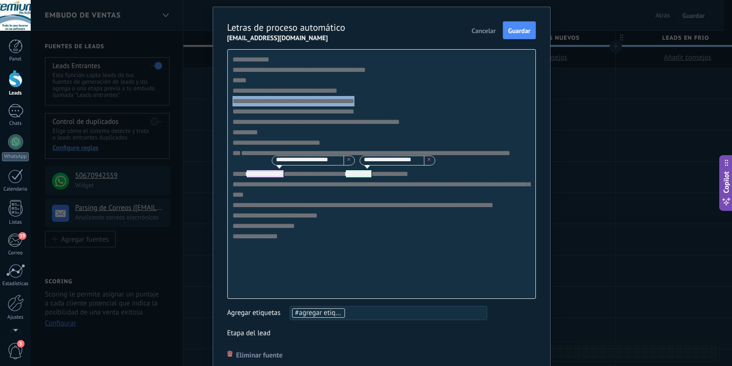
drag, startPoint x: 228, startPoint y: 94, endPoint x: 382, endPoint y: 94, distance: 154.5
click at [382, 94] on div "**********" at bounding box center [381, 174] width 309 height 250
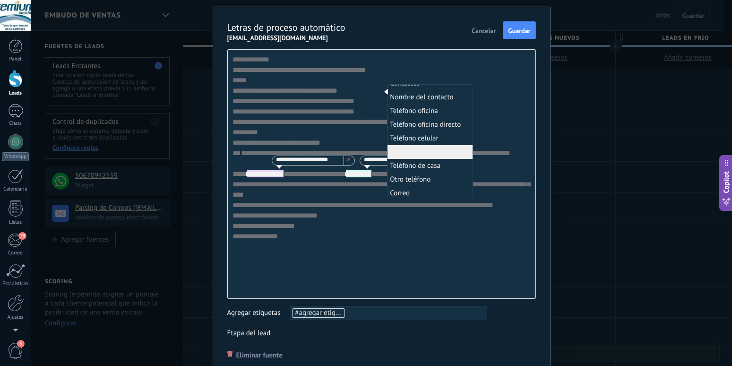
click at [279, 59] on div "**********" at bounding box center [381, 174] width 309 height 250
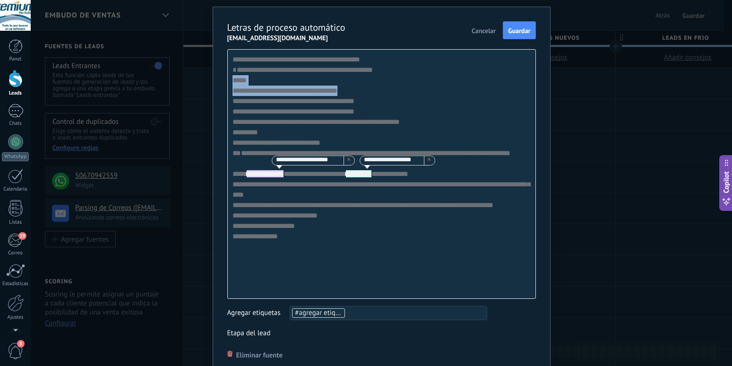
drag, startPoint x: 227, startPoint y: 82, endPoint x: 377, endPoint y: 83, distance: 150.3
click at [377, 83] on div "**********" at bounding box center [381, 174] width 309 height 250
click at [376, 83] on div "**********" at bounding box center [381, 174] width 309 height 250
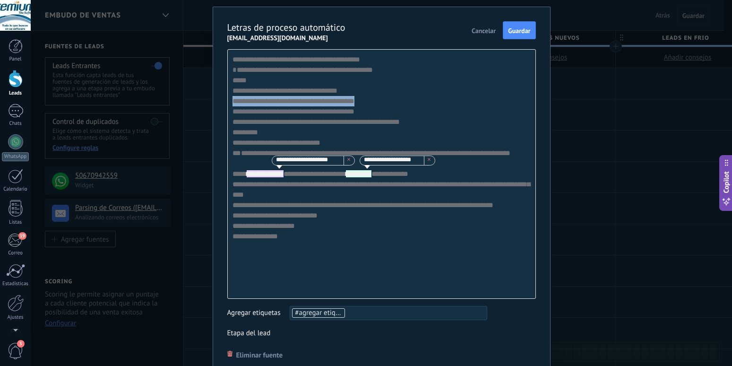
drag, startPoint x: 228, startPoint y: 90, endPoint x: 381, endPoint y: 95, distance: 153.2
click at [381, 95] on div "**********" at bounding box center [381, 174] width 309 height 250
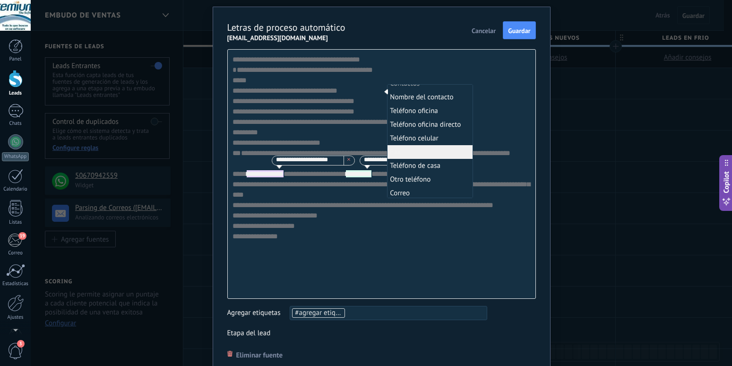
click at [384, 71] on div "**********" at bounding box center [381, 174] width 309 height 250
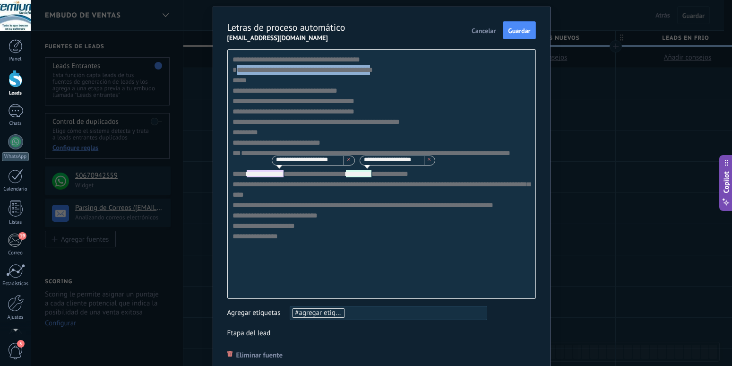
drag, startPoint x: 229, startPoint y: 72, endPoint x: 378, endPoint y: 71, distance: 148.9
click at [378, 71] on div "**********" at bounding box center [381, 174] width 309 height 250
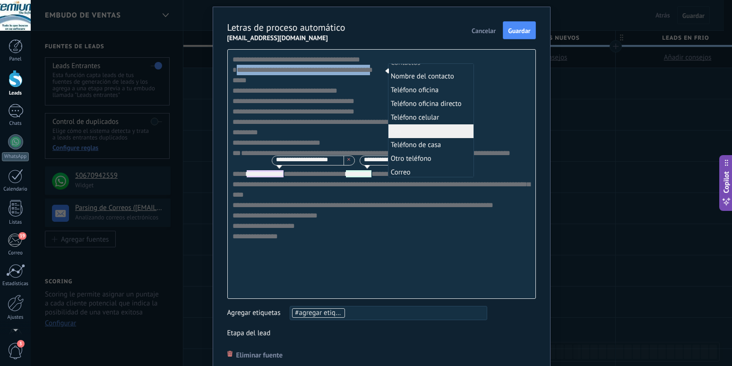
click at [472, 33] on span "Cancelar" at bounding box center [484, 30] width 24 height 7
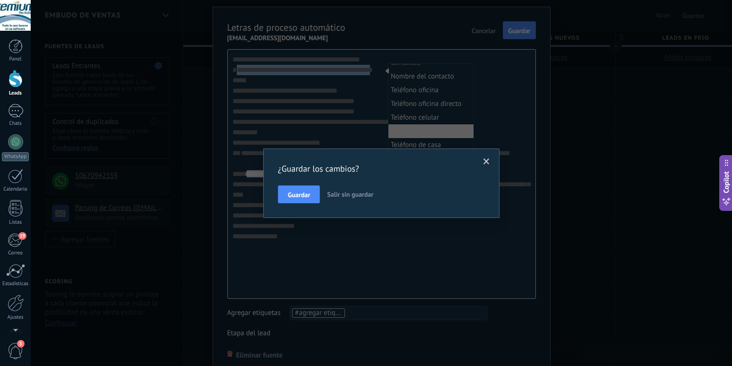
click at [345, 193] on span "Salir sin guardar" at bounding box center [350, 194] width 46 height 9
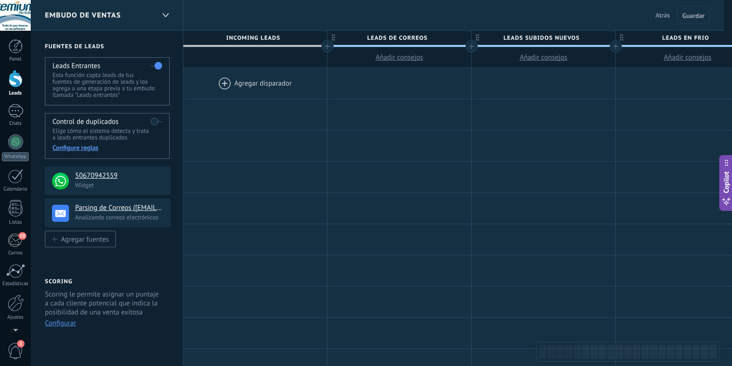
scroll to position [0, 0]
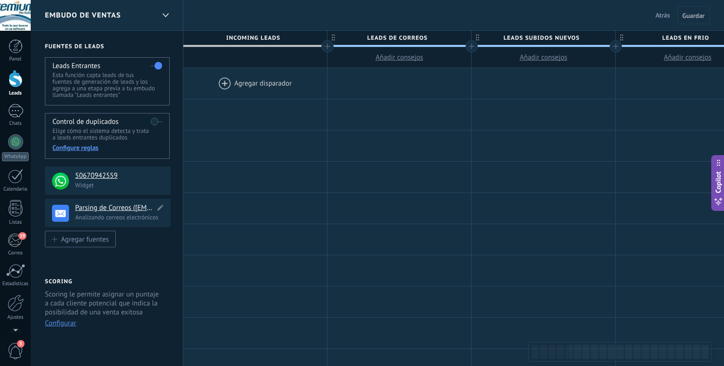
click at [106, 209] on h4 "Parsing de Correos ([EMAIL_ADDRESS][DOMAIN_NAME])" at bounding box center [115, 207] width 80 height 9
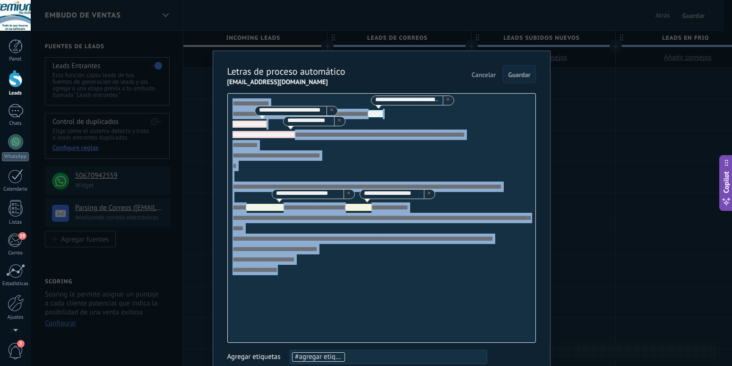
drag, startPoint x: 281, startPoint y: 337, endPoint x: 228, endPoint y: 95, distance: 247.8
click at [228, 95] on div "**********" at bounding box center [381, 218] width 309 height 250
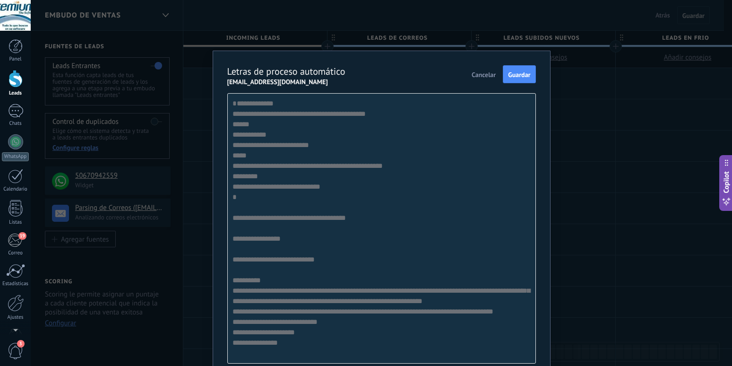
click at [380, 127] on div "**********" at bounding box center [381, 228] width 309 height 270
drag, startPoint x: 229, startPoint y: 126, endPoint x: 378, endPoint y: 124, distance: 148.9
click at [378, 124] on div "**********" at bounding box center [381, 228] width 309 height 270
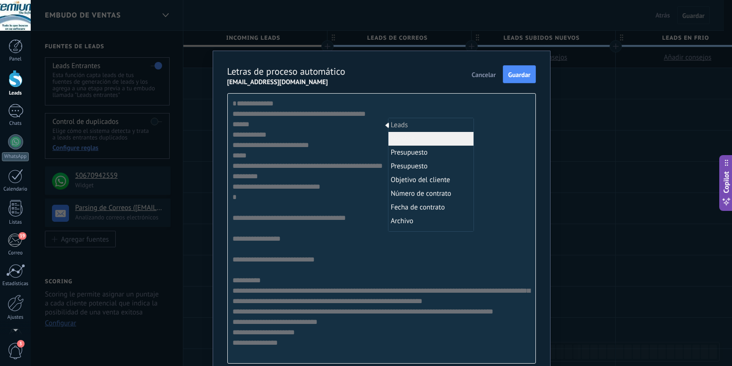
click at [335, 136] on div "**********" at bounding box center [381, 228] width 309 height 270
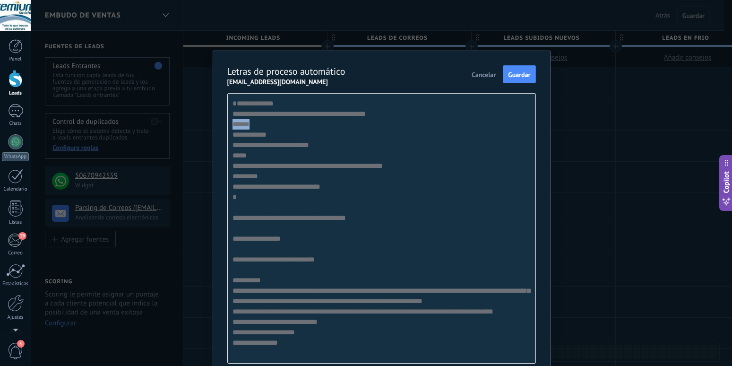
drag, startPoint x: 227, startPoint y: 136, endPoint x: 248, endPoint y: 135, distance: 20.8
click at [248, 135] on div "**********" at bounding box center [381, 228] width 309 height 270
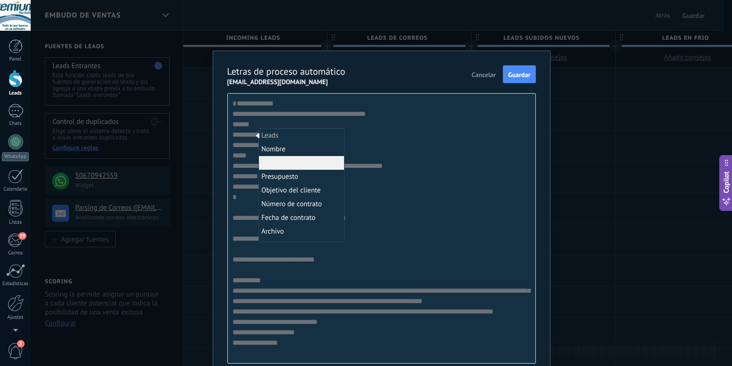
click at [402, 189] on div "**********" at bounding box center [381, 228] width 309 height 270
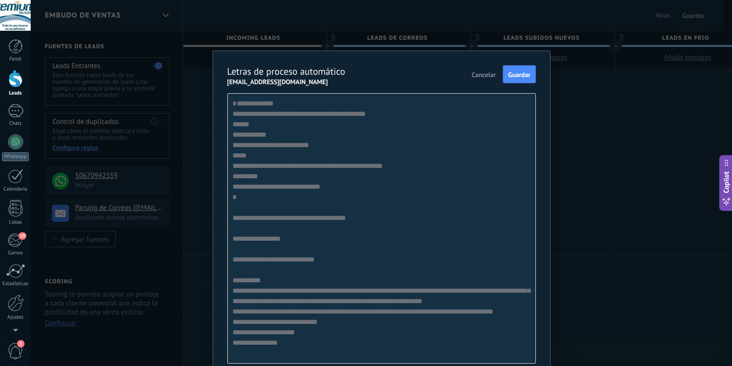
click at [380, 124] on div "**********" at bounding box center [381, 228] width 309 height 270
drag, startPoint x: 229, startPoint y: 124, endPoint x: 377, endPoint y: 123, distance: 147.4
click at [377, 123] on div "**********" at bounding box center [381, 228] width 309 height 270
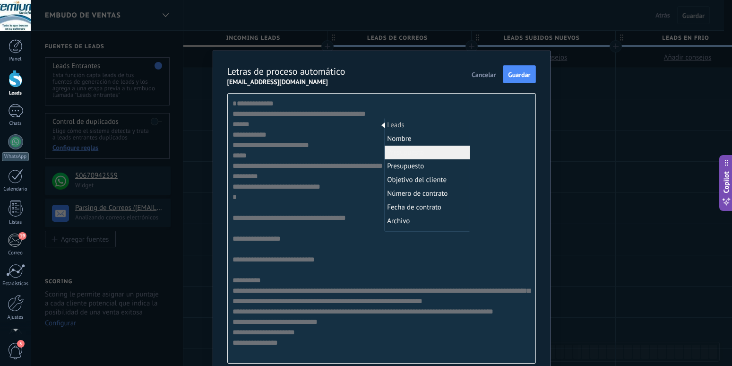
click at [332, 141] on div "**********" at bounding box center [381, 228] width 309 height 270
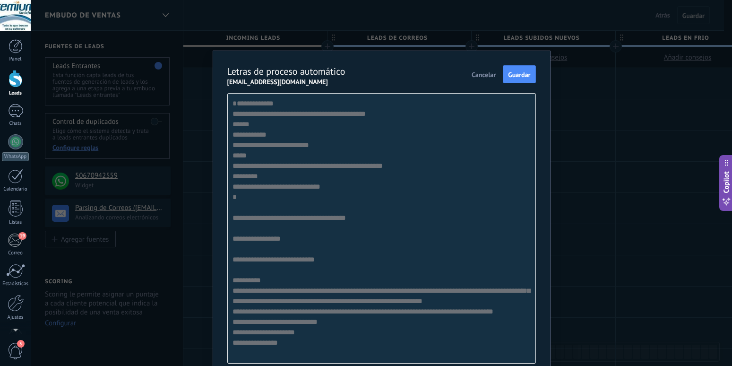
click at [251, 135] on div "**********" at bounding box center [381, 228] width 309 height 270
drag, startPoint x: 229, startPoint y: 133, endPoint x: 377, endPoint y: 136, distance: 147.9
click at [377, 136] on div "**********" at bounding box center [381, 228] width 309 height 270
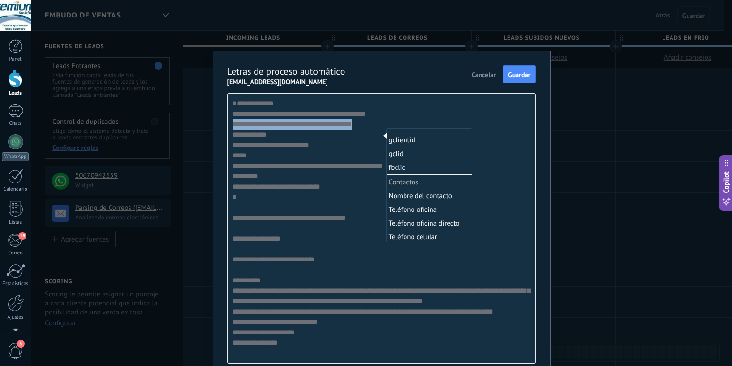
scroll to position [242, 0]
click at [430, 192] on li "Nombre del contacto" at bounding box center [429, 196] width 85 height 14
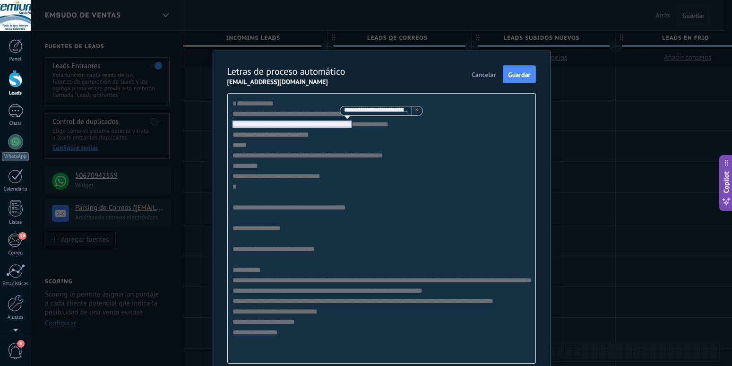
click at [272, 142] on div "**********" at bounding box center [381, 228] width 309 height 270
drag, startPoint x: 227, startPoint y: 147, endPoint x: 267, endPoint y: 146, distance: 40.6
click at [267, 146] on div "**********" at bounding box center [381, 228] width 309 height 270
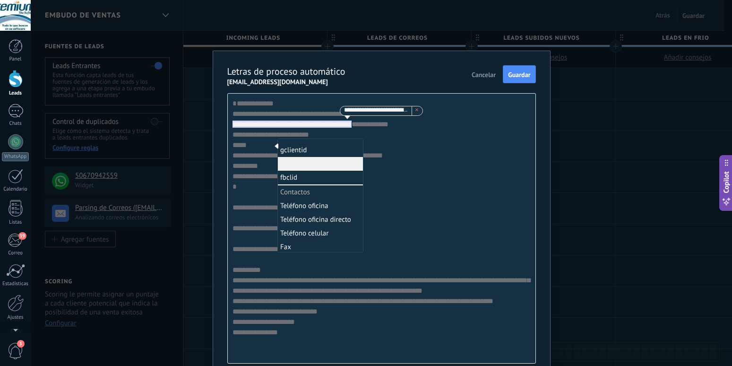
click at [389, 162] on div "**********" at bounding box center [381, 228] width 309 height 270
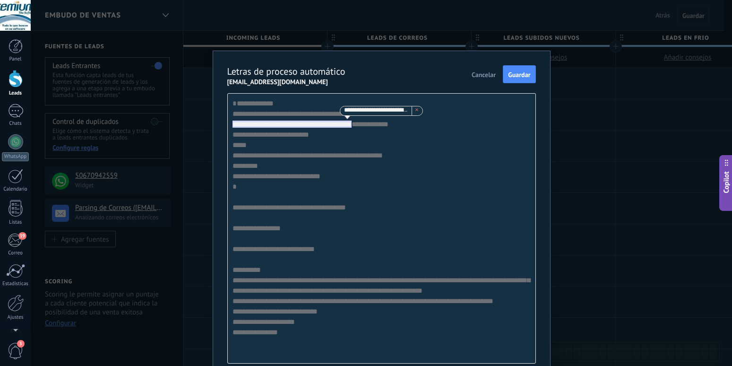
click at [272, 143] on div "**********" at bounding box center [381, 228] width 309 height 270
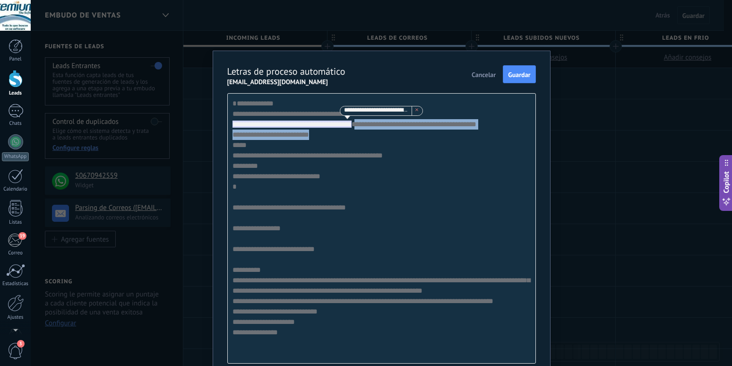
drag, startPoint x: 227, startPoint y: 146, endPoint x: 377, endPoint y: 151, distance: 149.9
click at [377, 151] on div "**********" at bounding box center [381, 228] width 309 height 270
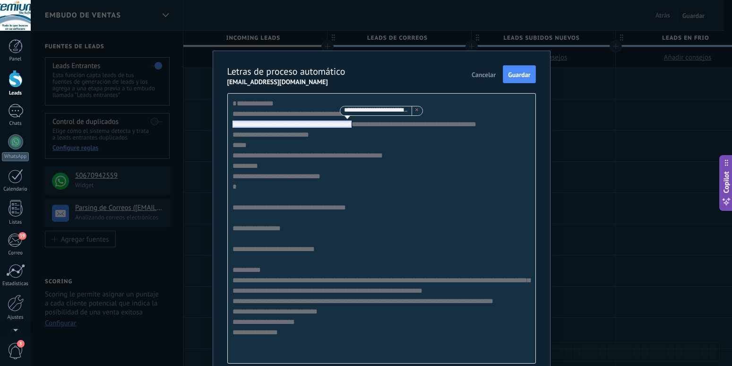
click at [377, 151] on div "**********" at bounding box center [381, 228] width 309 height 270
drag, startPoint x: 228, startPoint y: 144, endPoint x: 379, endPoint y: 145, distance: 150.7
click at [379, 145] on div "**********" at bounding box center [381, 228] width 309 height 270
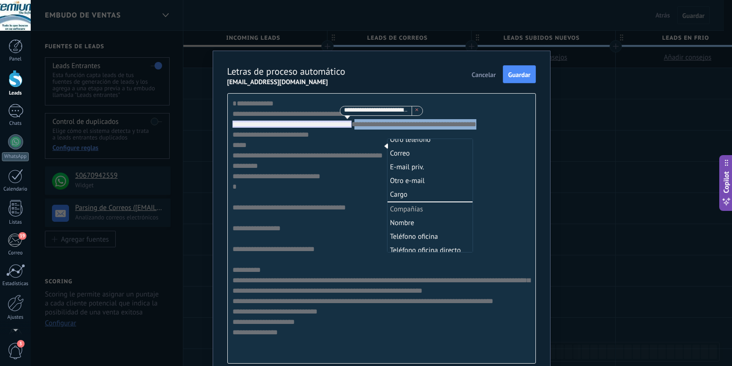
scroll to position [404, 0]
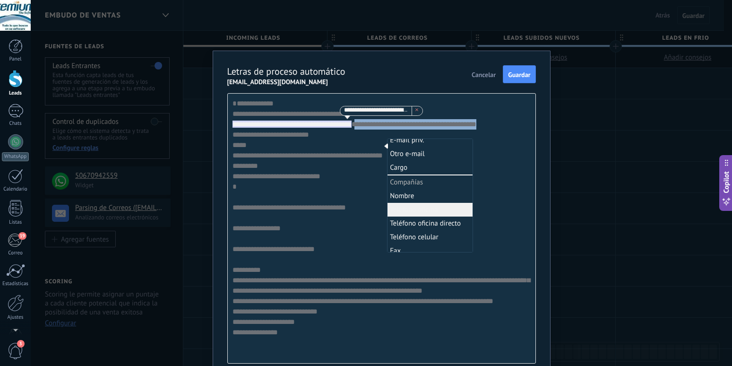
click at [419, 212] on li "Teléfono oficina" at bounding box center [429, 210] width 85 height 14
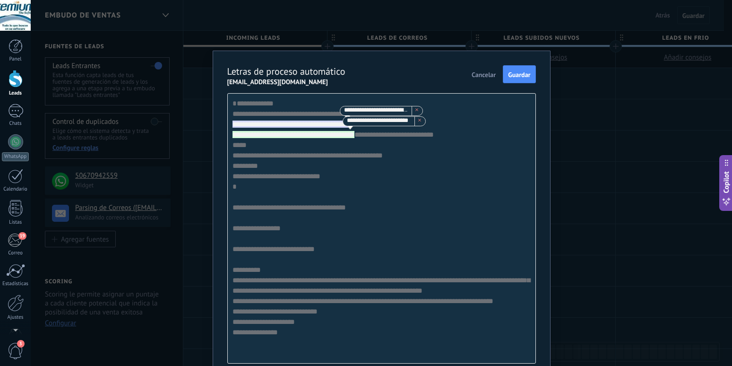
click at [231, 157] on div "**********" at bounding box center [381, 228] width 309 height 270
drag, startPoint x: 229, startPoint y: 157, endPoint x: 322, endPoint y: 154, distance: 93.6
click at [322, 154] on div "**********" at bounding box center [381, 228] width 309 height 270
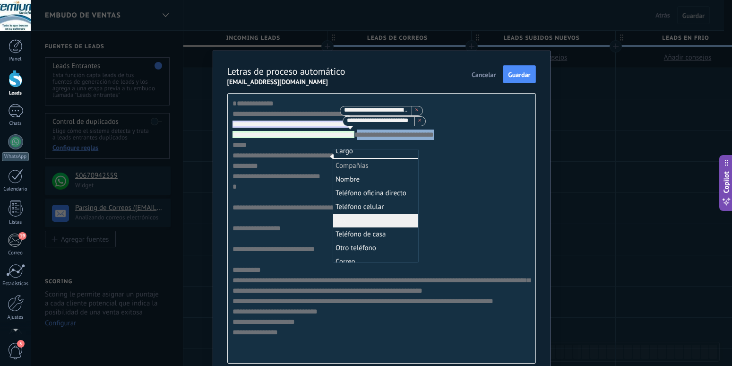
scroll to position [458, 0]
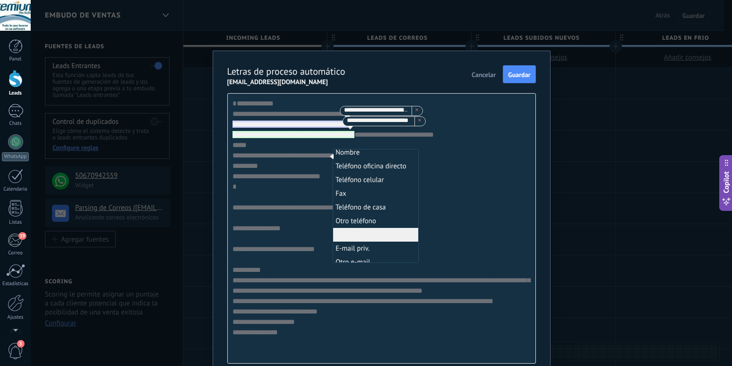
click at [444, 213] on div "**********" at bounding box center [381, 228] width 309 height 270
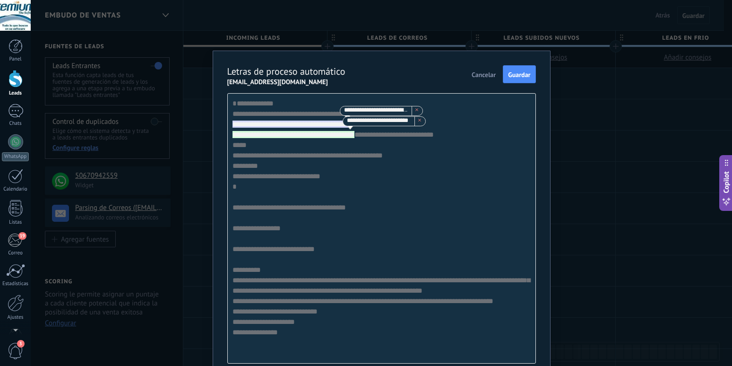
click at [327, 158] on div "**********" at bounding box center [381, 228] width 309 height 270
drag, startPoint x: 229, startPoint y: 157, endPoint x: 377, endPoint y: 159, distance: 147.9
click at [377, 159] on div "**********" at bounding box center [381, 228] width 309 height 270
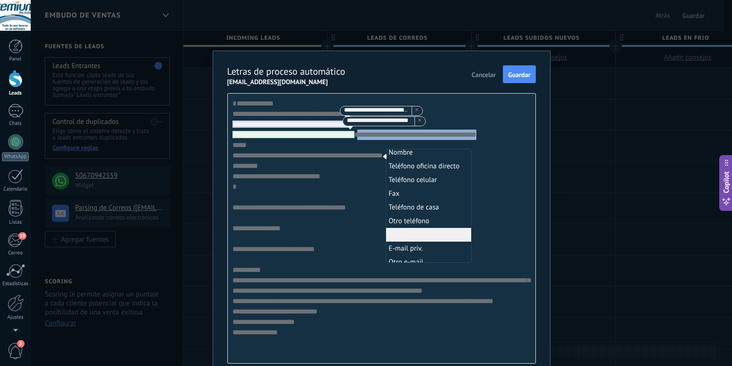
click at [397, 235] on li "Correo" at bounding box center [428, 235] width 85 height 14
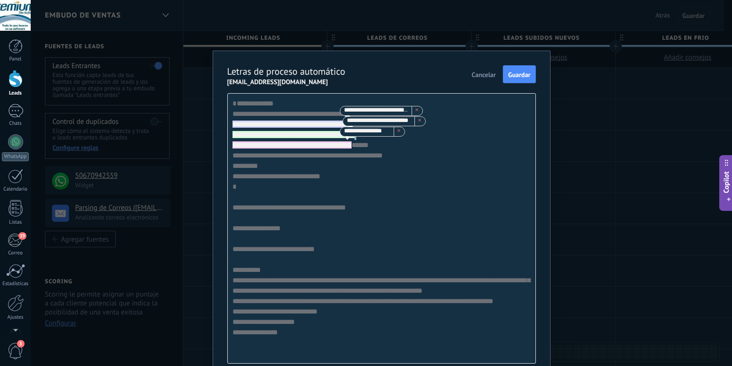
click at [422, 115] on span at bounding box center [417, 110] width 11 height 9
click at [425, 126] on span at bounding box center [419, 121] width 11 height 9
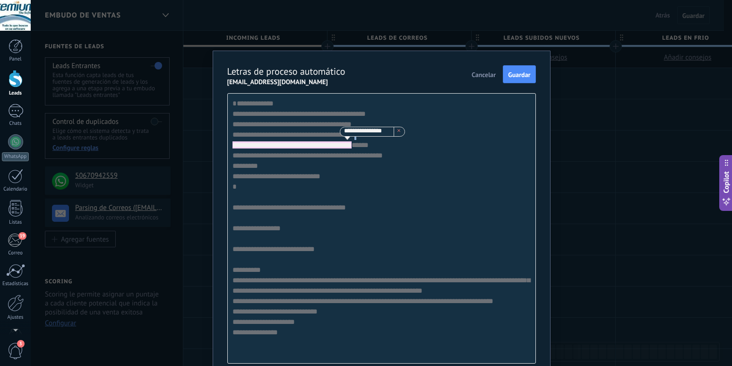
click at [405, 136] on span at bounding box center [399, 131] width 11 height 9
click at [382, 128] on div "**********" at bounding box center [381, 228] width 309 height 270
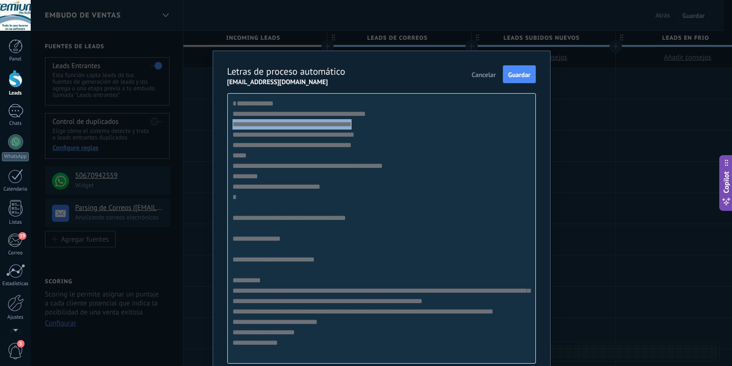
drag, startPoint x: 227, startPoint y: 135, endPoint x: 377, endPoint y: 134, distance: 149.3
click at [377, 134] on div "**********" at bounding box center [381, 228] width 309 height 270
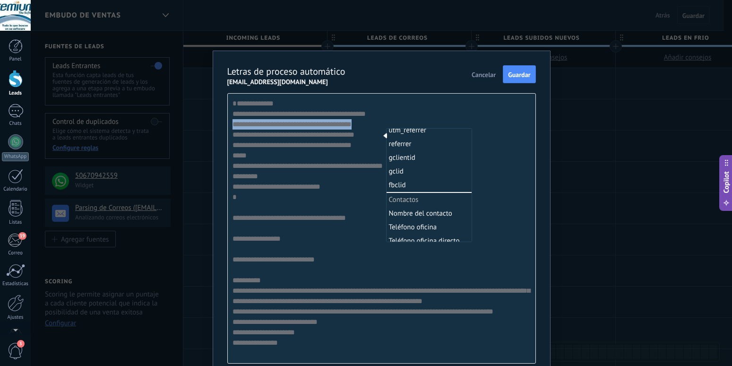
scroll to position [251, 0]
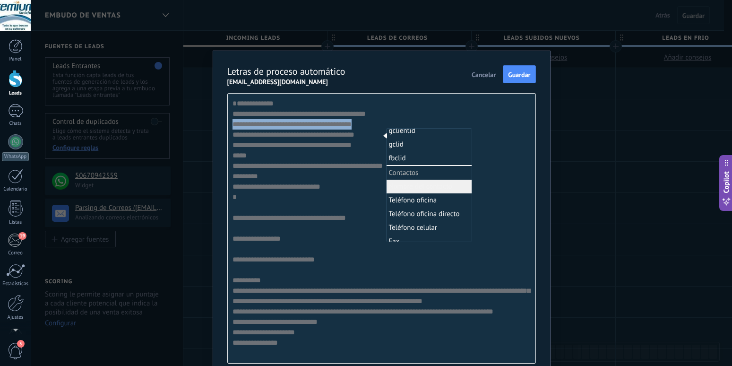
click at [410, 186] on li "Nombre del contacto" at bounding box center [429, 187] width 85 height 14
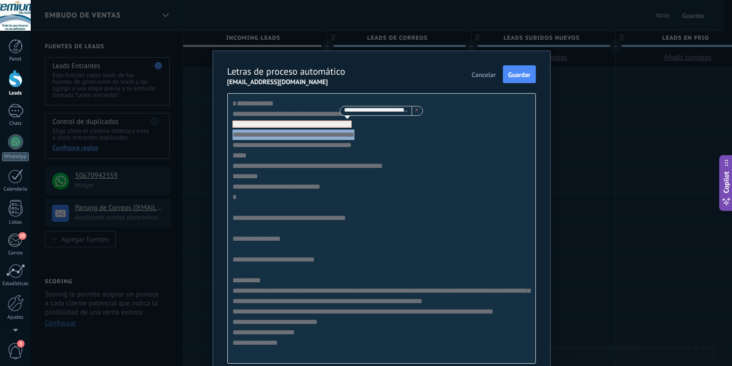
drag, startPoint x: 229, startPoint y: 146, endPoint x: 378, endPoint y: 146, distance: 149.3
click at [378, 146] on div "**********" at bounding box center [381, 228] width 309 height 270
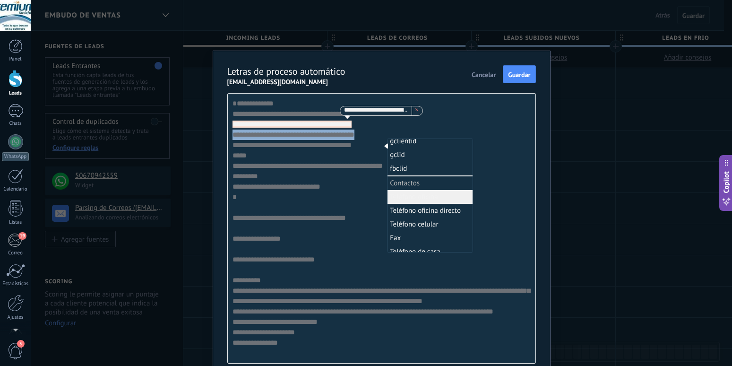
click at [421, 198] on li "Teléfono oficina" at bounding box center [429, 197] width 85 height 14
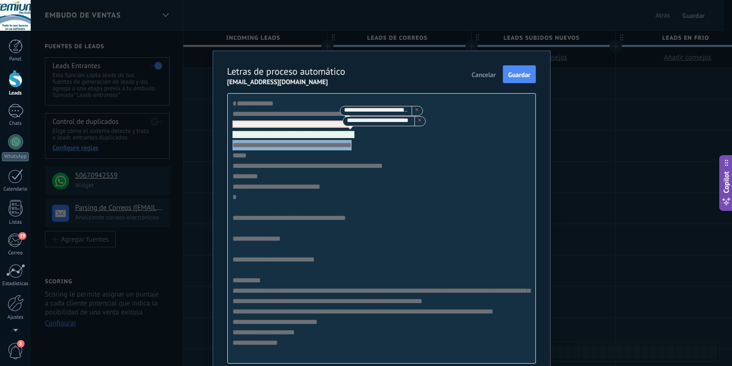
drag, startPoint x: 228, startPoint y: 155, endPoint x: 376, endPoint y: 155, distance: 147.4
click at [376, 155] on div "**********" at bounding box center [381, 228] width 309 height 270
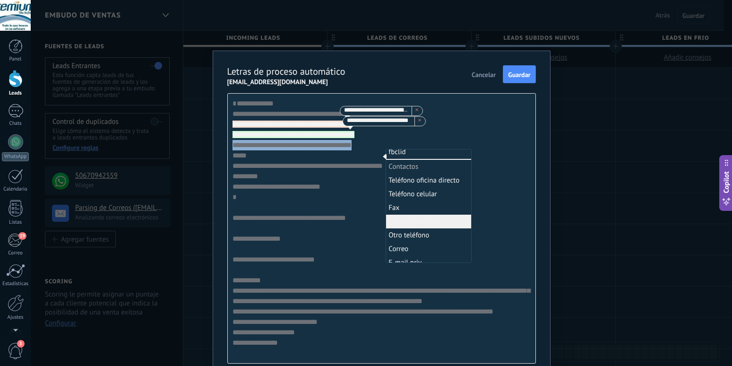
scroll to position [305, 0]
click at [395, 220] on li "Correo" at bounding box center [428, 222] width 85 height 14
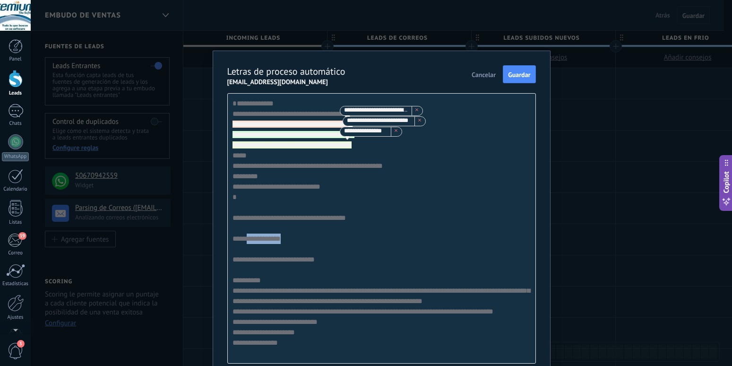
drag, startPoint x: 241, startPoint y: 251, endPoint x: 286, endPoint y: 248, distance: 46.0
click at [286, 248] on div "**********" at bounding box center [381, 228] width 309 height 270
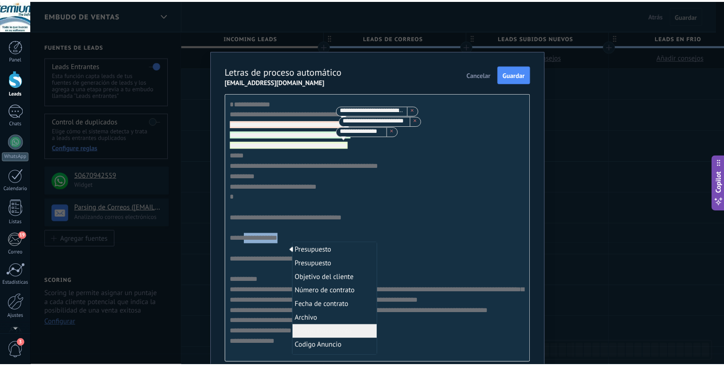
scroll to position [54, 0]
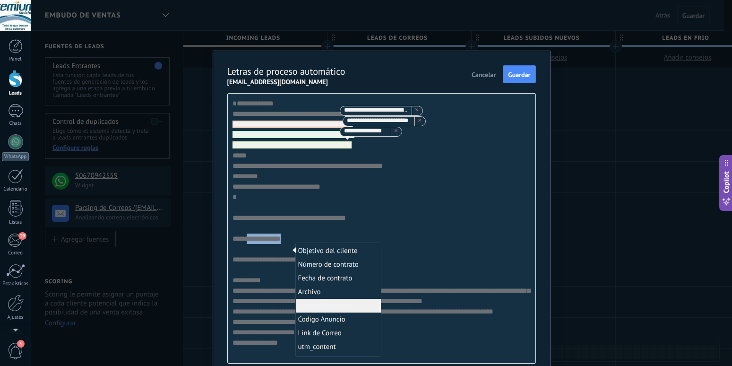
click at [327, 305] on li "Codigo Documento" at bounding box center [338, 306] width 85 height 14
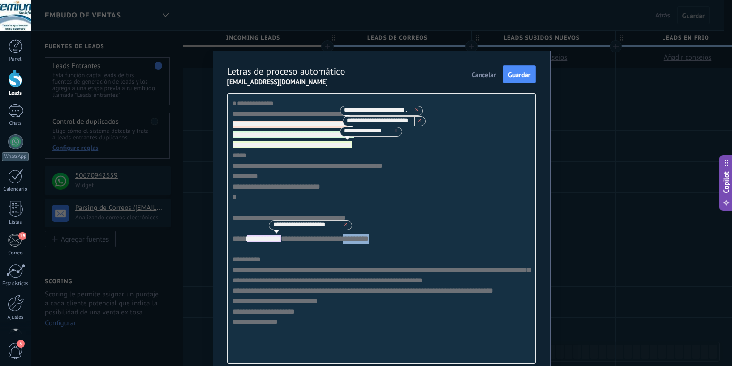
drag, startPoint x: 290, startPoint y: 270, endPoint x: 325, endPoint y: 270, distance: 34.5
click at [325, 270] on div "**********" at bounding box center [381, 228] width 309 height 270
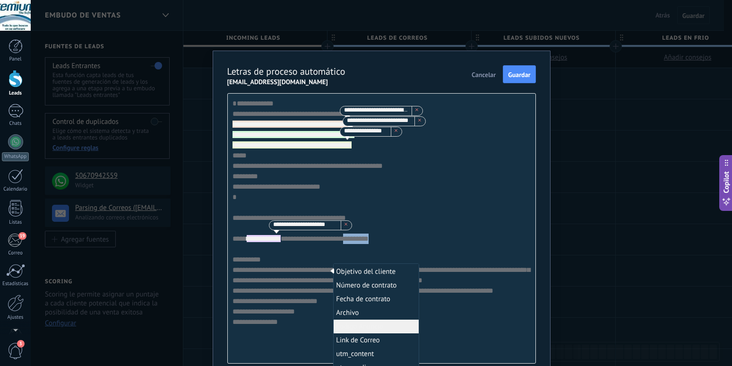
click at [372, 327] on li "Codigo Anuncio" at bounding box center [376, 326] width 85 height 14
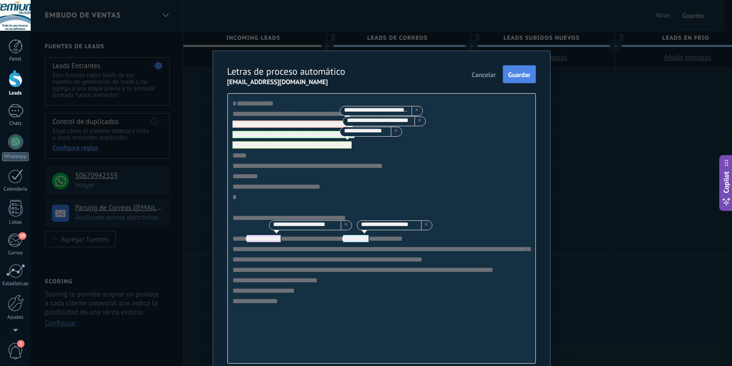
click at [518, 77] on span "Guardar" at bounding box center [519, 74] width 22 height 7
click at [480, 74] on span "Cancelar" at bounding box center [484, 74] width 24 height 7
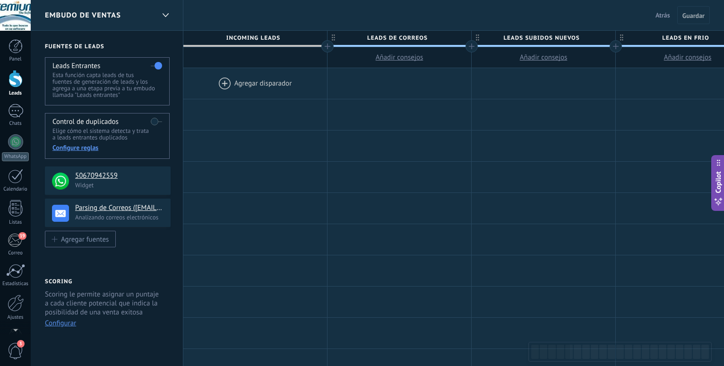
click at [8, 81] on link "Leads" at bounding box center [15, 83] width 31 height 26
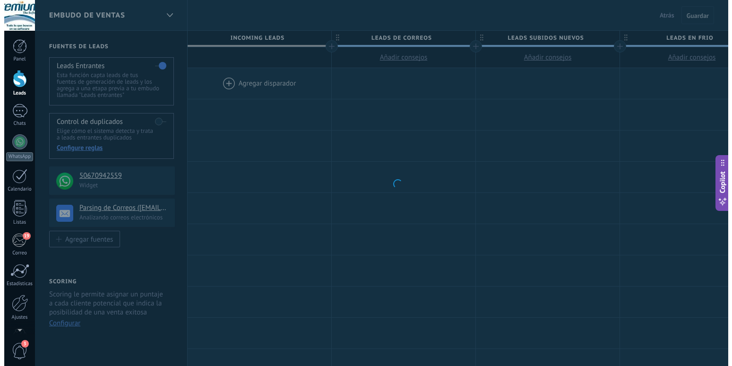
scroll to position [561, 0]
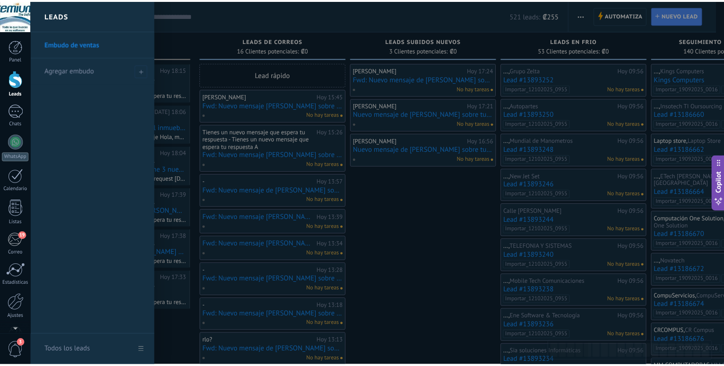
scroll to position [561, 0]
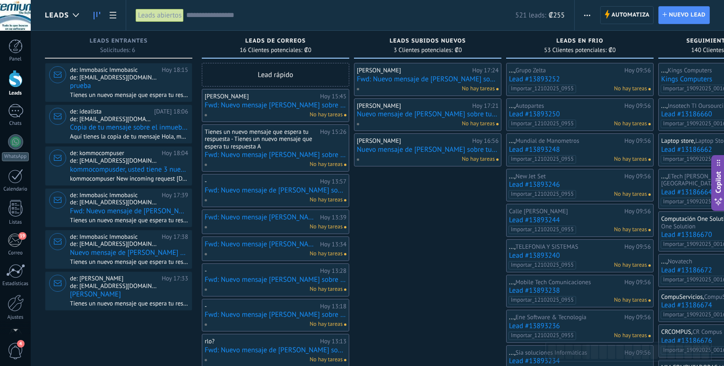
click at [17, 81] on div at bounding box center [16, 78] width 14 height 17
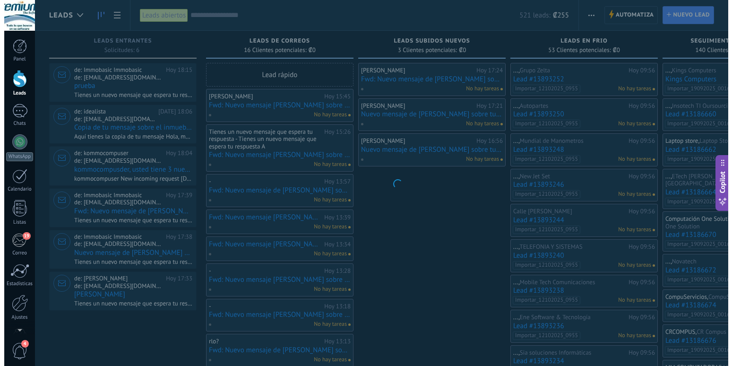
scroll to position [561, 0]
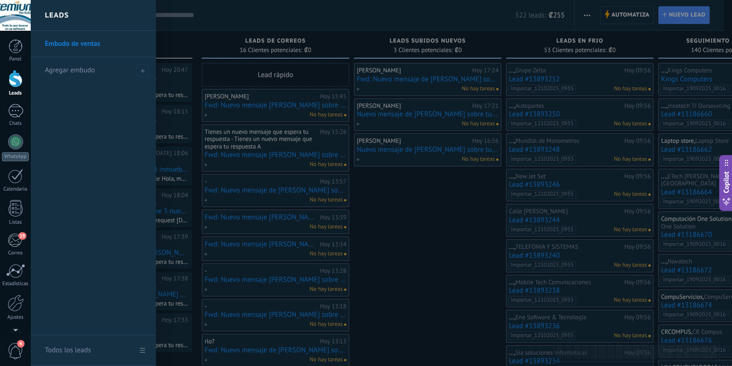
scroll to position [561, 0]
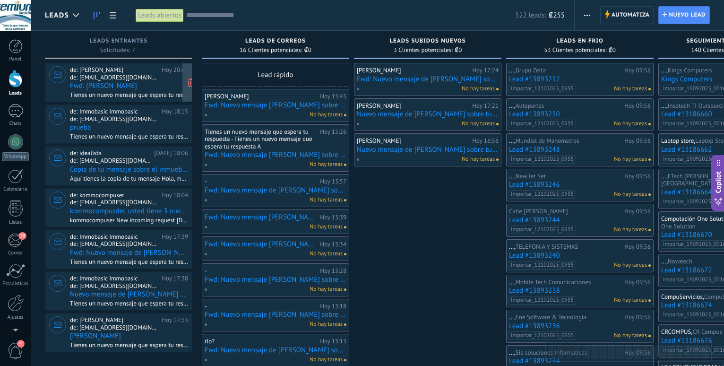
click at [144, 75] on span "de: [EMAIL_ADDRESS][DOMAIN_NAME]" at bounding box center [114, 78] width 88 height 8
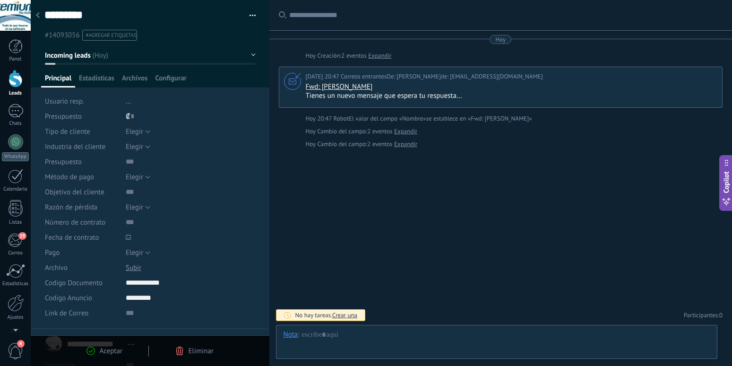
click at [39, 14] on use at bounding box center [38, 15] width 4 height 6
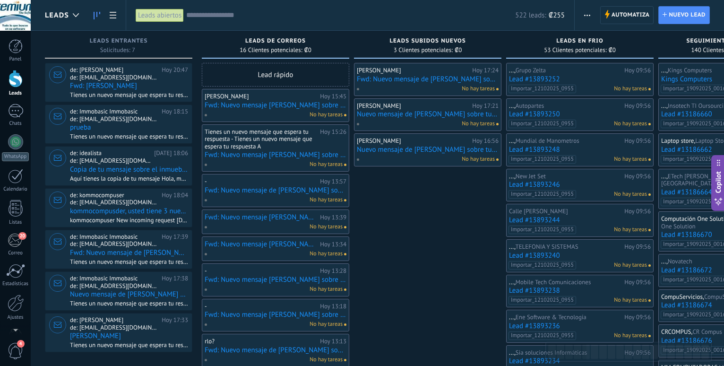
click at [12, 85] on div at bounding box center [16, 78] width 14 height 17
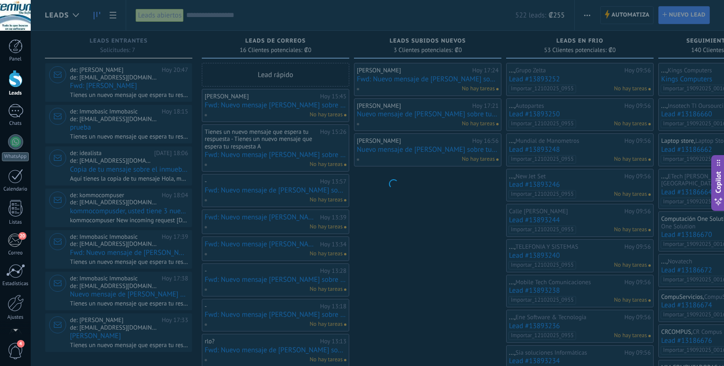
scroll to position [561, 0]
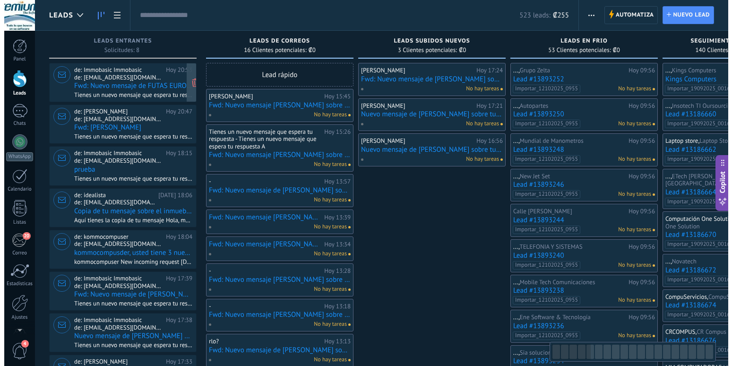
scroll to position [561, 0]
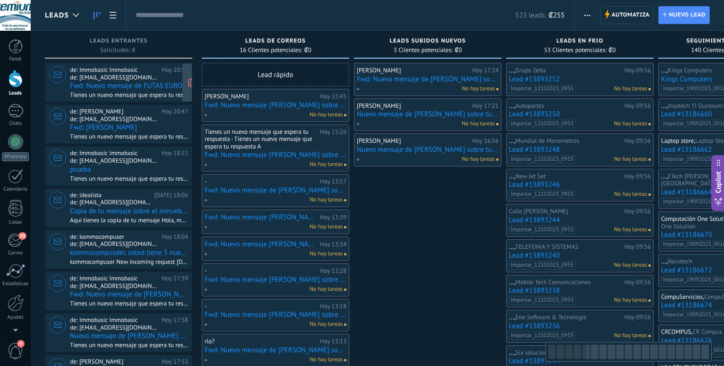
click at [120, 91] on span "Tienes un nuevo mensaje que espera tu respuesta - Tienes un nuevo mensaje que e…" at bounding box center [129, 95] width 118 height 8
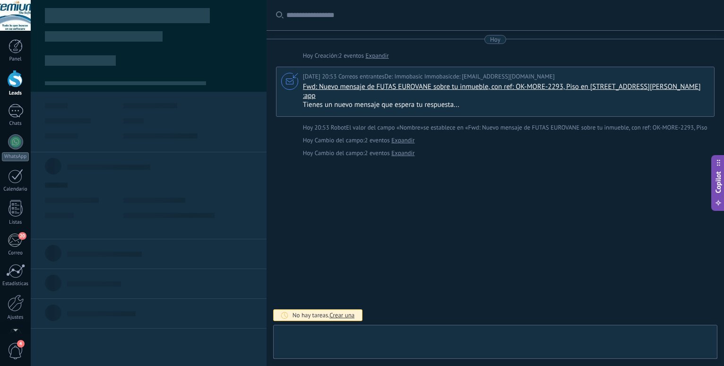
type textarea "**********"
